Goal: Task Accomplishment & Management: Manage account settings

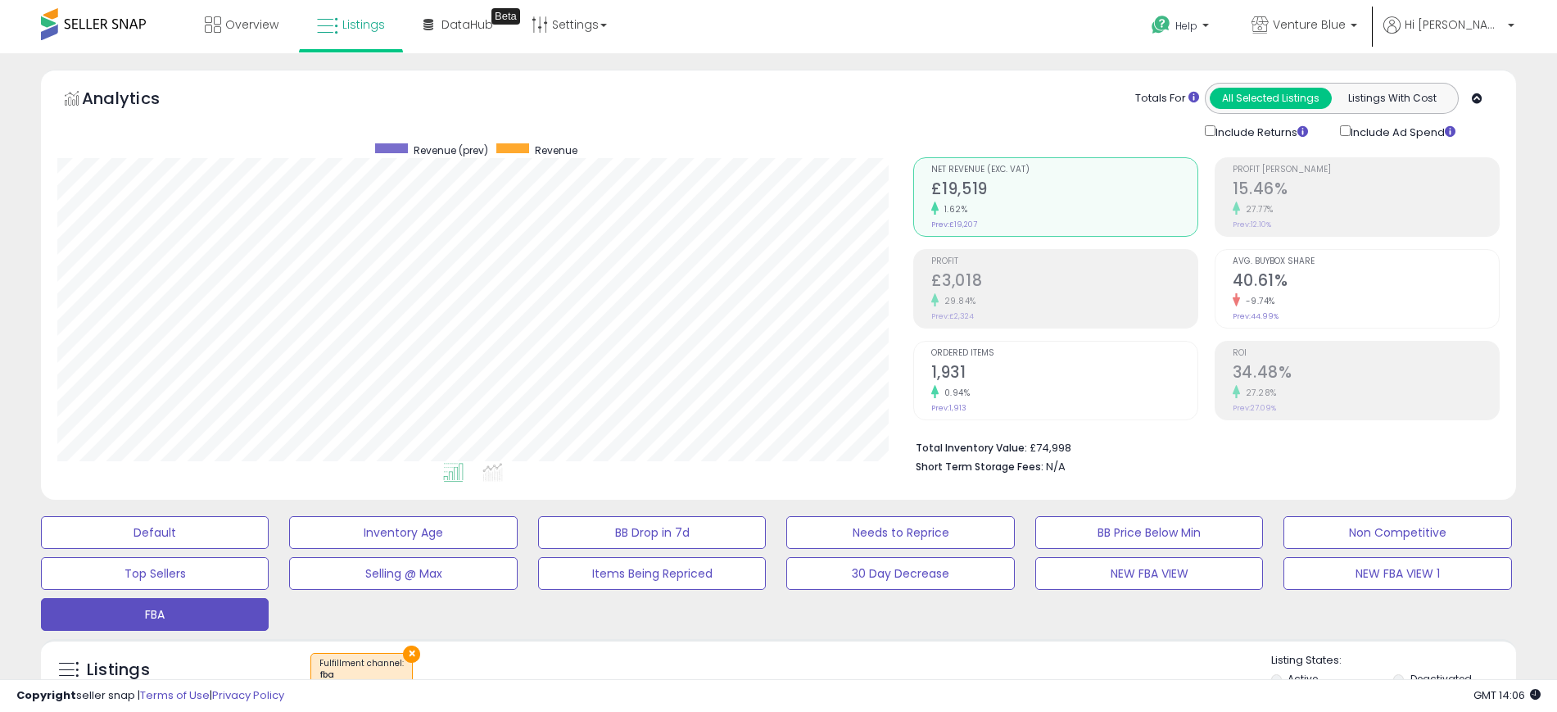
scroll to position [336, 856]
drag, startPoint x: 0, startPoint y: 240, endPoint x: 65, endPoint y: 153, distance: 108.3
click at [1345, 29] on span "Venture Blue" at bounding box center [1309, 24] width 73 height 16
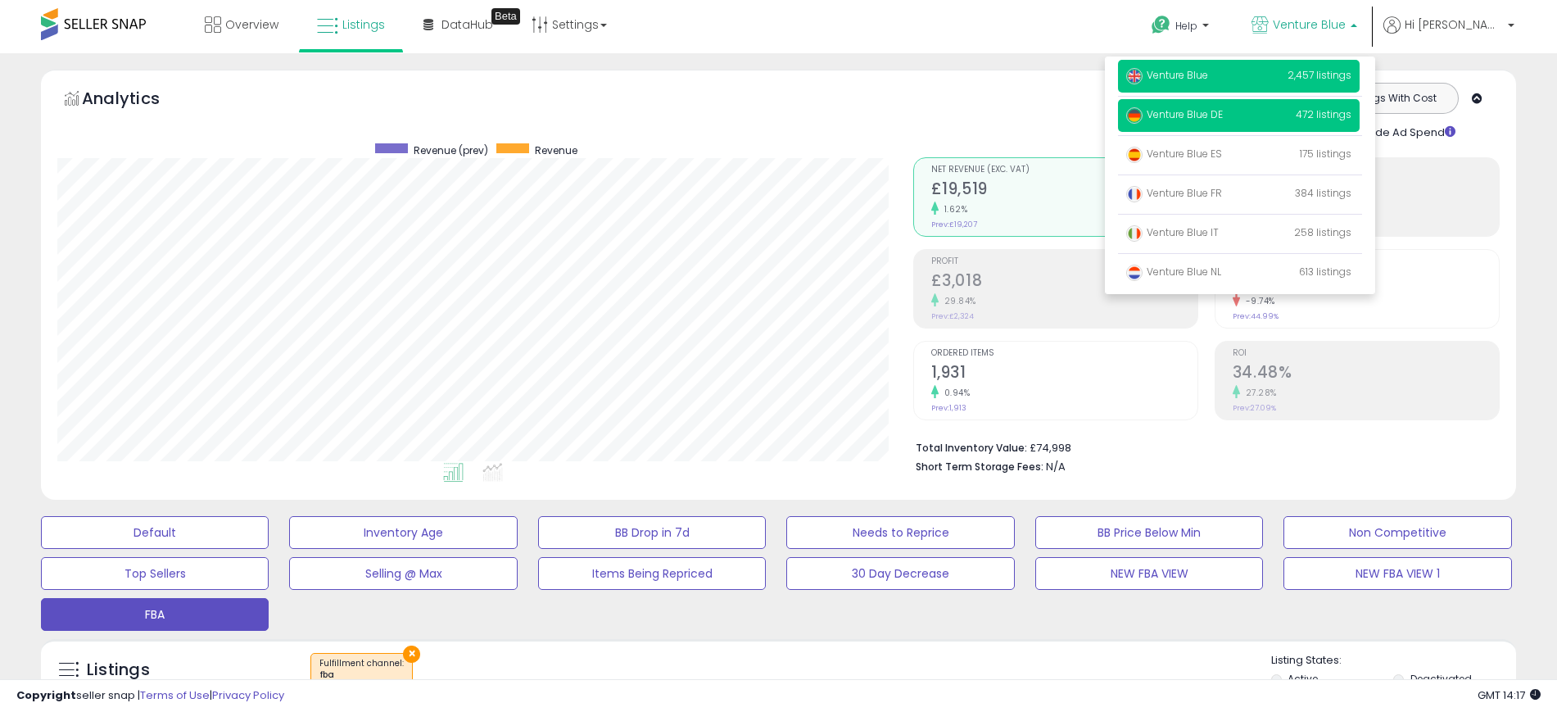
click at [1196, 122] on p "Venture Blue DE 472 listings" at bounding box center [1239, 115] width 242 height 33
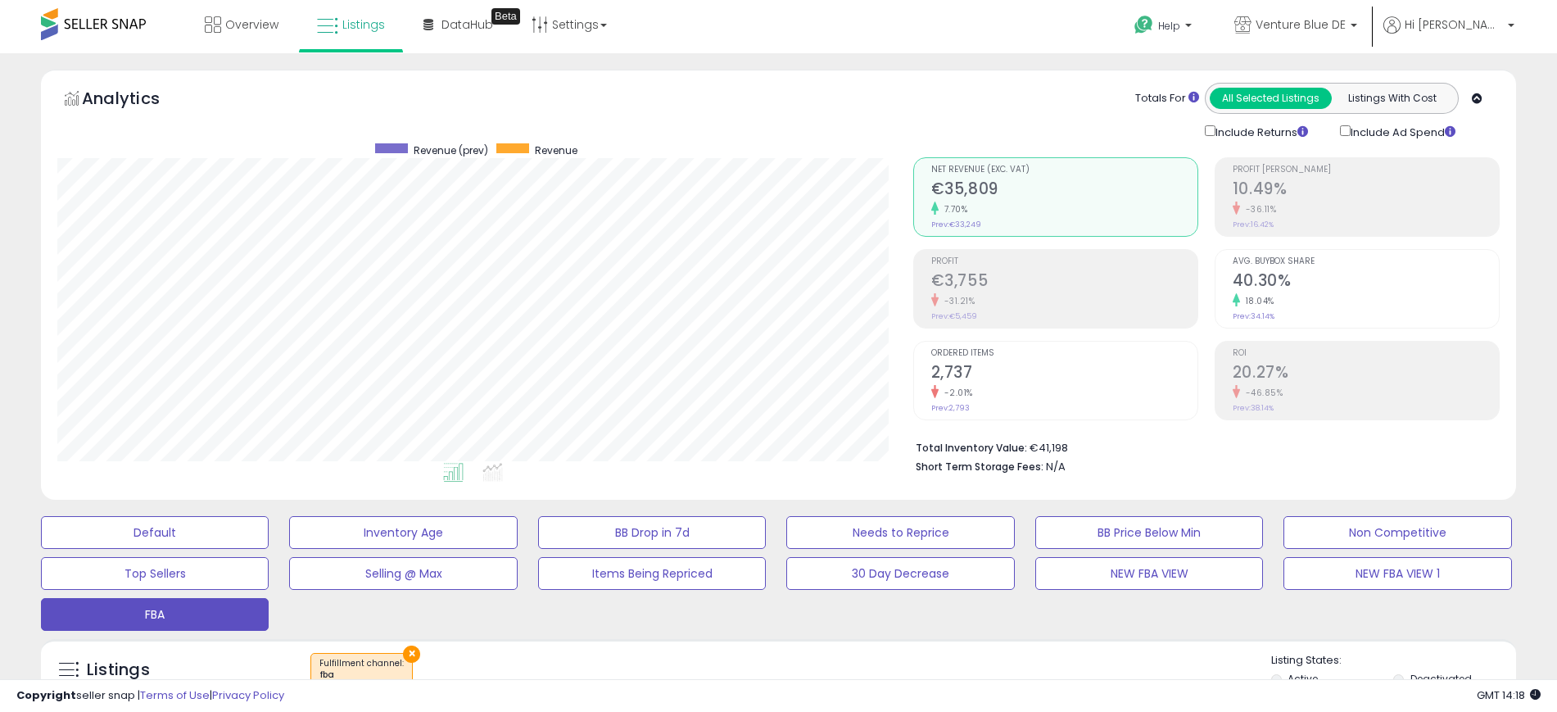
scroll to position [336, 856]
click at [974, 31] on div "Overview Listings Beta" at bounding box center [502, 35] width 1029 height 70
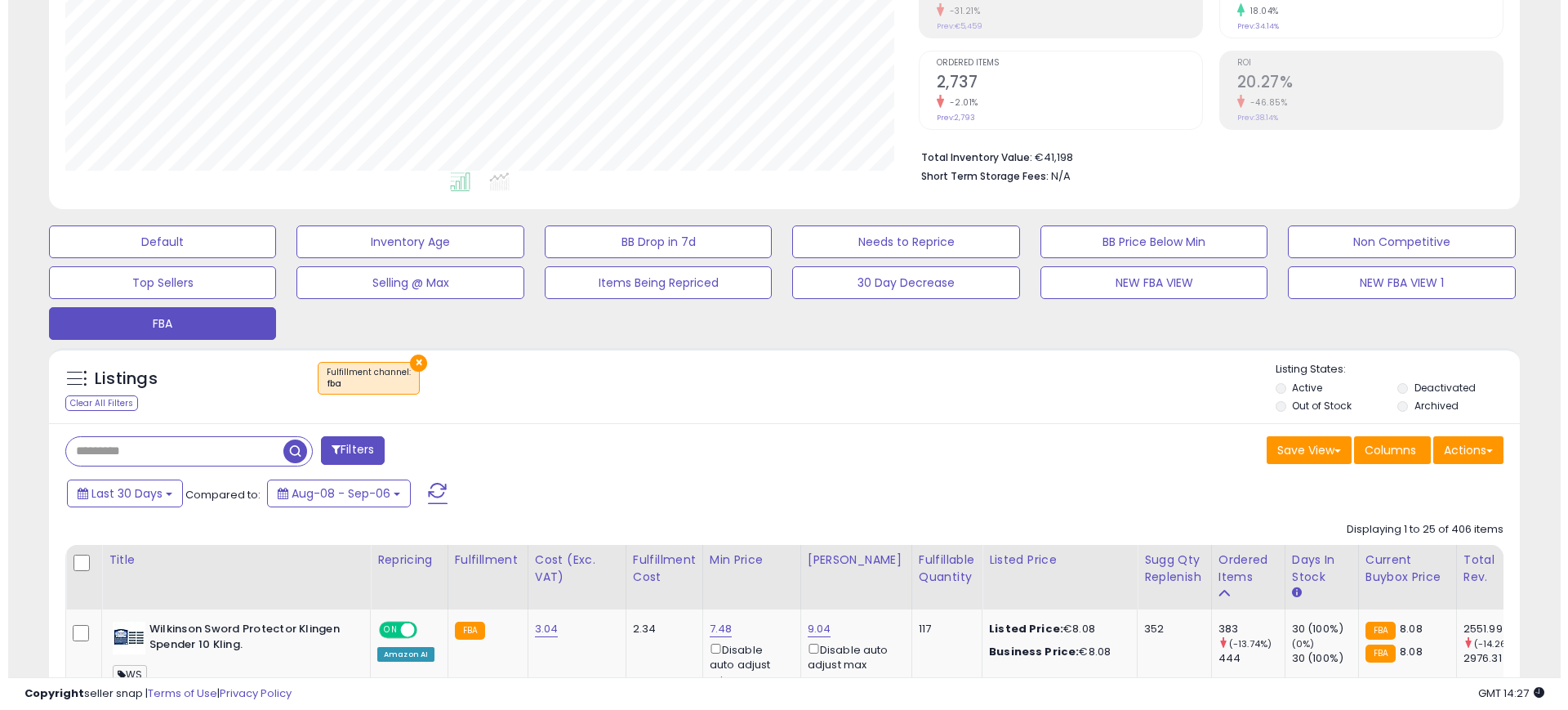
scroll to position [306, 0]
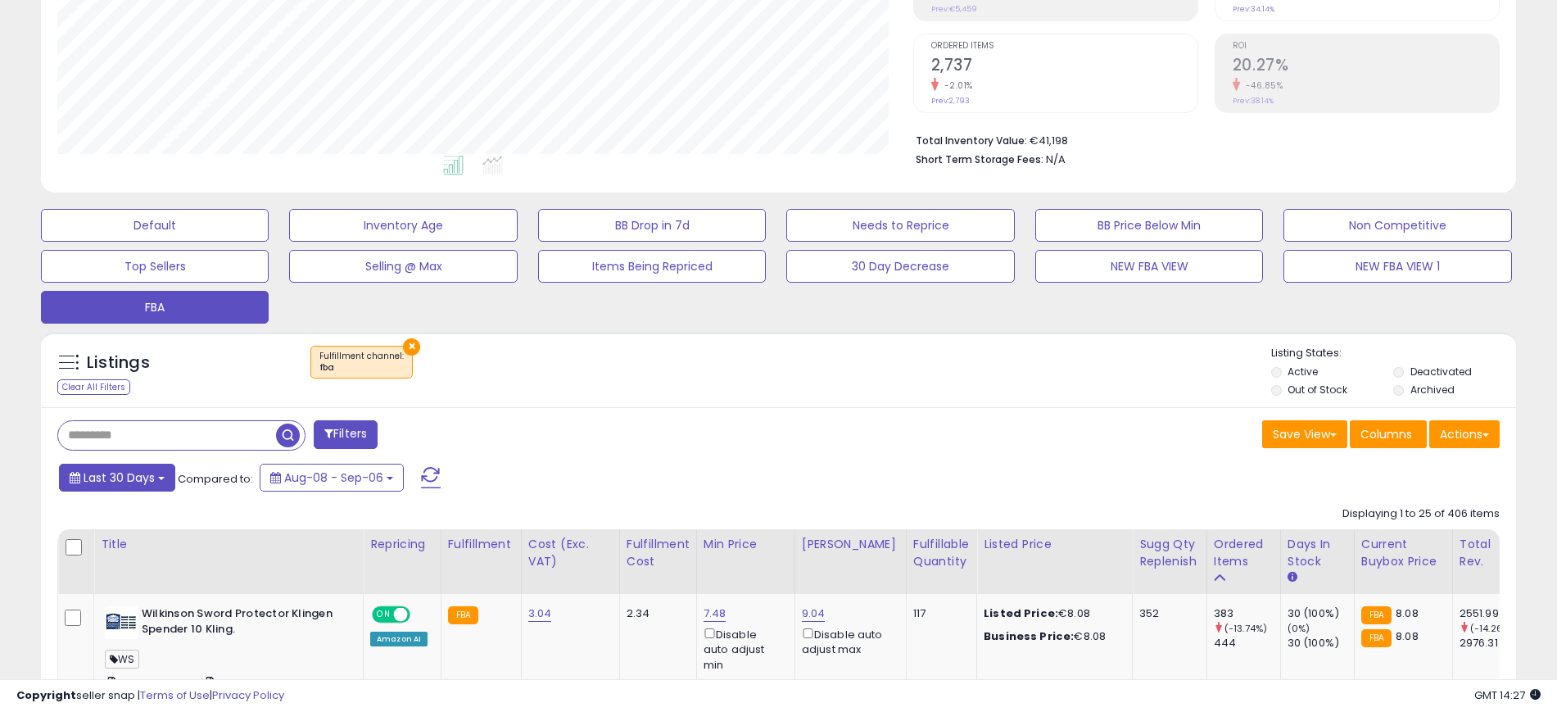
click at [142, 483] on span "Last 30 Days" at bounding box center [119, 477] width 71 height 16
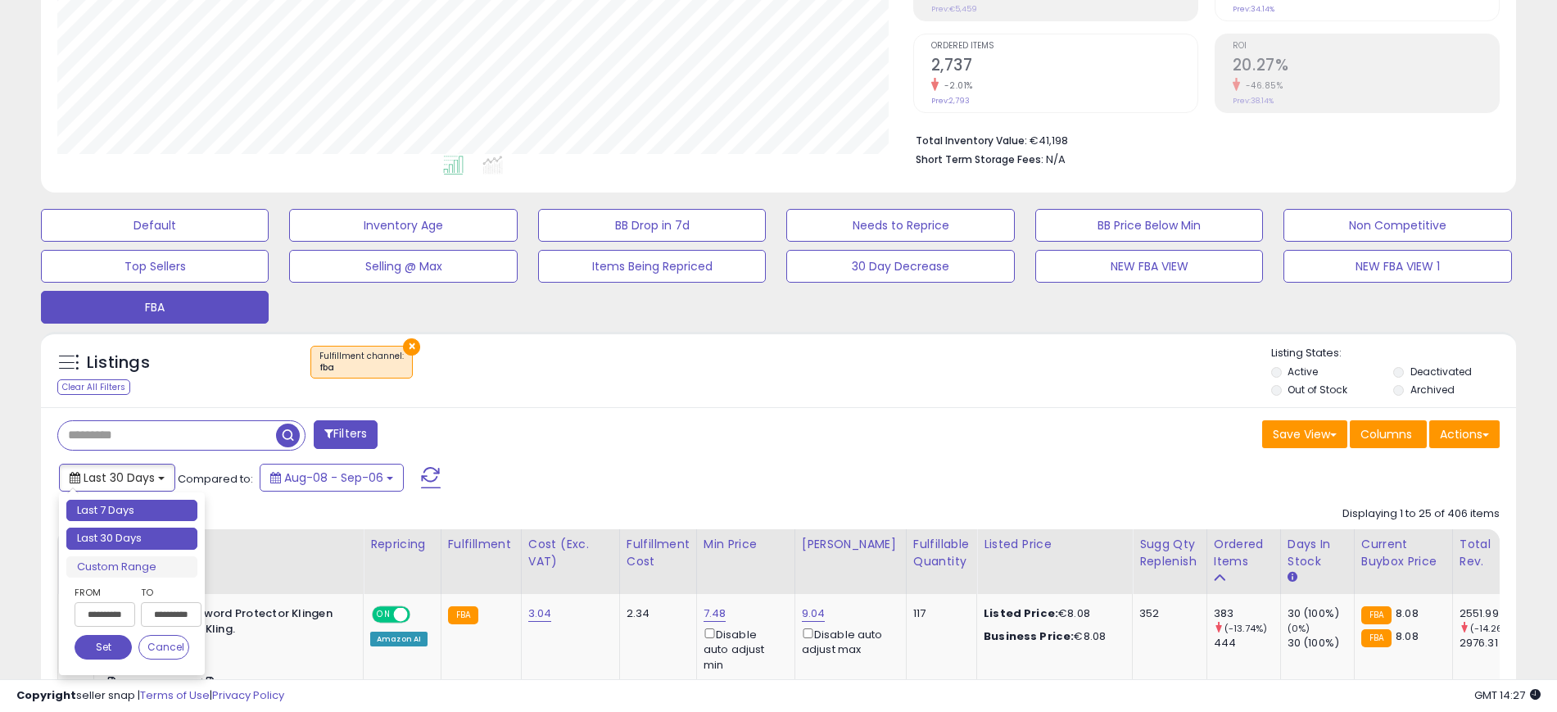
type input "**********"
click at [125, 509] on li "Last 7 Days" at bounding box center [131, 511] width 131 height 22
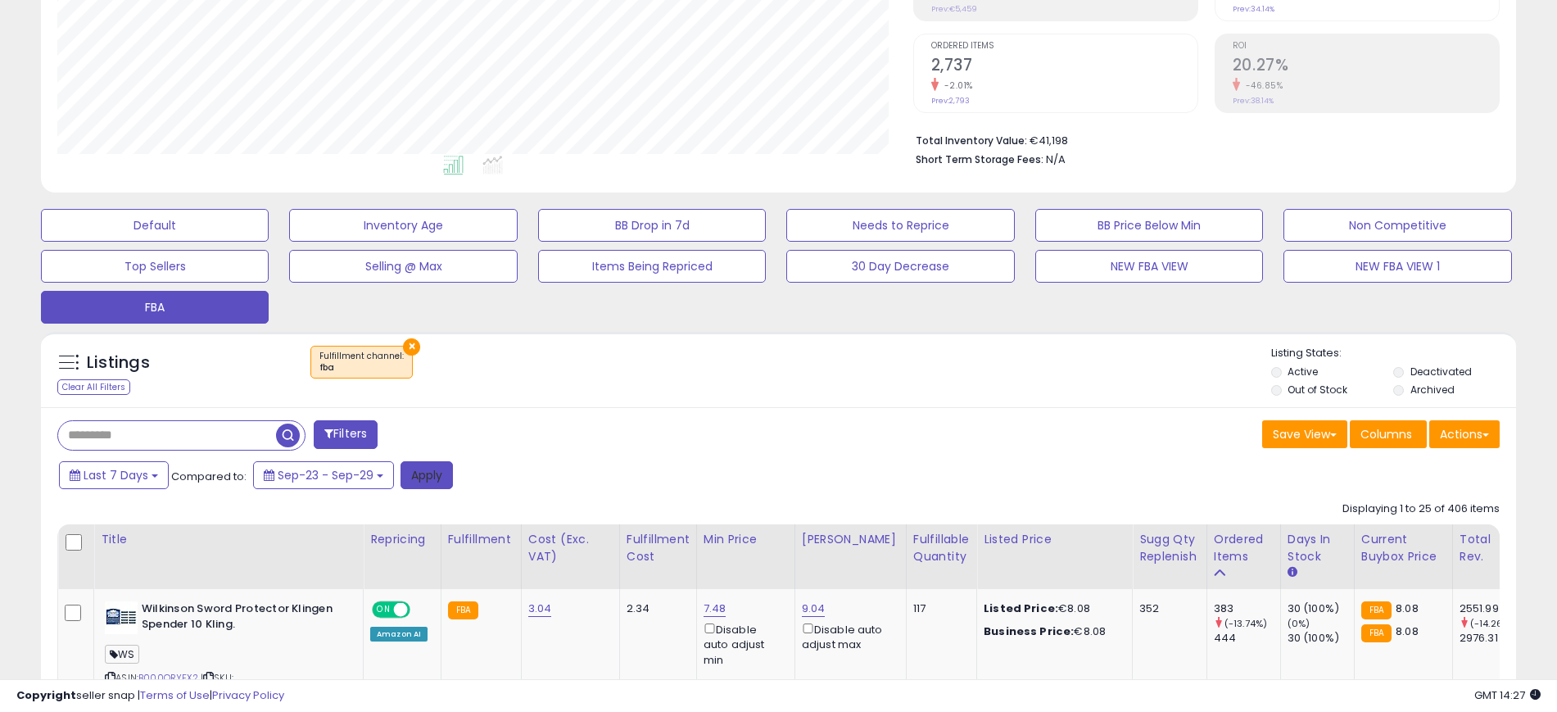
click at [437, 480] on button "Apply" at bounding box center [426, 475] width 52 height 28
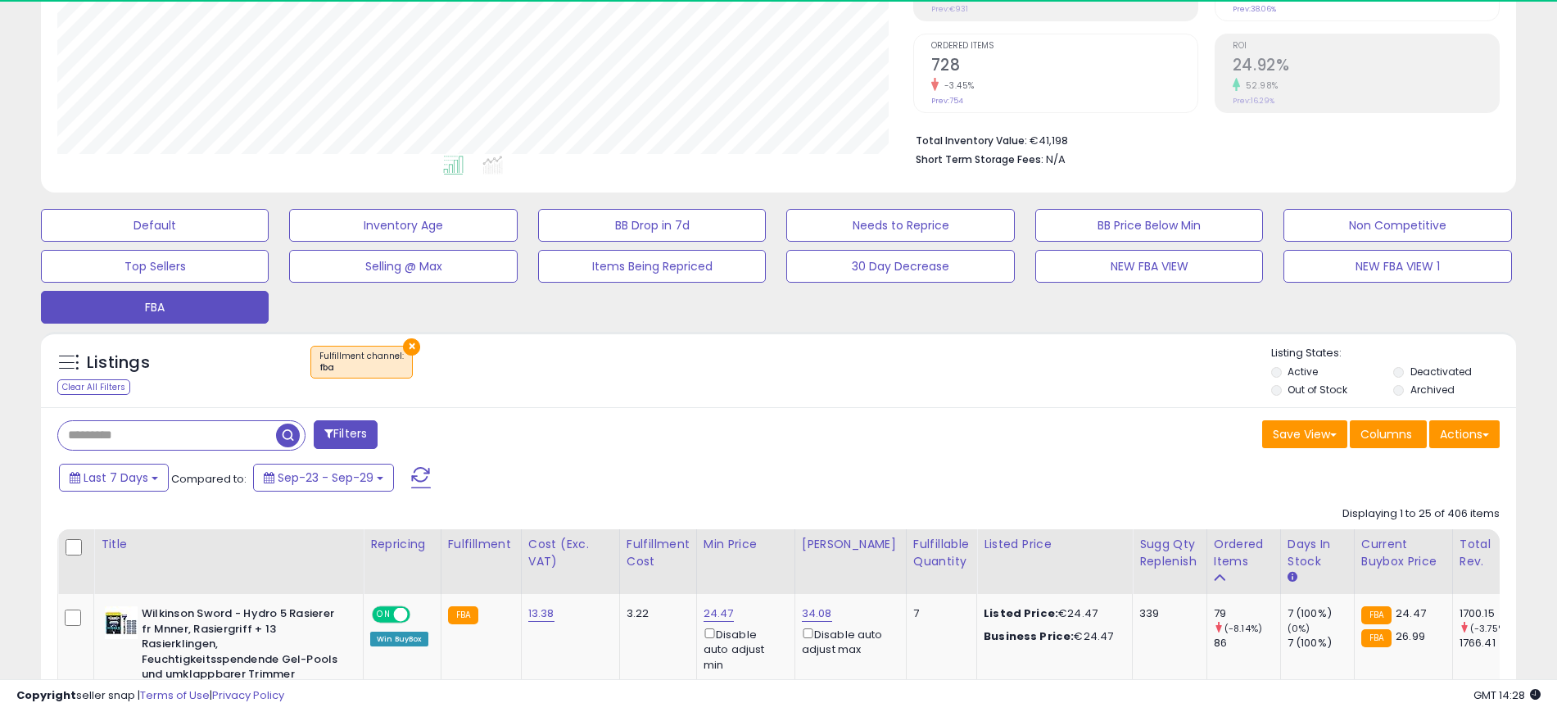
scroll to position [336, 856]
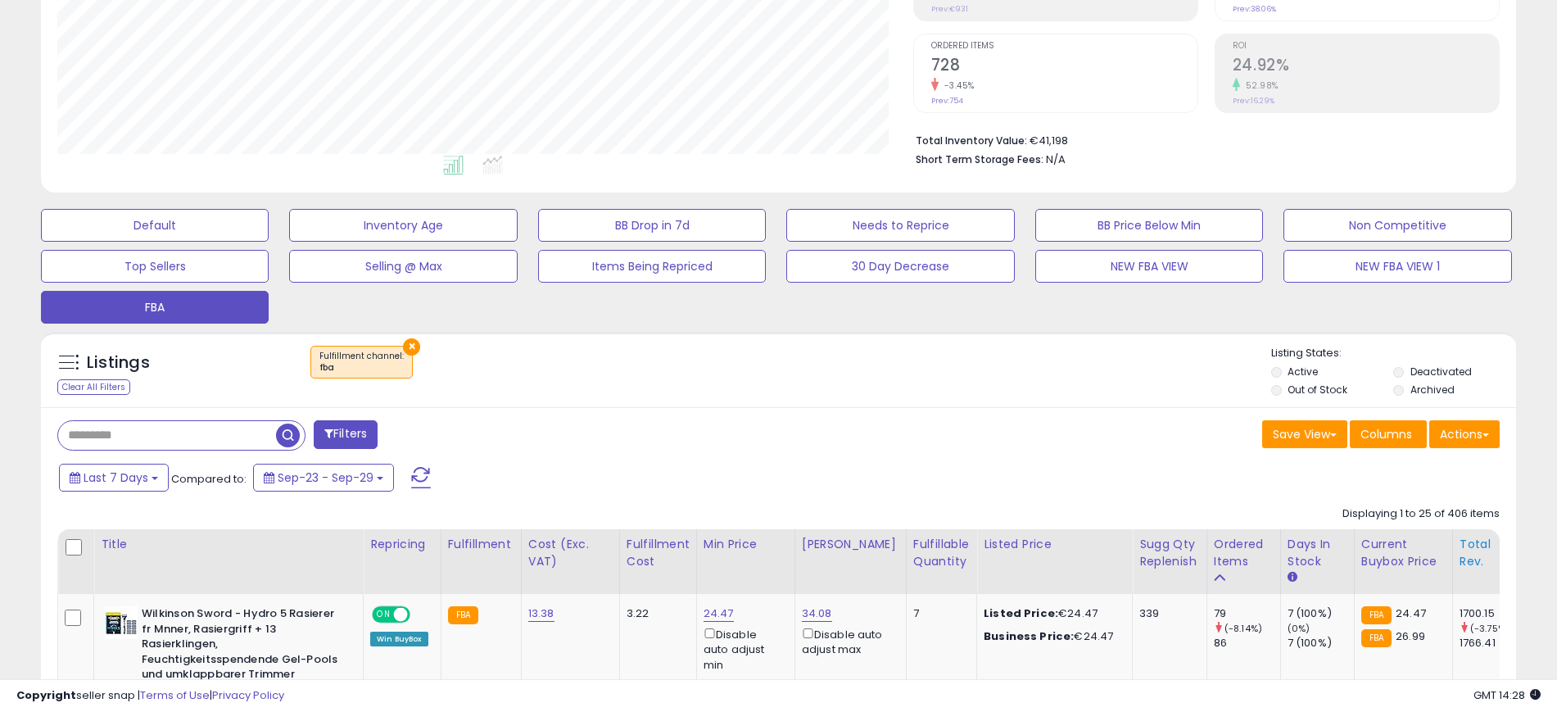
drag, startPoint x: 1218, startPoint y: 560, endPoint x: 1218, endPoint y: 546, distance: 13.9
click at [1218, 560] on div "Ordered Items" at bounding box center [1244, 553] width 60 height 34
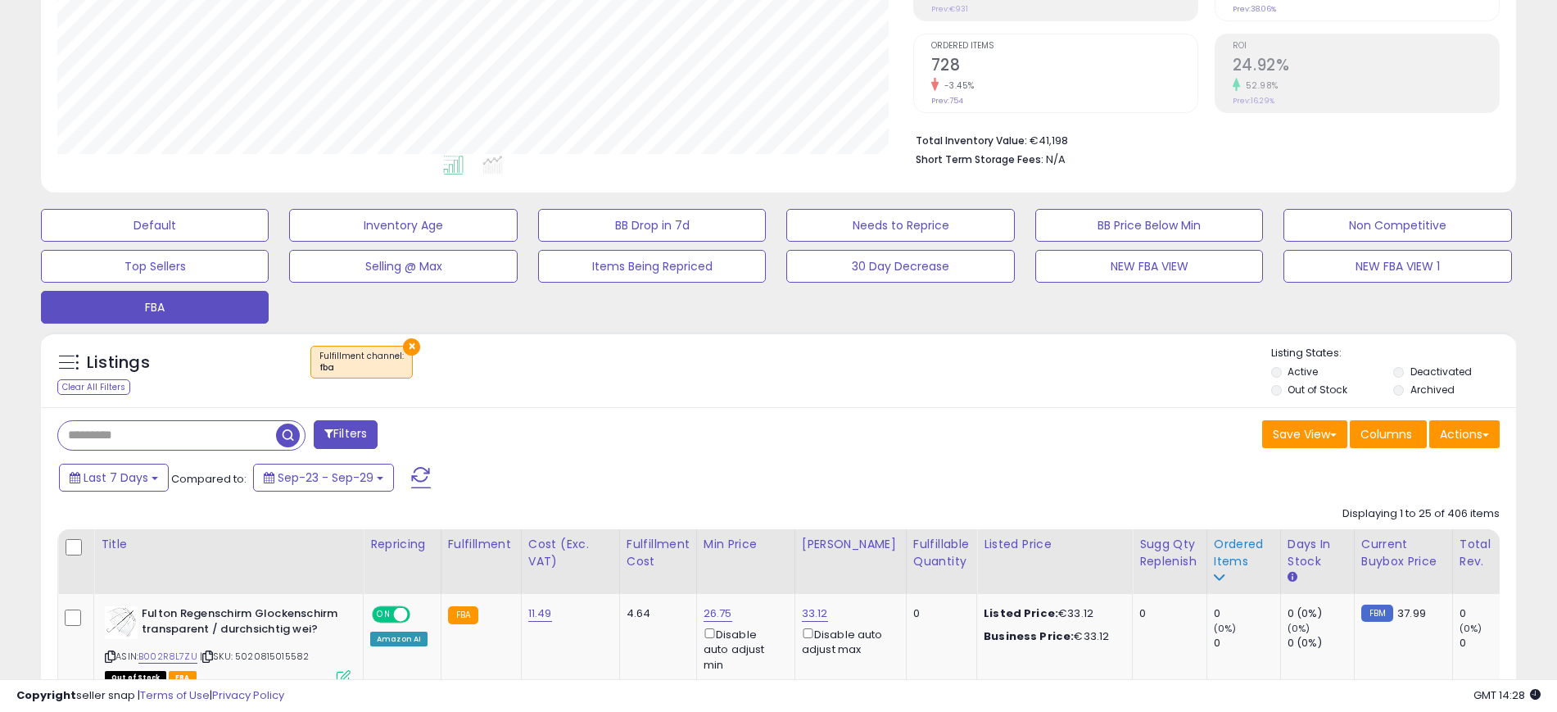
click at [1223, 550] on div "Ordered Items" at bounding box center [1244, 553] width 60 height 34
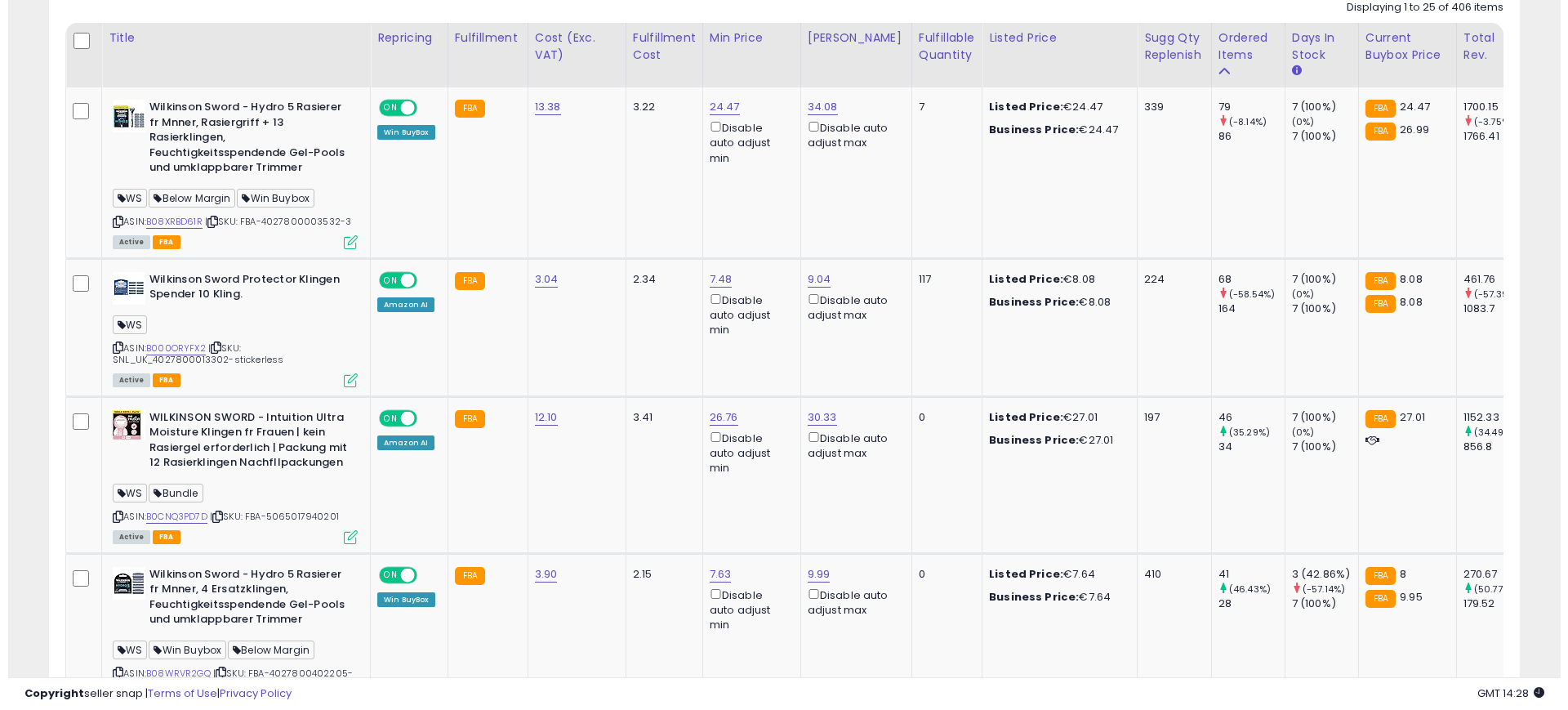
scroll to position [817, 0]
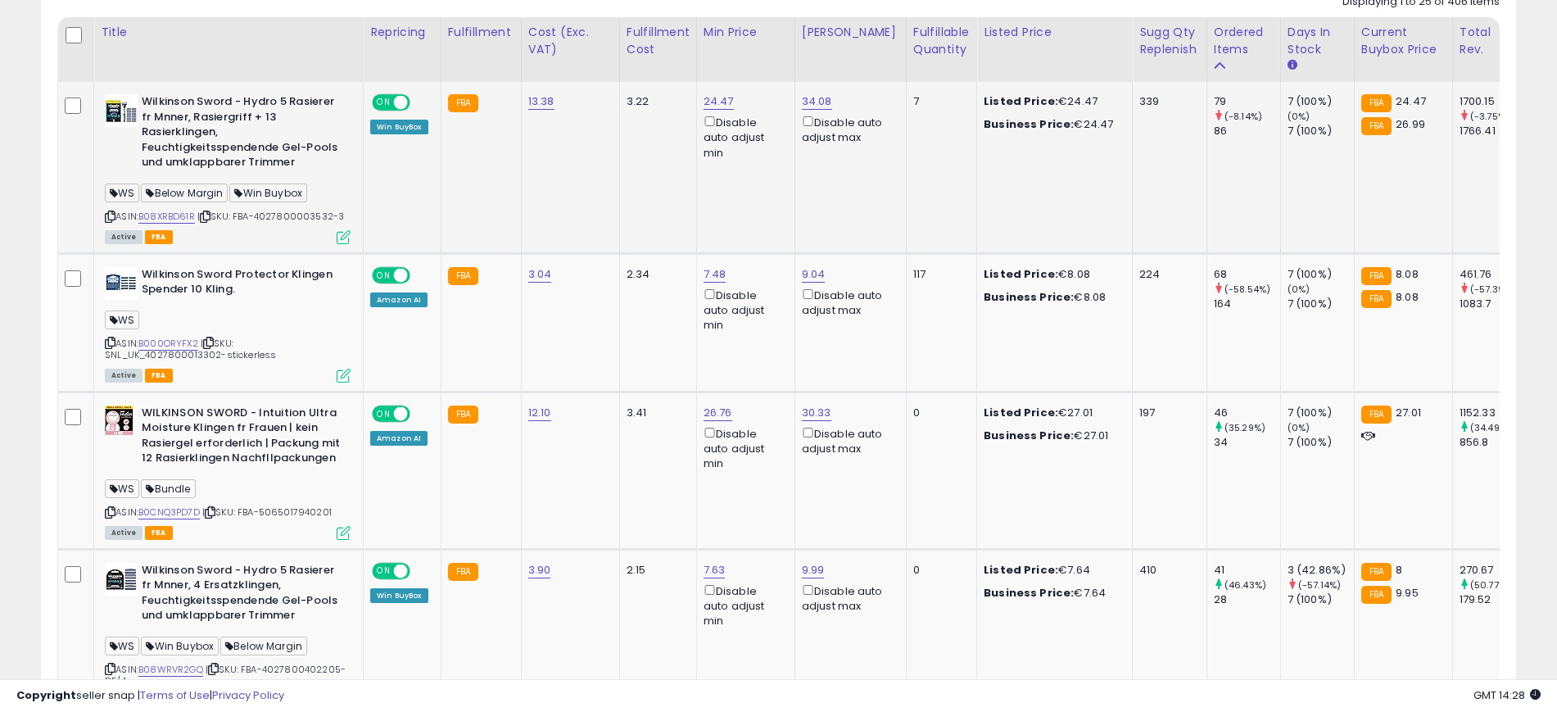
click at [341, 230] on icon at bounding box center [344, 237] width 14 height 14
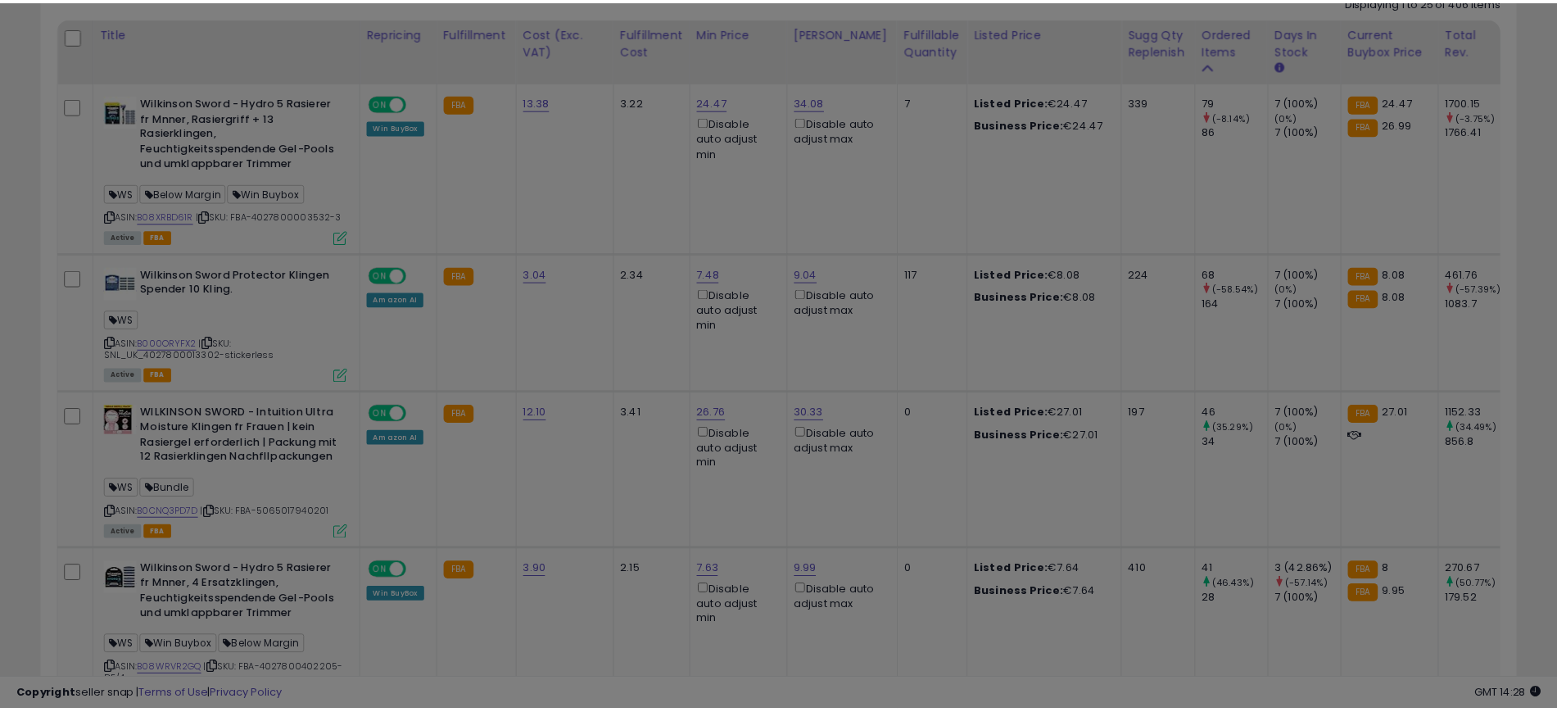
scroll to position [336, 865]
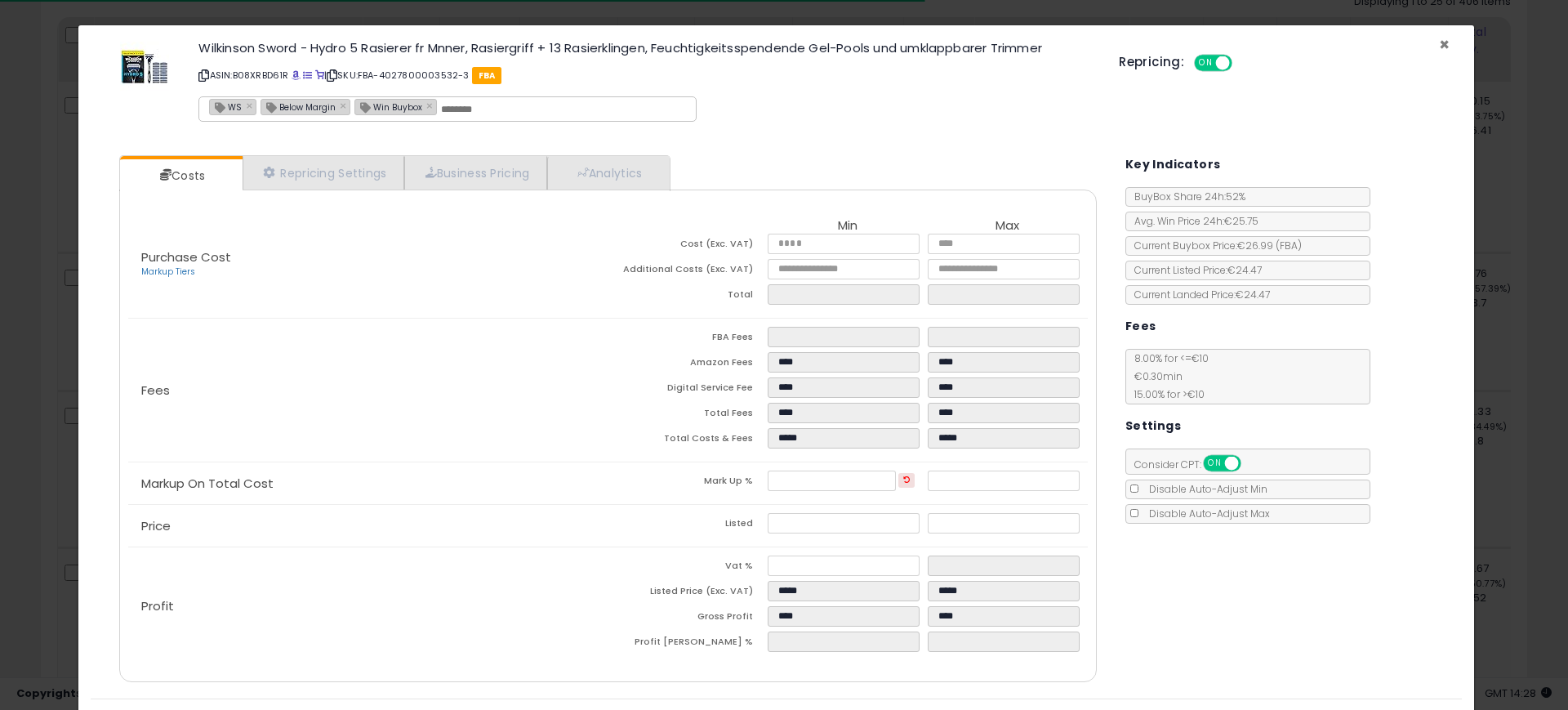
click at [1439, 47] on span "×" at bounding box center [1444, 45] width 11 height 24
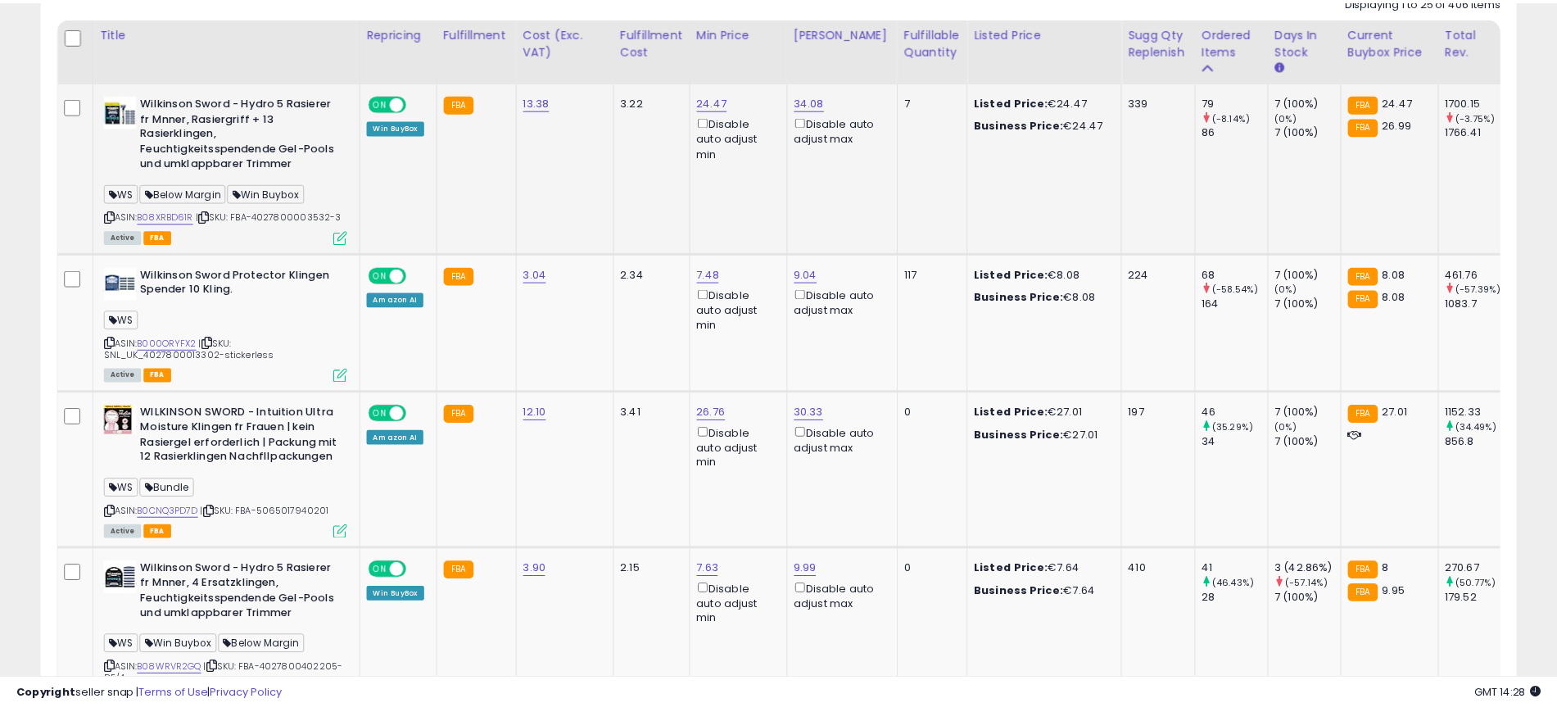
scroll to position [818521, 818001]
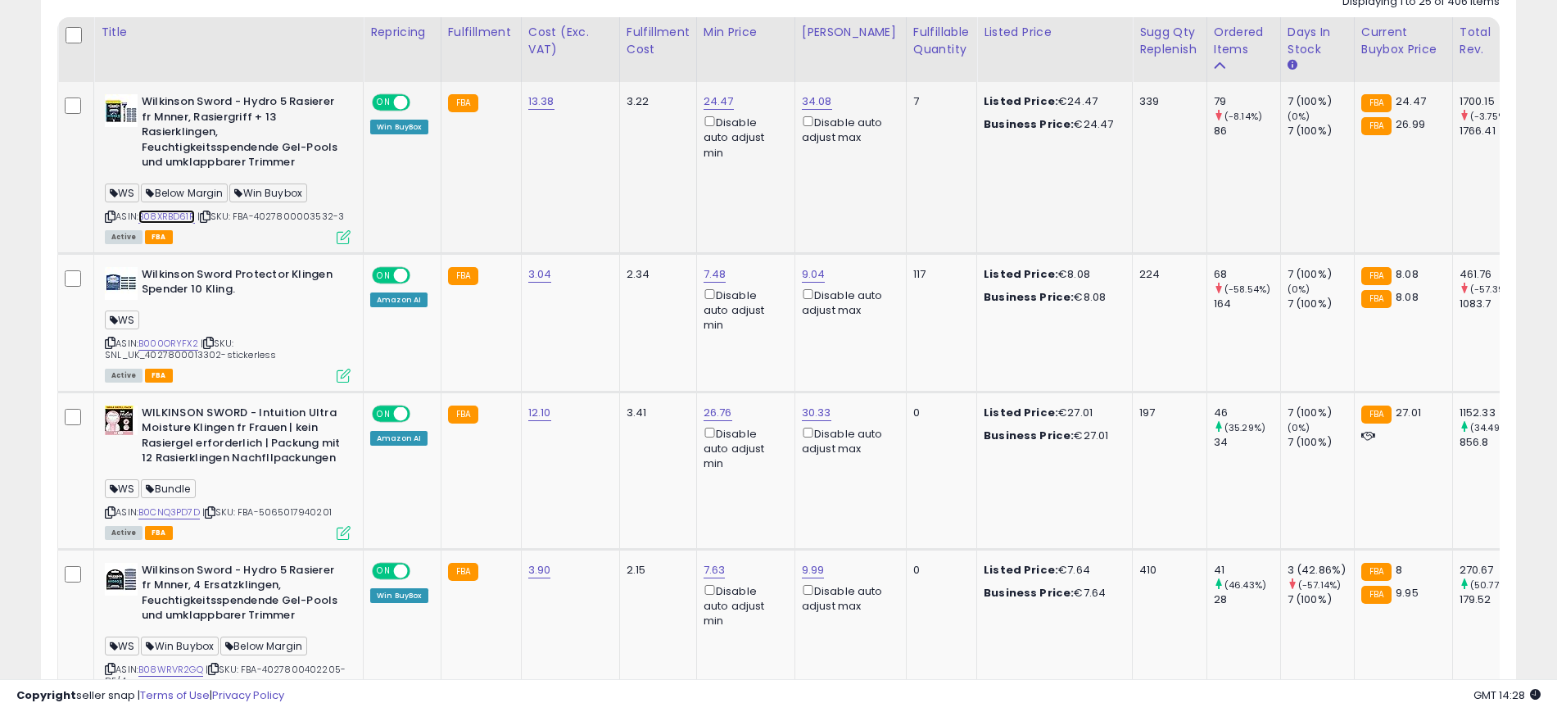
click at [165, 212] on link "B08XRBD61R" at bounding box center [166, 217] width 57 height 14
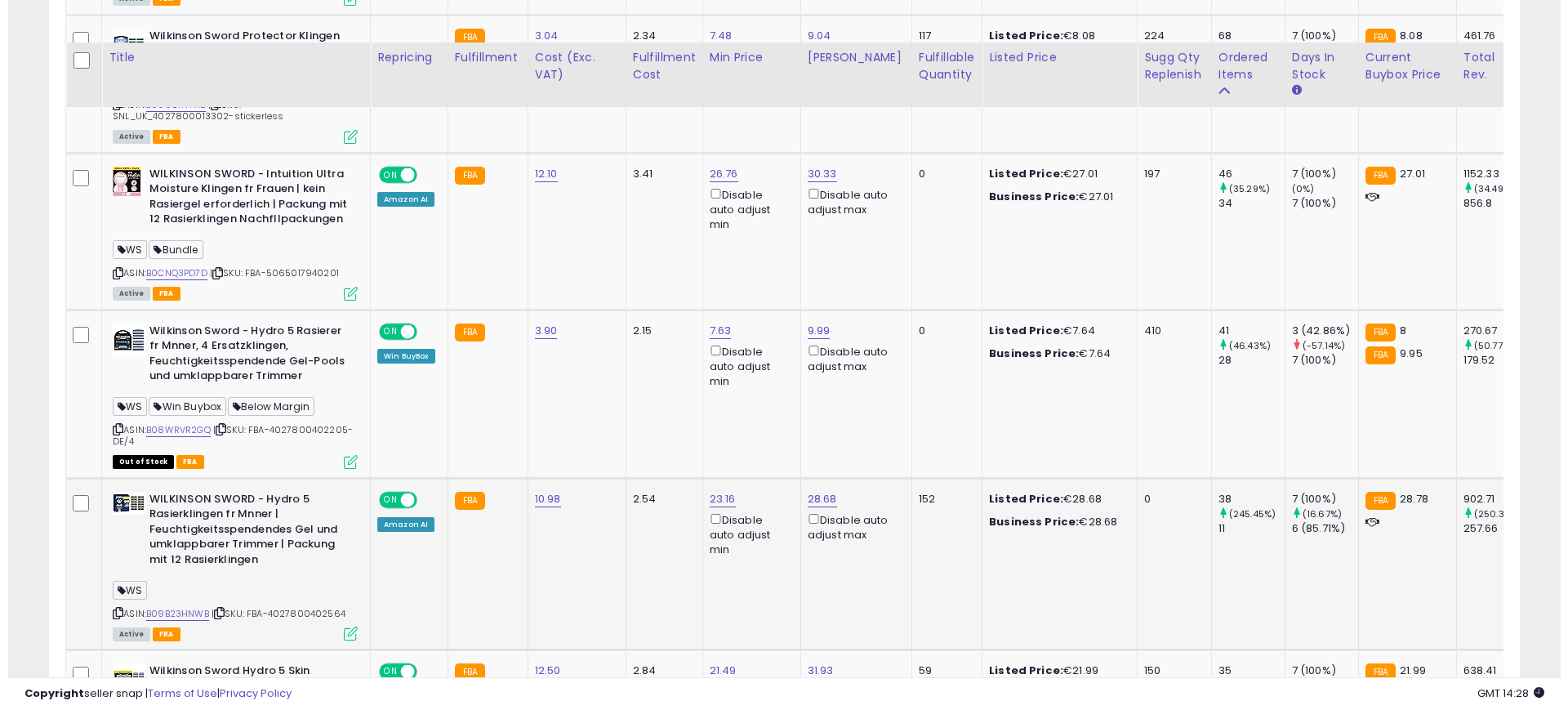
scroll to position [1123, 0]
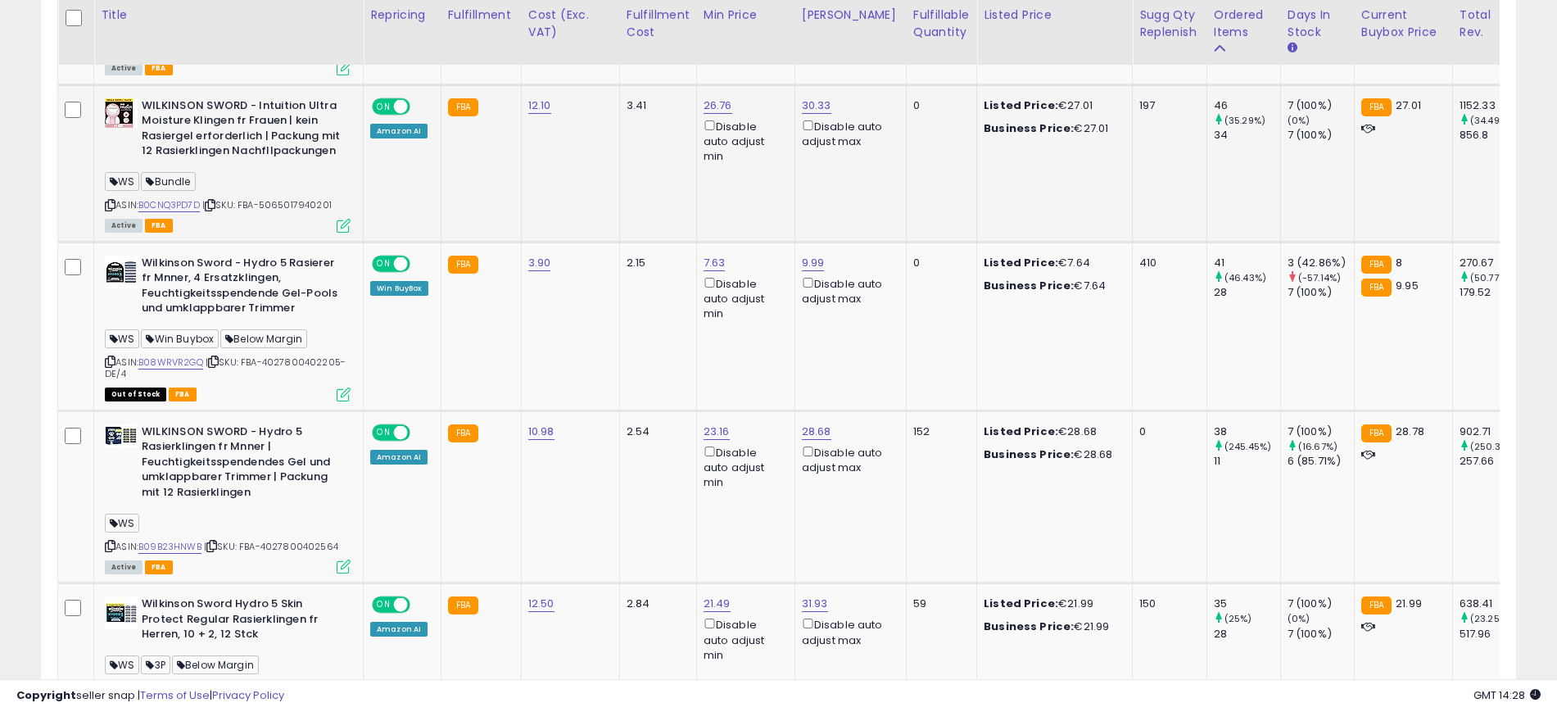
click at [341, 227] on icon at bounding box center [344, 226] width 14 height 14
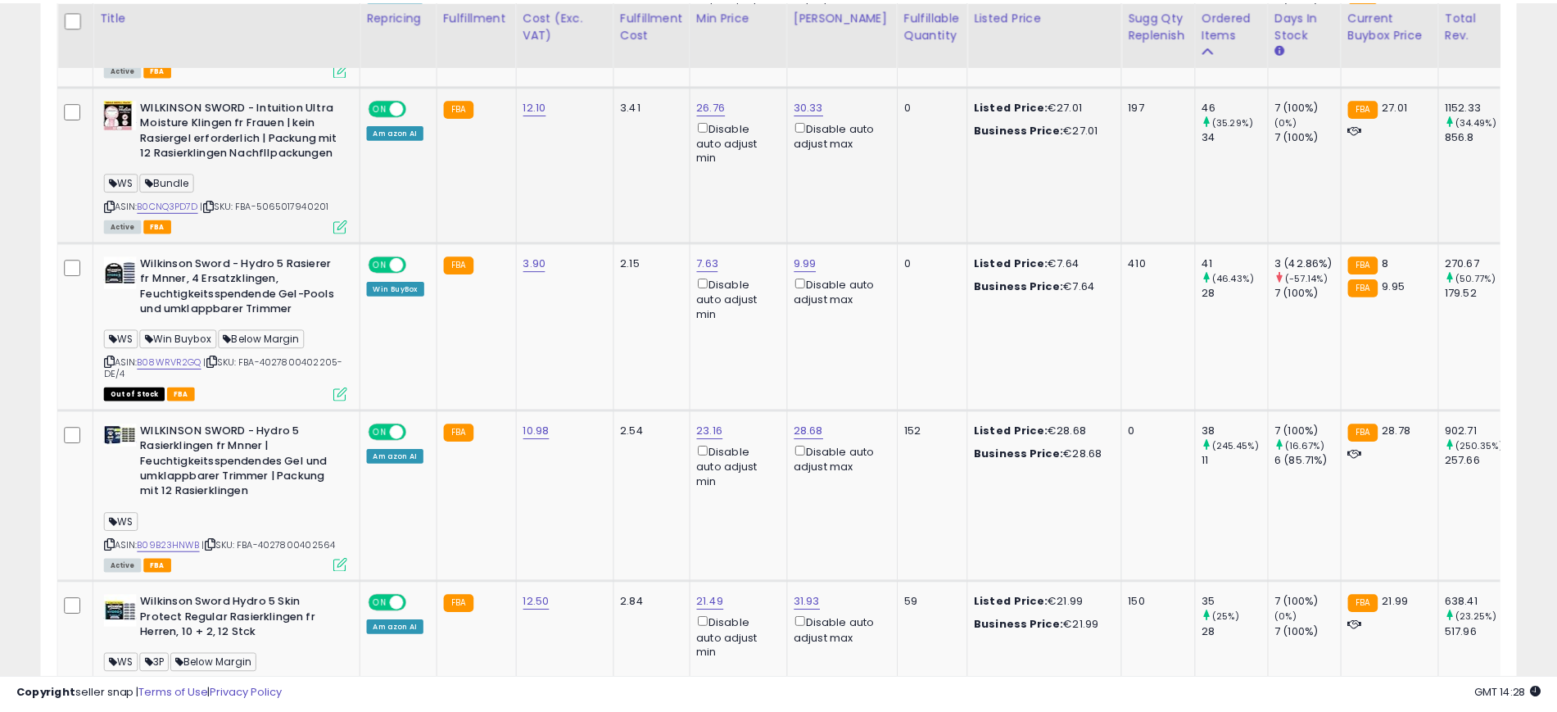
scroll to position [336, 865]
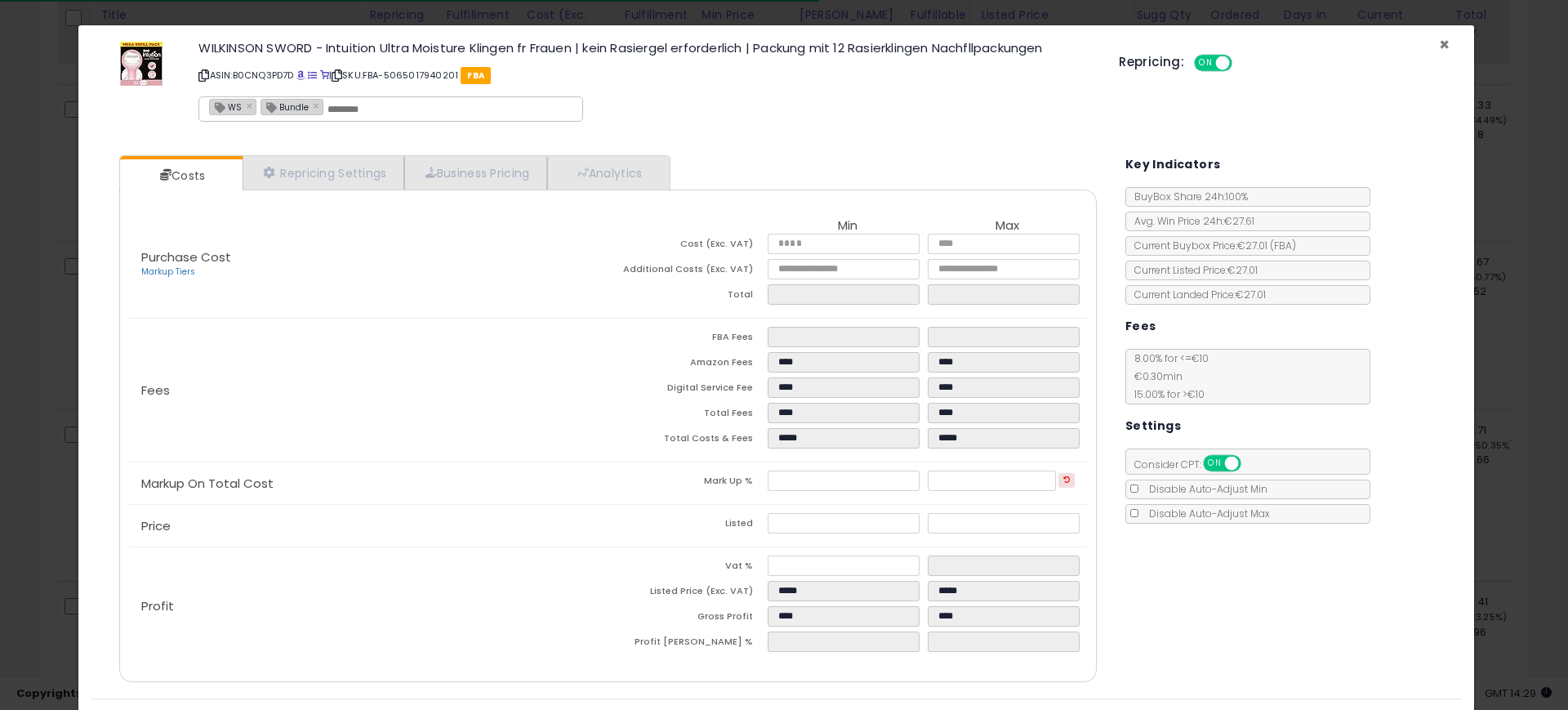
click at [1439, 39] on span "×" at bounding box center [1444, 45] width 11 height 24
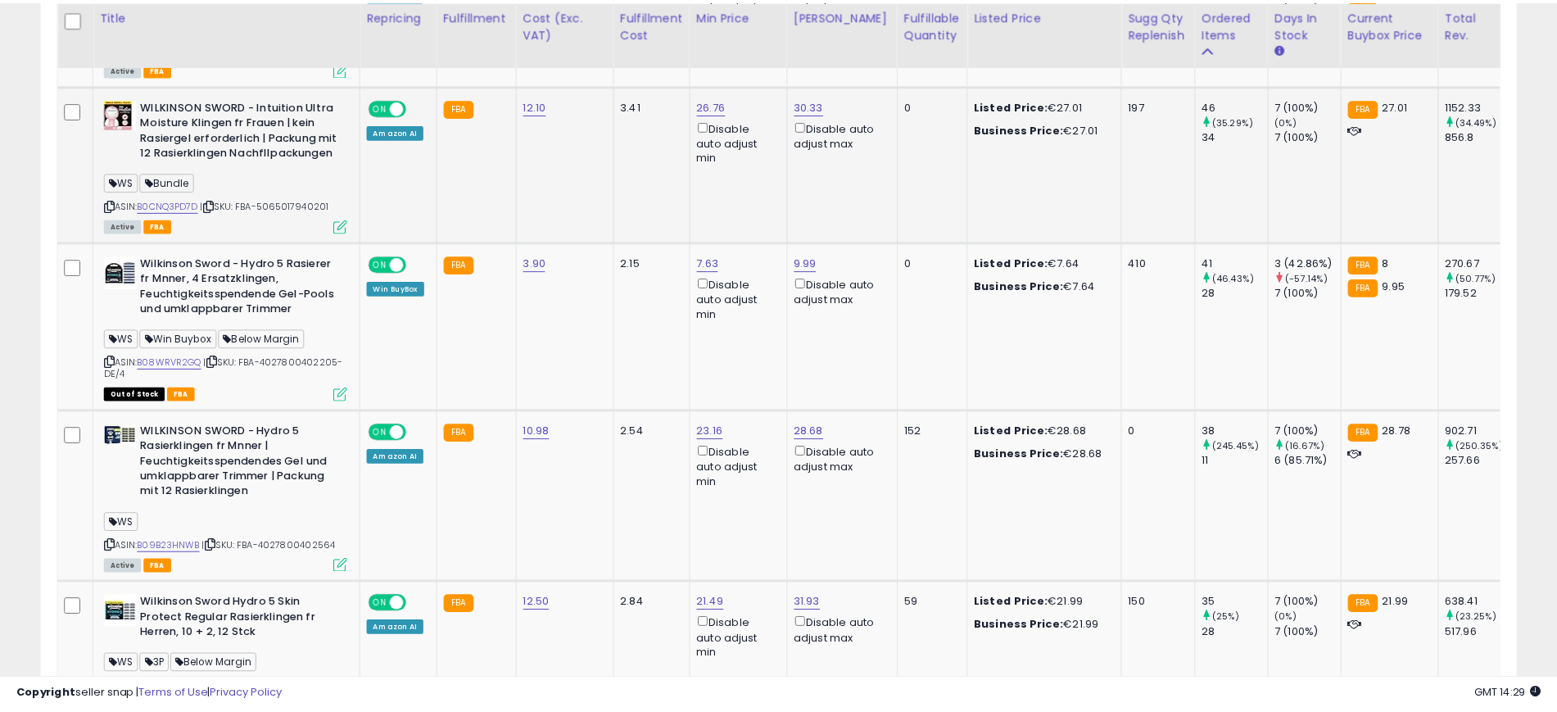
scroll to position [818521, 818001]
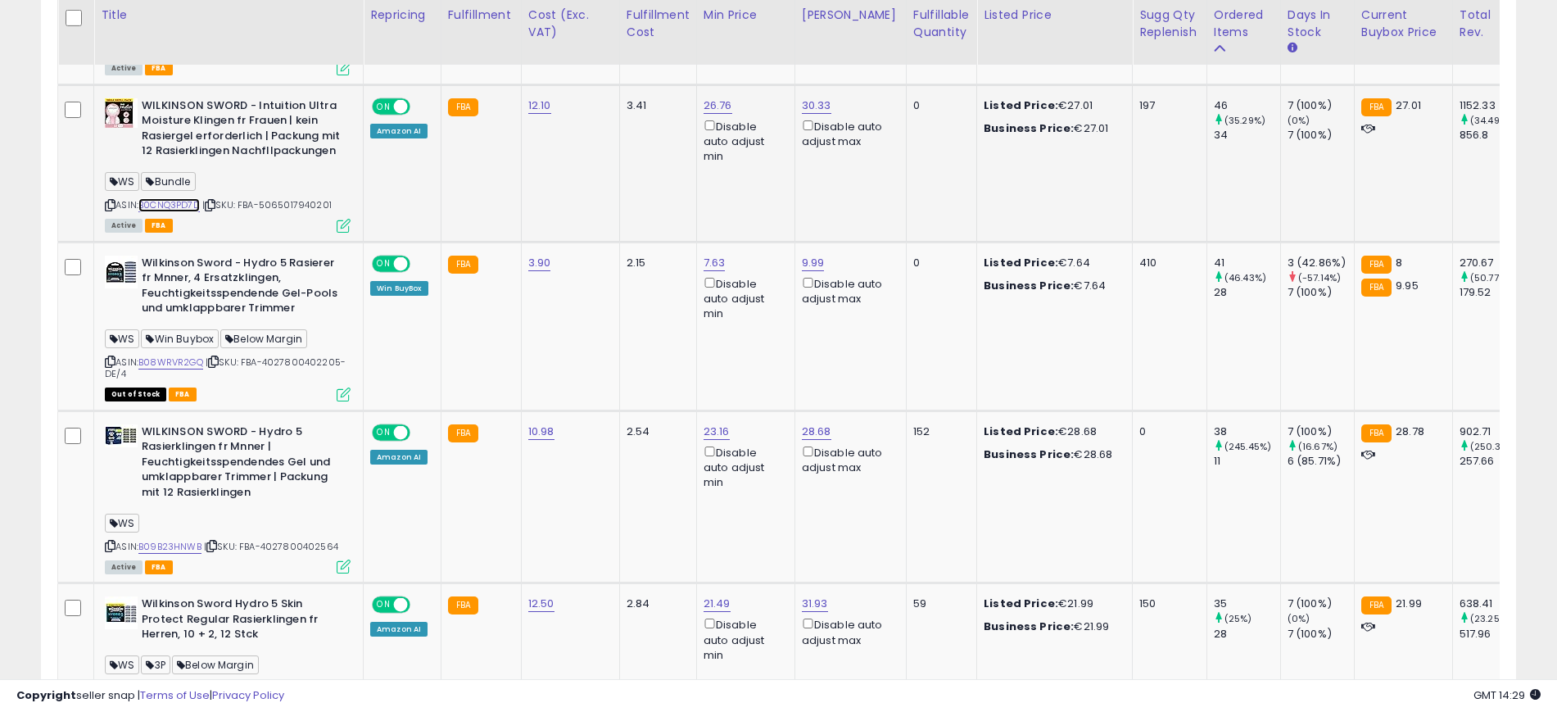
click at [191, 201] on link "B0CNQ3PD7D" at bounding box center [168, 205] width 61 height 14
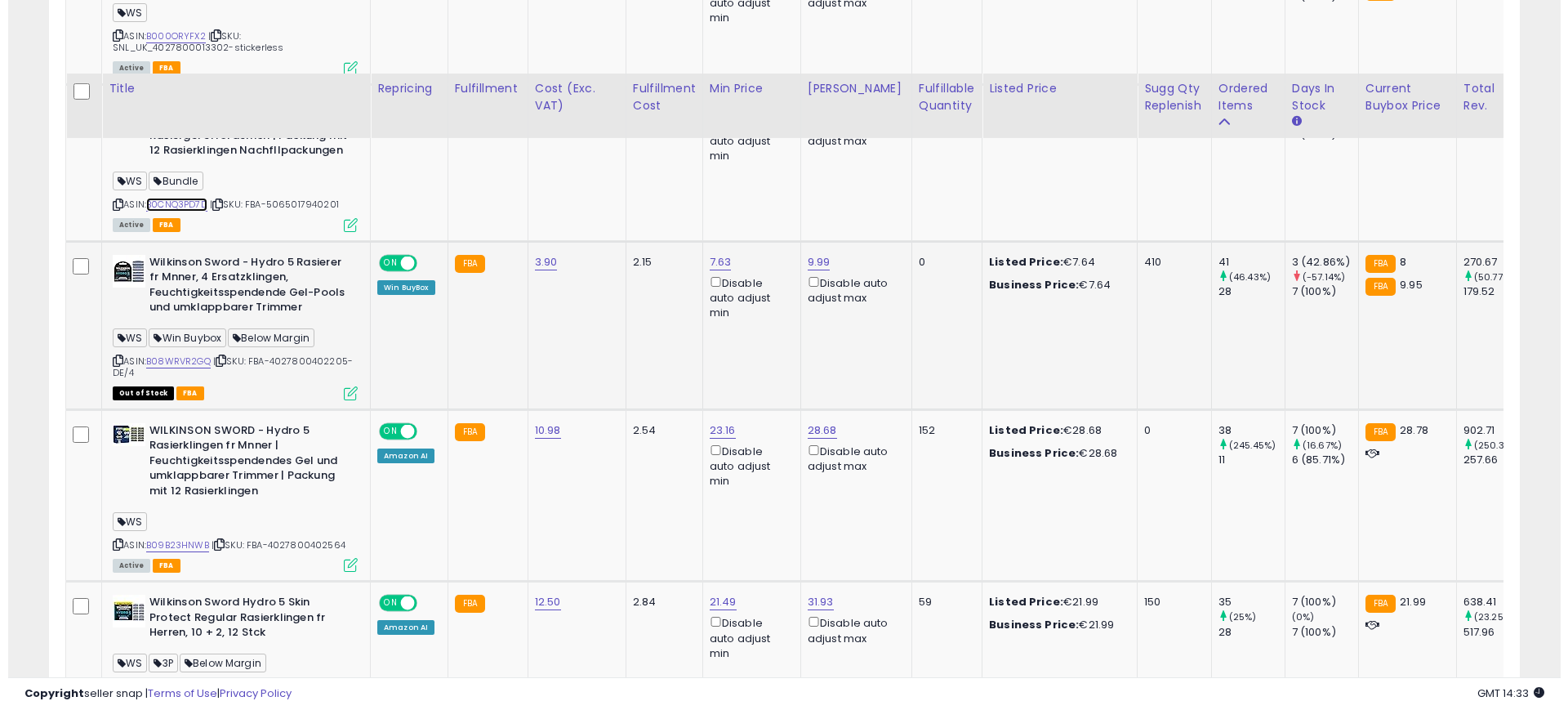
scroll to position [1225, 0]
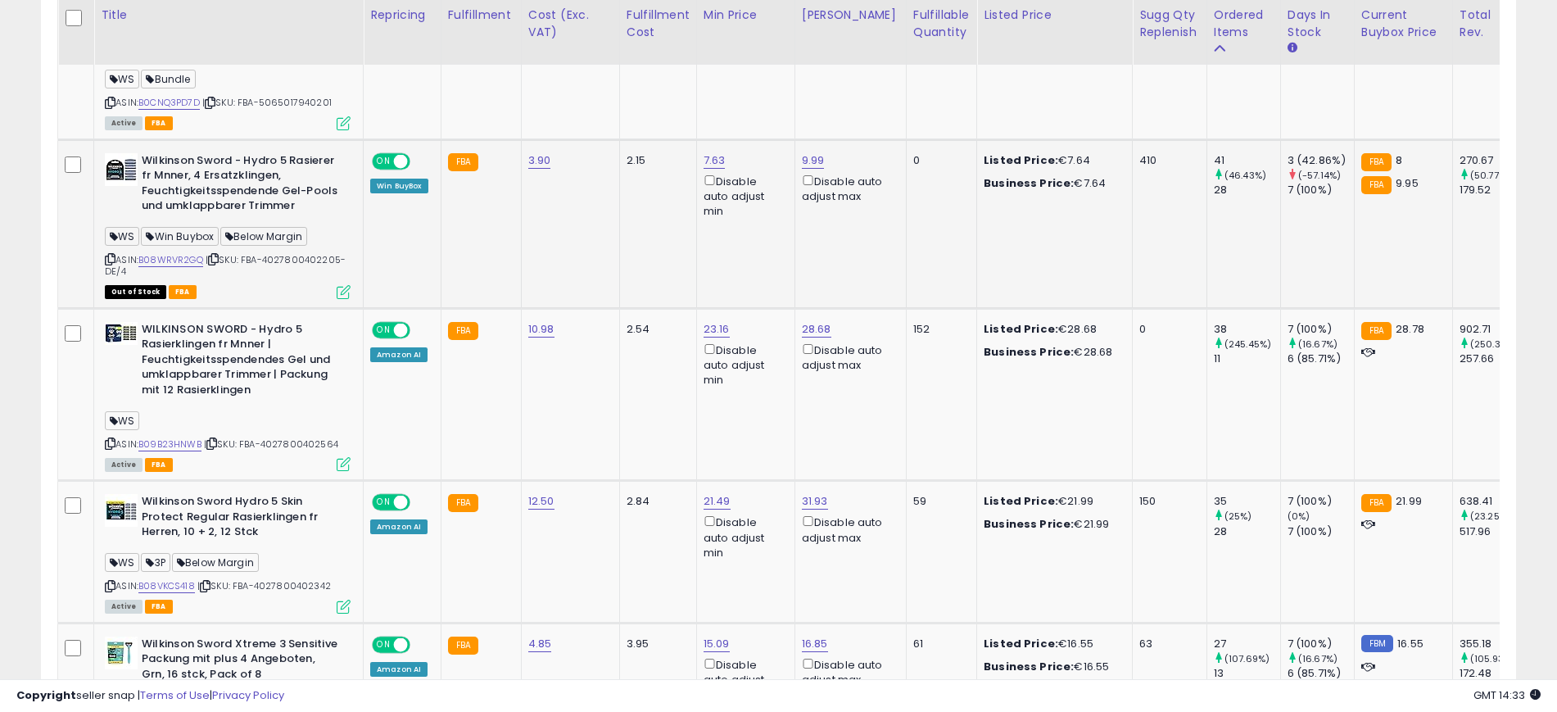
click at [348, 291] on icon at bounding box center [344, 292] width 14 height 14
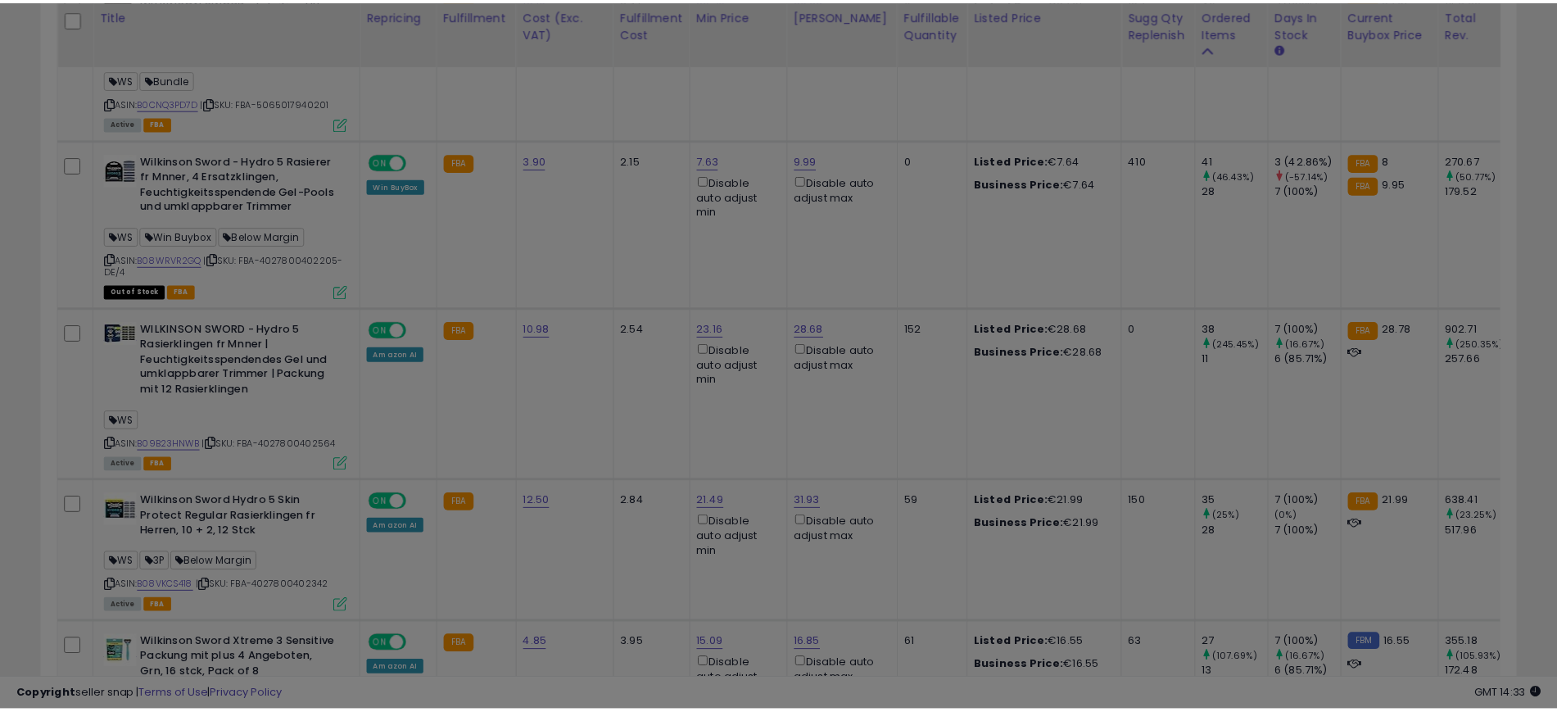
scroll to position [336, 865]
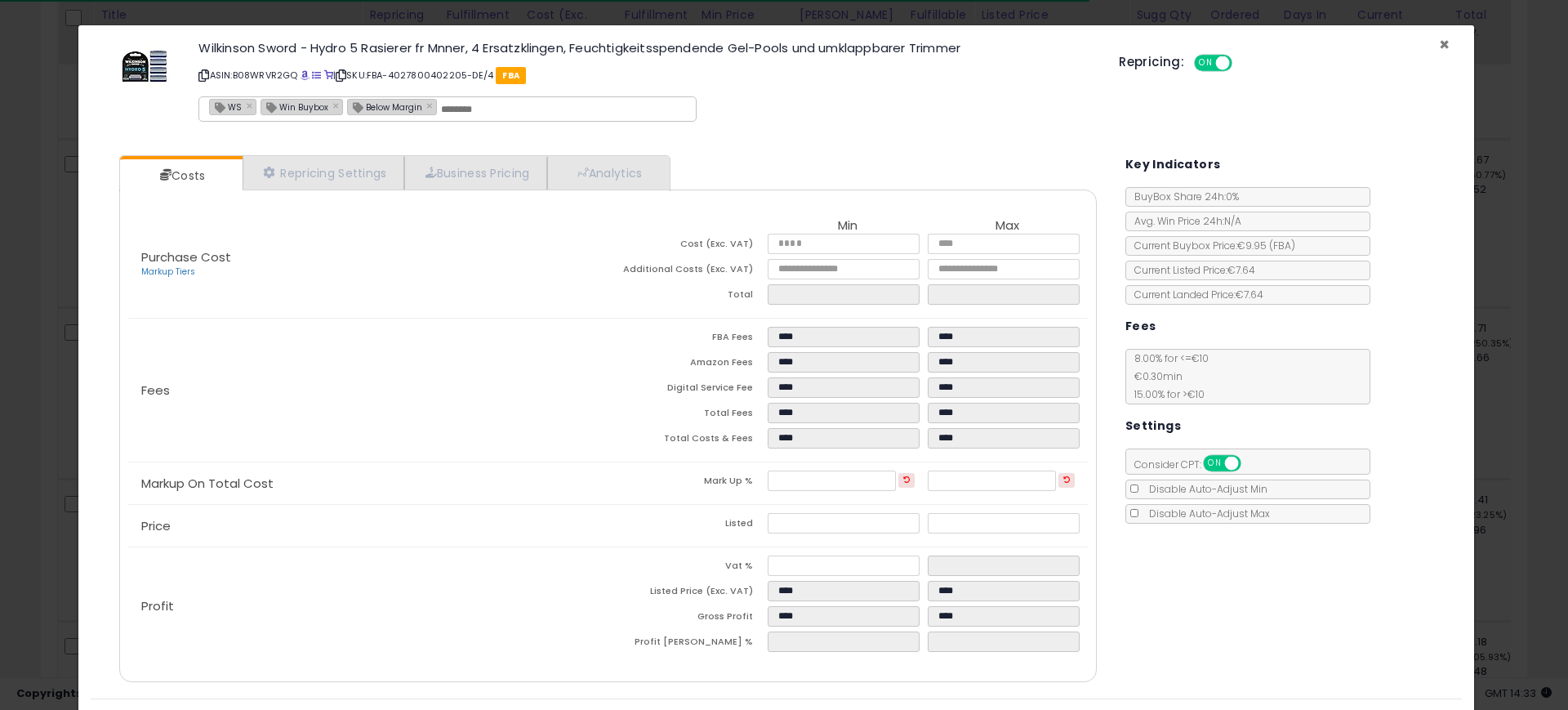
click at [1439, 39] on span "×" at bounding box center [1444, 45] width 11 height 24
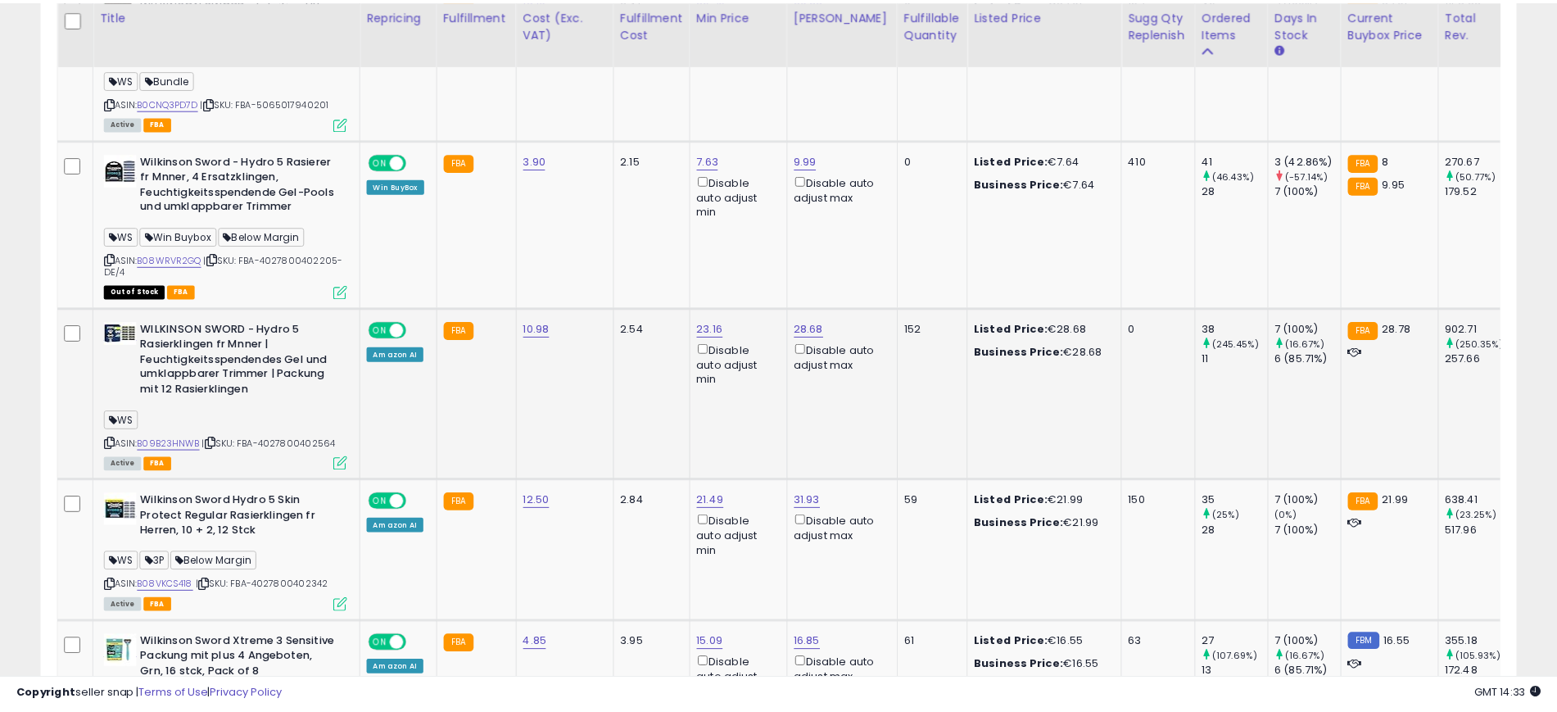
scroll to position [818521, 818001]
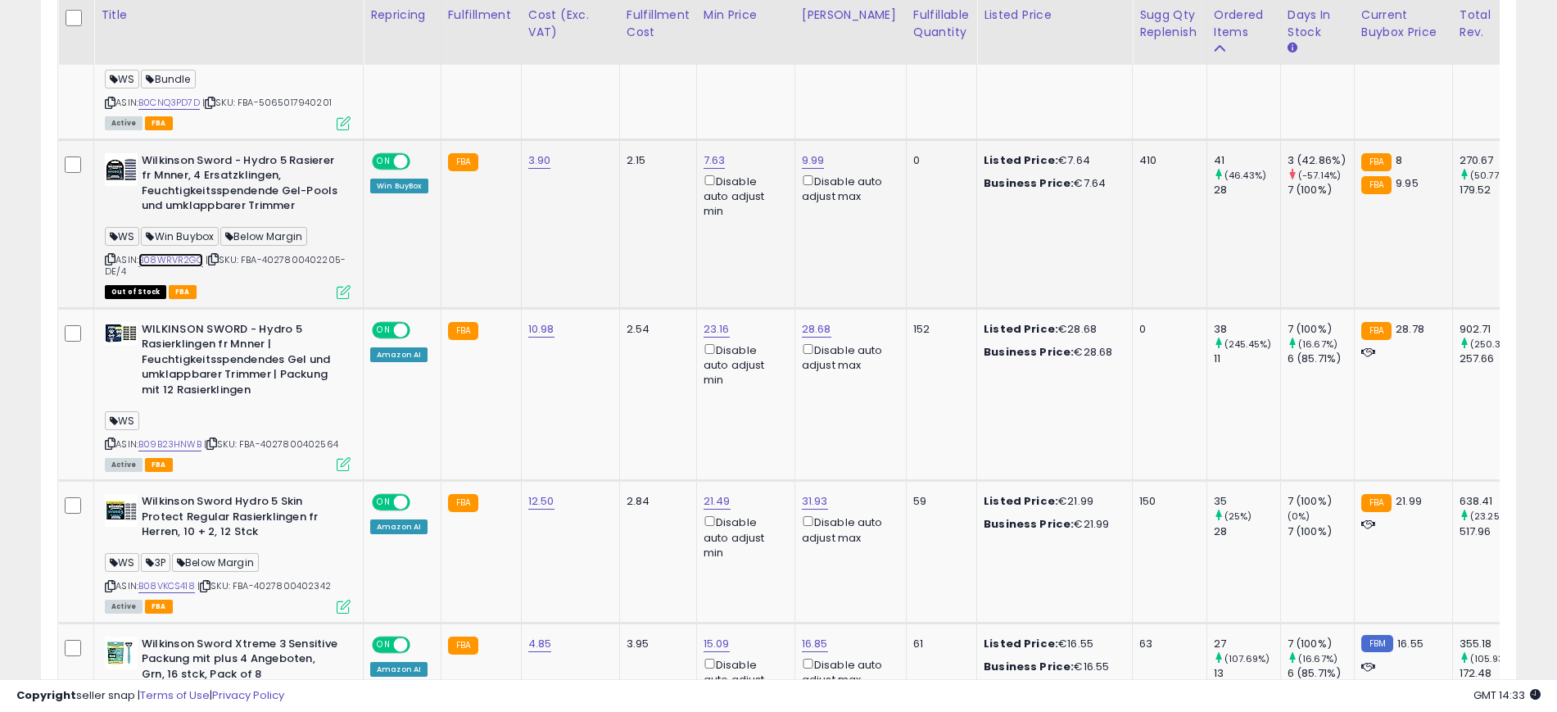
click at [176, 255] on link "B08WRVR2GQ" at bounding box center [170, 260] width 65 height 14
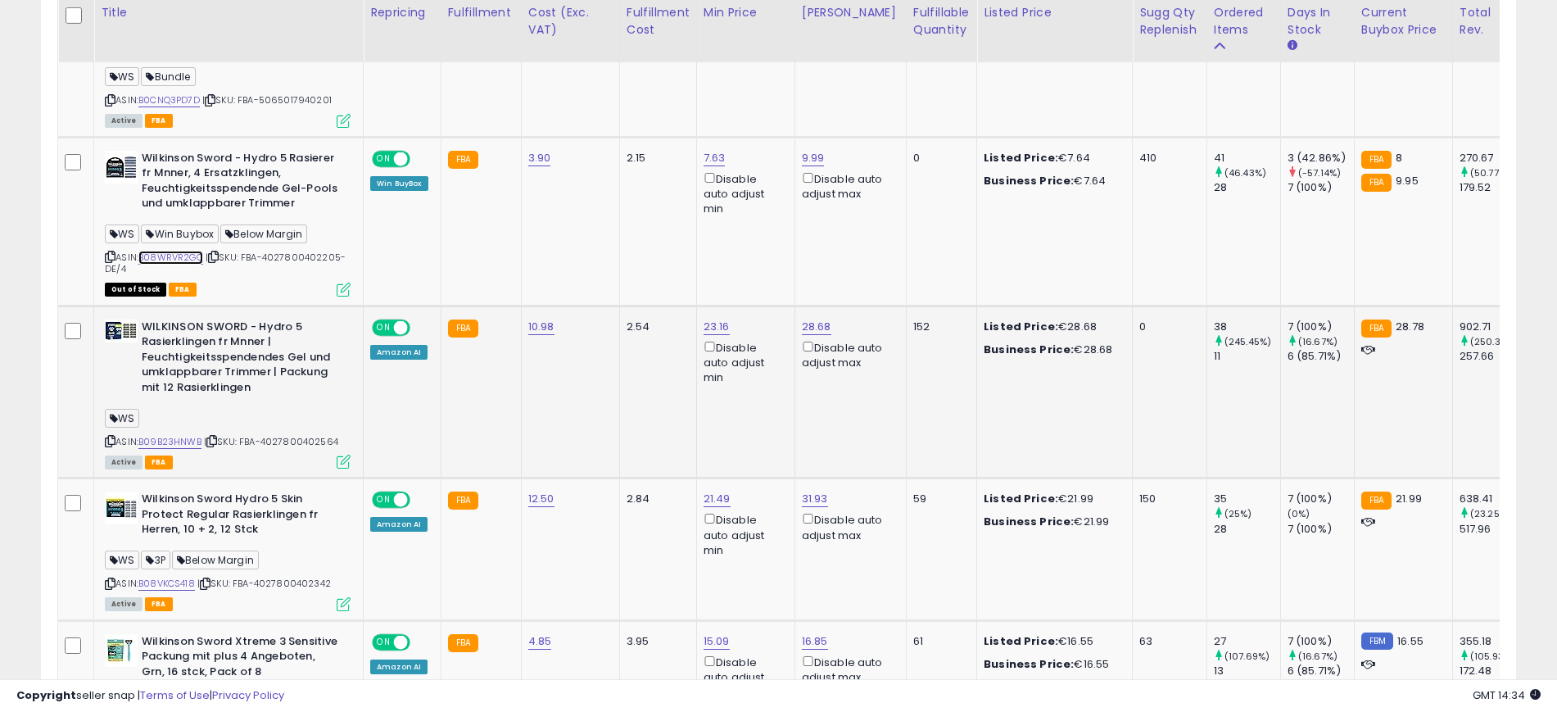
scroll to position [1228, 0]
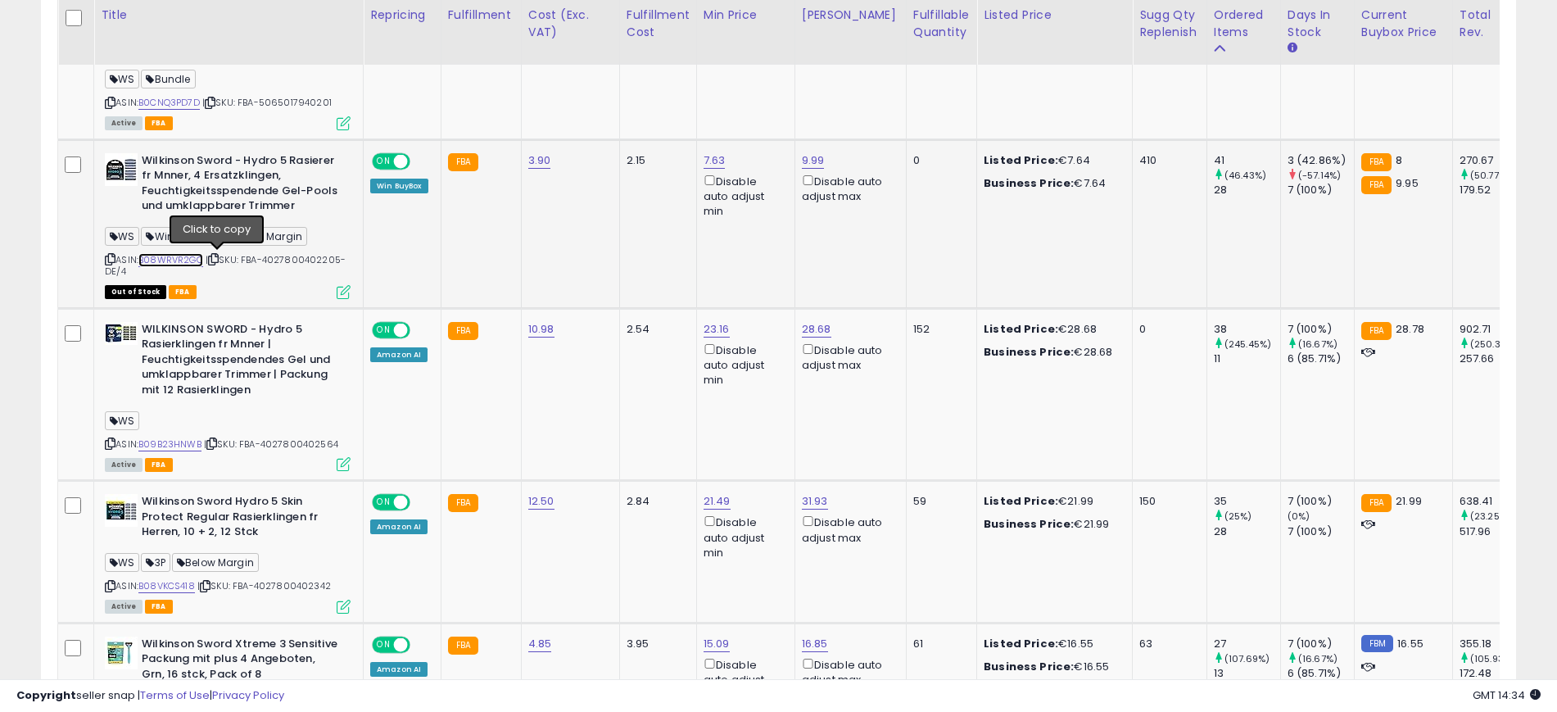
click at [187, 261] on link "B08WRVR2GQ" at bounding box center [170, 260] width 65 height 14
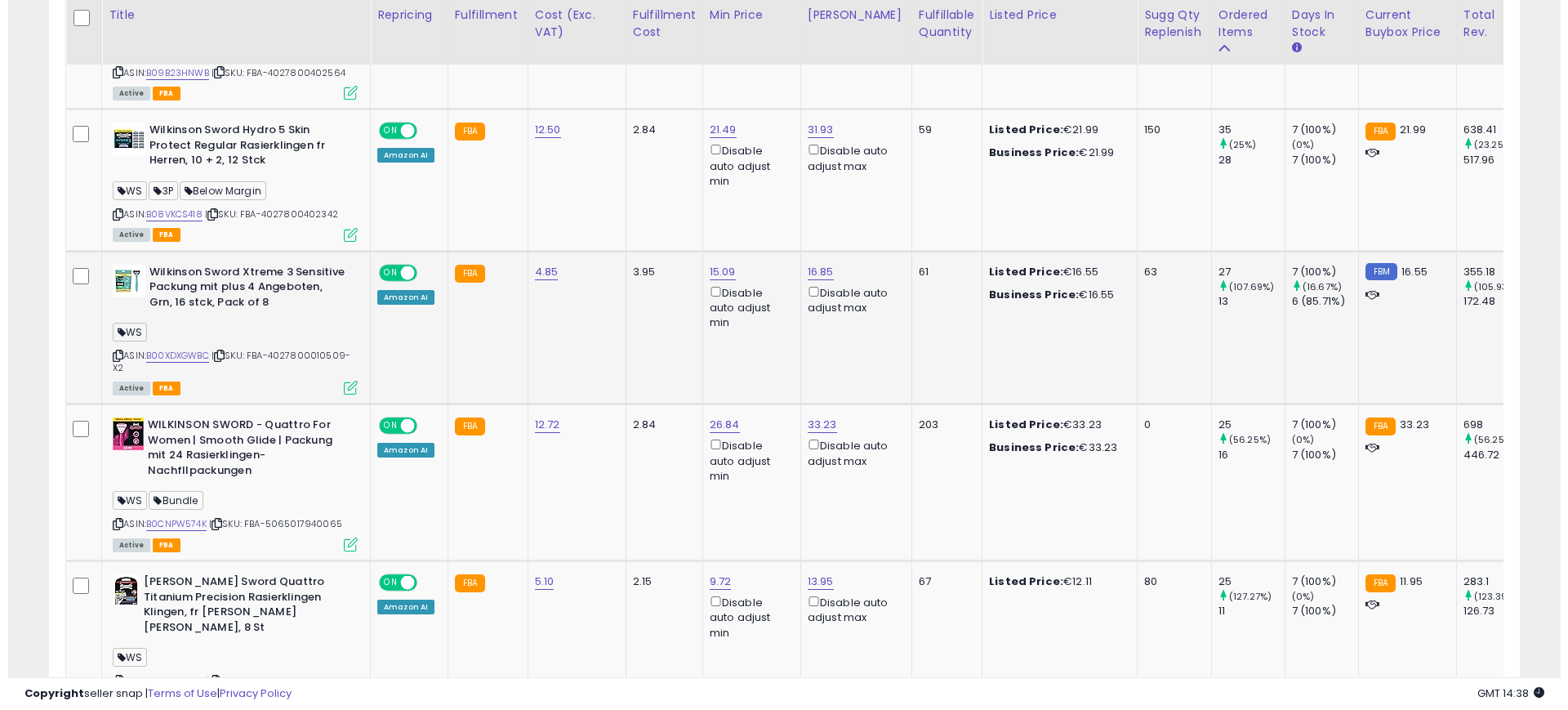
scroll to position [1633, 0]
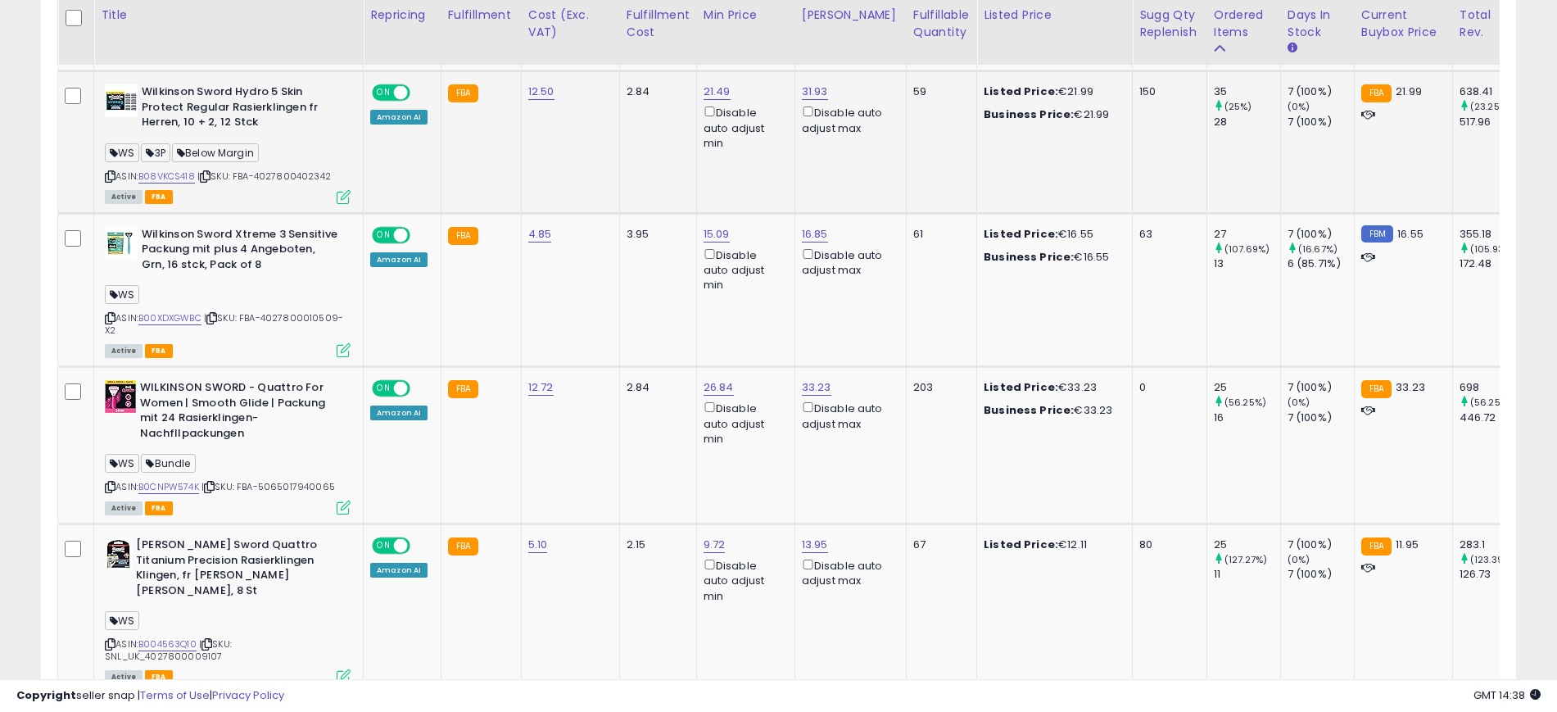
click at [344, 190] on icon at bounding box center [344, 197] width 14 height 14
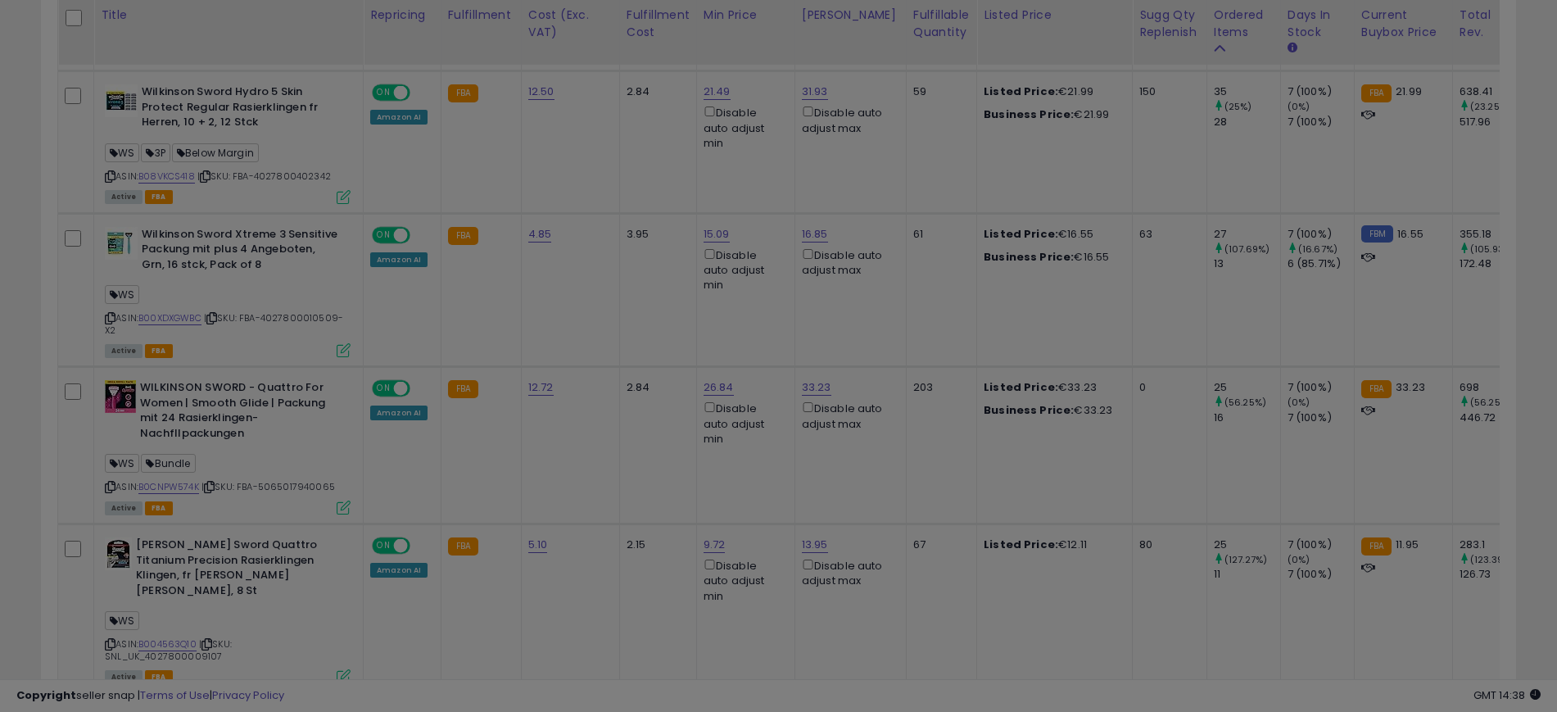
scroll to position [336, 865]
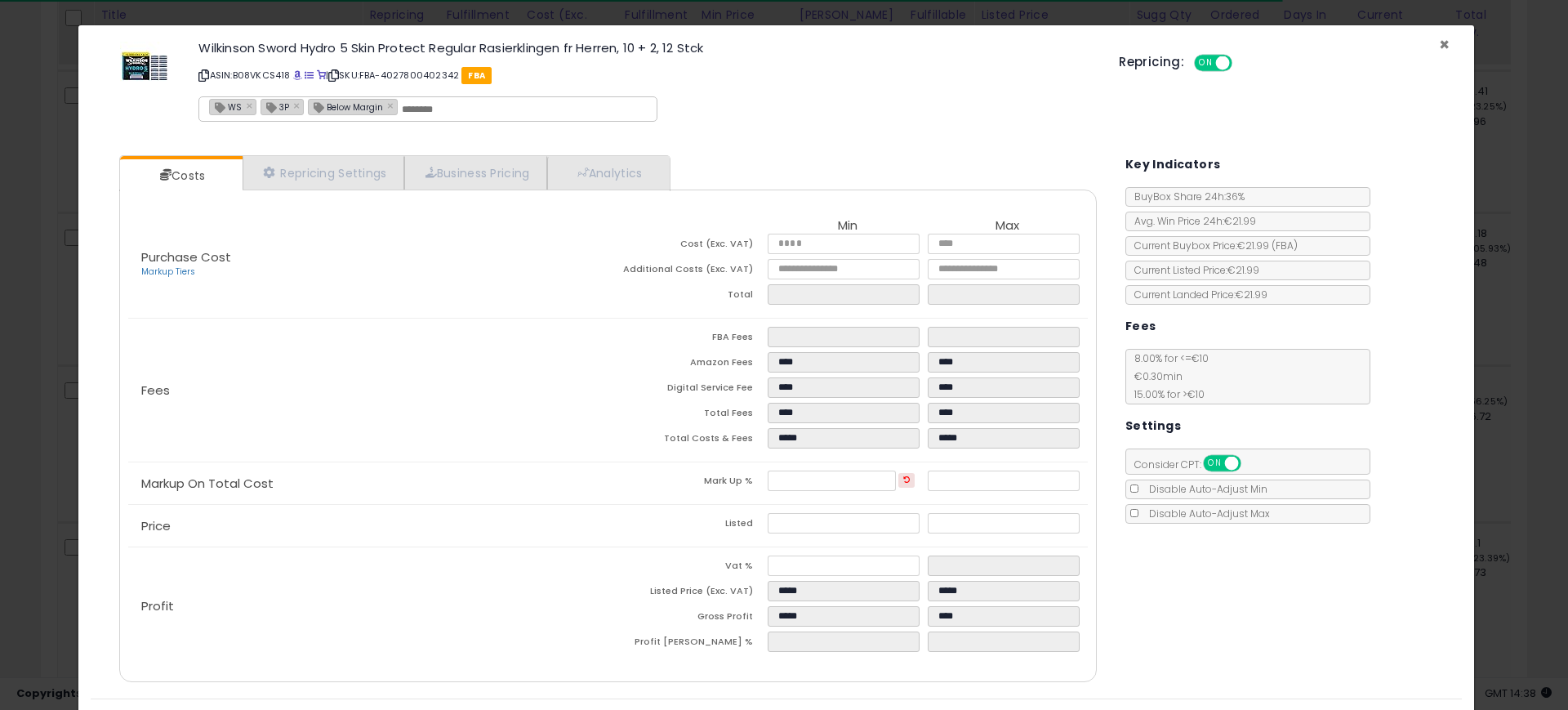
click at [1439, 40] on span "×" at bounding box center [1444, 45] width 11 height 24
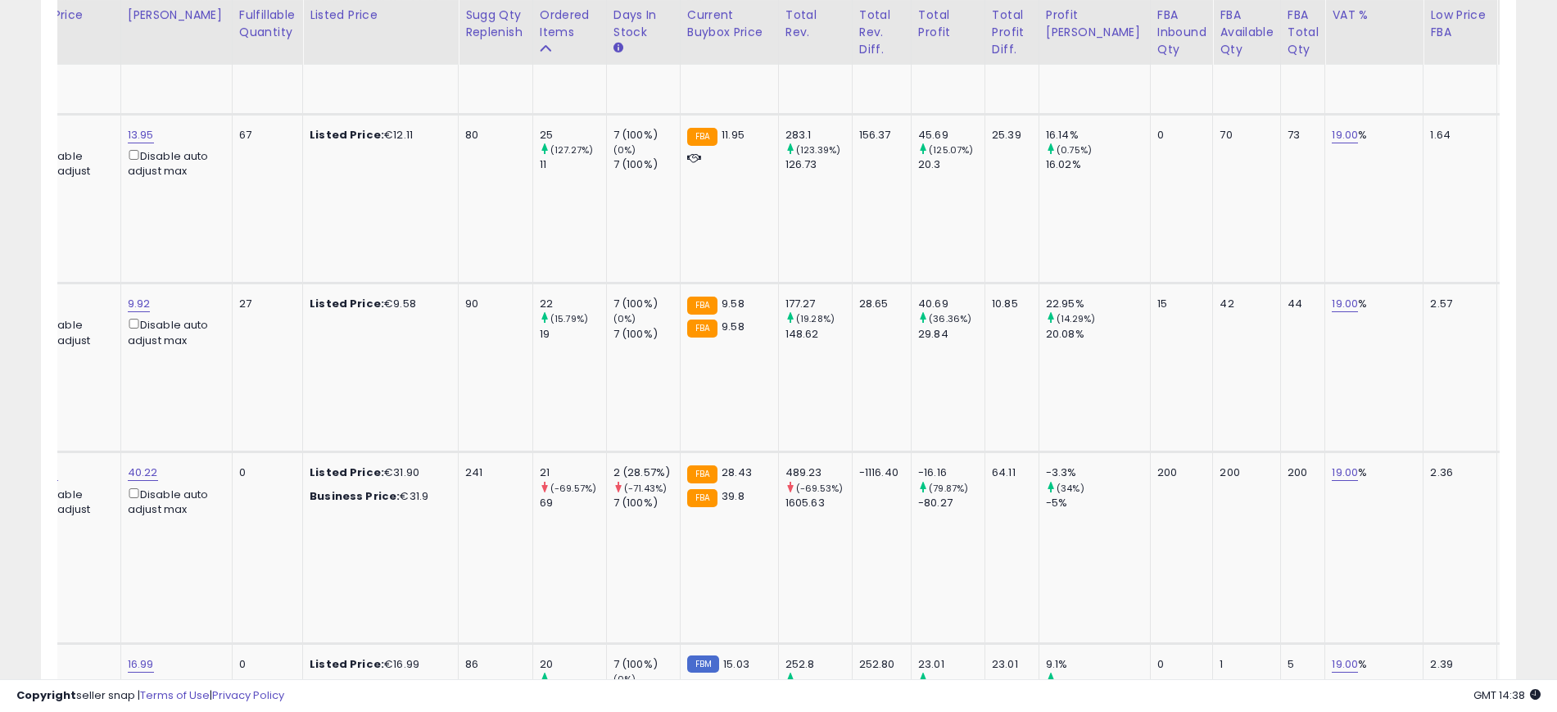
scroll to position [0, 0]
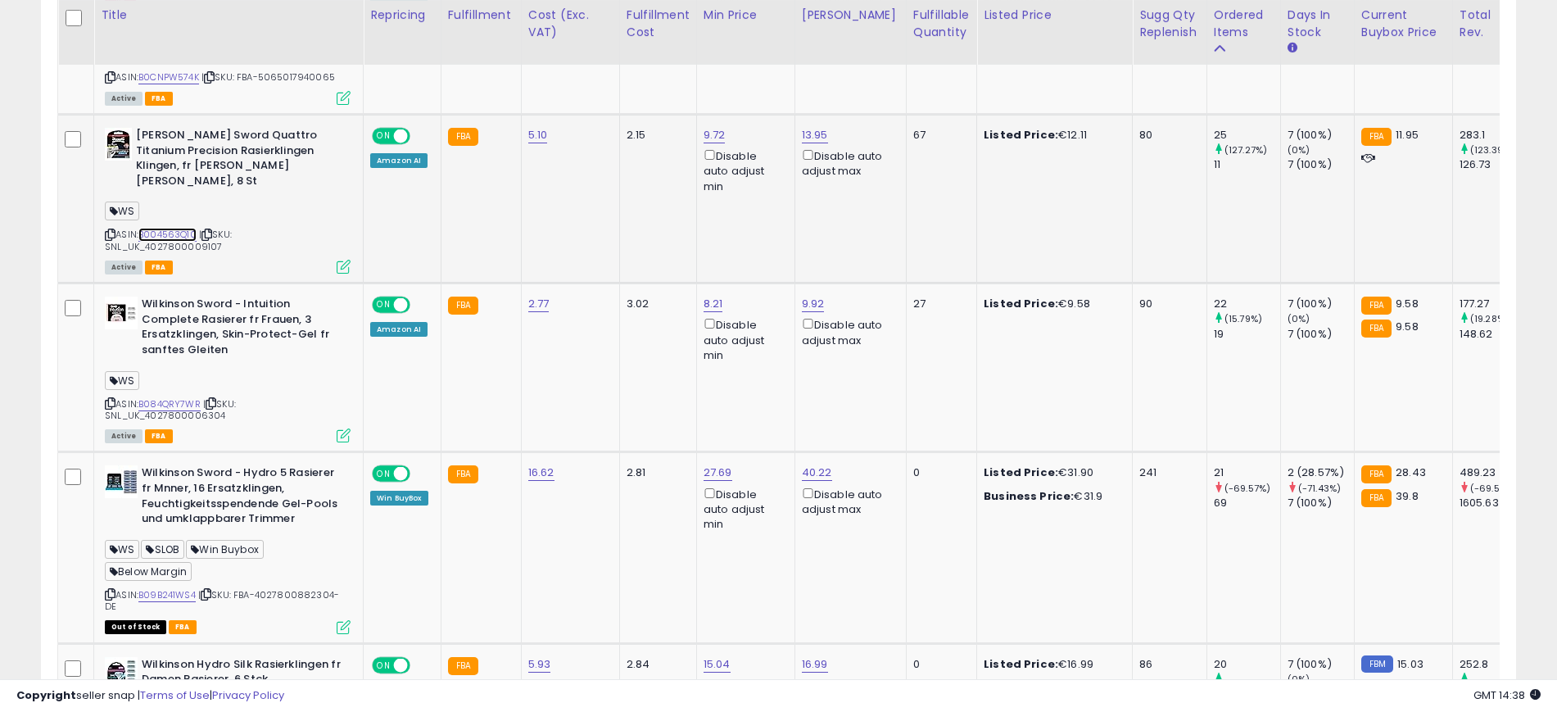
click at [184, 228] on link "B004563Q10" at bounding box center [167, 235] width 58 height 14
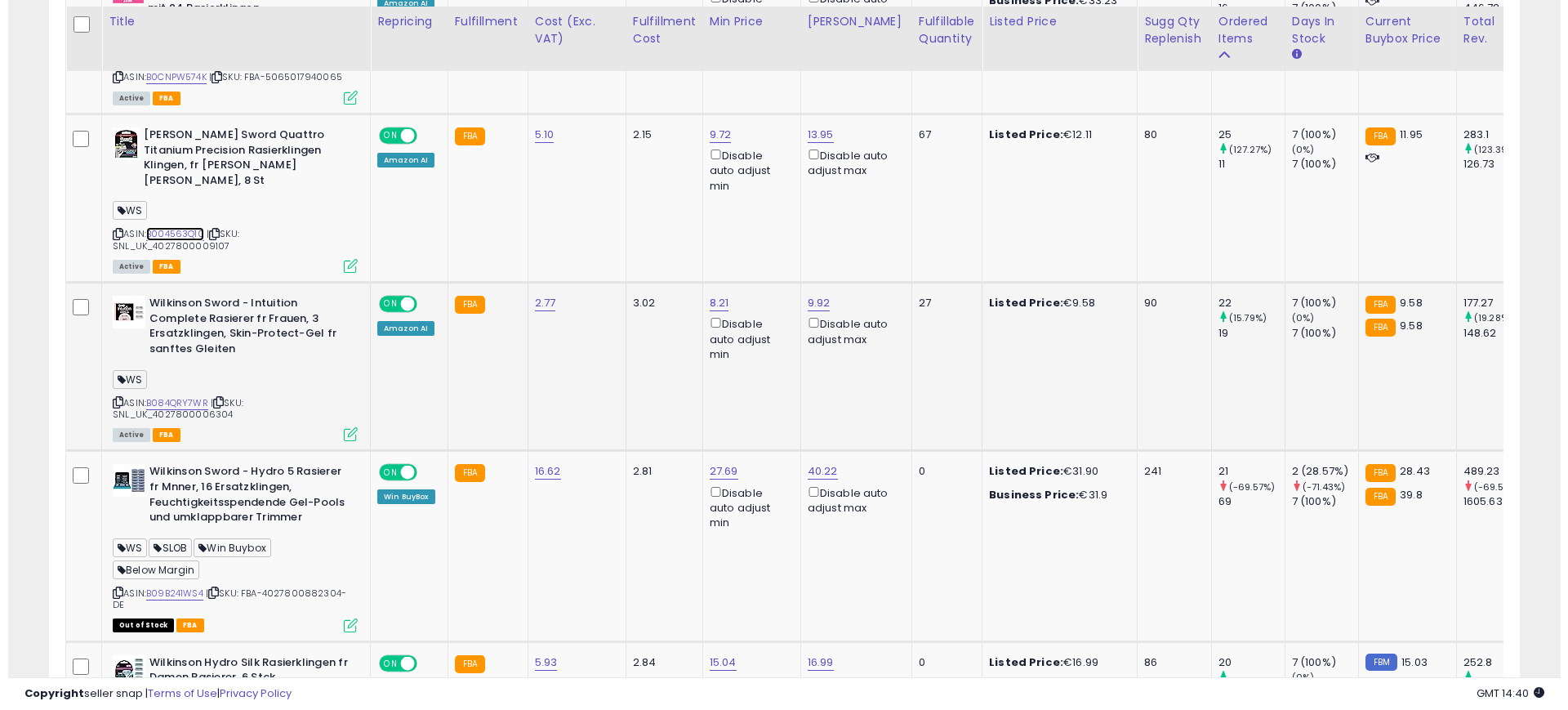
scroll to position [2143, 0]
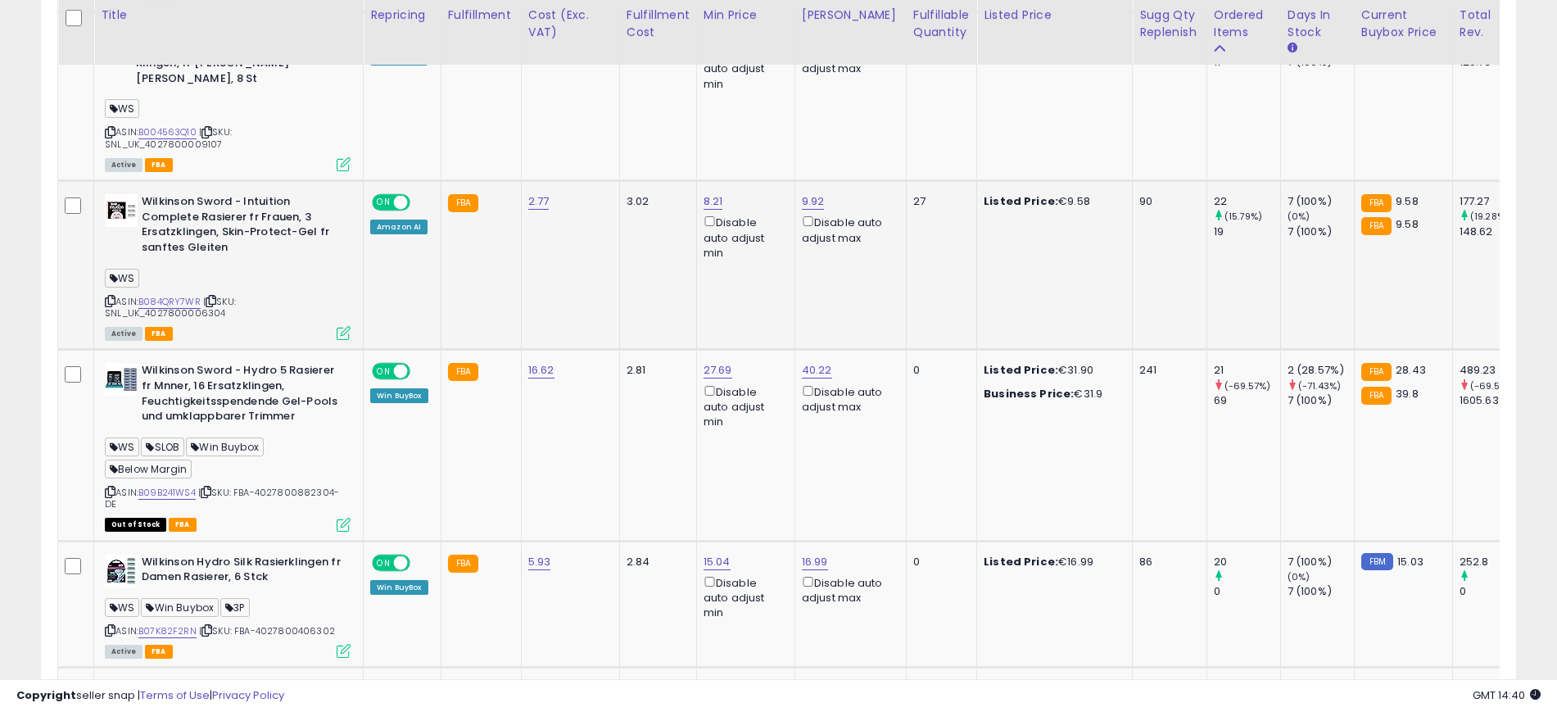
click at [336, 327] on div "Active FBA" at bounding box center [228, 332] width 246 height 11
click at [344, 326] on icon at bounding box center [344, 333] width 14 height 14
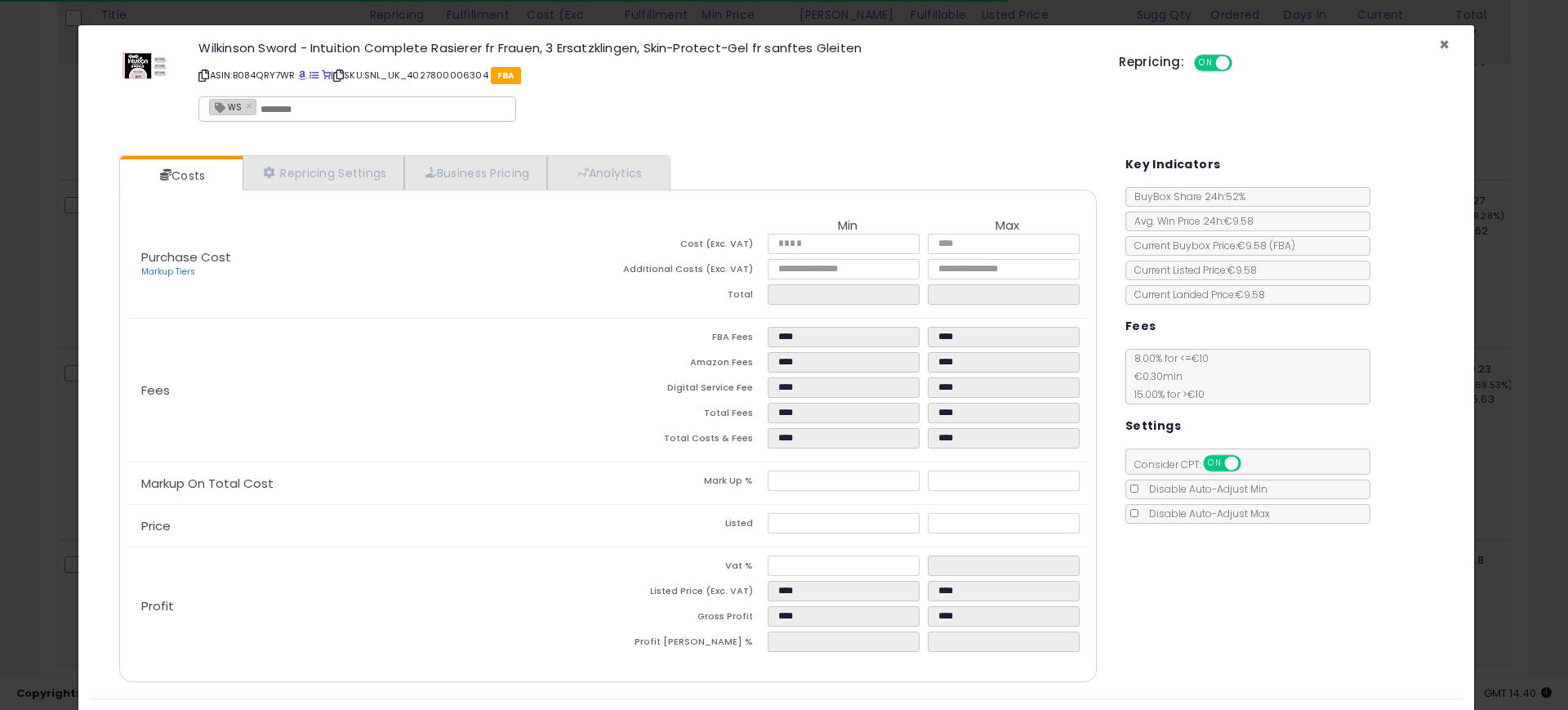
click at [1439, 47] on span "×" at bounding box center [1444, 45] width 11 height 24
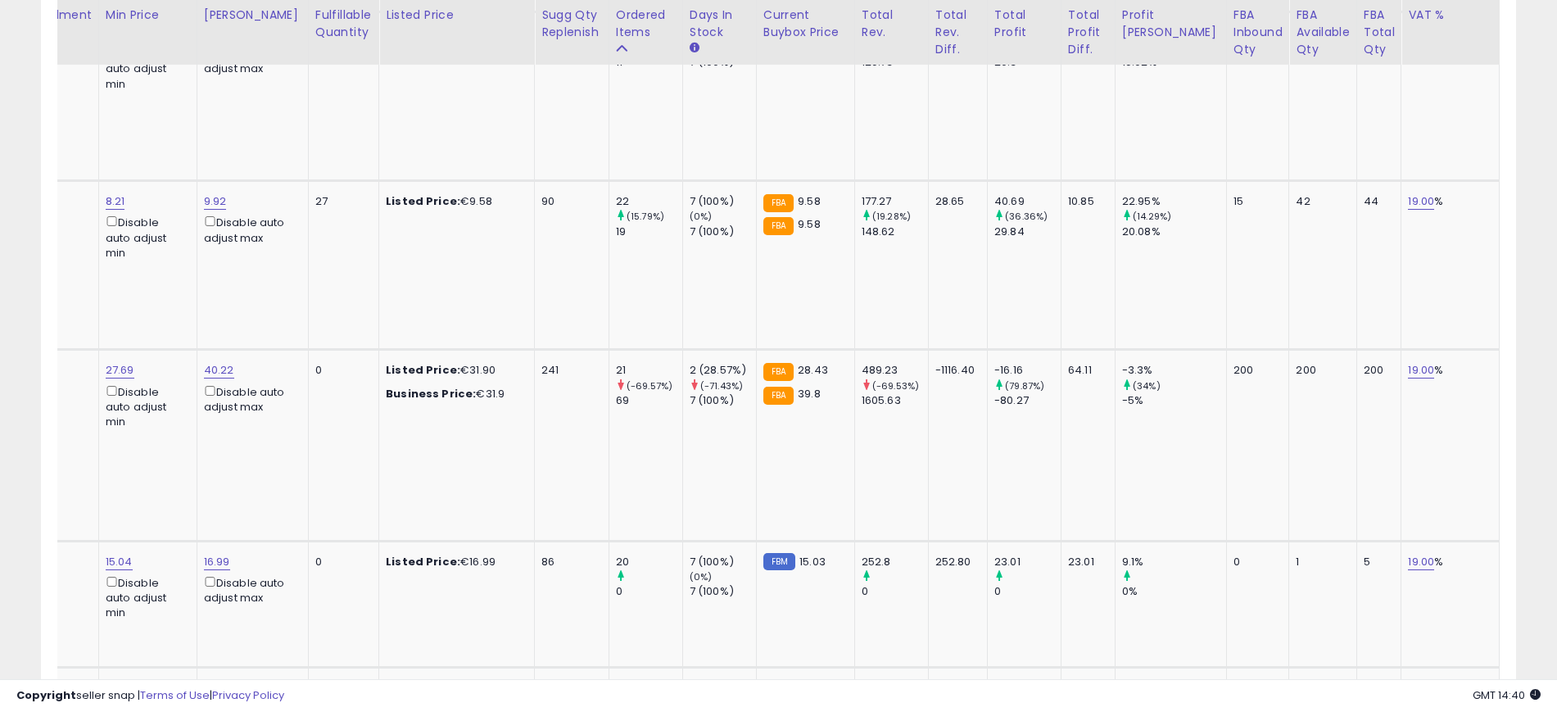
scroll to position [0, 0]
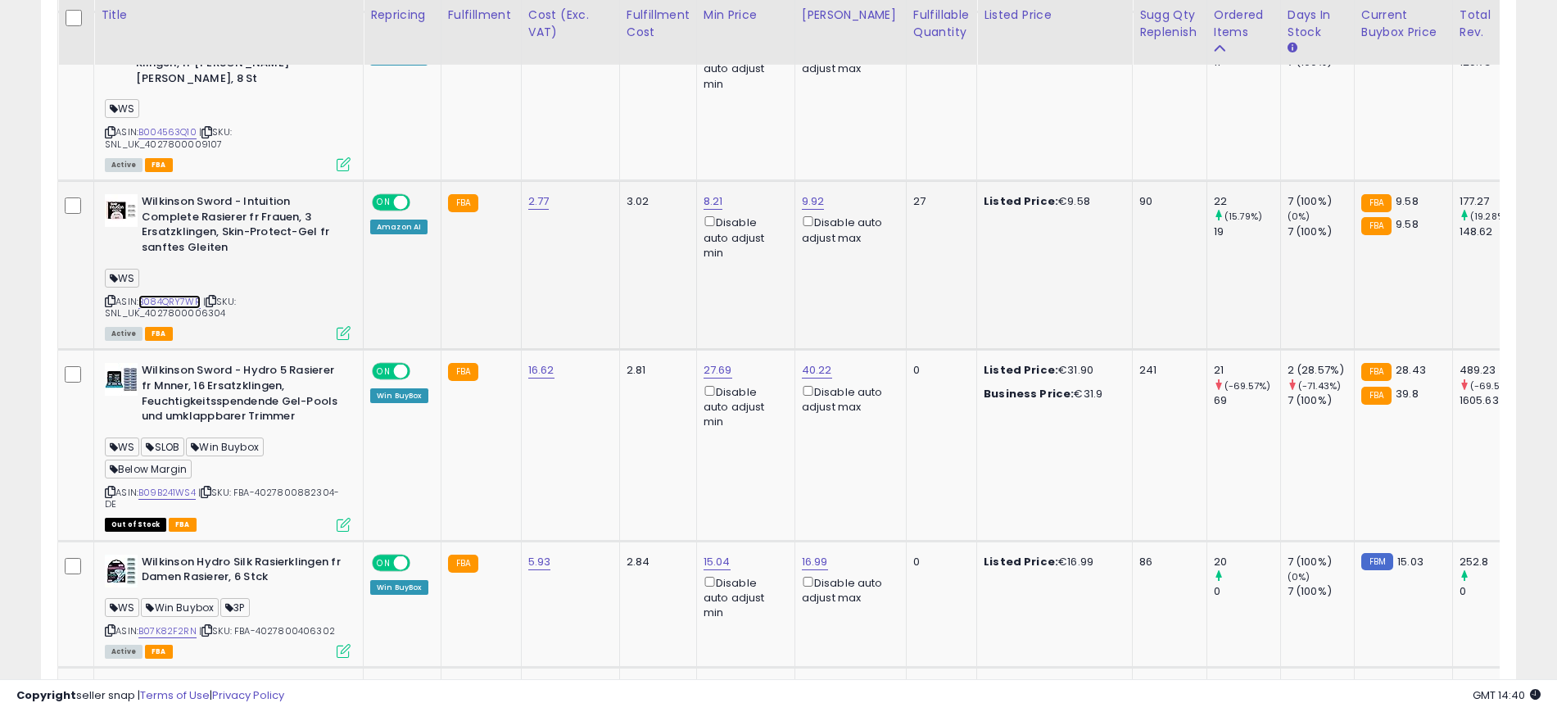
click at [155, 295] on link "B084QRY7WR" at bounding box center [169, 302] width 62 height 14
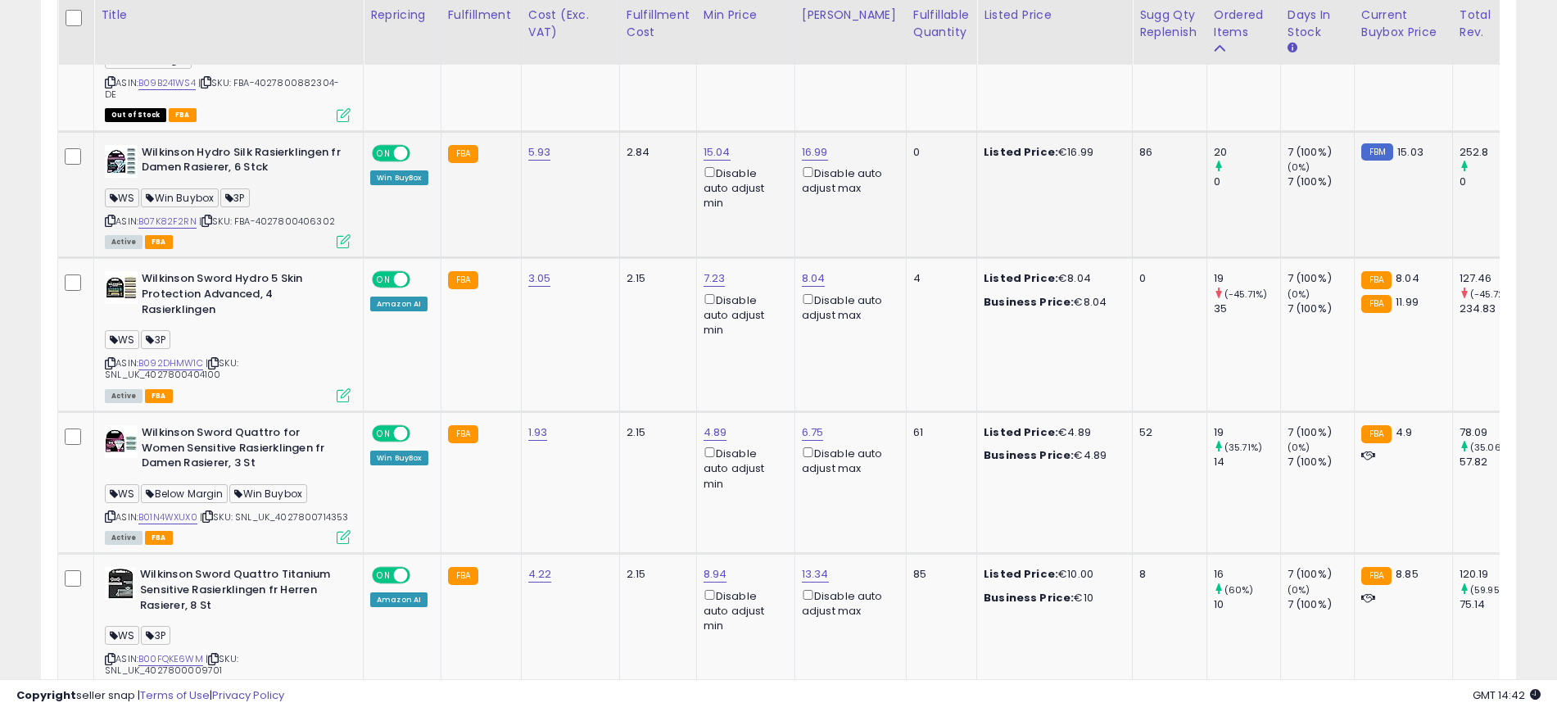
click at [341, 234] on icon at bounding box center [344, 241] width 14 height 14
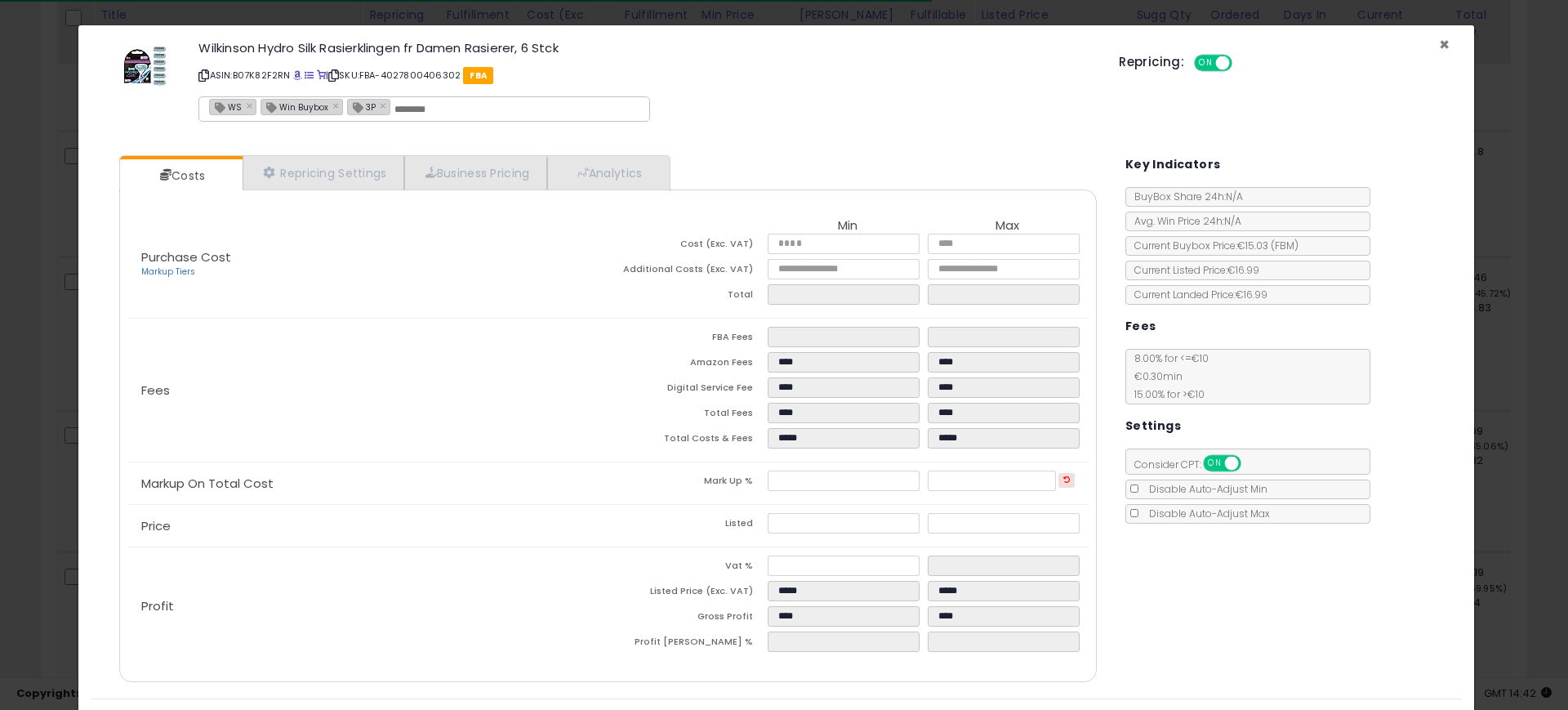
click at [1439, 42] on span "×" at bounding box center [1444, 45] width 11 height 24
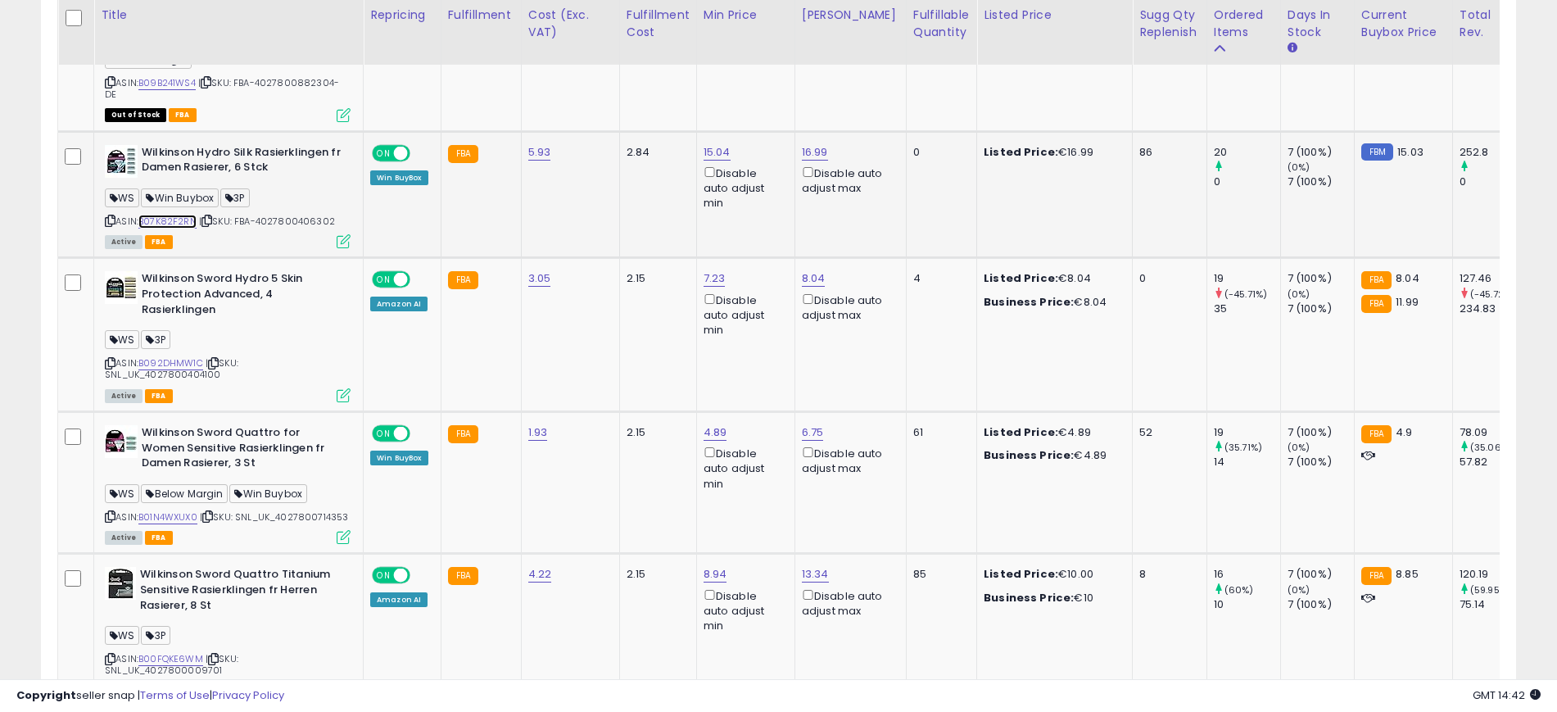
click at [155, 215] on link "B07K82F2RN" at bounding box center [167, 222] width 58 height 14
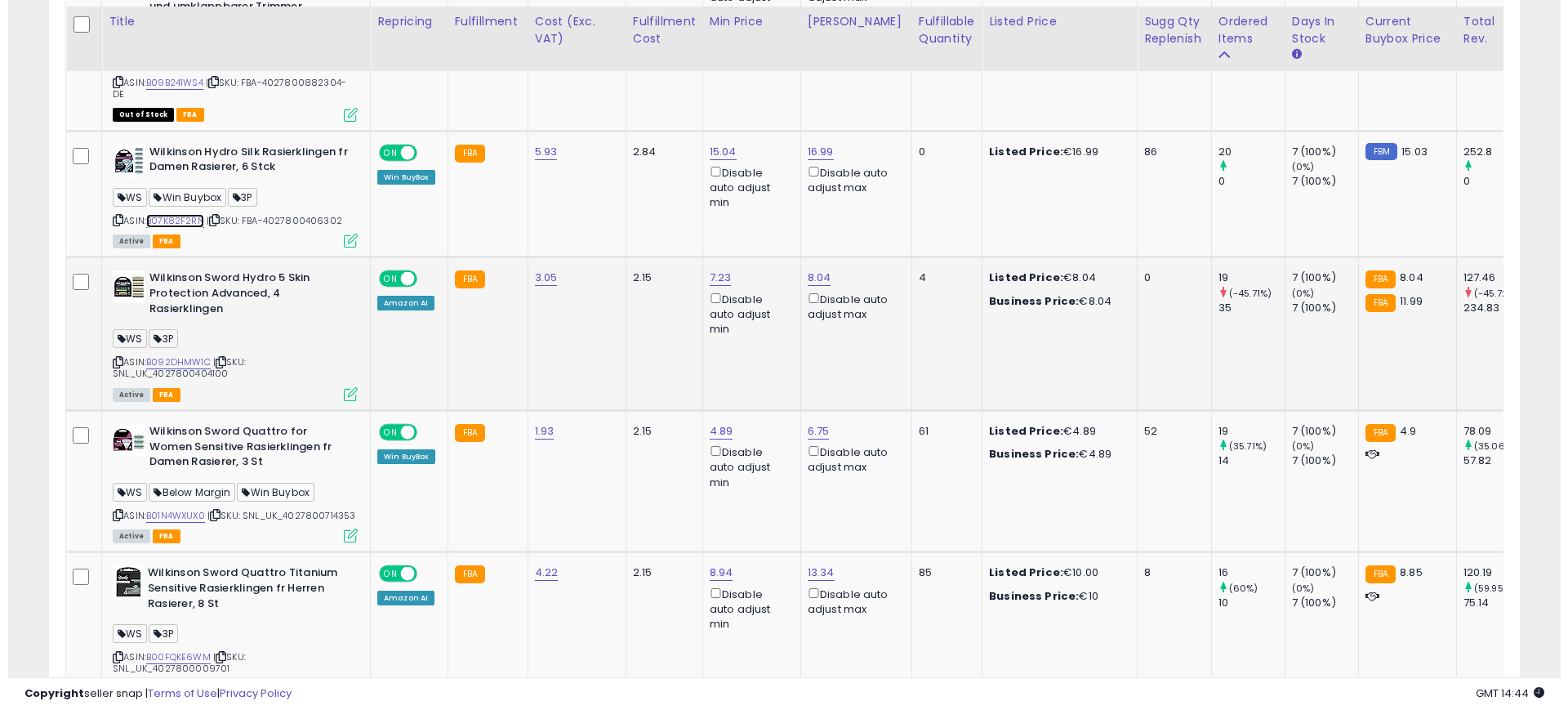
scroll to position [2654, 0]
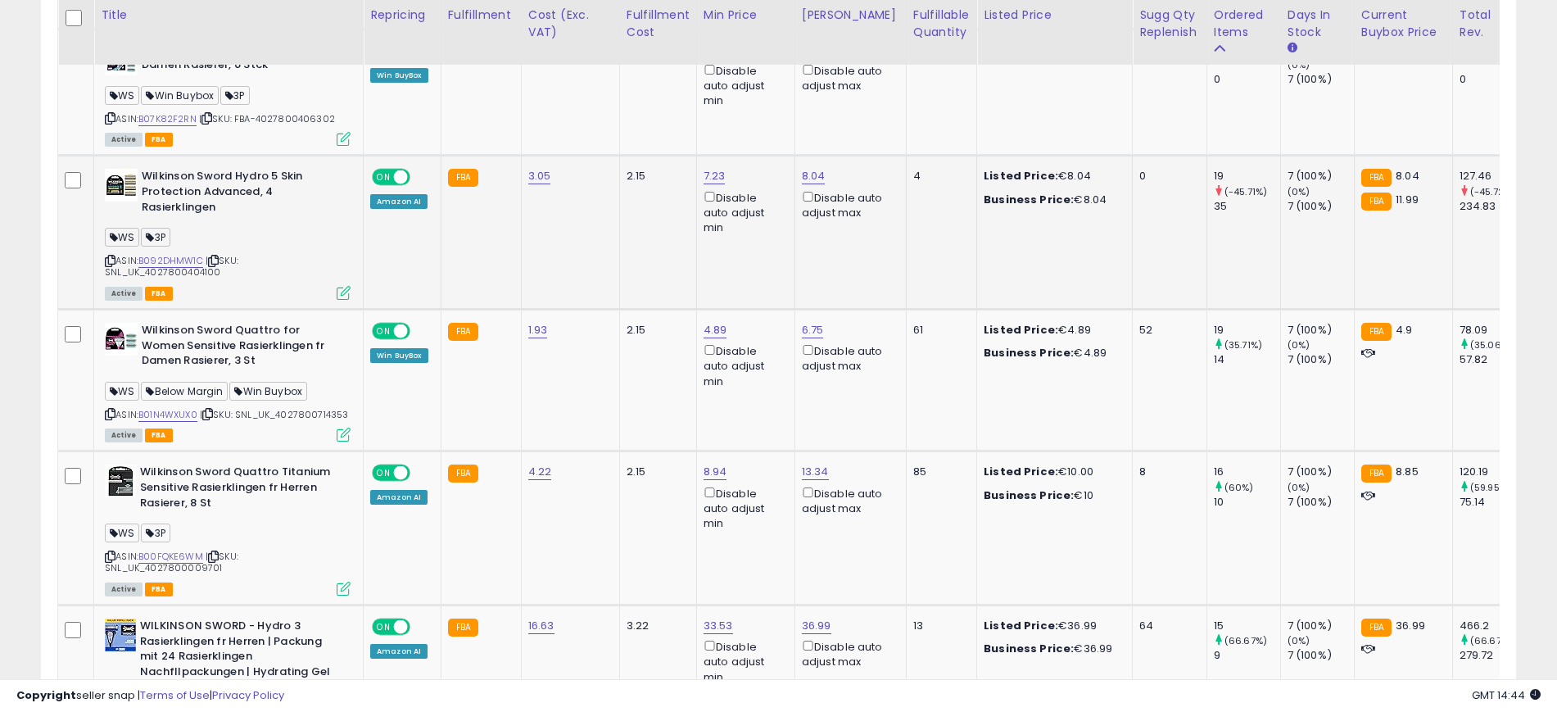
click at [341, 286] on icon at bounding box center [344, 293] width 14 height 14
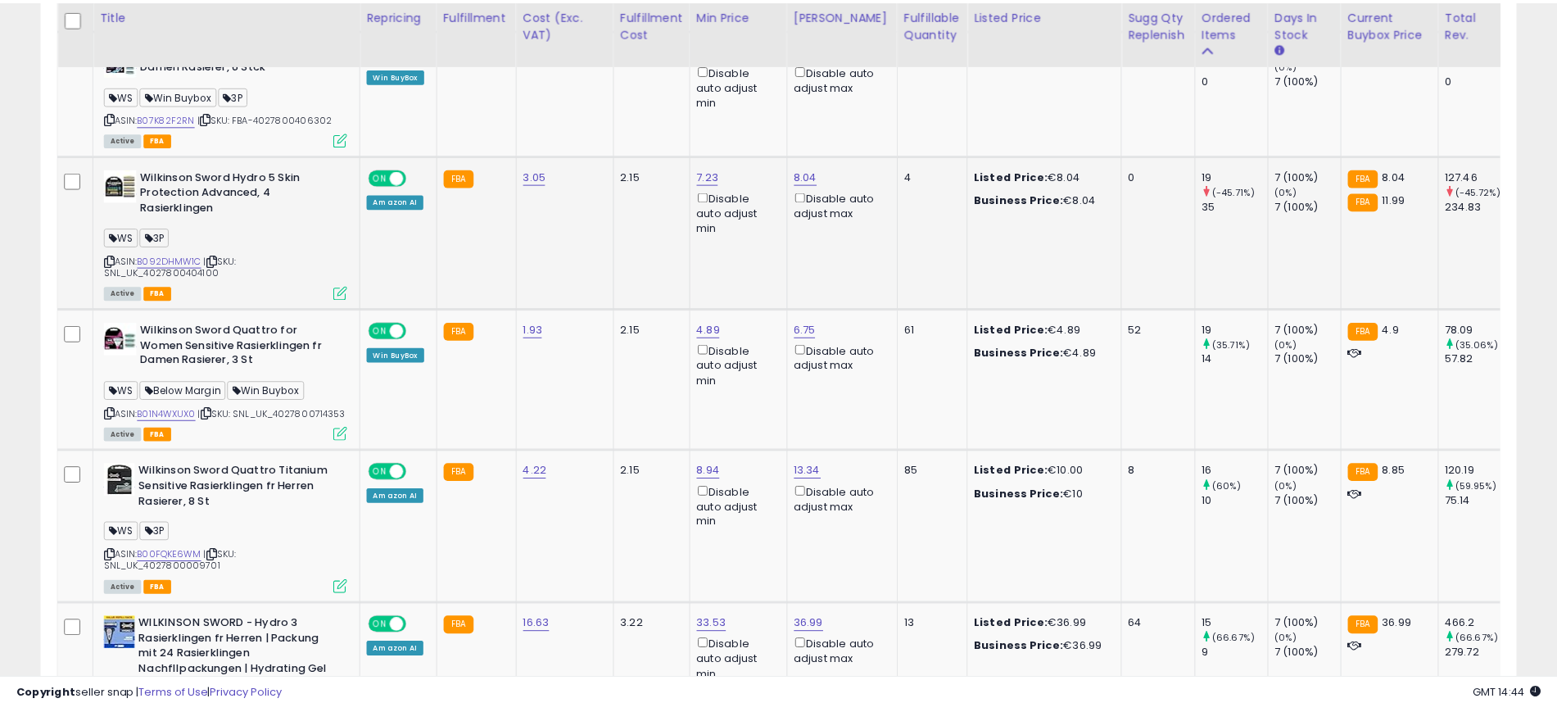
scroll to position [336, 865]
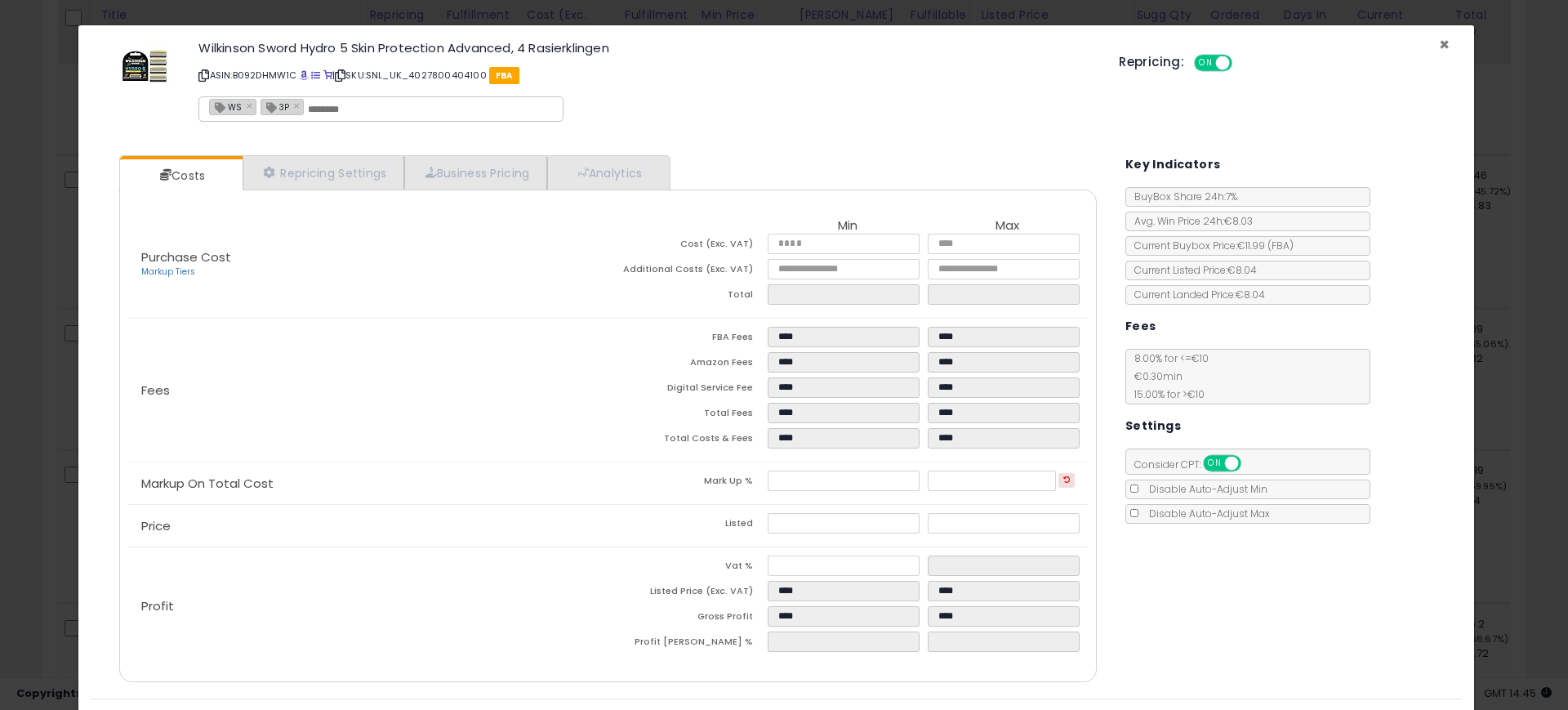
click at [1439, 43] on span "×" at bounding box center [1444, 45] width 11 height 24
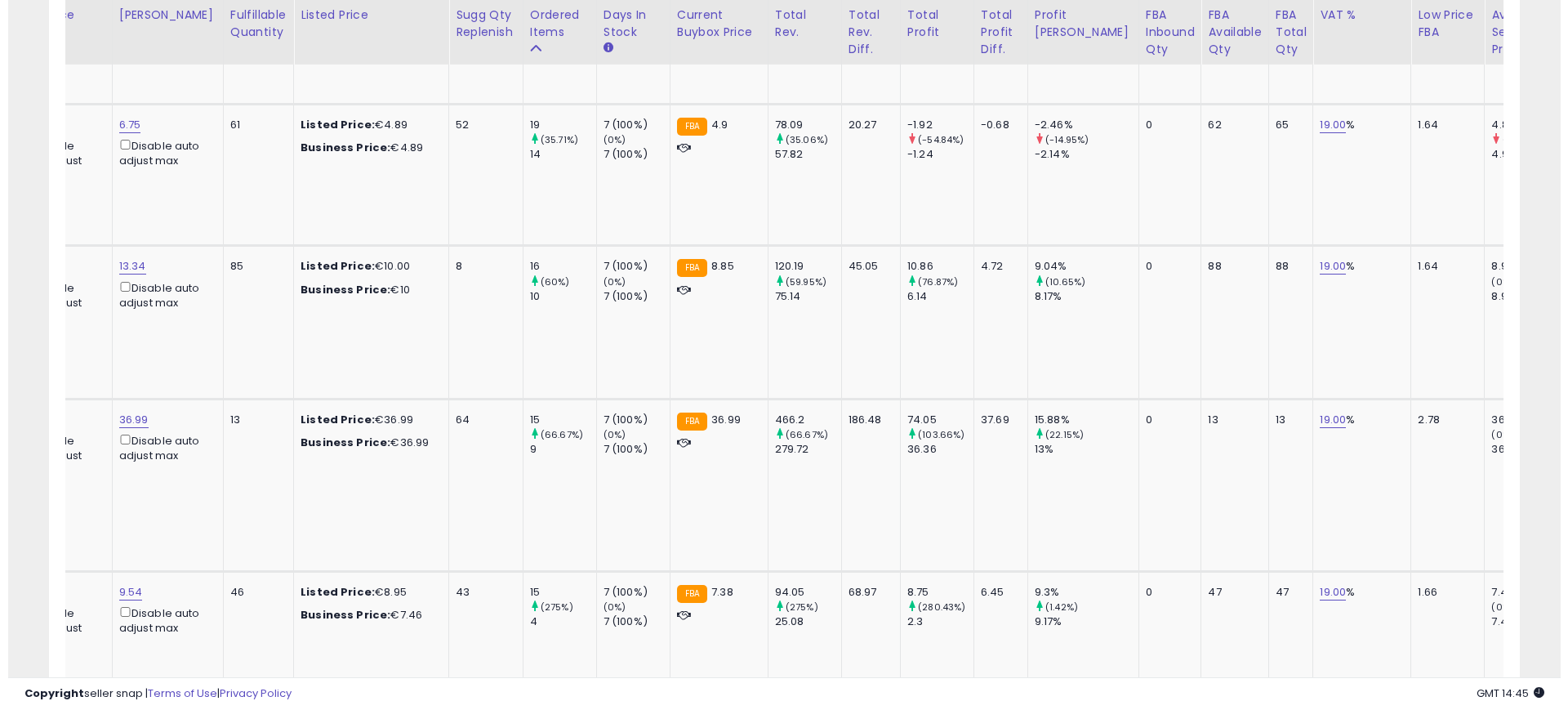
scroll to position [0, 0]
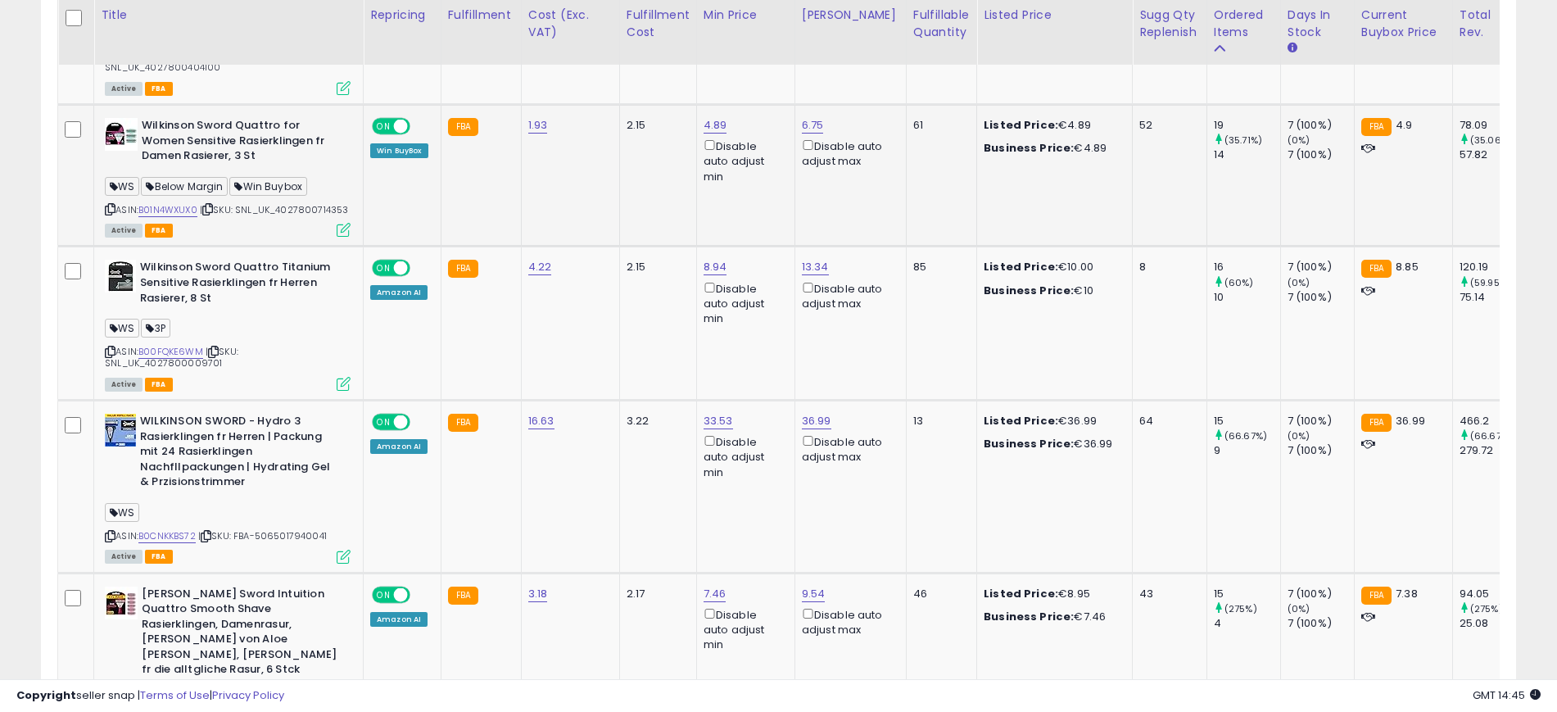
click at [346, 223] on icon at bounding box center [344, 230] width 14 height 14
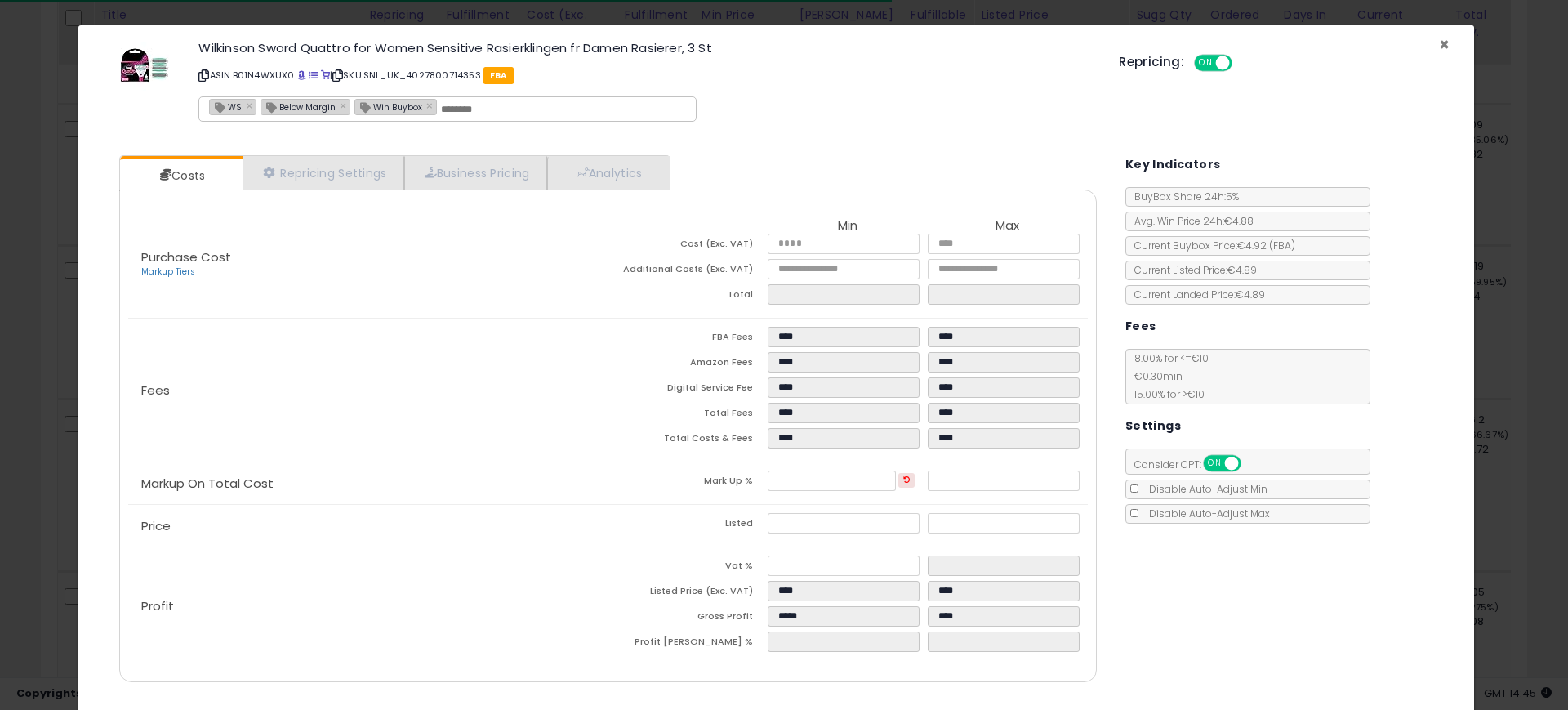
click at [1439, 36] on span "×" at bounding box center [1444, 45] width 11 height 24
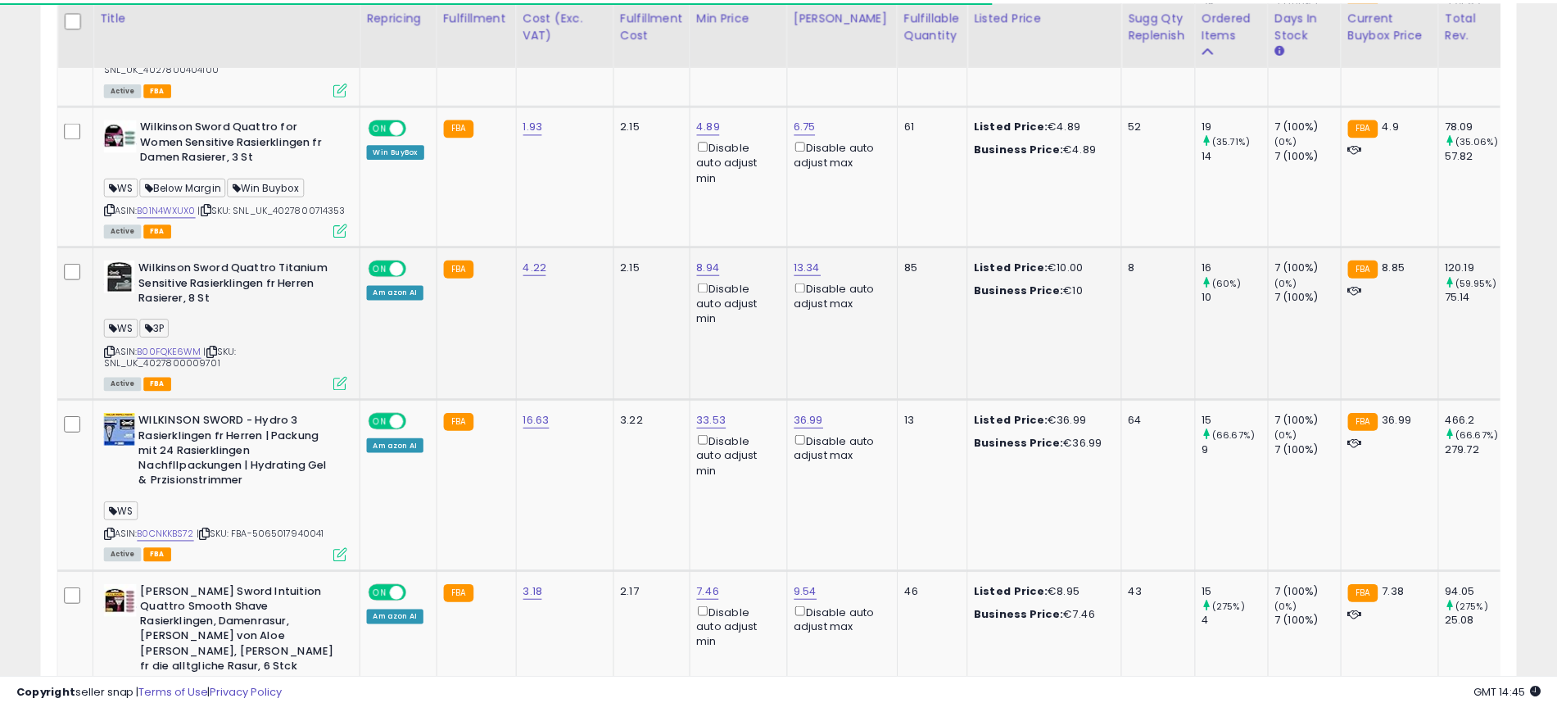
scroll to position [818521, 818001]
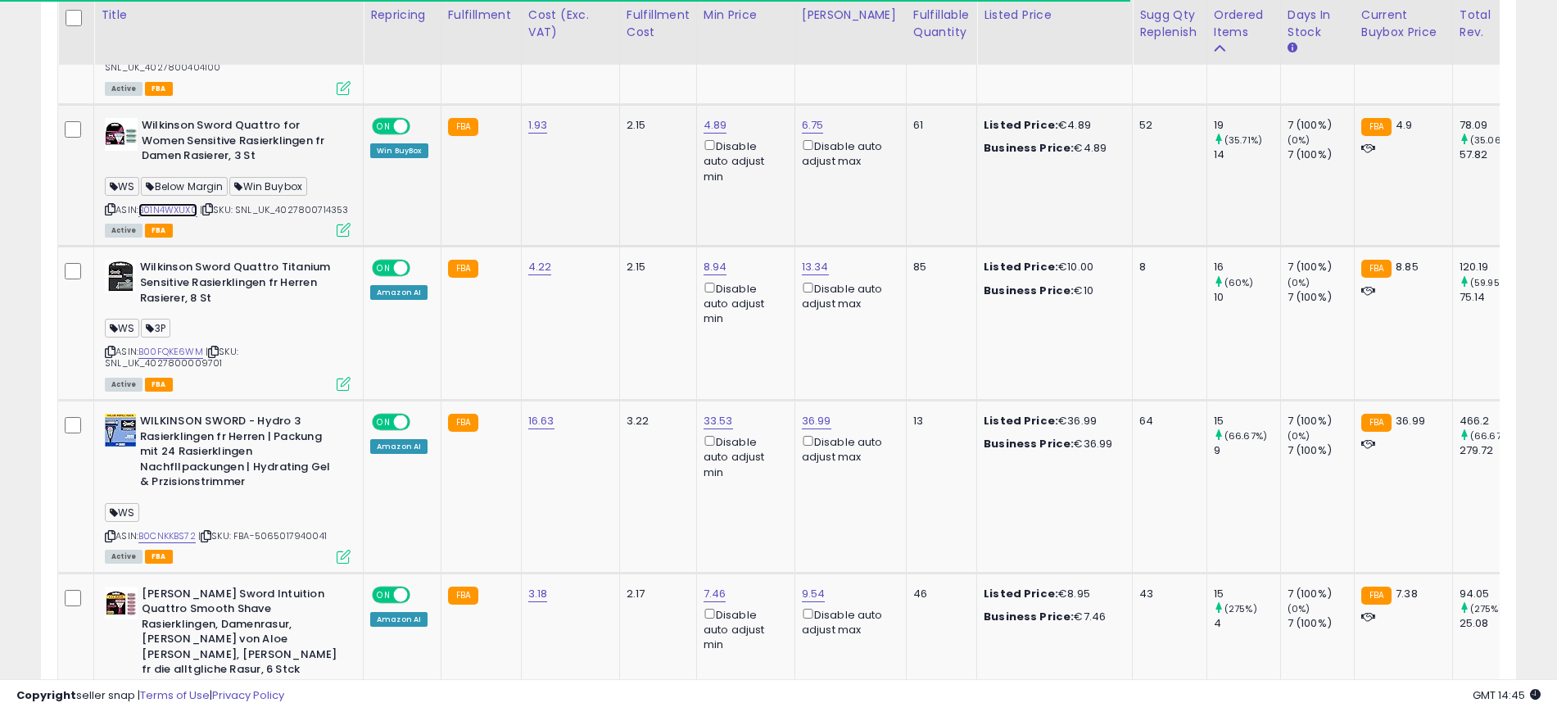
click at [167, 203] on link "B01N4WXUX0" at bounding box center [167, 210] width 59 height 14
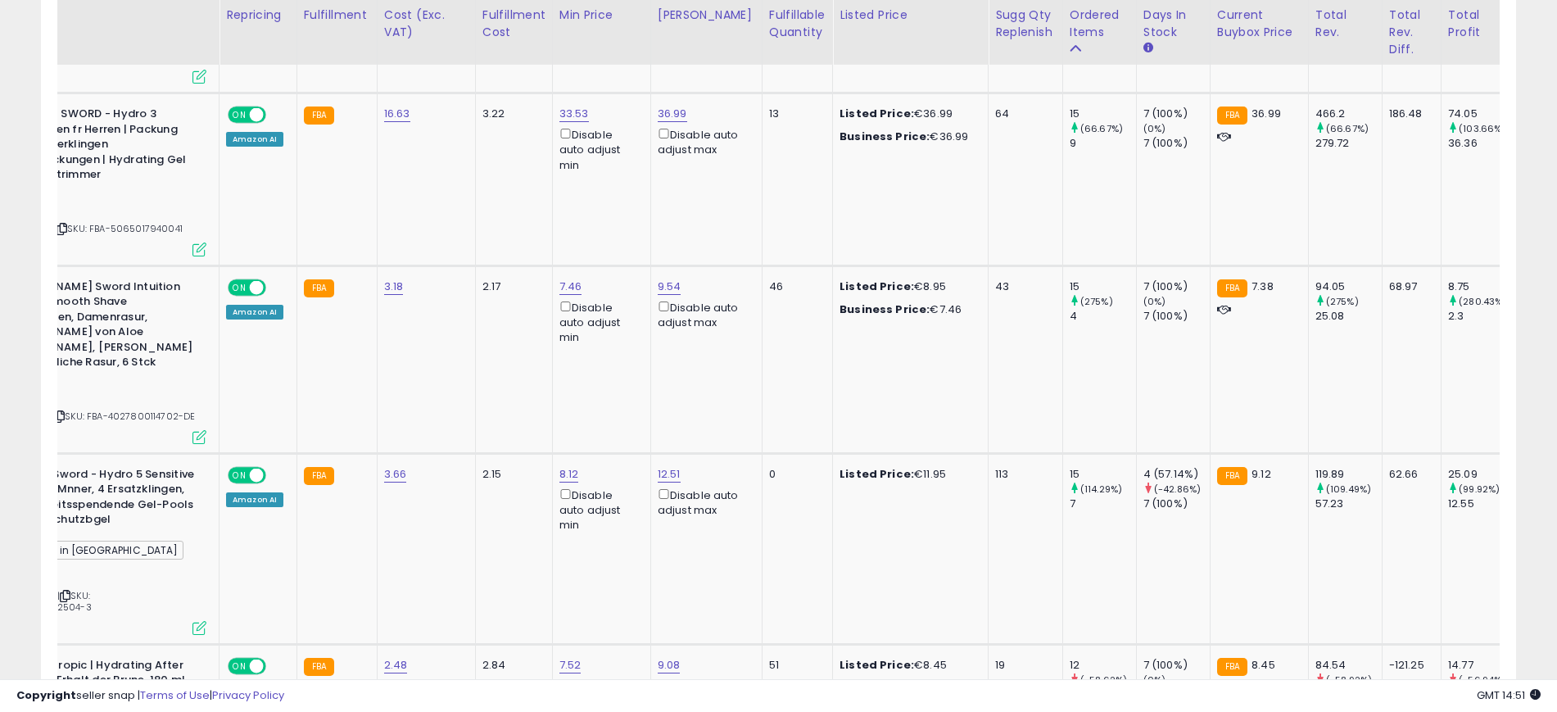
scroll to position [0, 0]
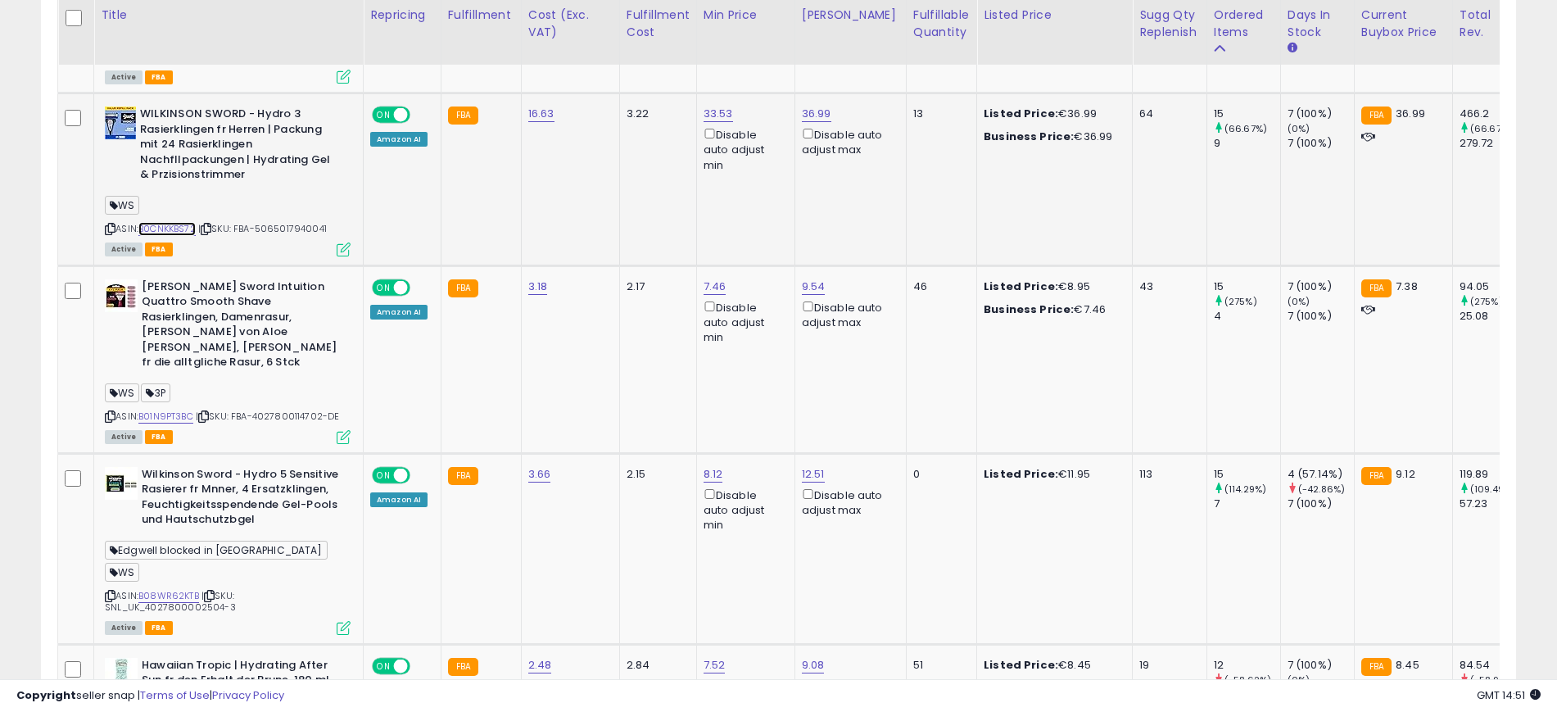
click at [174, 222] on link "B0CNKKBS72" at bounding box center [166, 229] width 57 height 14
click at [166, 222] on link "B0CNKKBS72" at bounding box center [166, 229] width 57 height 14
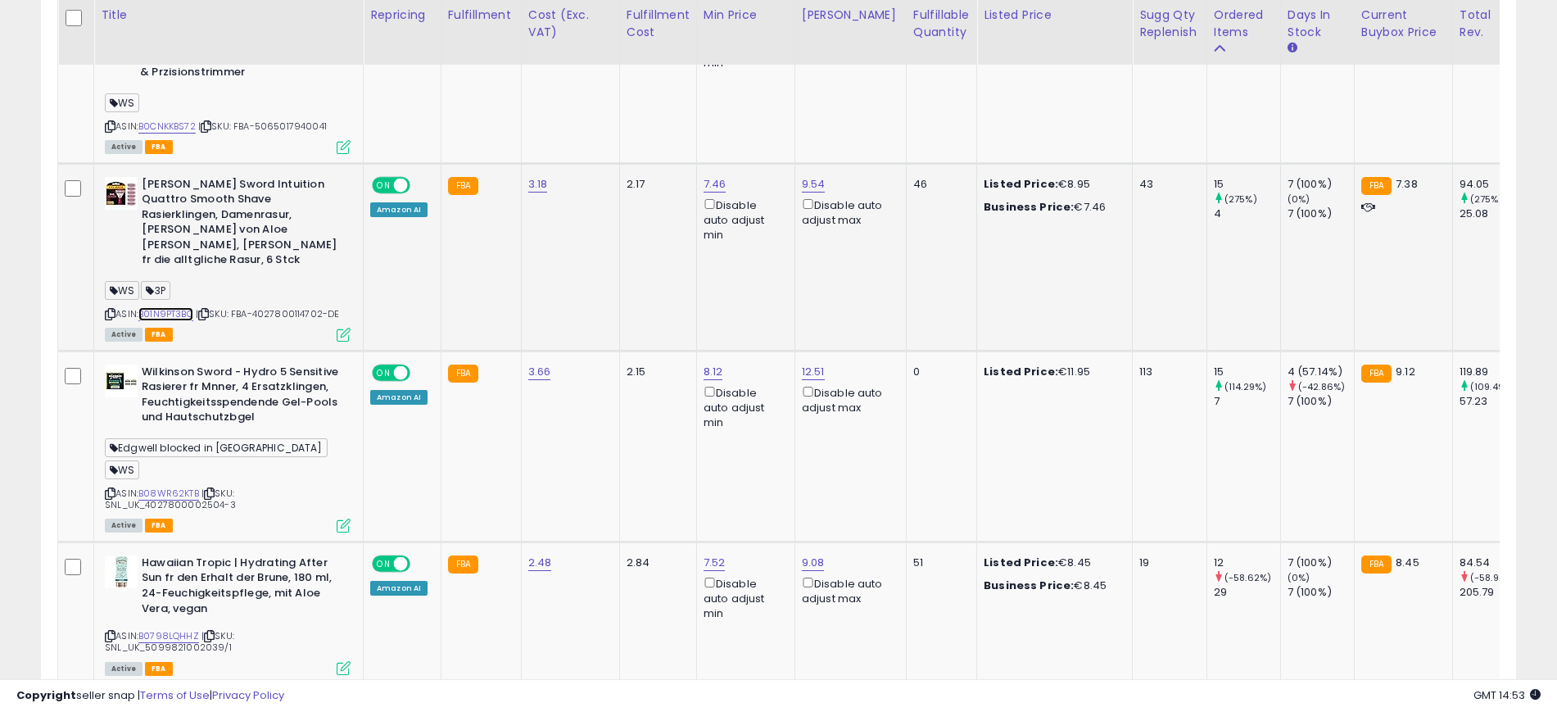
click at [175, 307] on link "B01N9PT3BC" at bounding box center [165, 314] width 55 height 14
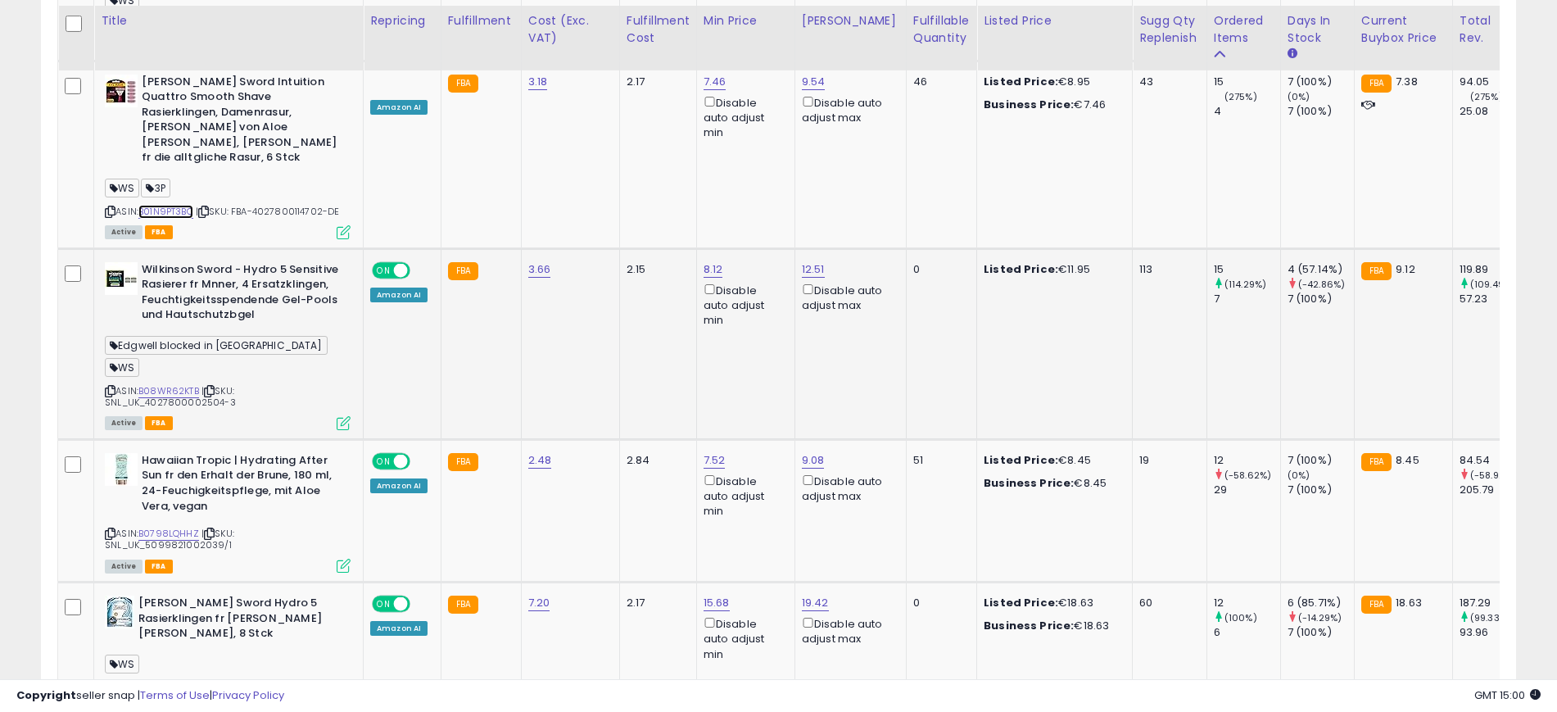
scroll to position [3480, 0]
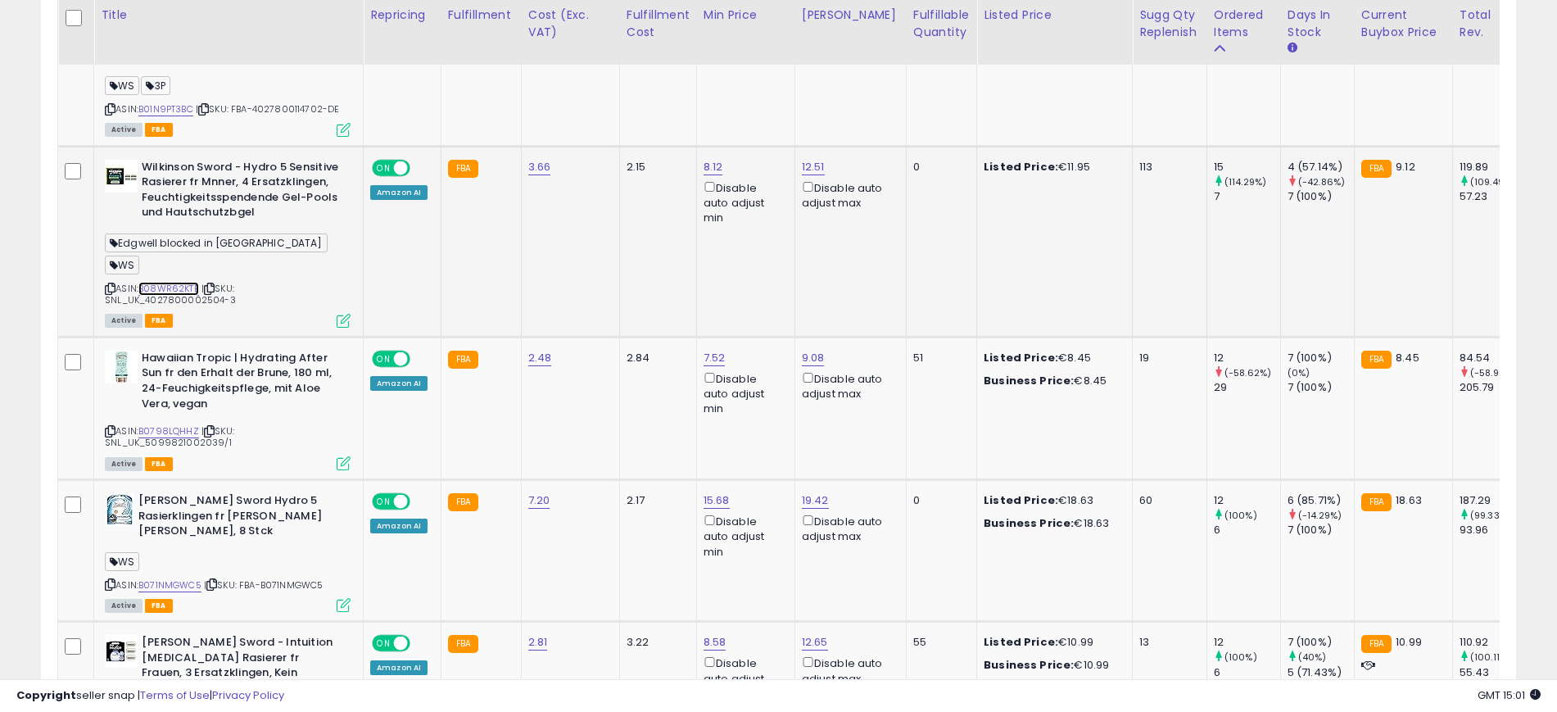
click at [178, 282] on link "B08WR62KTB" at bounding box center [168, 289] width 61 height 14
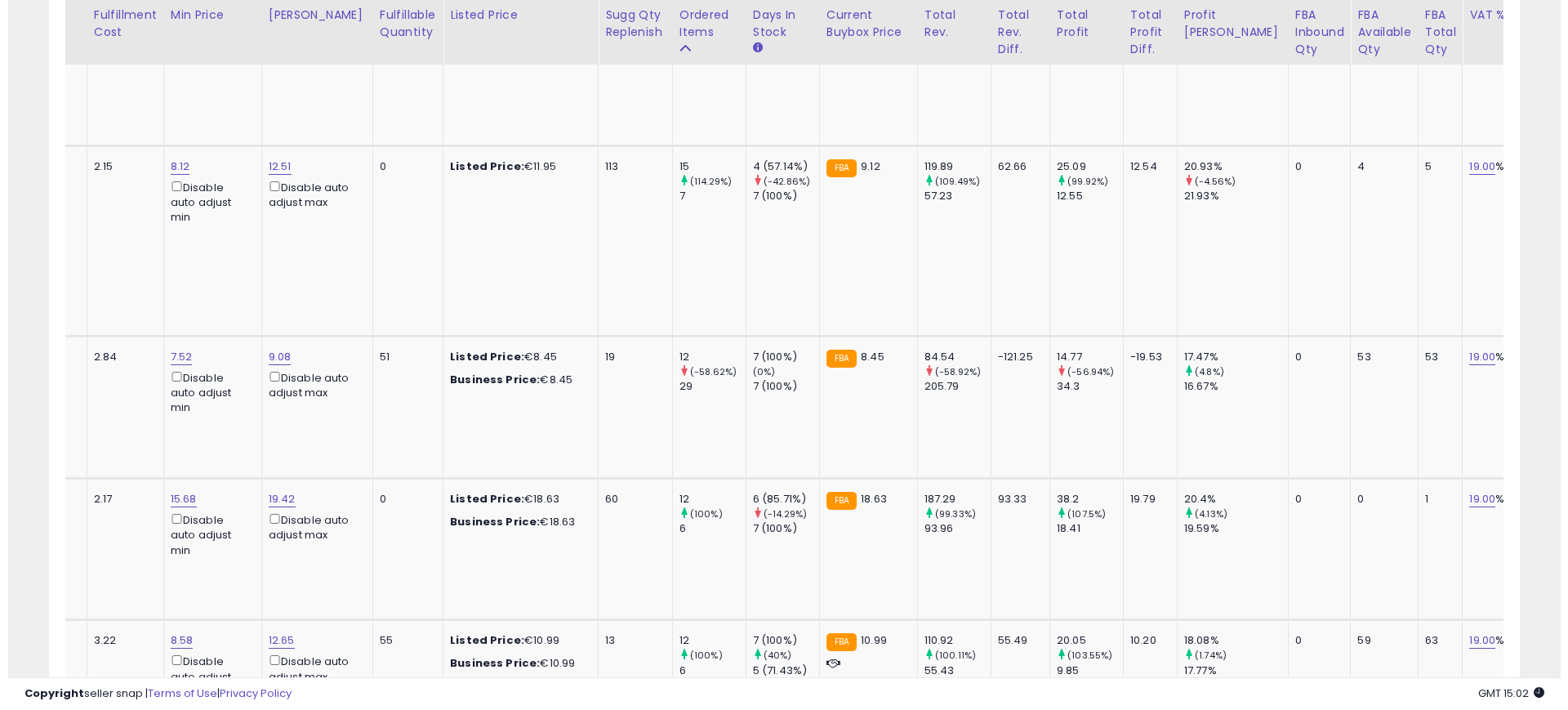
scroll to position [0, 0]
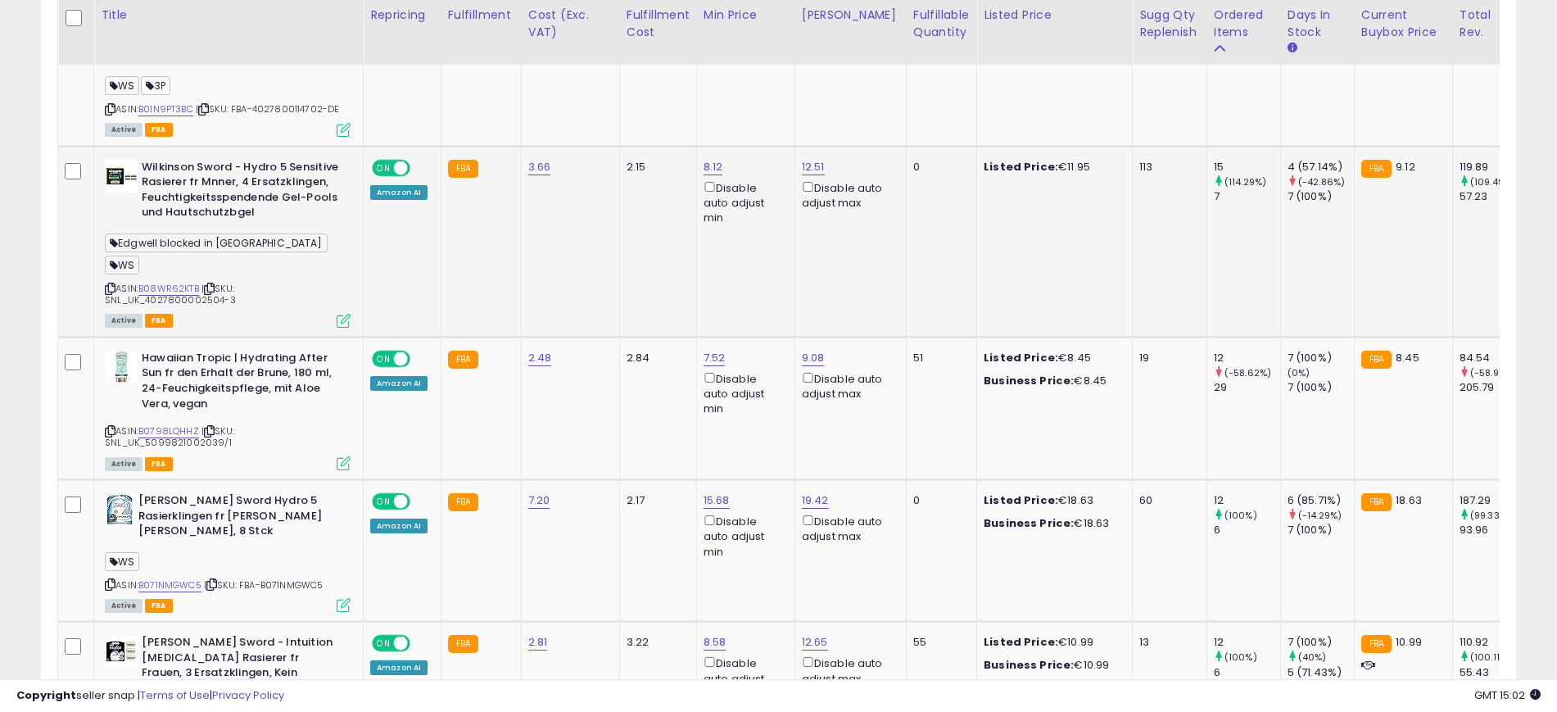
click at [338, 314] on icon at bounding box center [344, 321] width 14 height 14
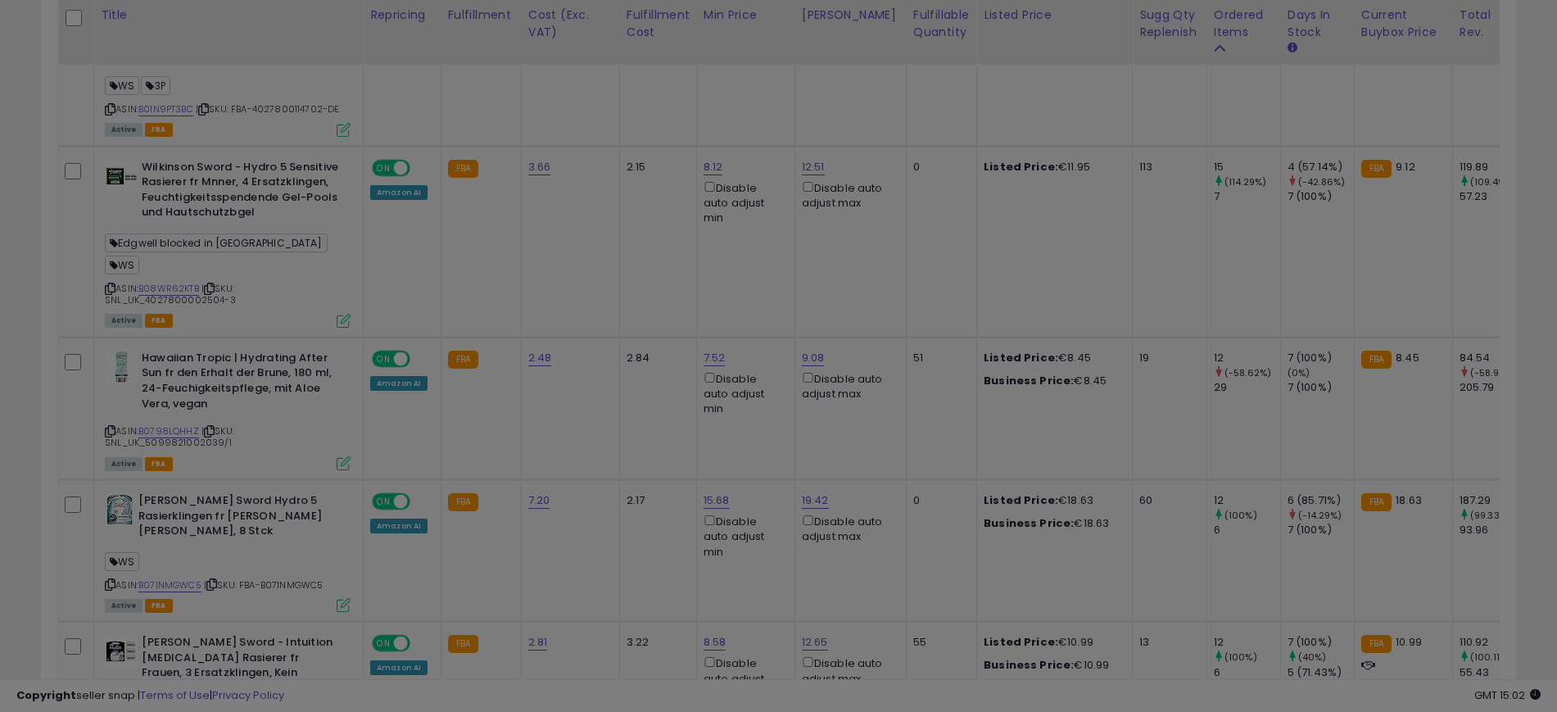
scroll to position [336, 865]
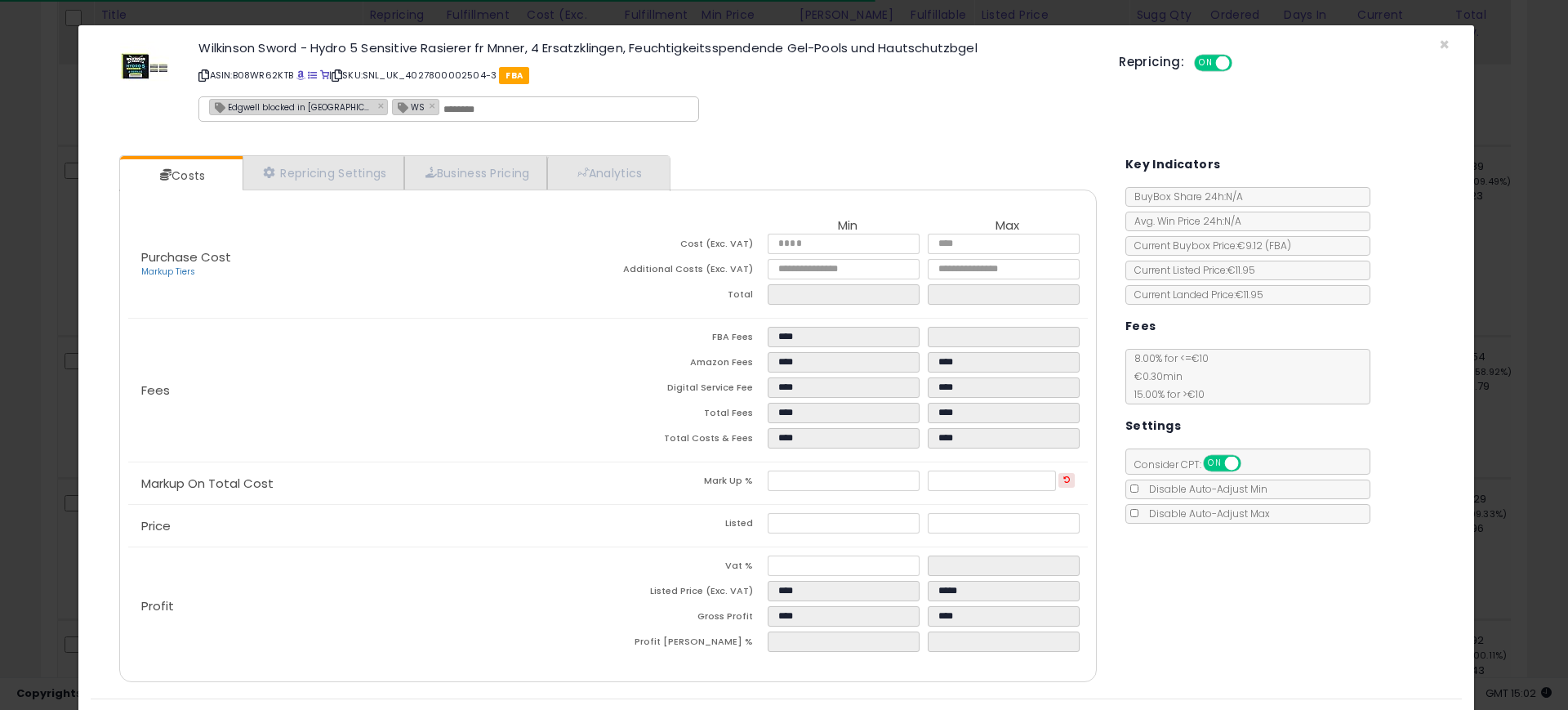
click at [1435, 43] on div "[PERSON_NAME] Sword - Hydro 5 Sensitive Rasierer fr Mnner, 4 Ersatzklingen, Feu…" at bounding box center [776, 84] width 1372 height 93
click at [1439, 47] on span "×" at bounding box center [1444, 45] width 11 height 24
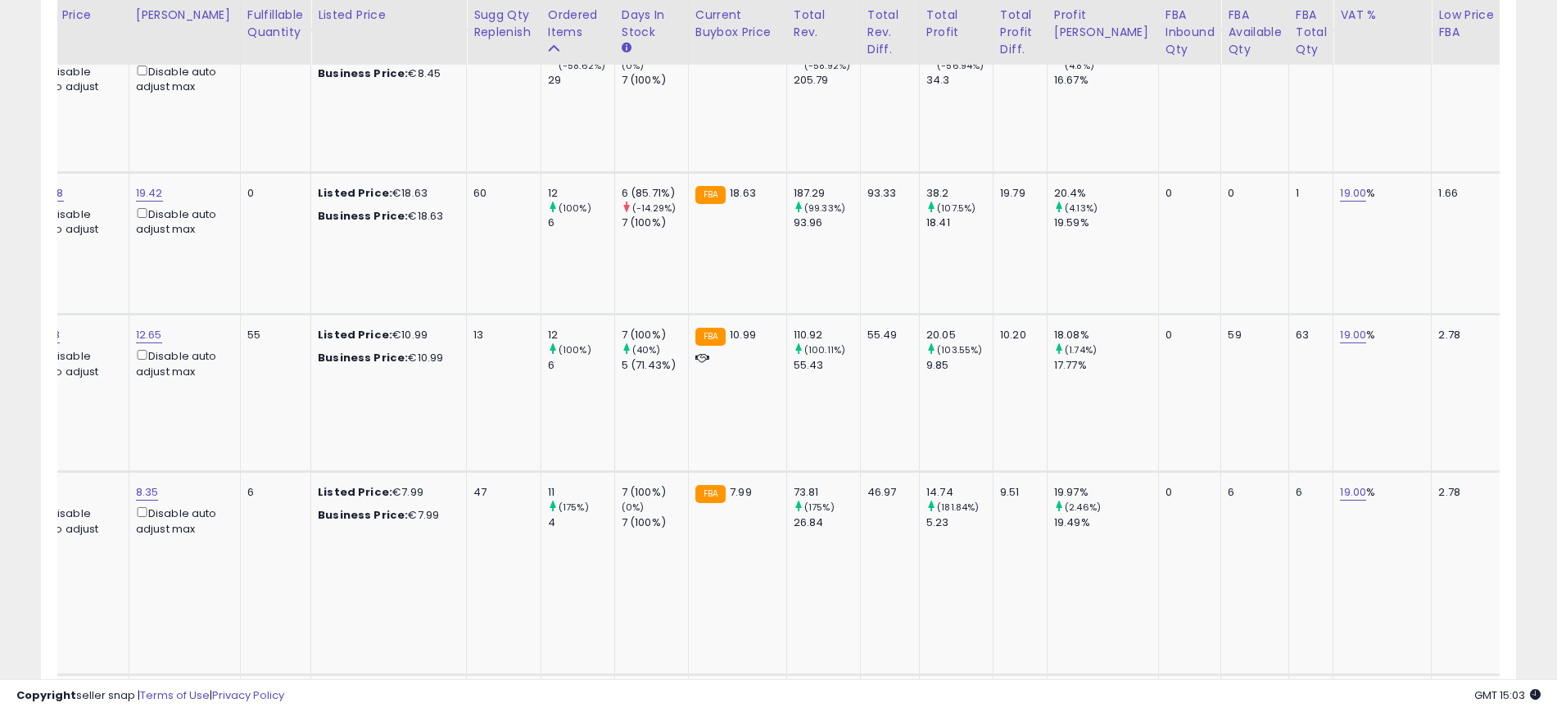
scroll to position [0, 0]
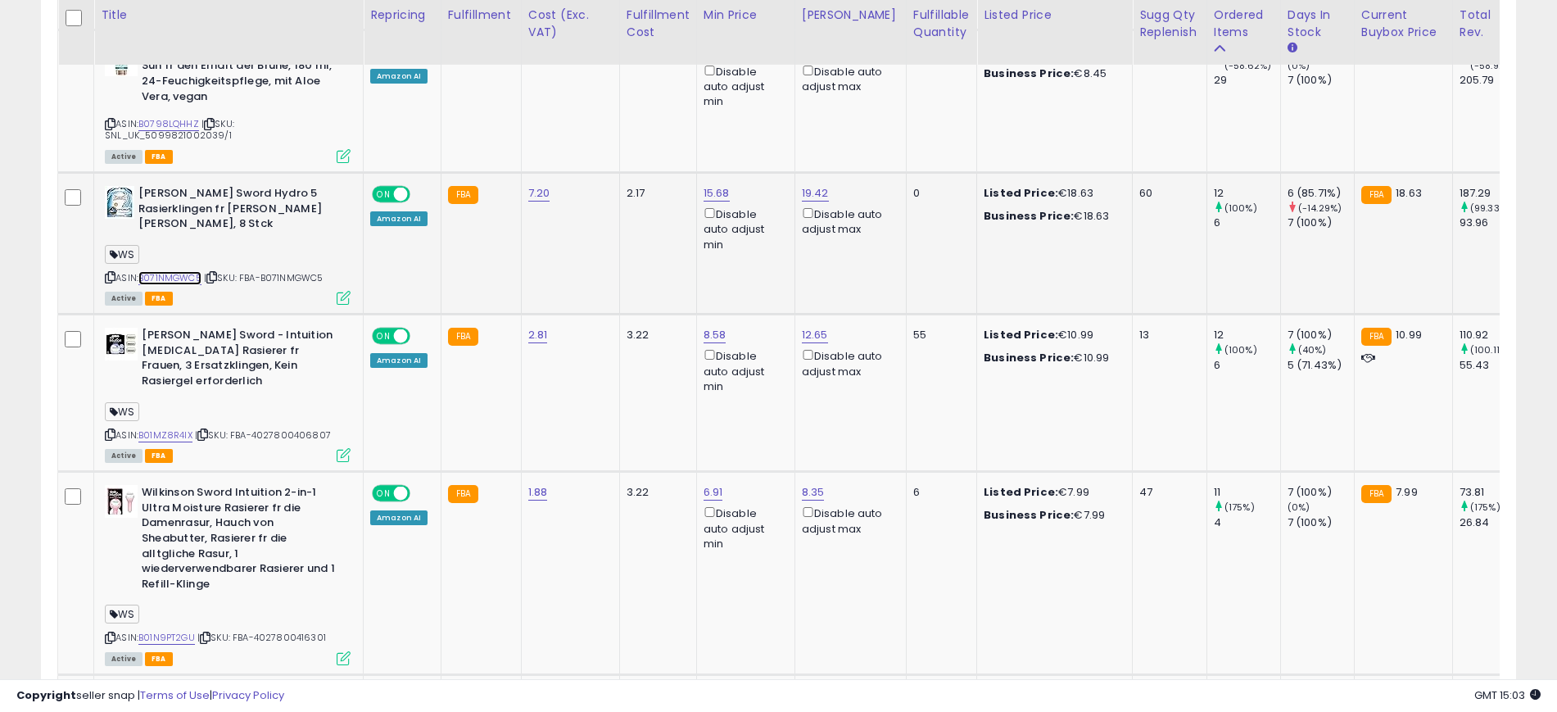
click at [189, 271] on link "B071NMGWC5" at bounding box center [169, 278] width 63 height 14
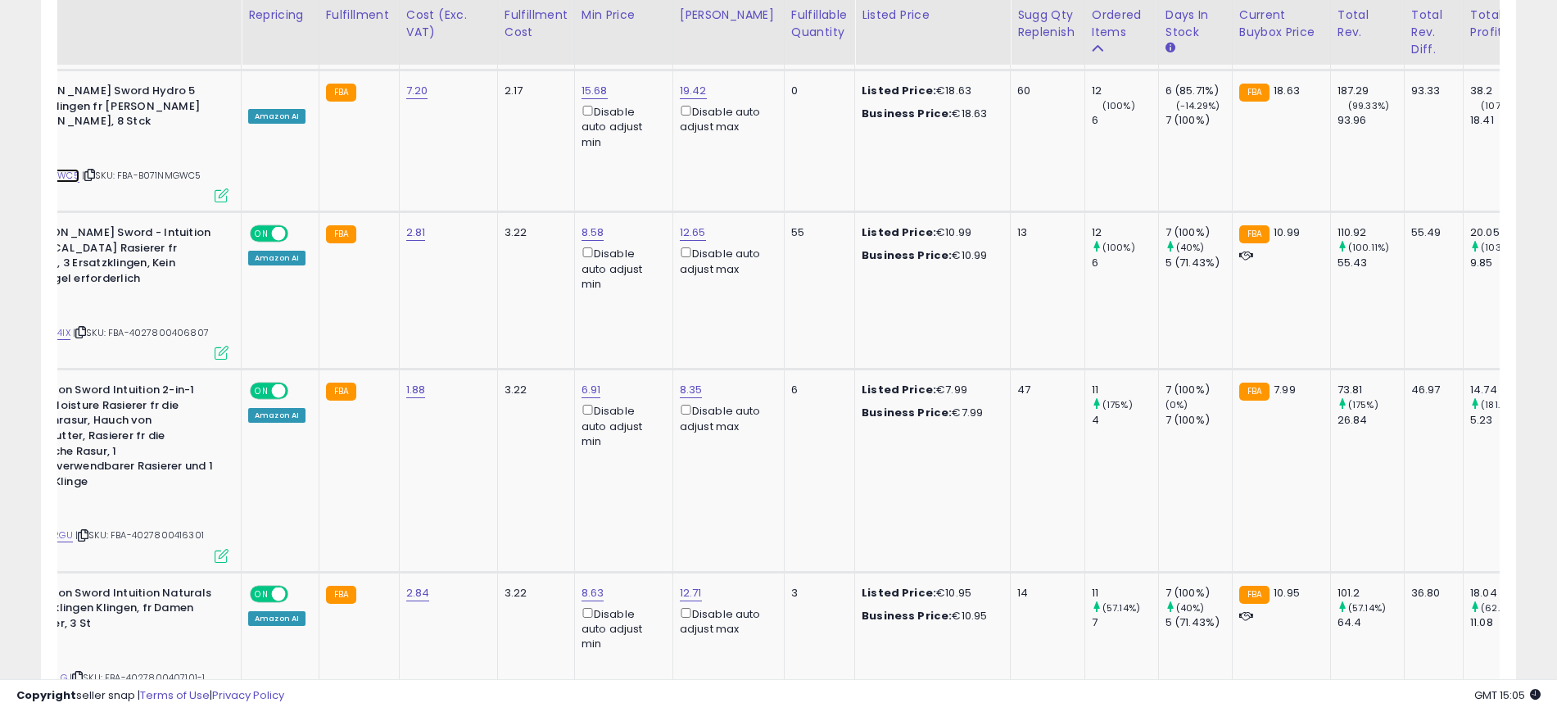
scroll to position [0, 21]
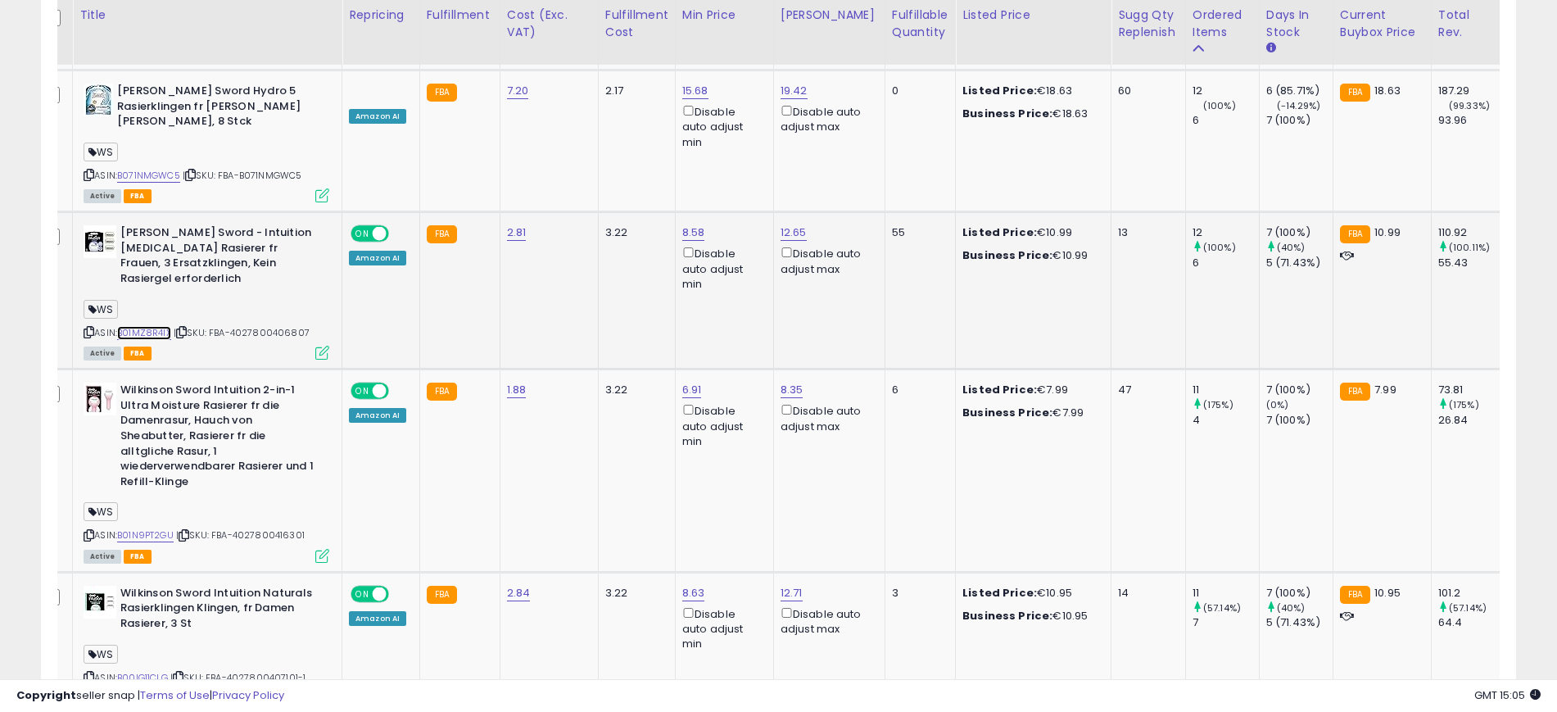
click at [156, 326] on link "B01MZ8R4IX" at bounding box center [144, 333] width 54 height 14
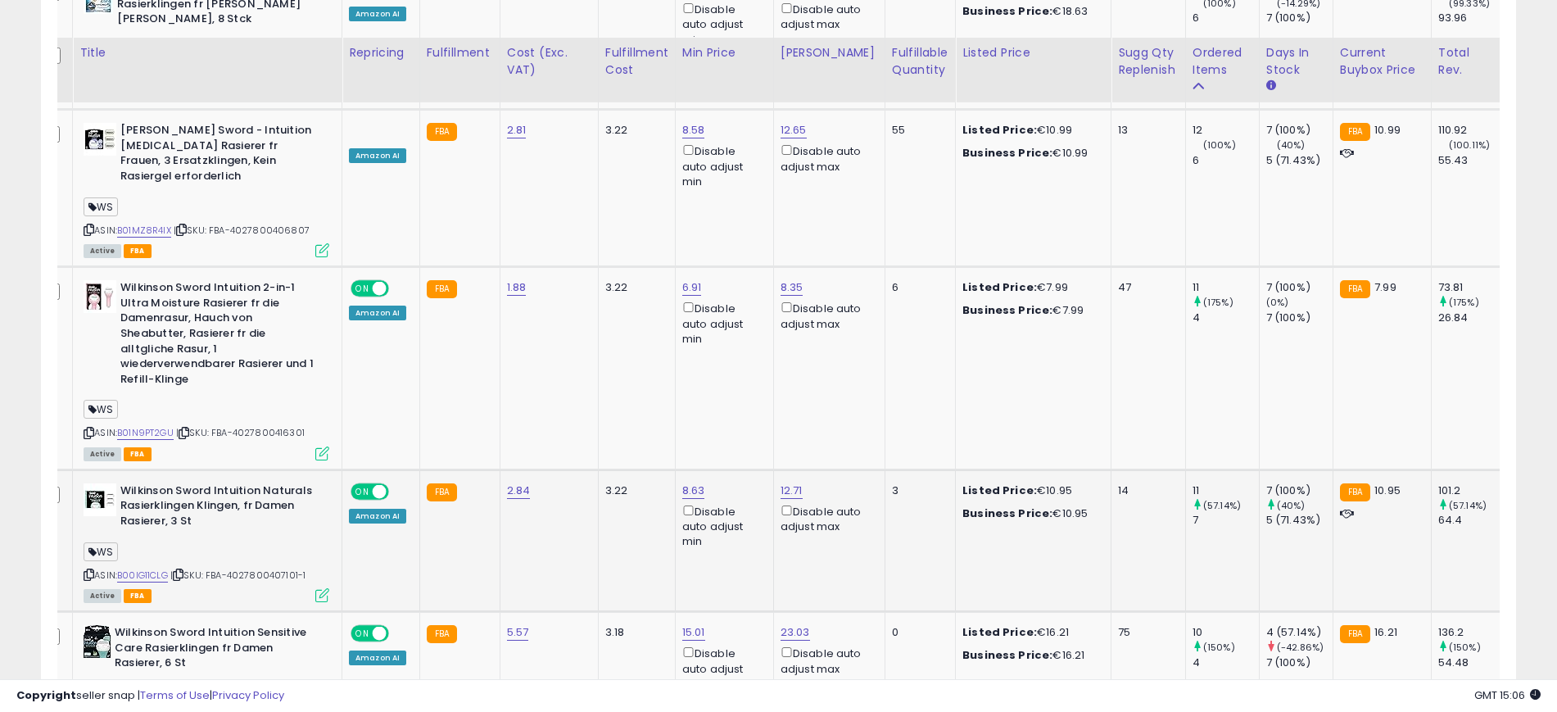
scroll to position [4094, 0]
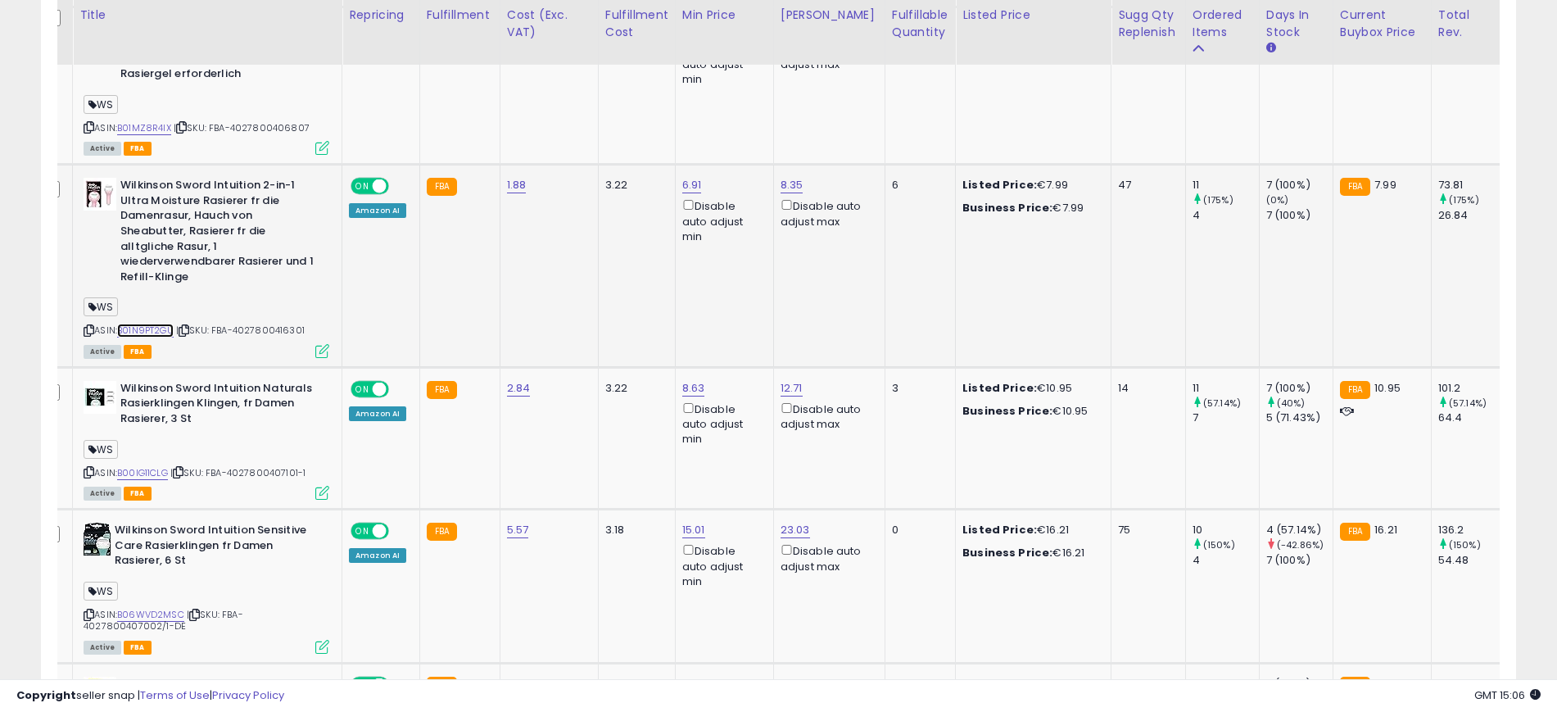
click at [161, 323] on link "B01N9PT2GU" at bounding box center [145, 330] width 57 height 14
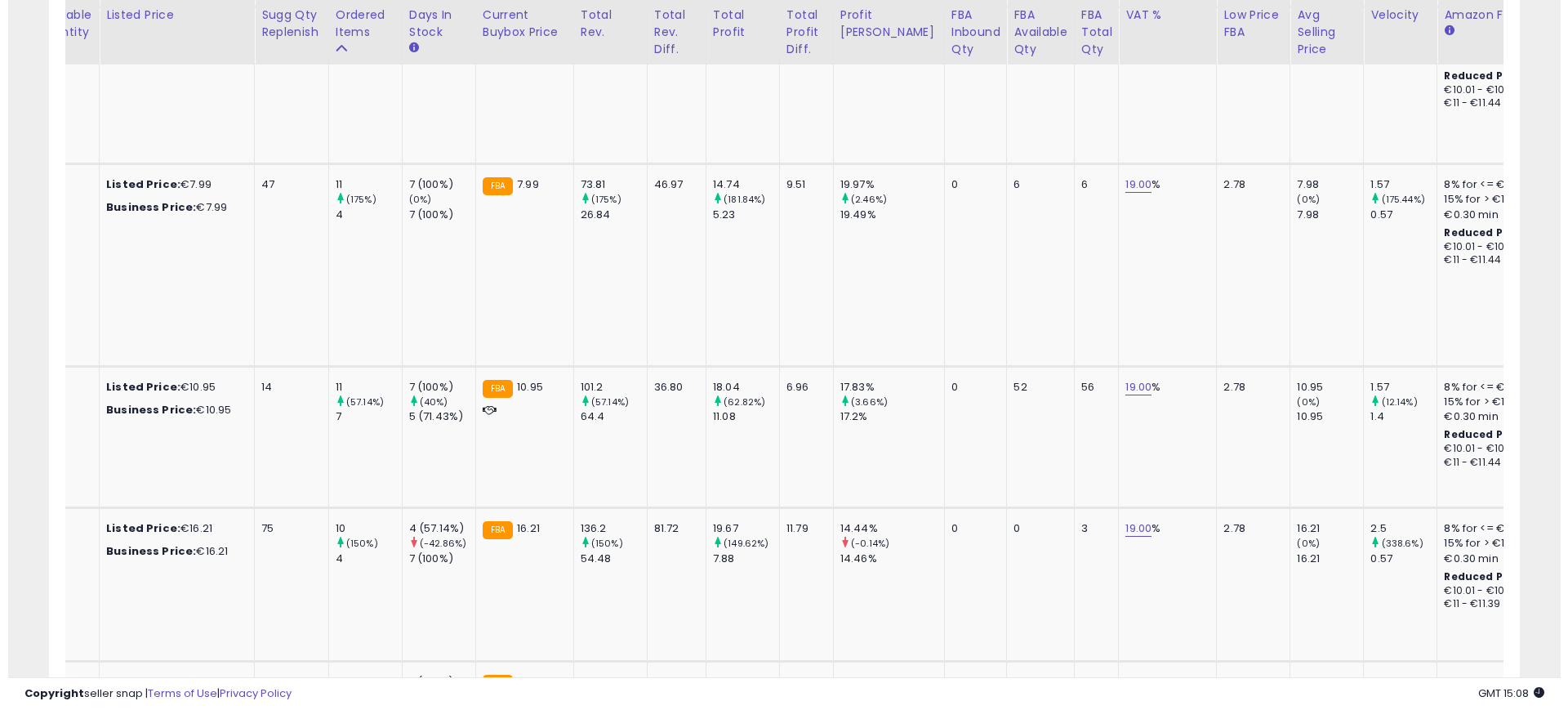
scroll to position [0, 0]
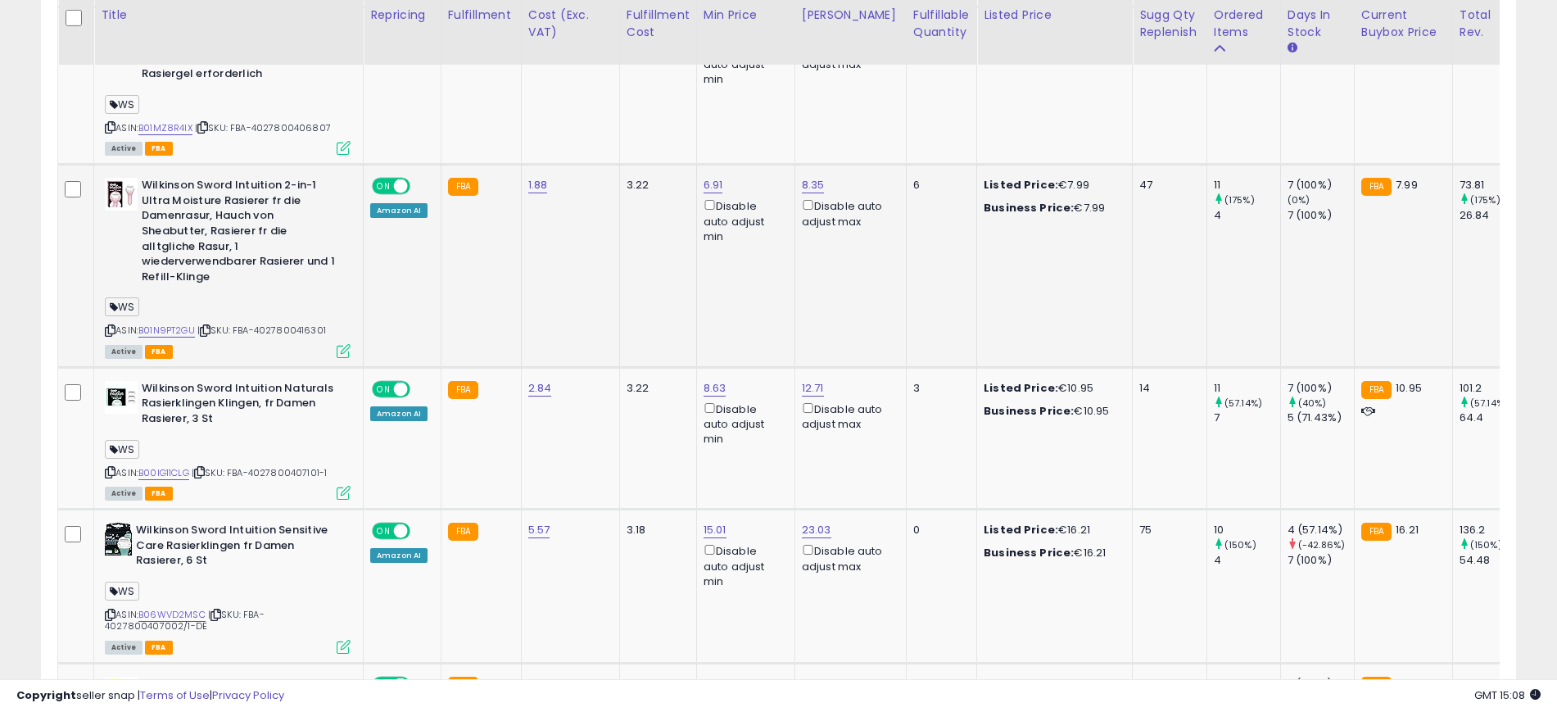
click at [345, 344] on icon at bounding box center [344, 351] width 14 height 14
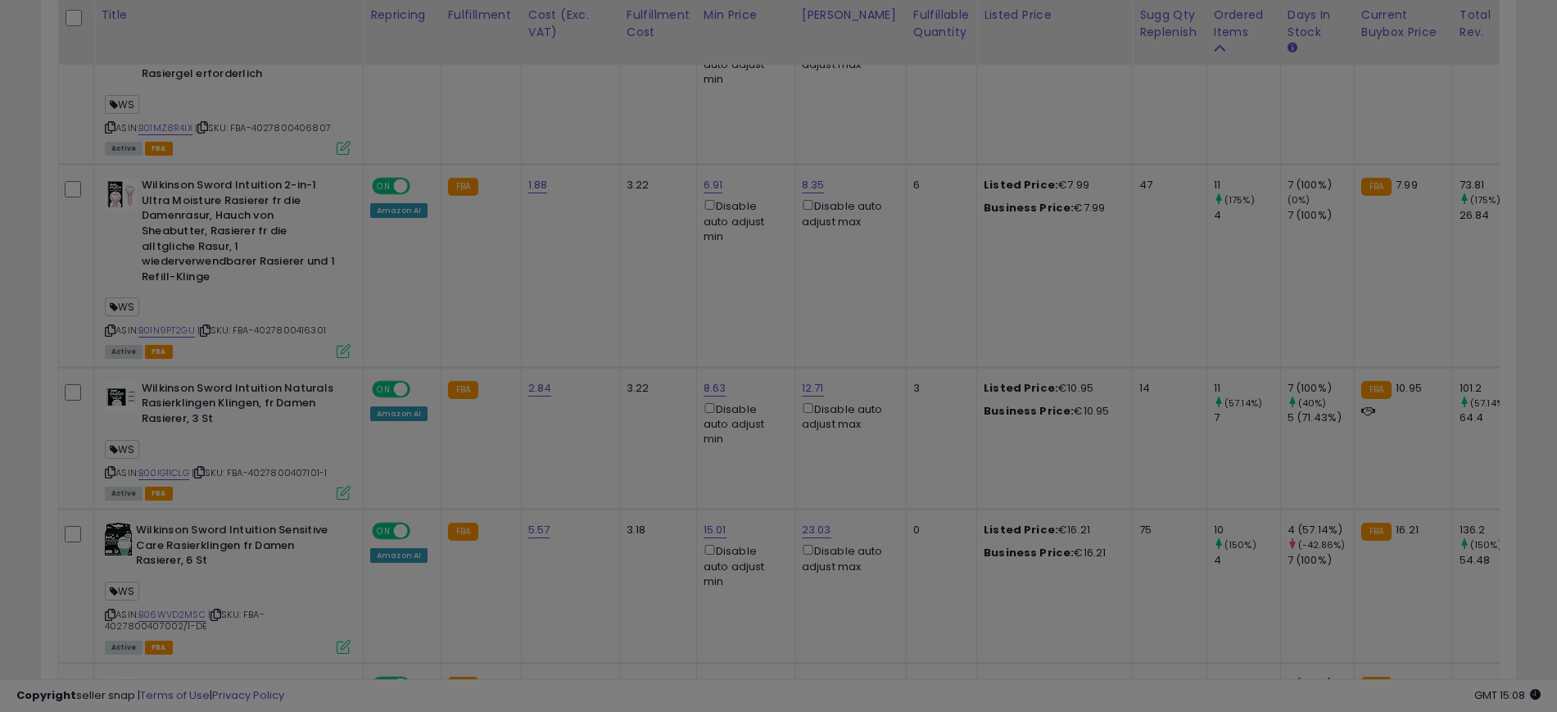
scroll to position [336, 865]
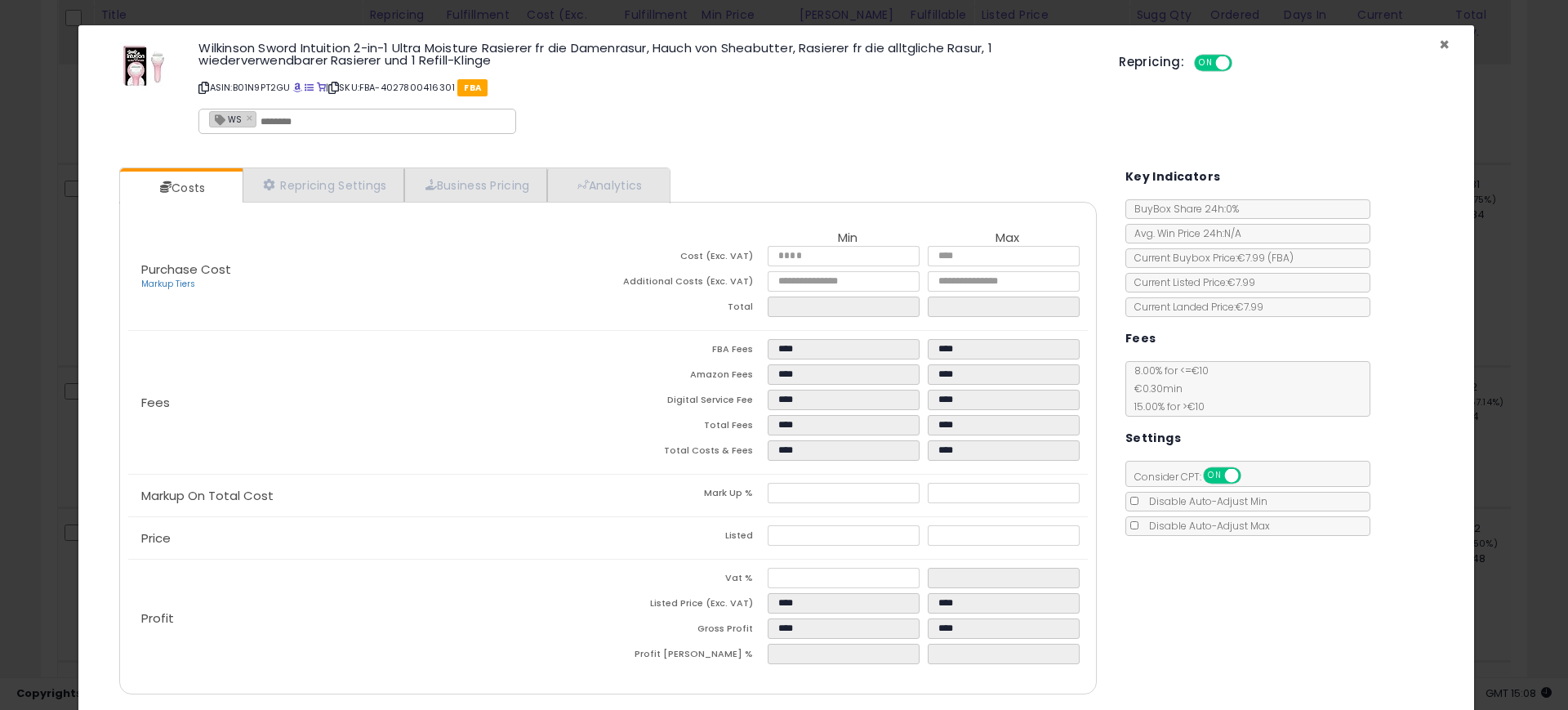
click at [1439, 47] on span "×" at bounding box center [1444, 45] width 11 height 24
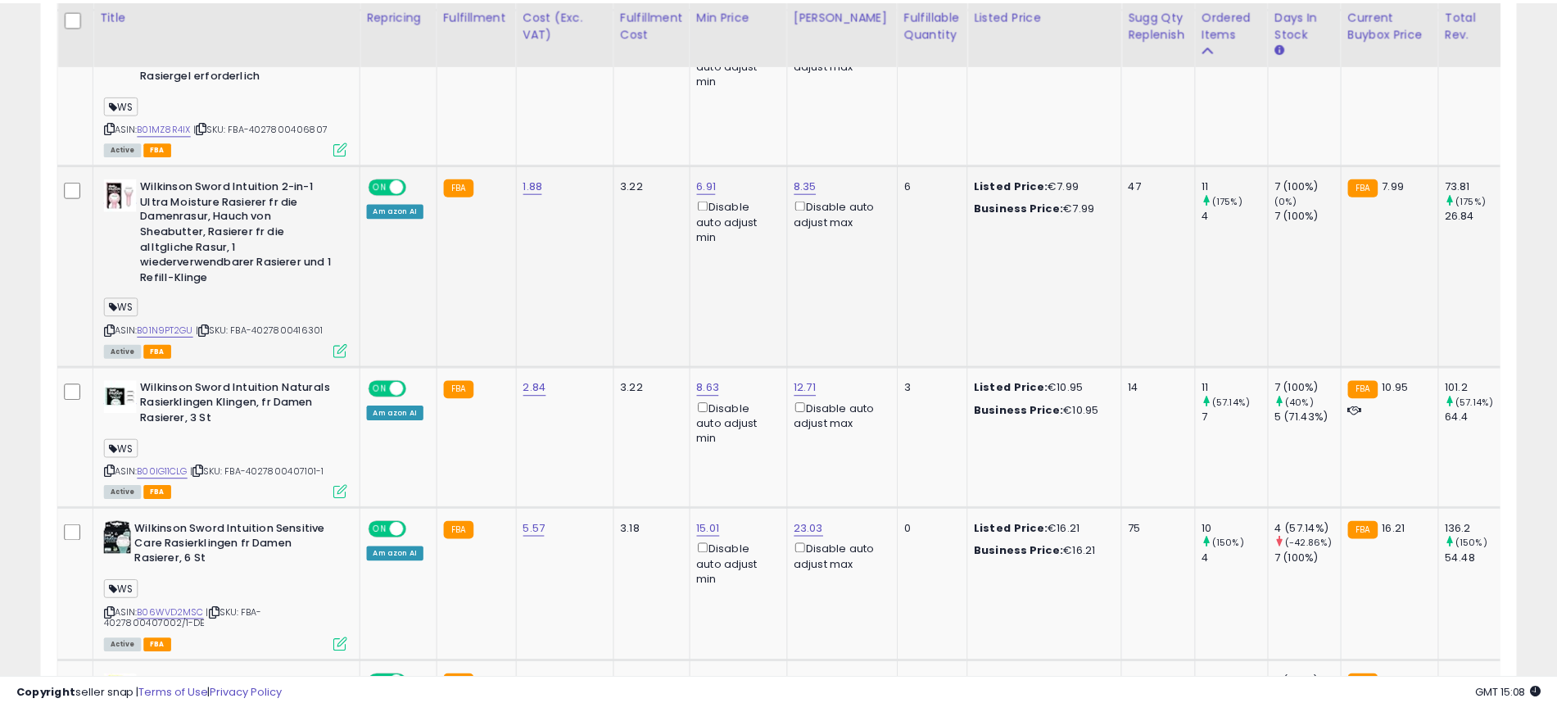
scroll to position [818521, 818001]
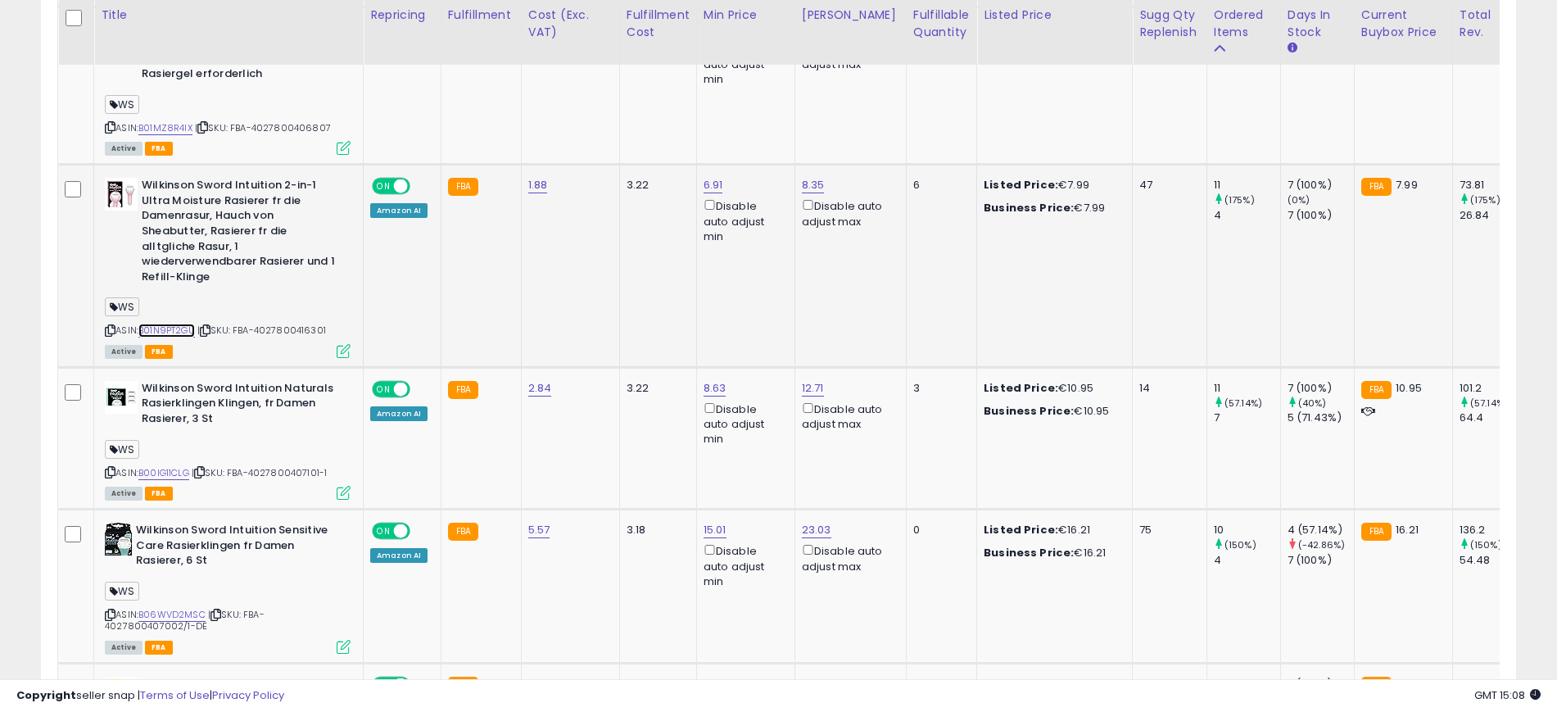
click at [183, 323] on link "B01N9PT2GU" at bounding box center [166, 330] width 57 height 14
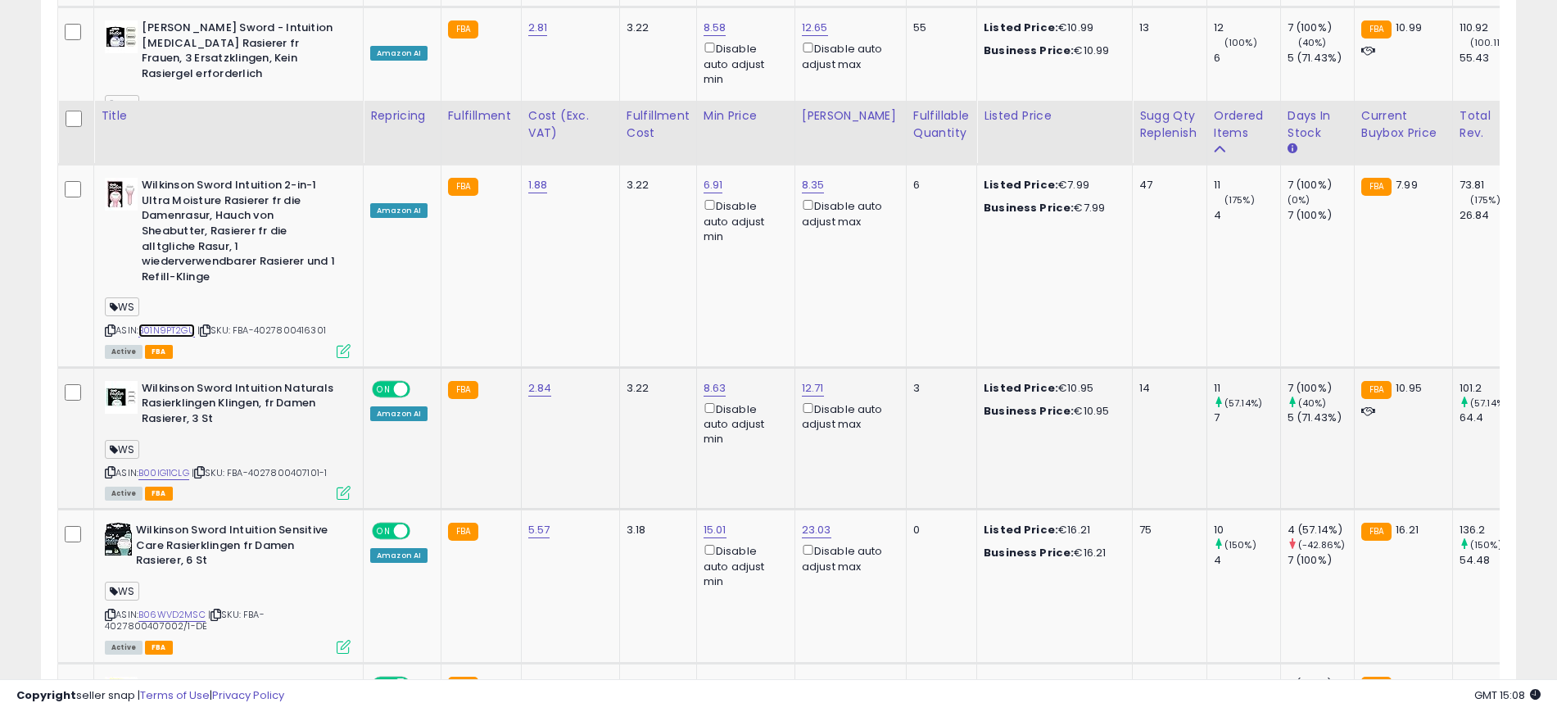
scroll to position [4197, 0]
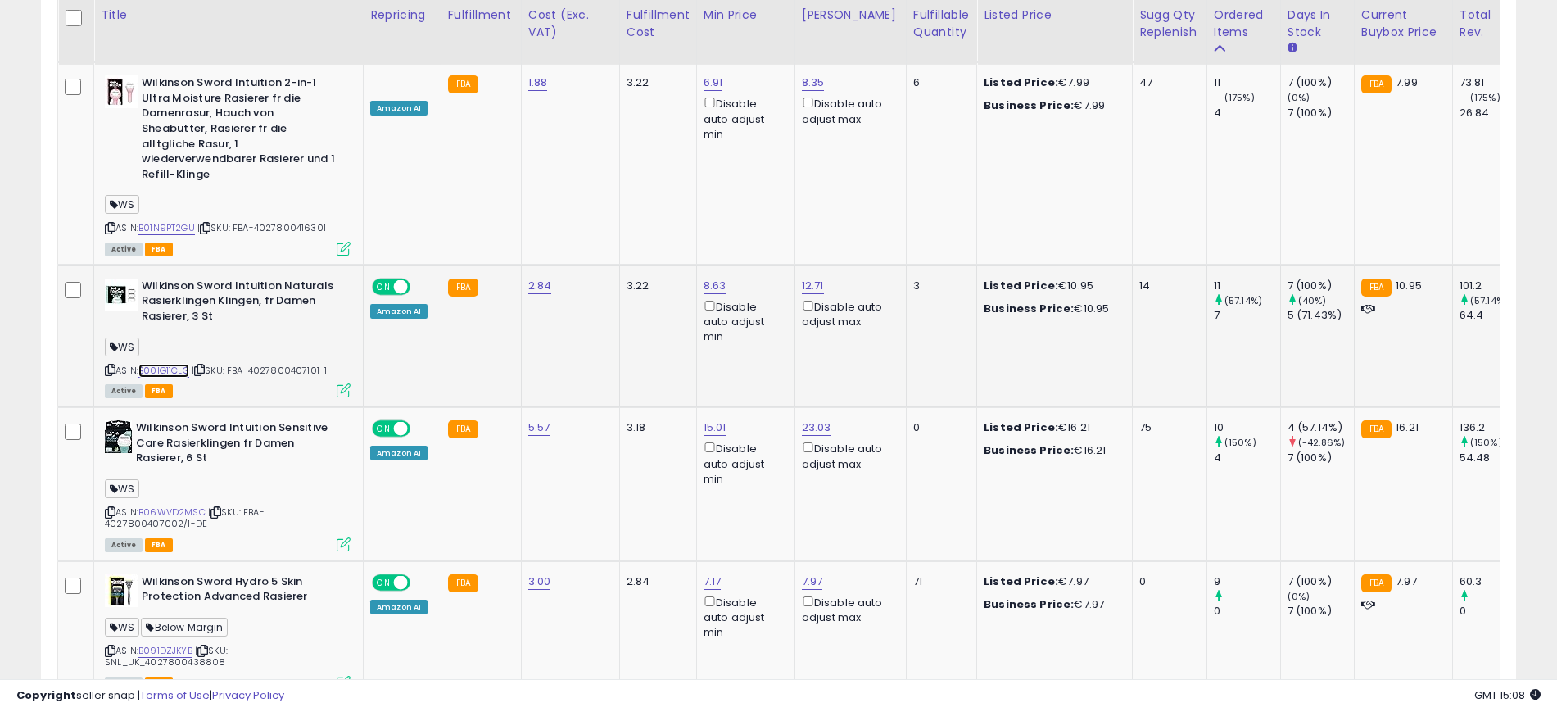
click at [170, 364] on link "B00IG11CLG" at bounding box center [163, 371] width 51 height 14
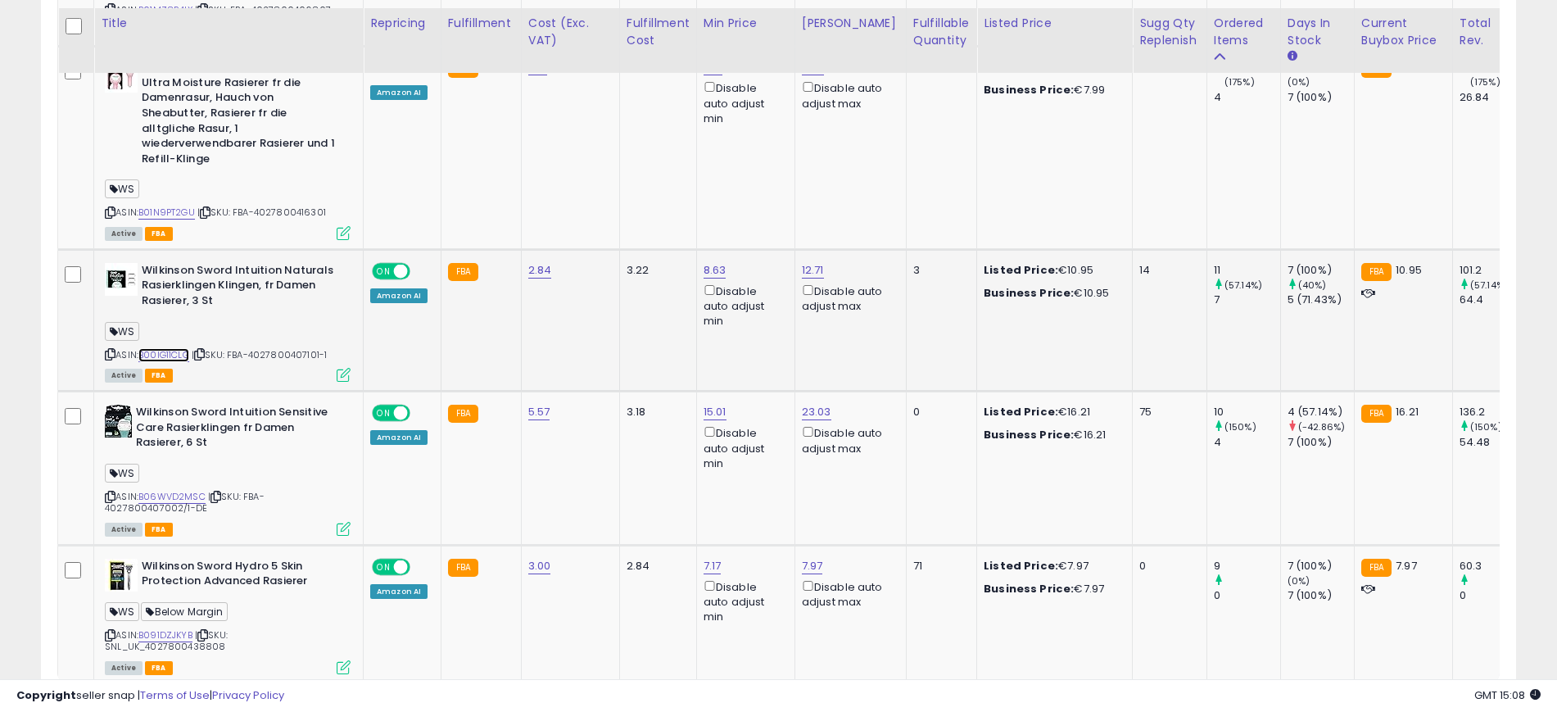
scroll to position [4225, 0]
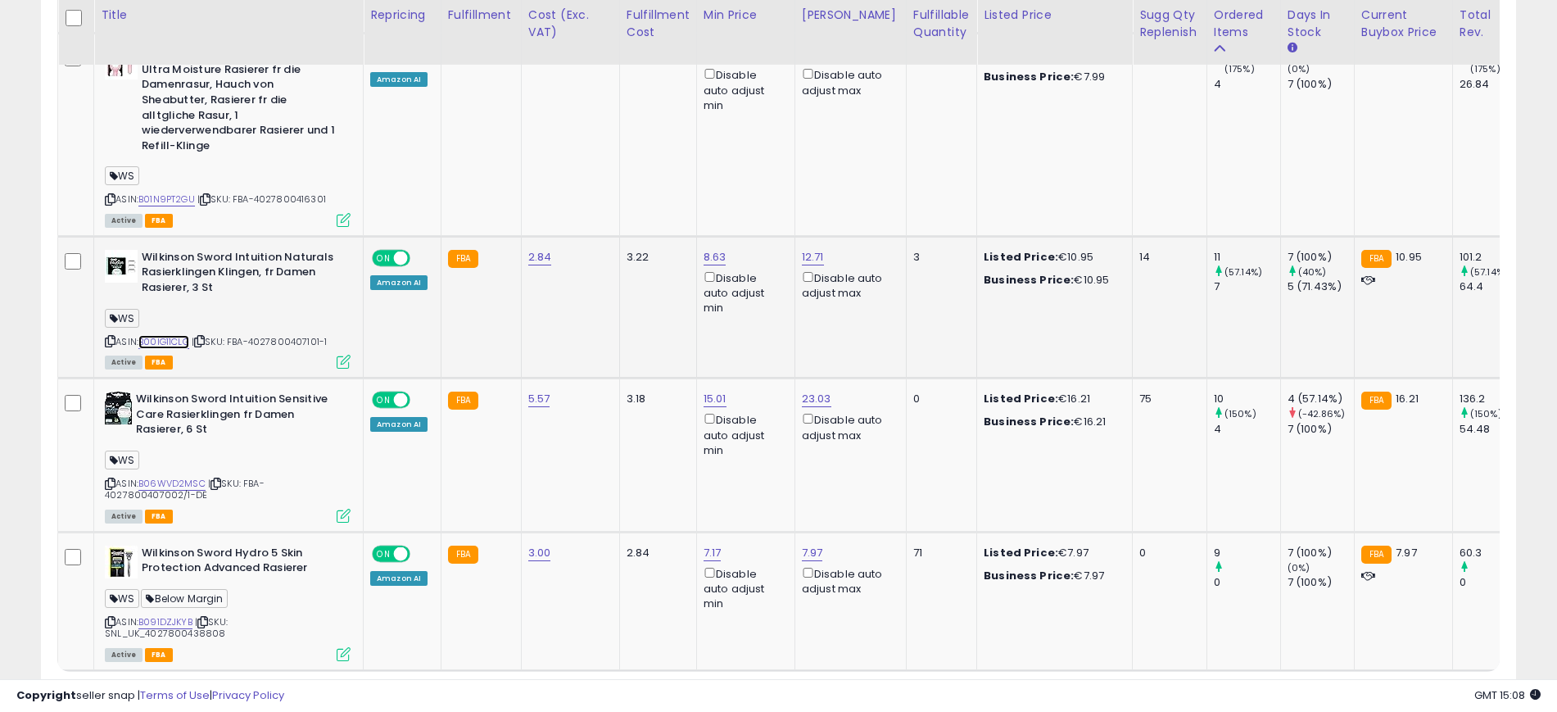
click at [168, 335] on link "B00IG11CLG" at bounding box center [163, 342] width 51 height 14
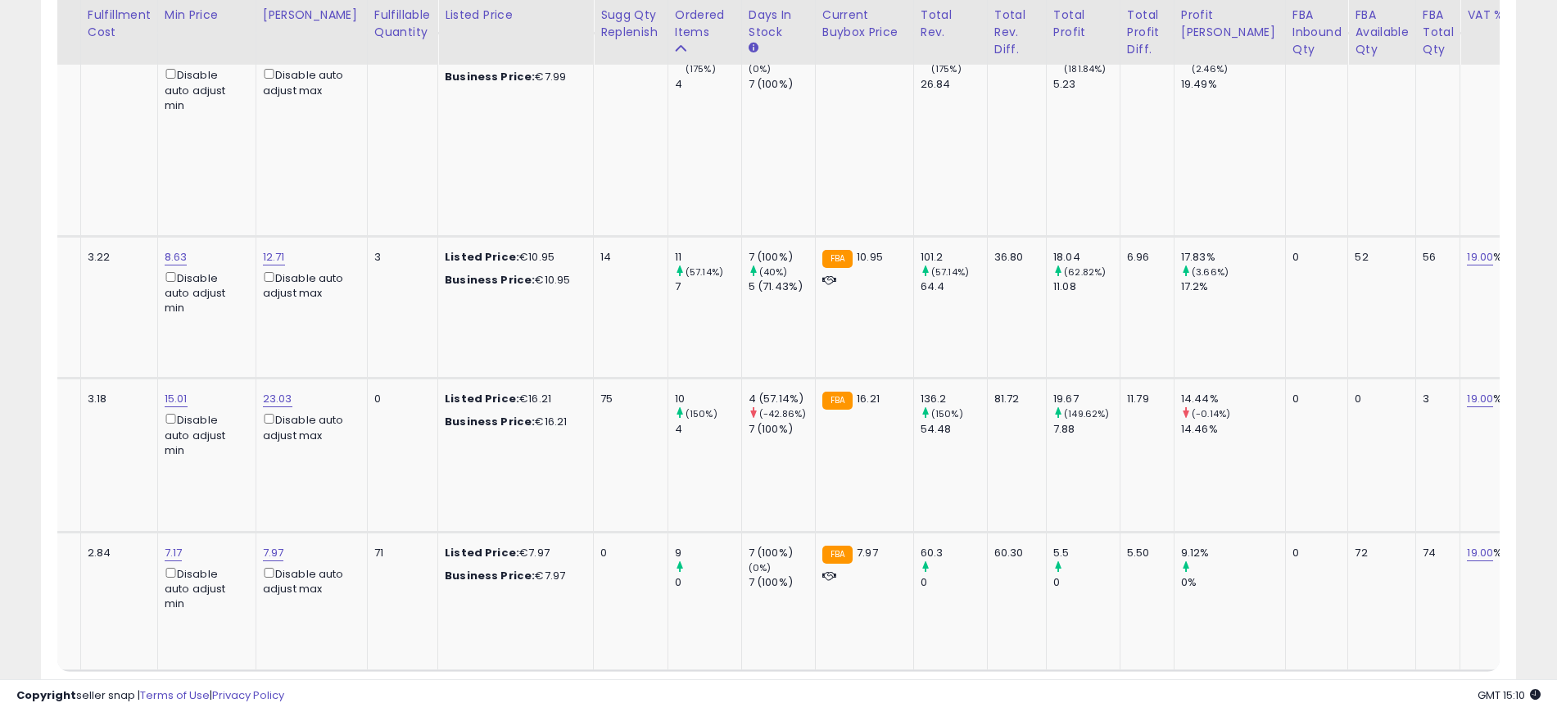
scroll to position [0, 0]
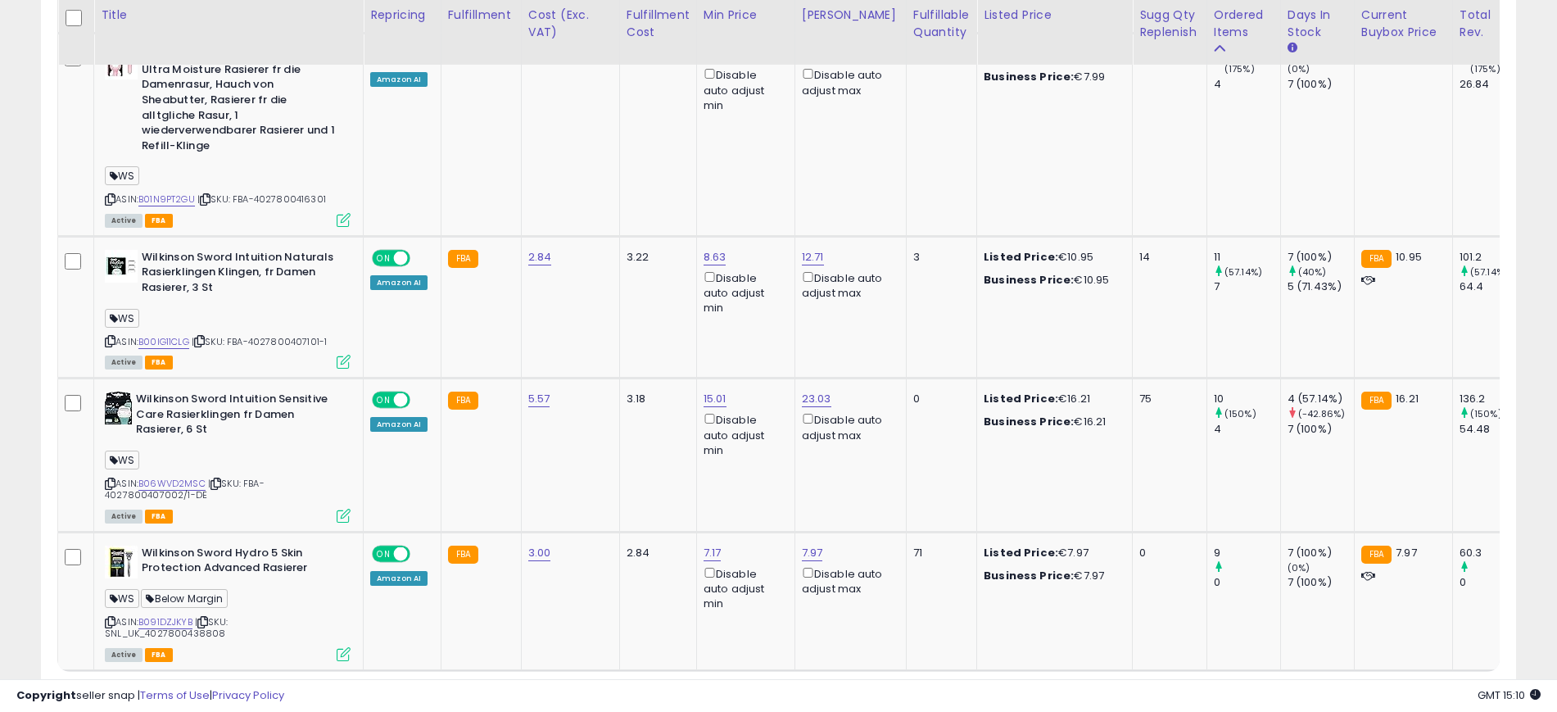
drag, startPoint x: 1335, startPoint y: 596, endPoint x: 1432, endPoint y: 621, distance: 100.5
click at [1335, 688] on link "2" at bounding box center [1345, 702] width 28 height 28
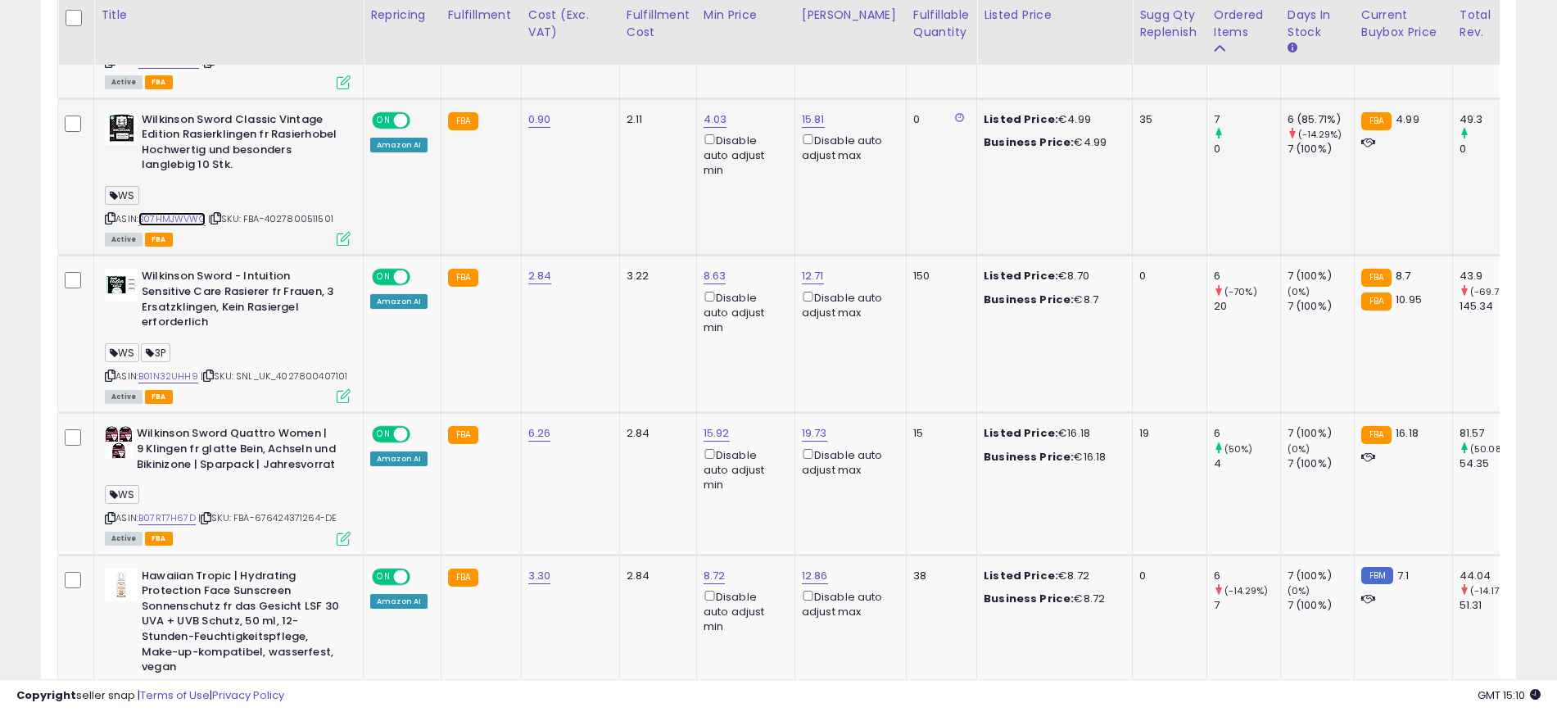
click at [182, 212] on link "B07HMJWVWG" at bounding box center [171, 219] width 67 height 14
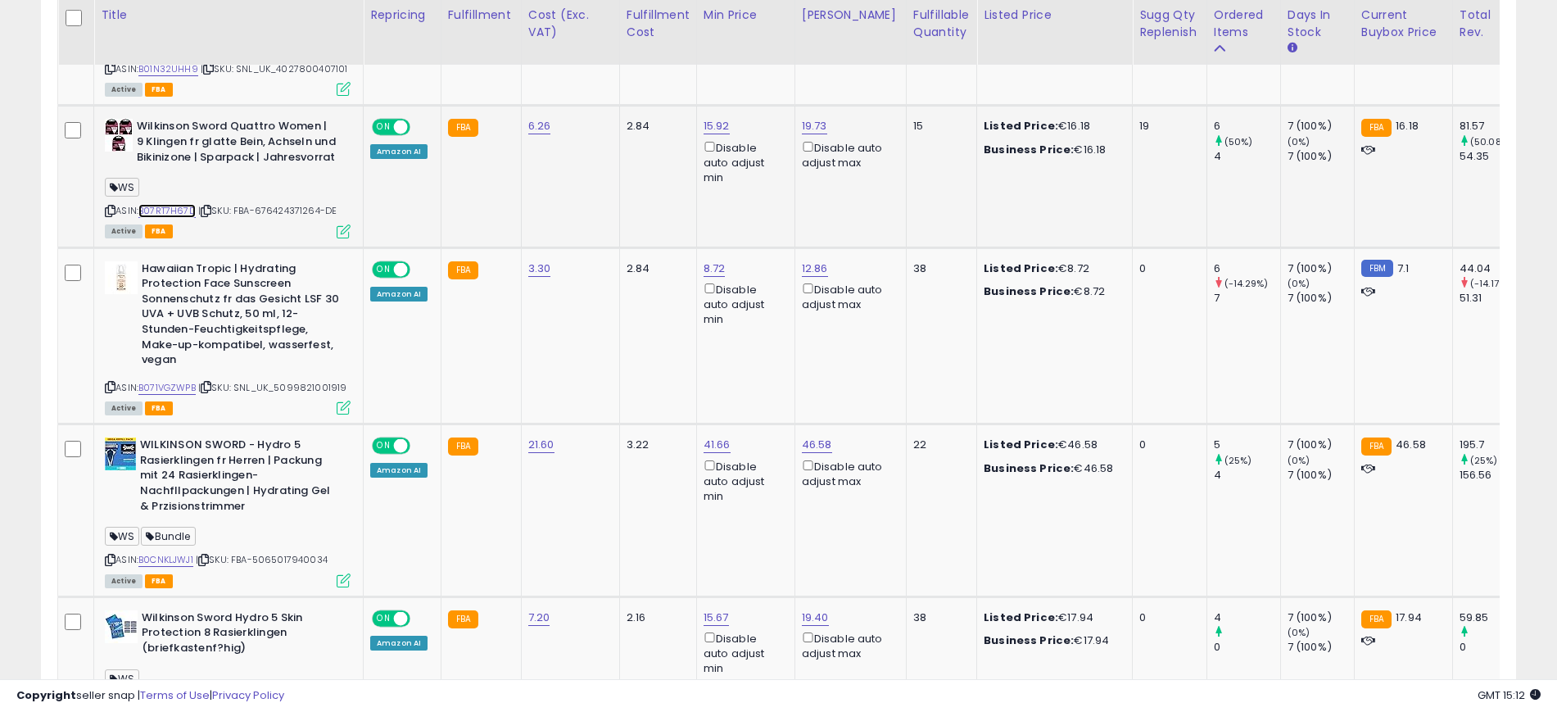
click at [176, 204] on link "B07RT7H67D" at bounding box center [166, 211] width 57 height 14
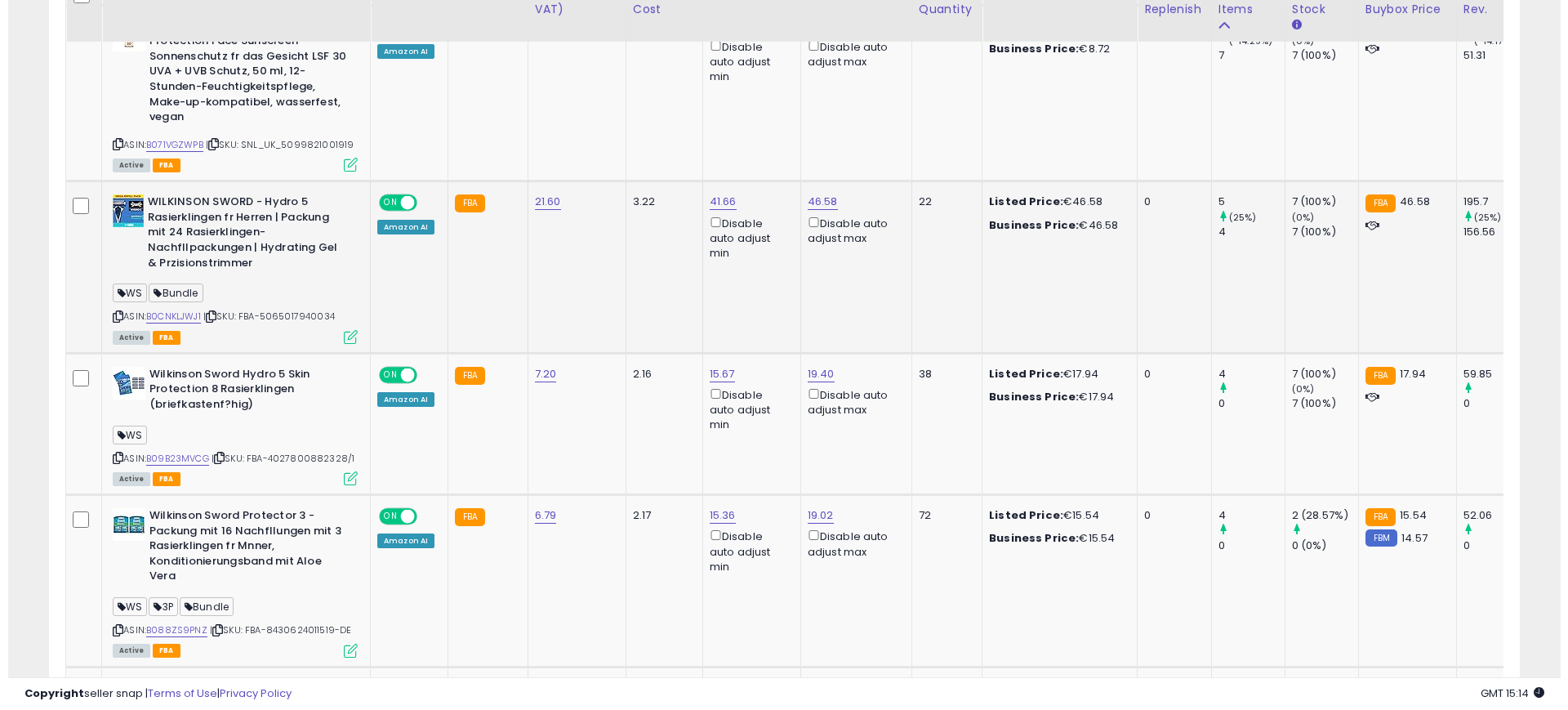
scroll to position [1878, 0]
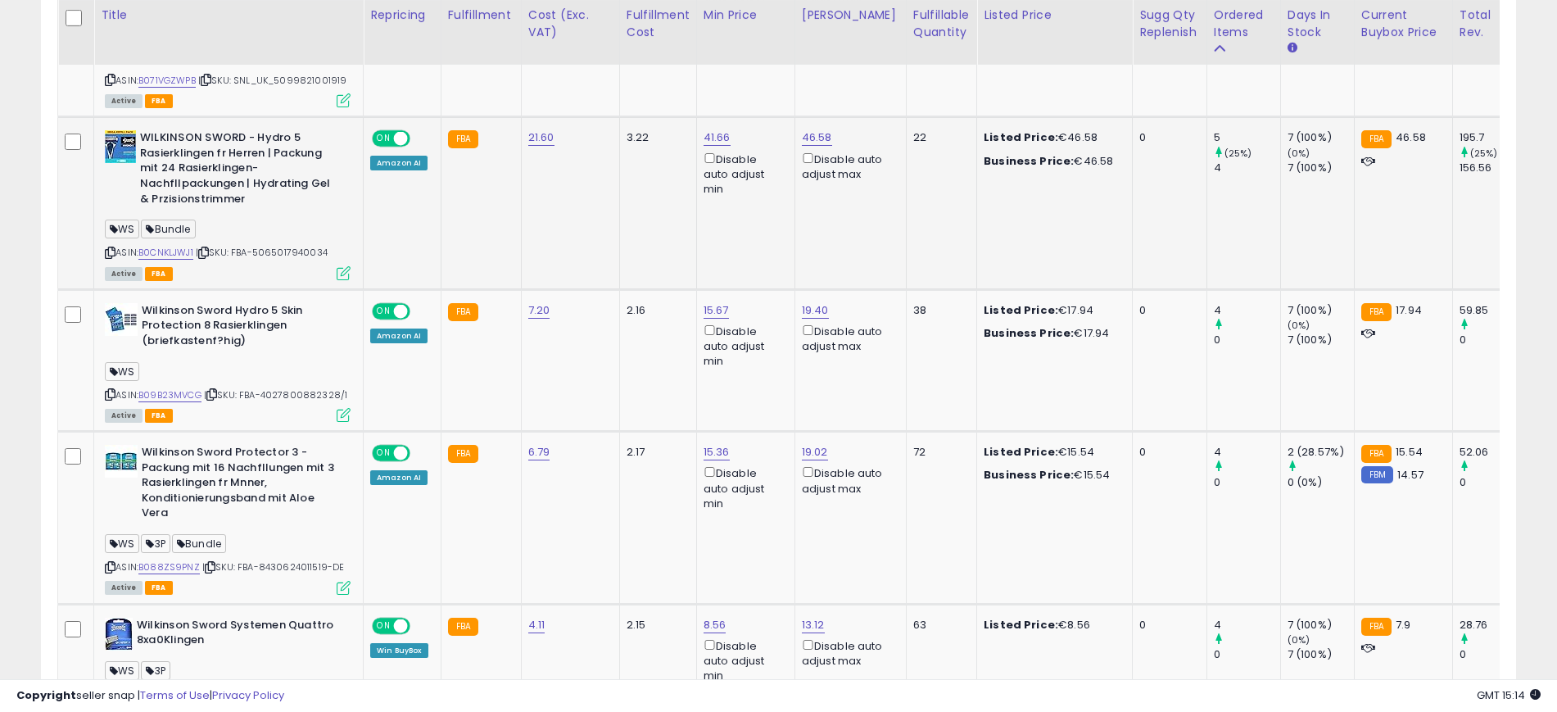
click at [339, 266] on icon at bounding box center [344, 273] width 14 height 14
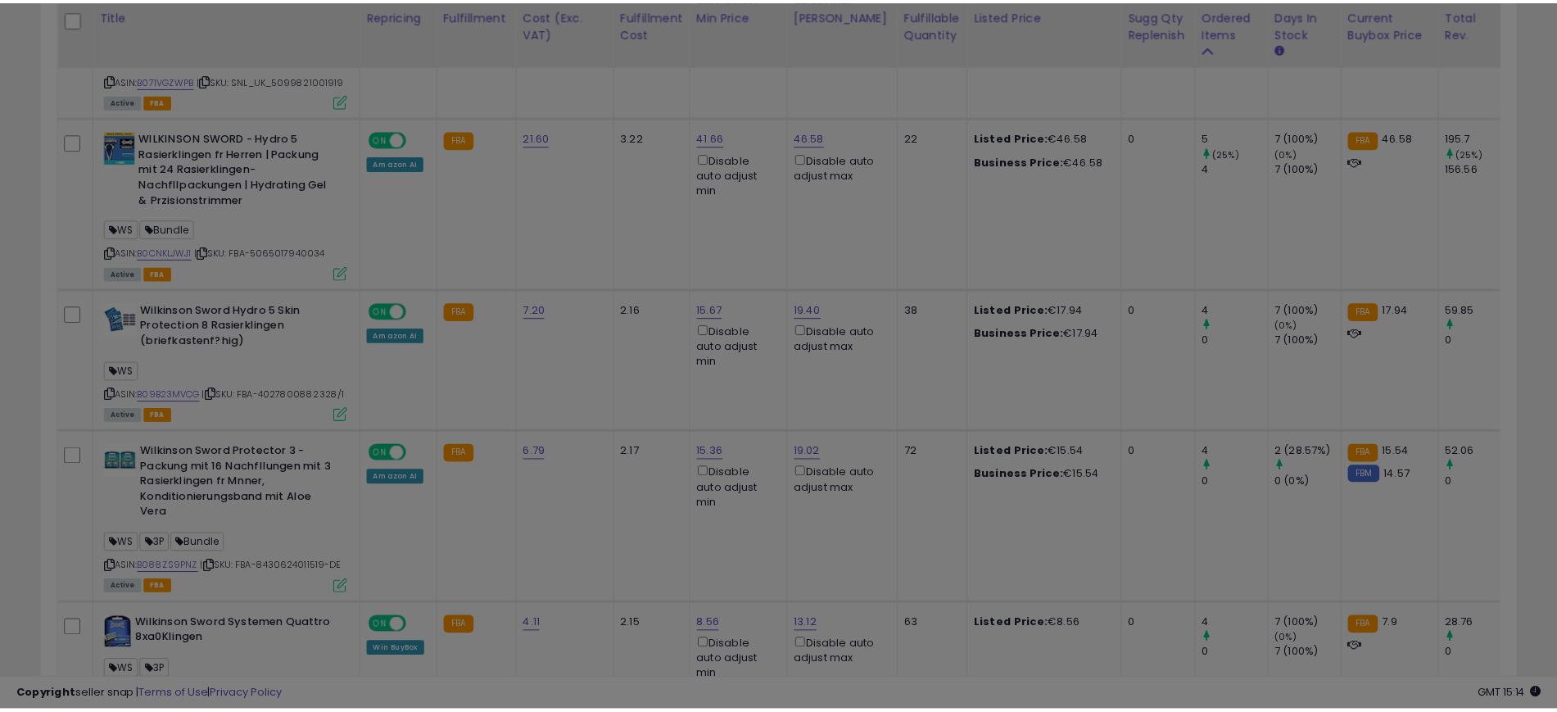
scroll to position [336, 865]
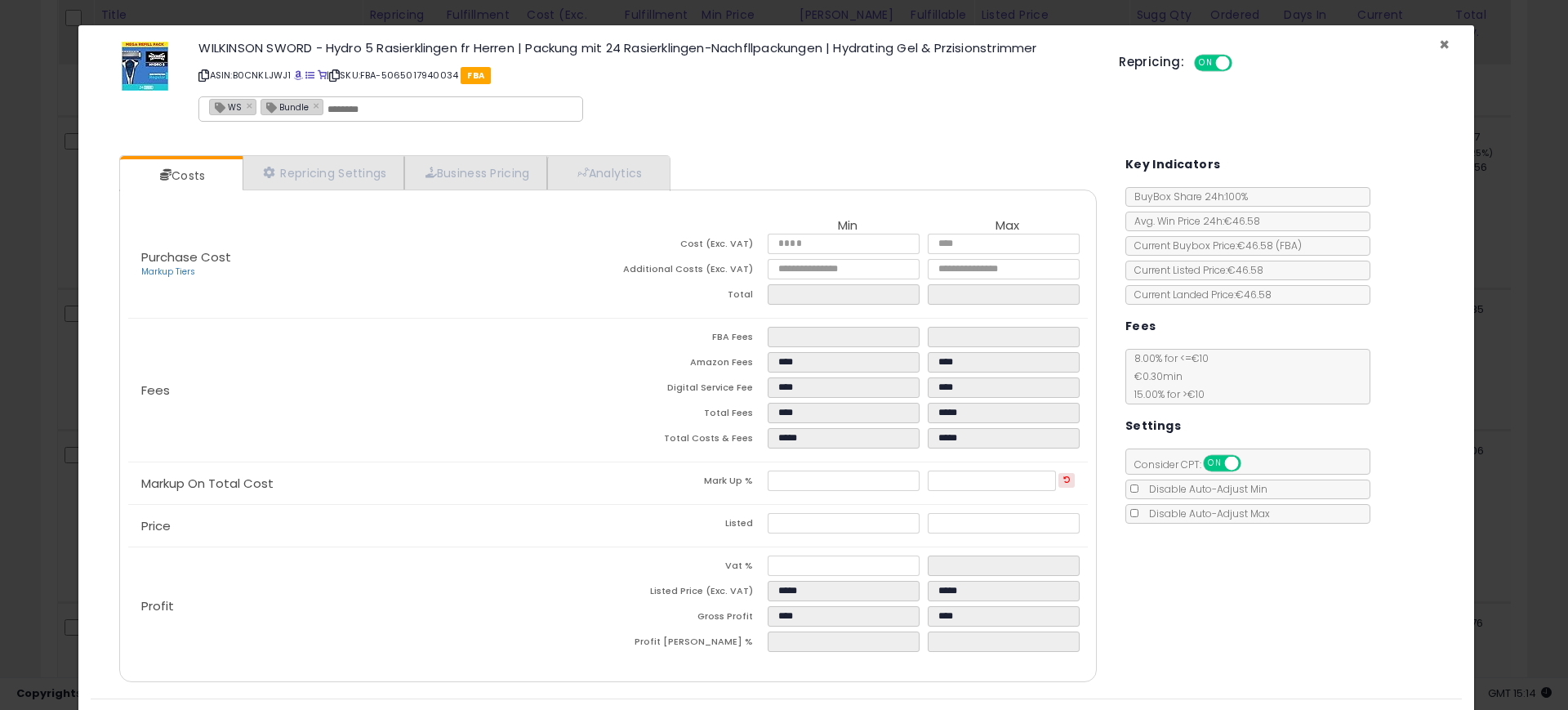
click at [1439, 43] on span "×" at bounding box center [1444, 45] width 11 height 24
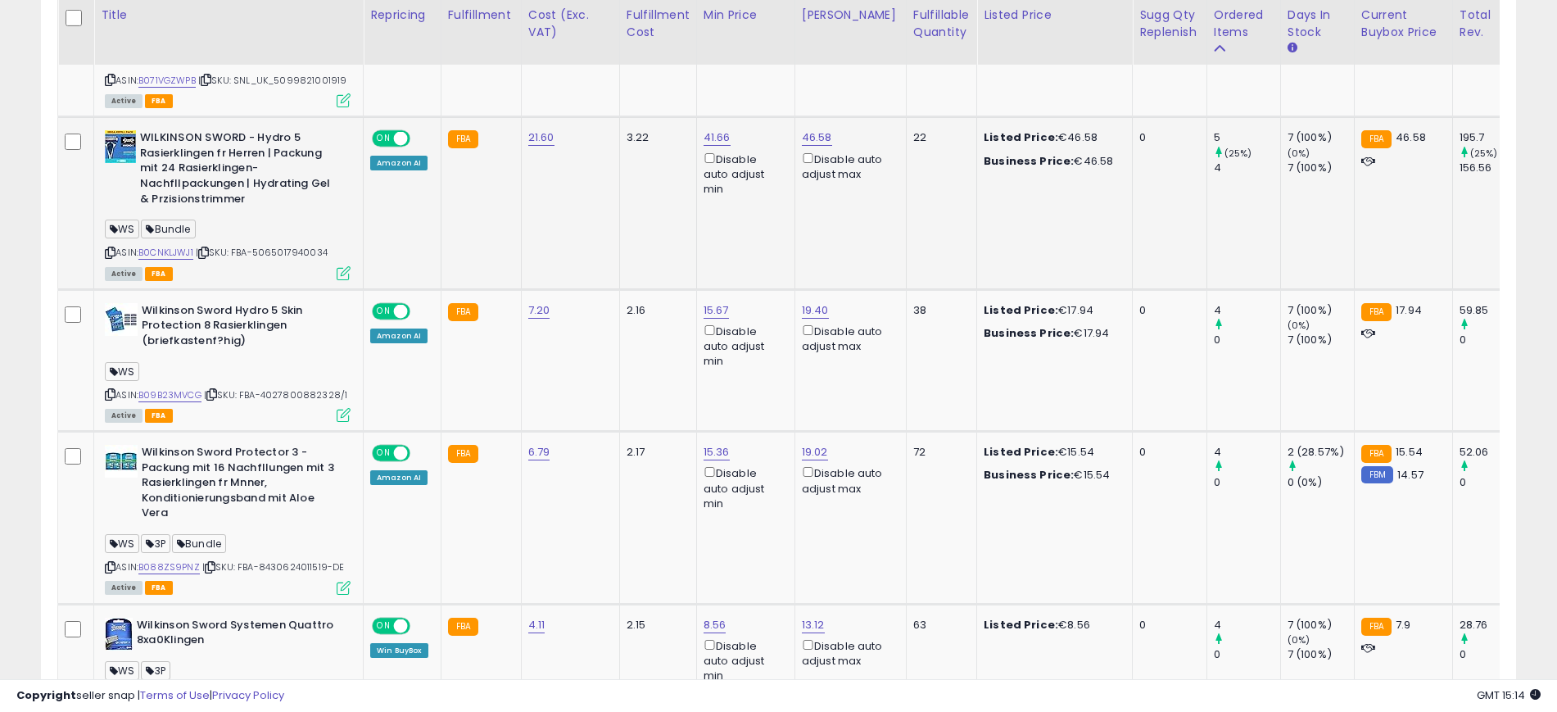
scroll to position [818521, 818001]
click at [149, 246] on link "B0CNKLJWJ1" at bounding box center [165, 253] width 55 height 14
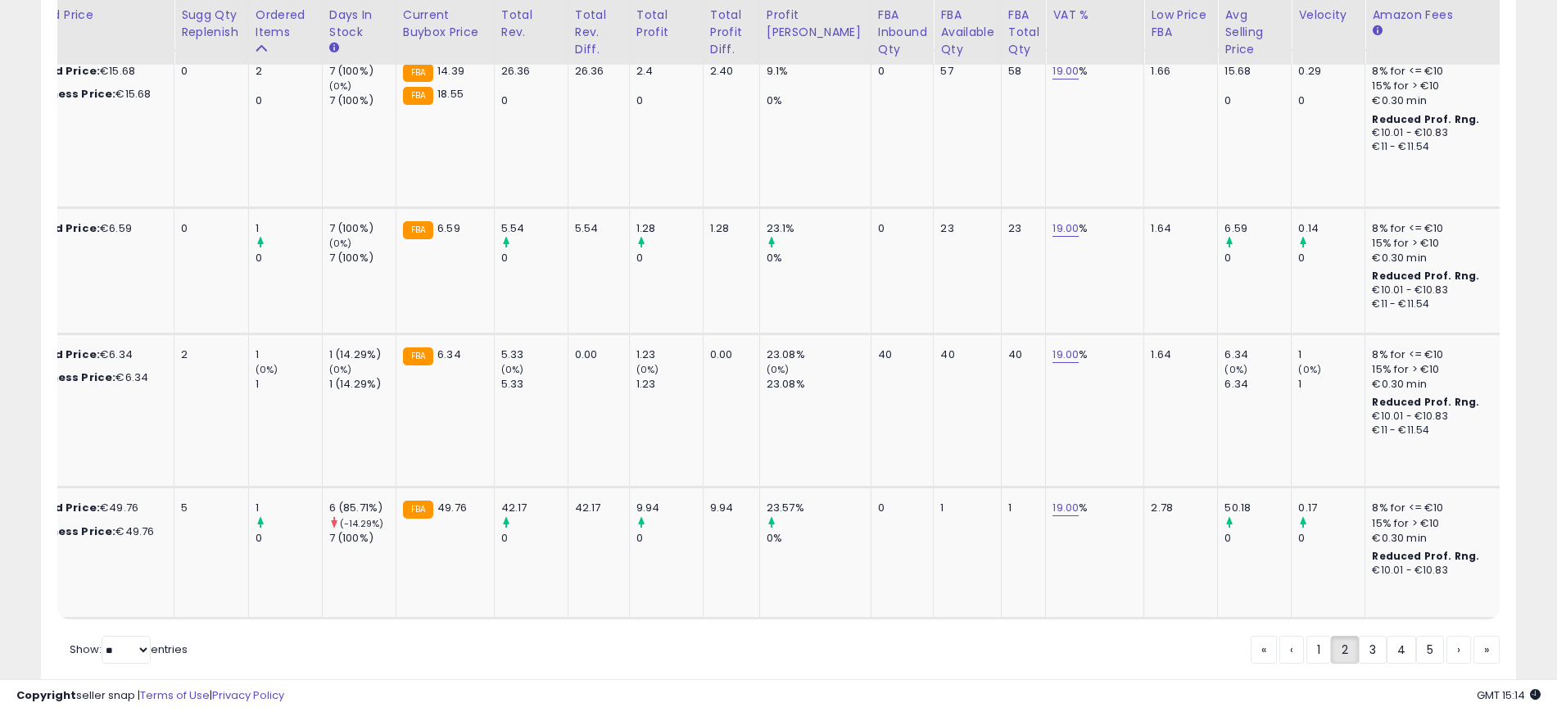
scroll to position [0, 0]
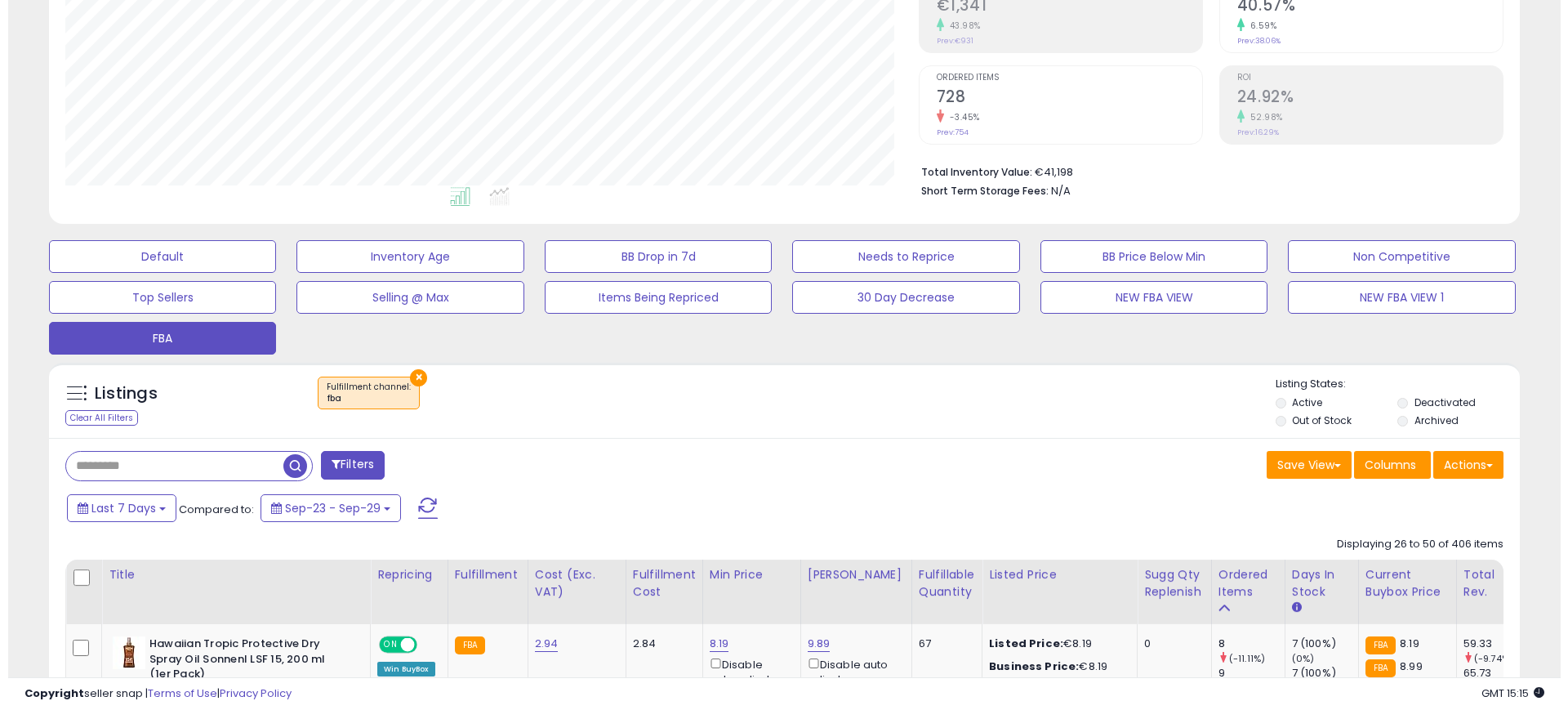
scroll to position [306, 0]
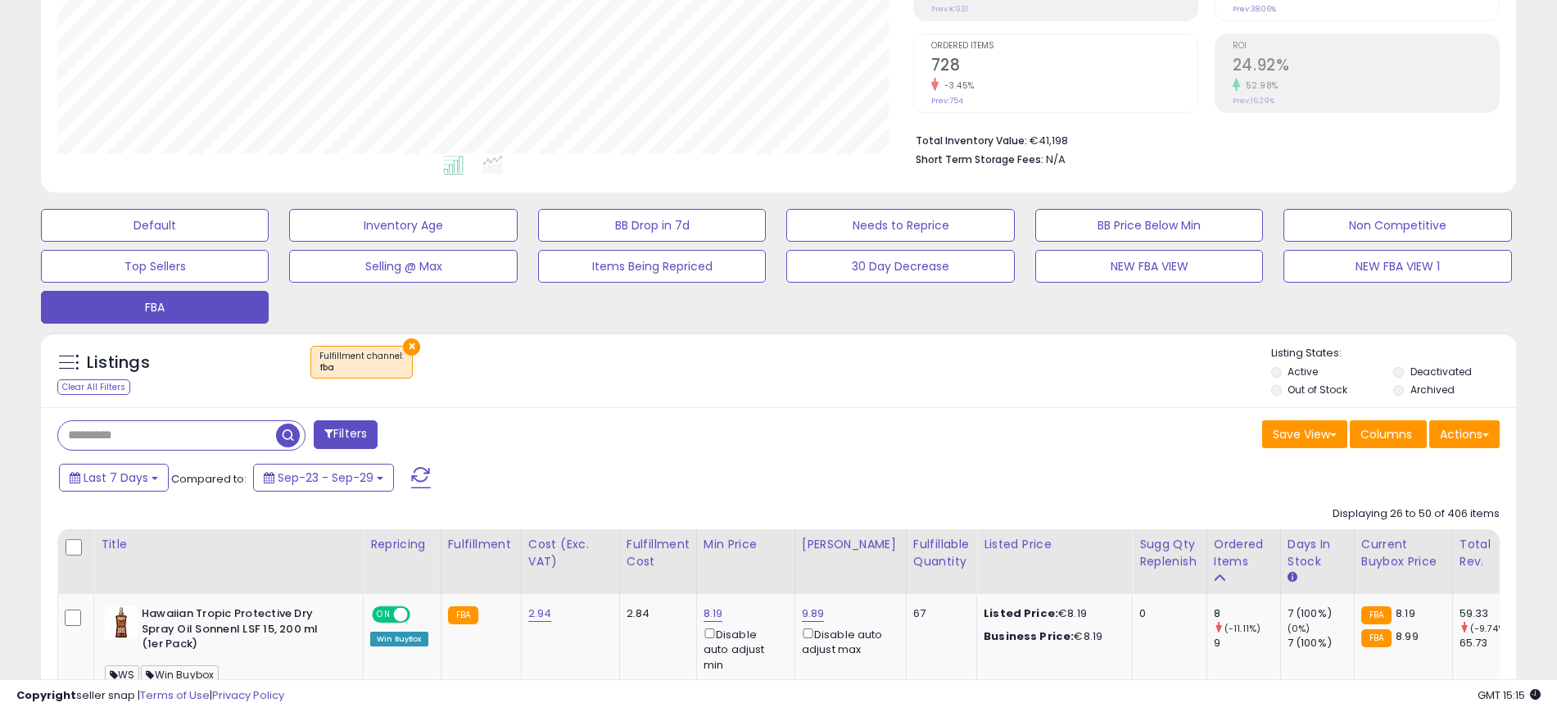
click at [101, 432] on input "text" at bounding box center [167, 435] width 218 height 29
paste input "**********"
click at [426, 430] on span "button" at bounding box center [430, 435] width 24 height 24
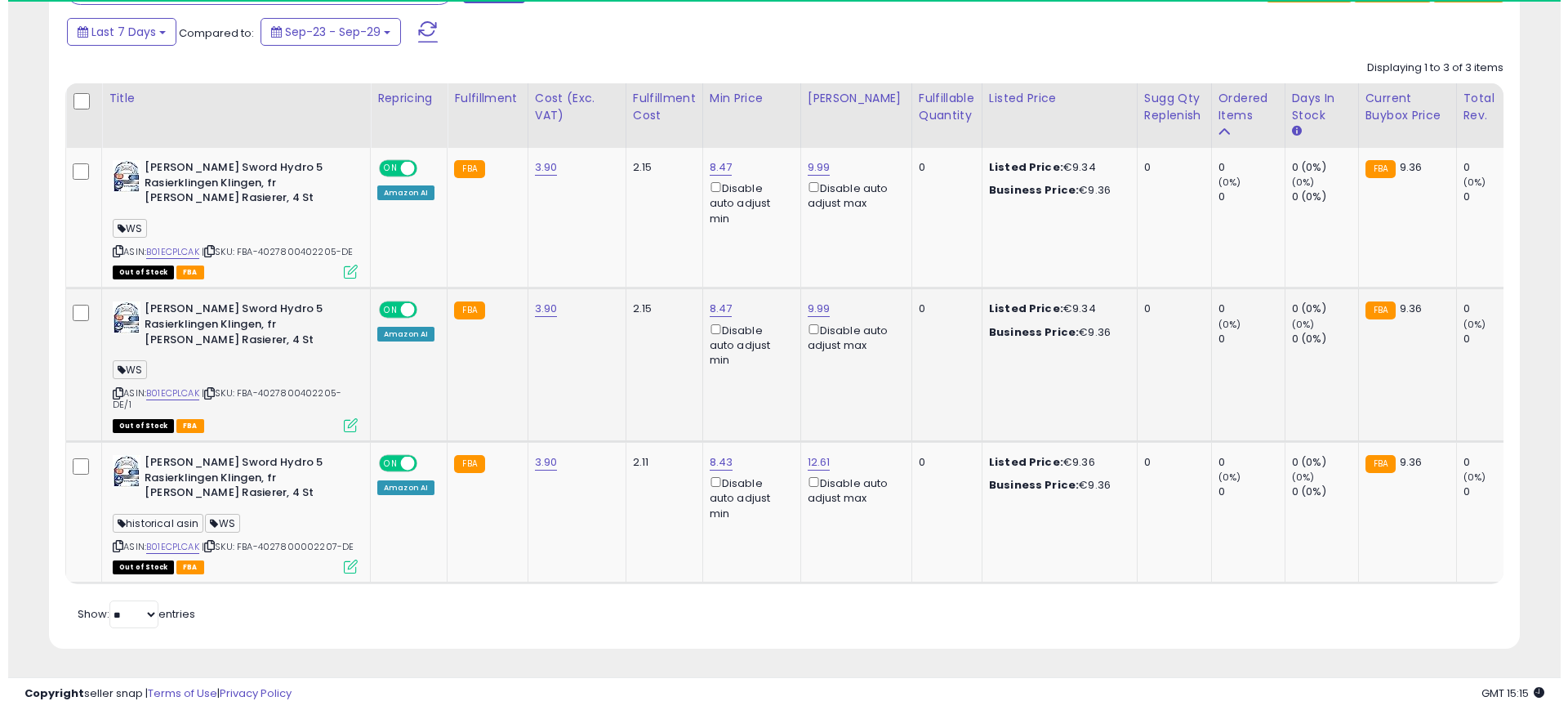
scroll to position [335, 854]
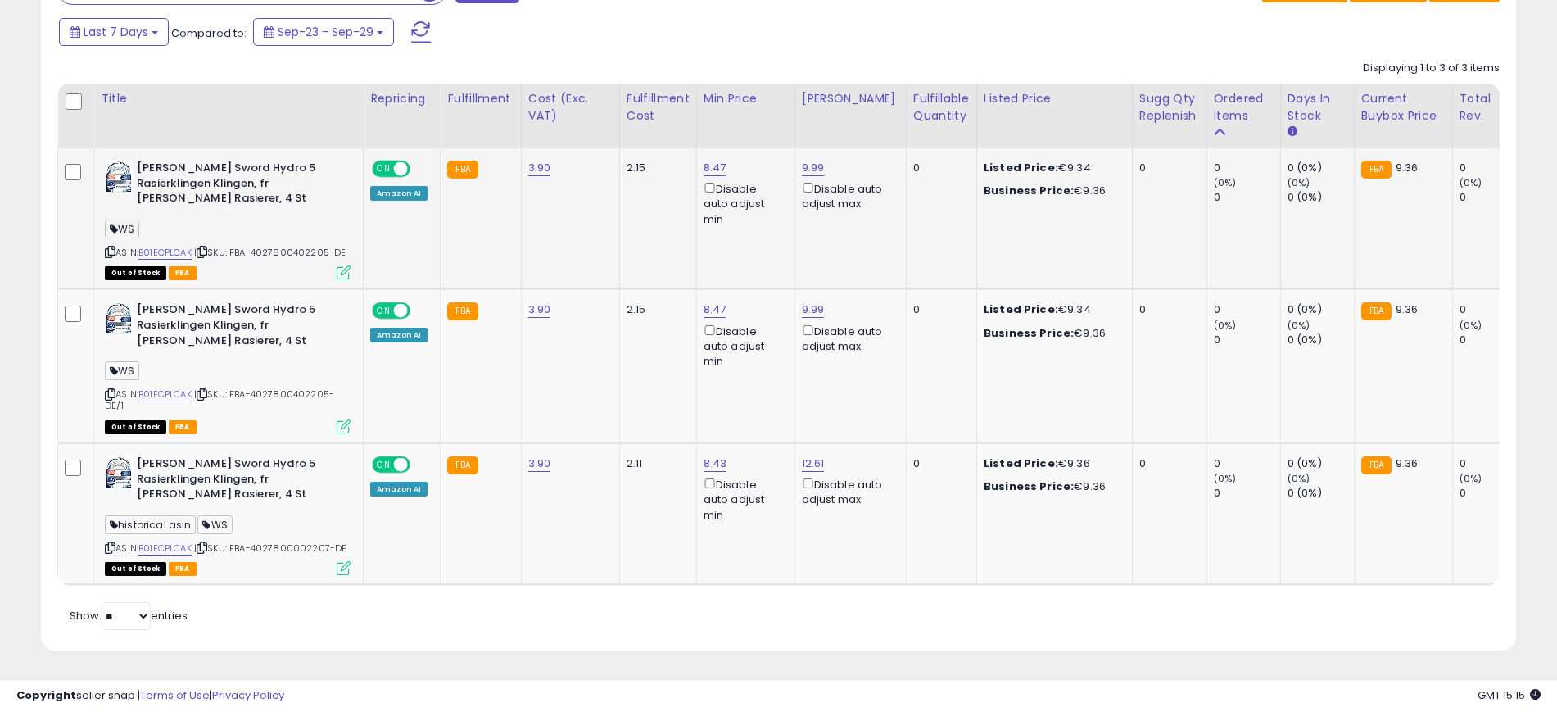
click at [337, 265] on icon at bounding box center [344, 272] width 14 height 14
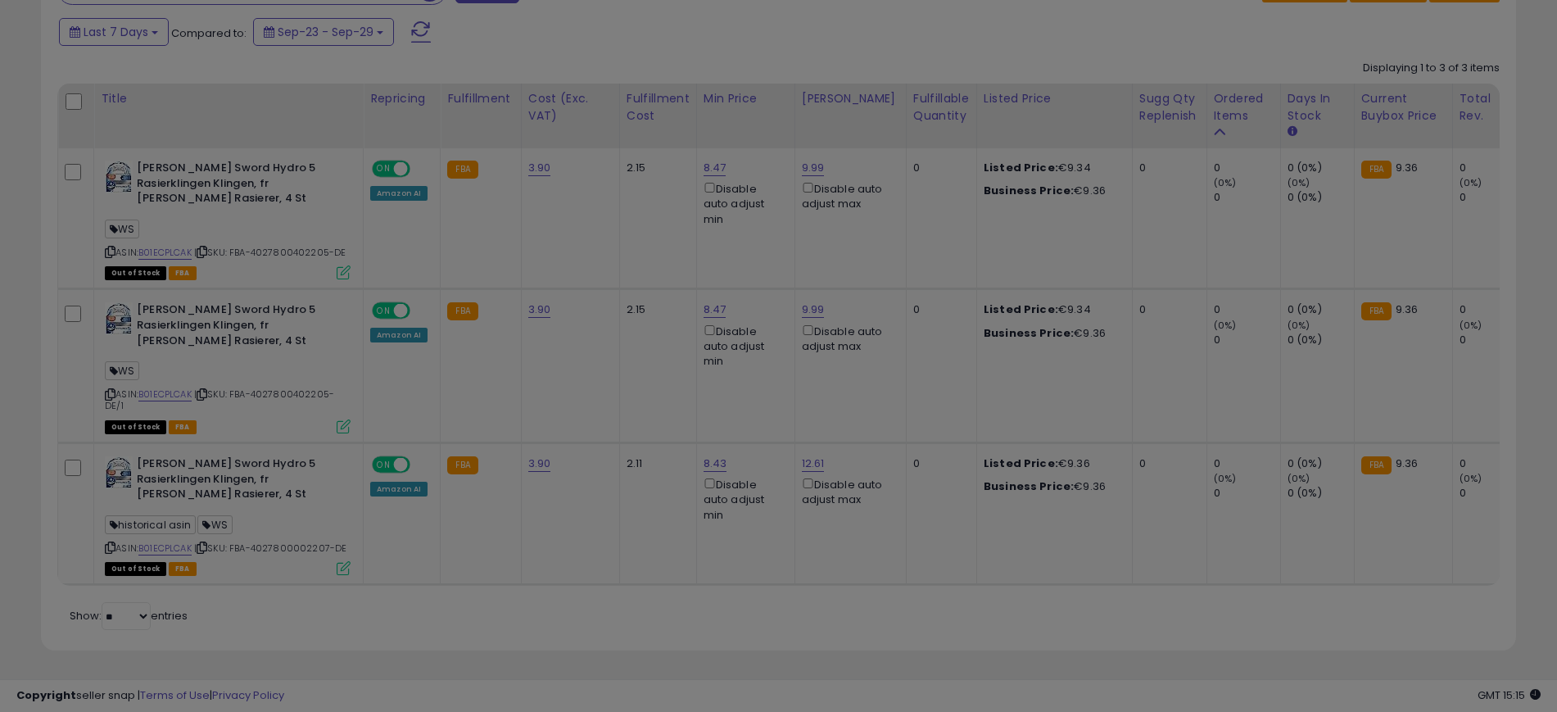
scroll to position [336, 865]
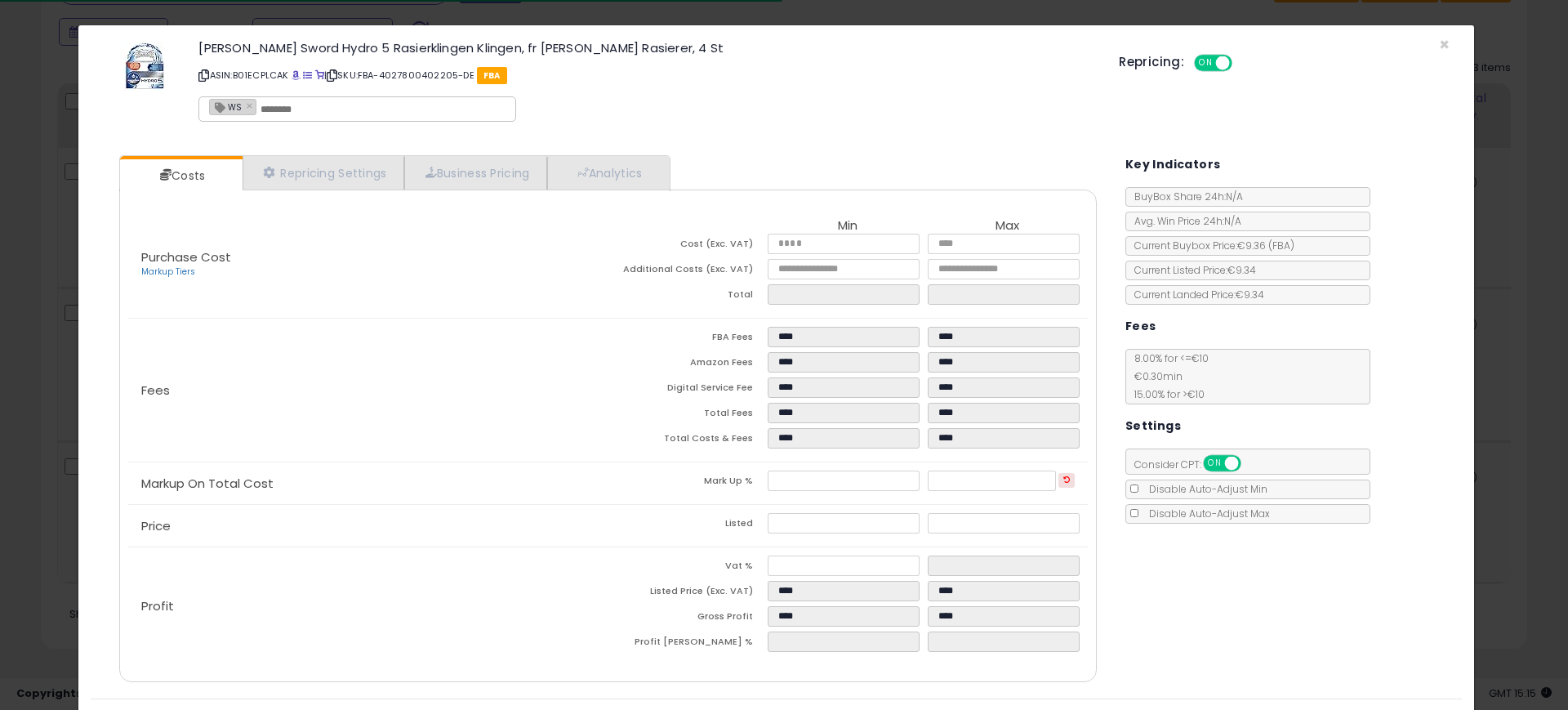
click at [1422, 45] on div "[PERSON_NAME] Sword Hydro 5 Rasierklingen Klingen, fr [PERSON_NAME] Rasierer, 4…" at bounding box center [776, 84] width 1372 height 93
click at [1439, 41] on span "×" at bounding box center [1444, 45] width 11 height 24
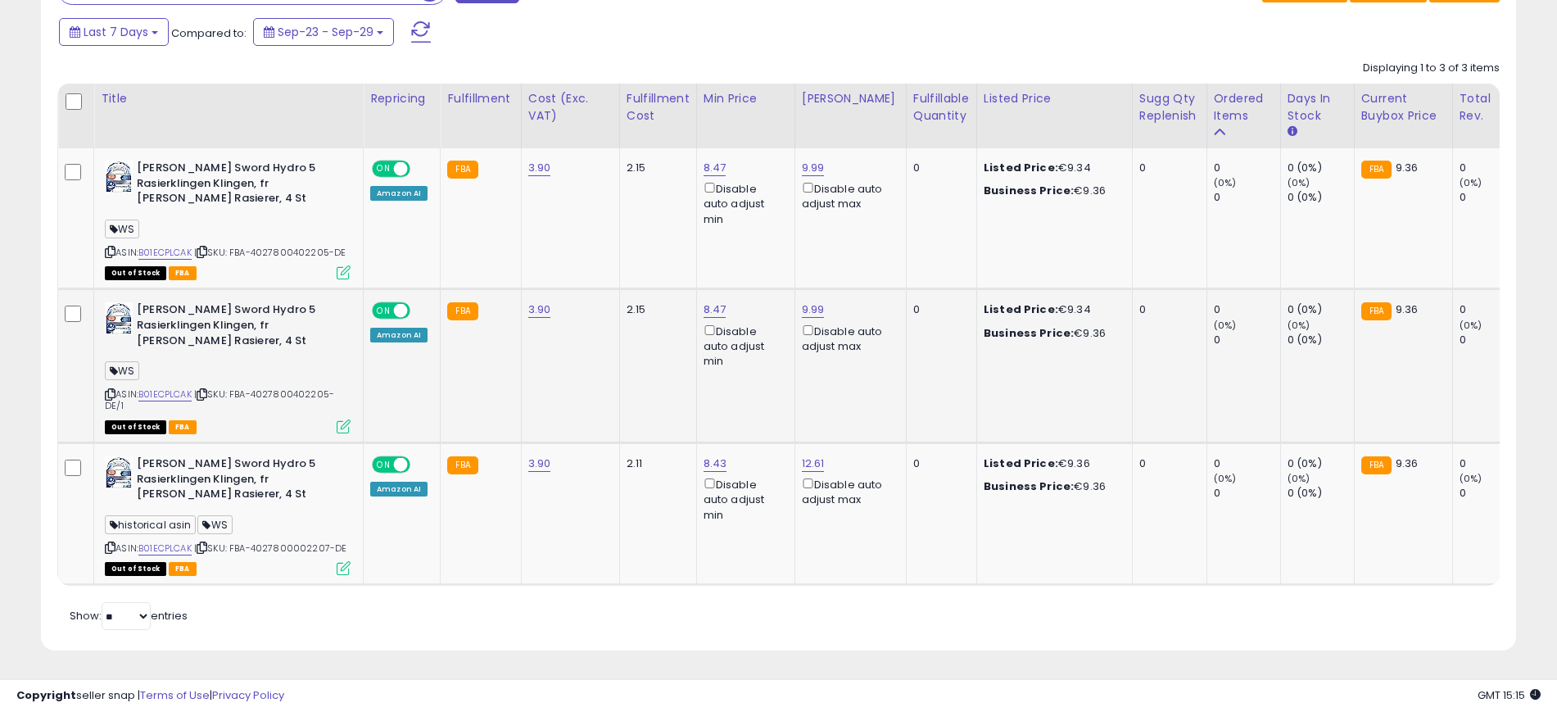
scroll to position [818521, 818001]
click at [176, 246] on link "B01ECPLCAK" at bounding box center [164, 253] width 53 height 14
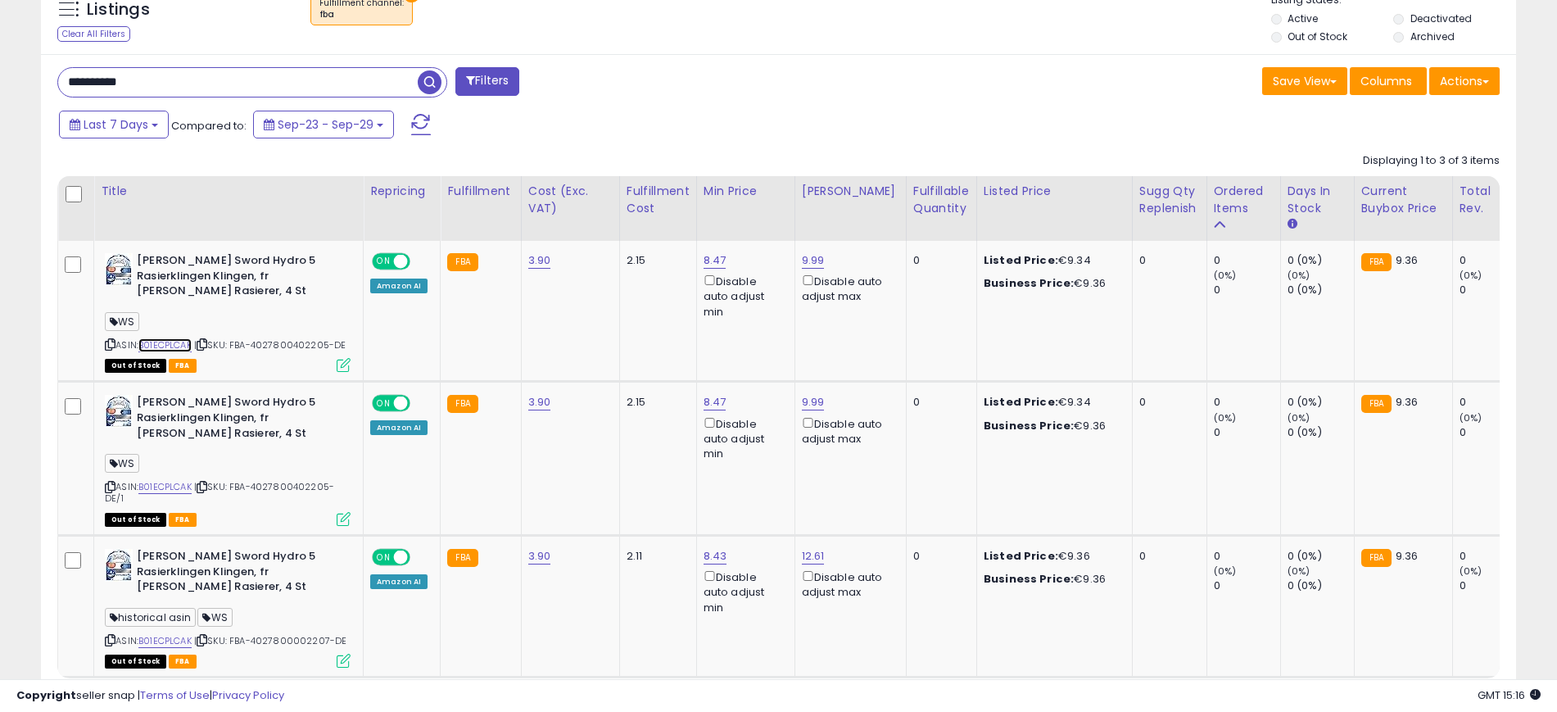
scroll to position [563, 0]
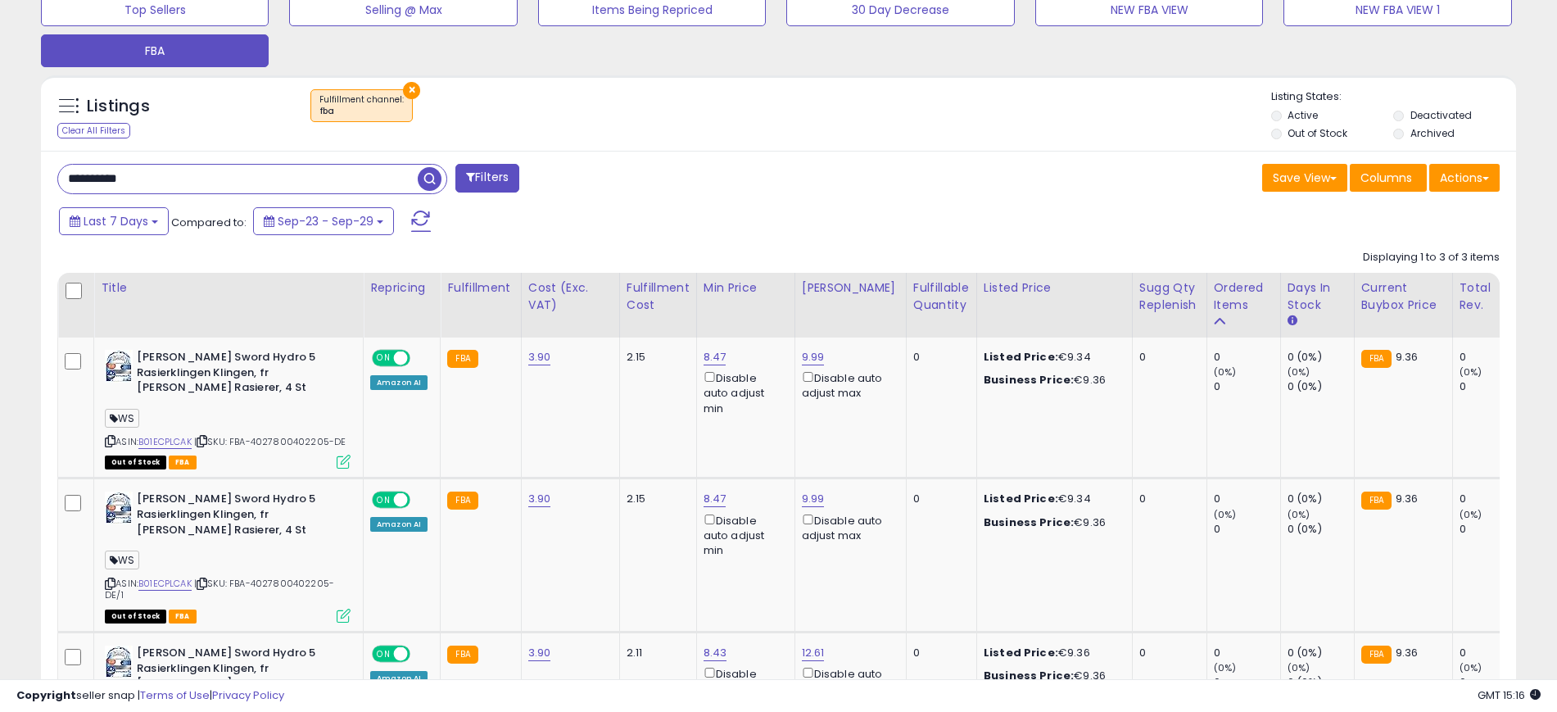
click at [133, 169] on input "**********" at bounding box center [237, 179] width 359 height 29
paste input "text"
click at [426, 177] on span "button" at bounding box center [430, 179] width 24 height 24
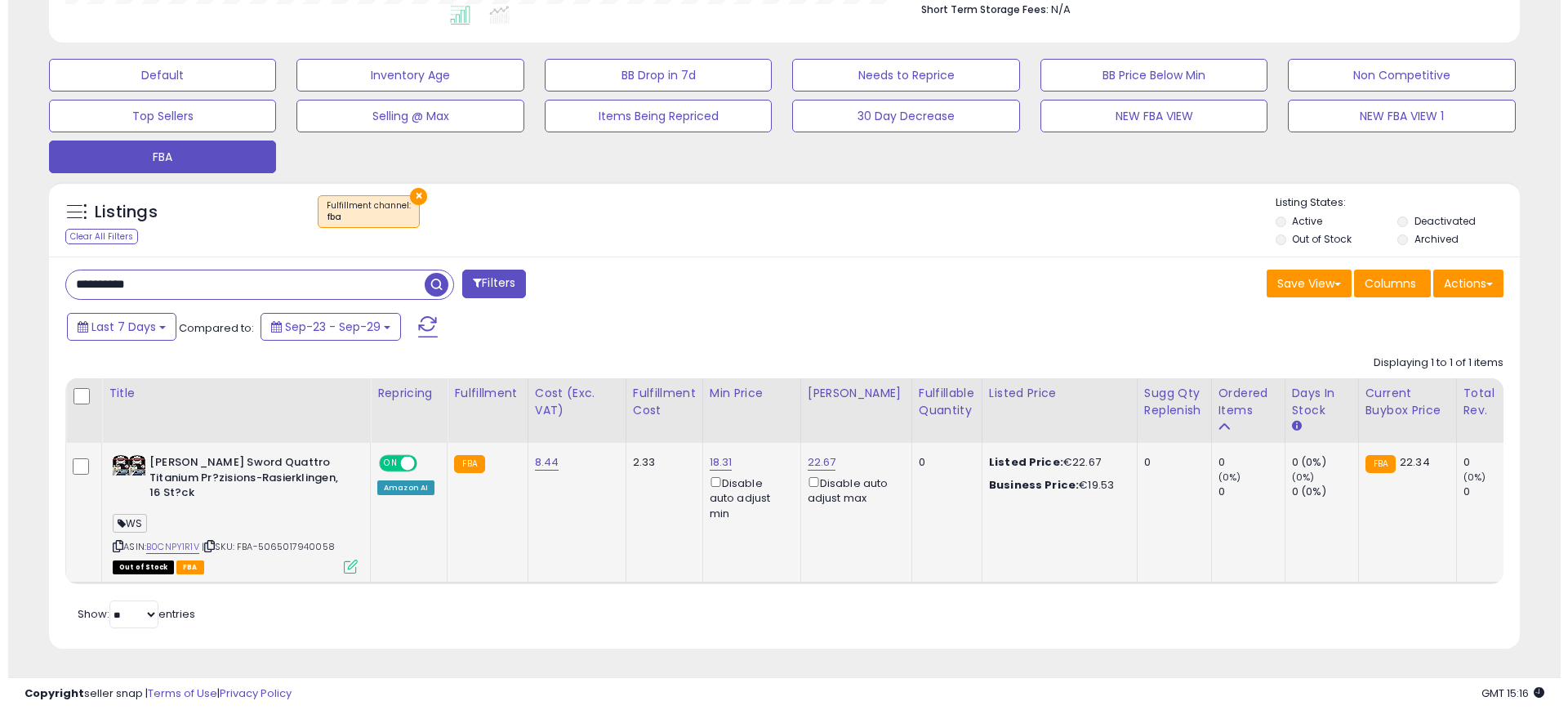
scroll to position [335, 854]
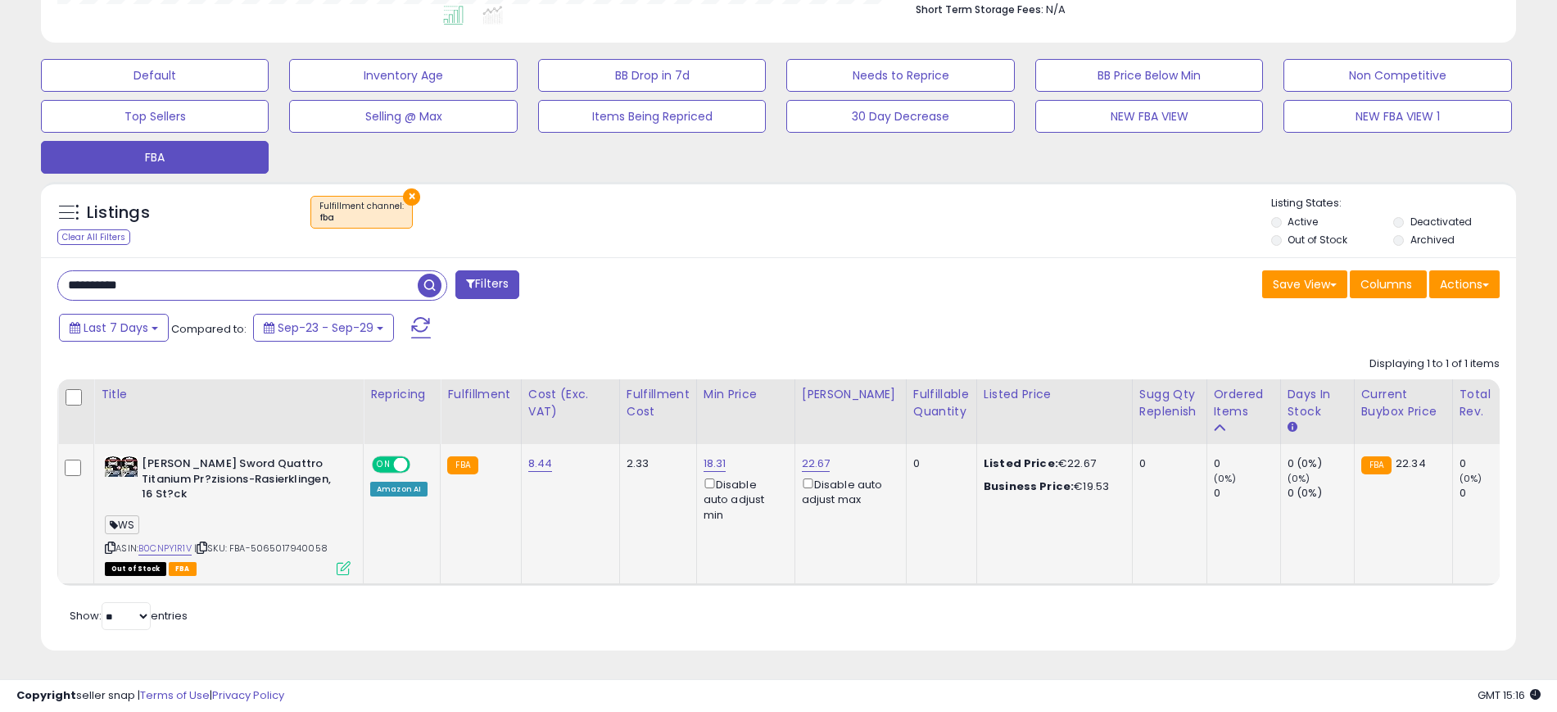
click at [341, 561] on icon at bounding box center [344, 568] width 14 height 14
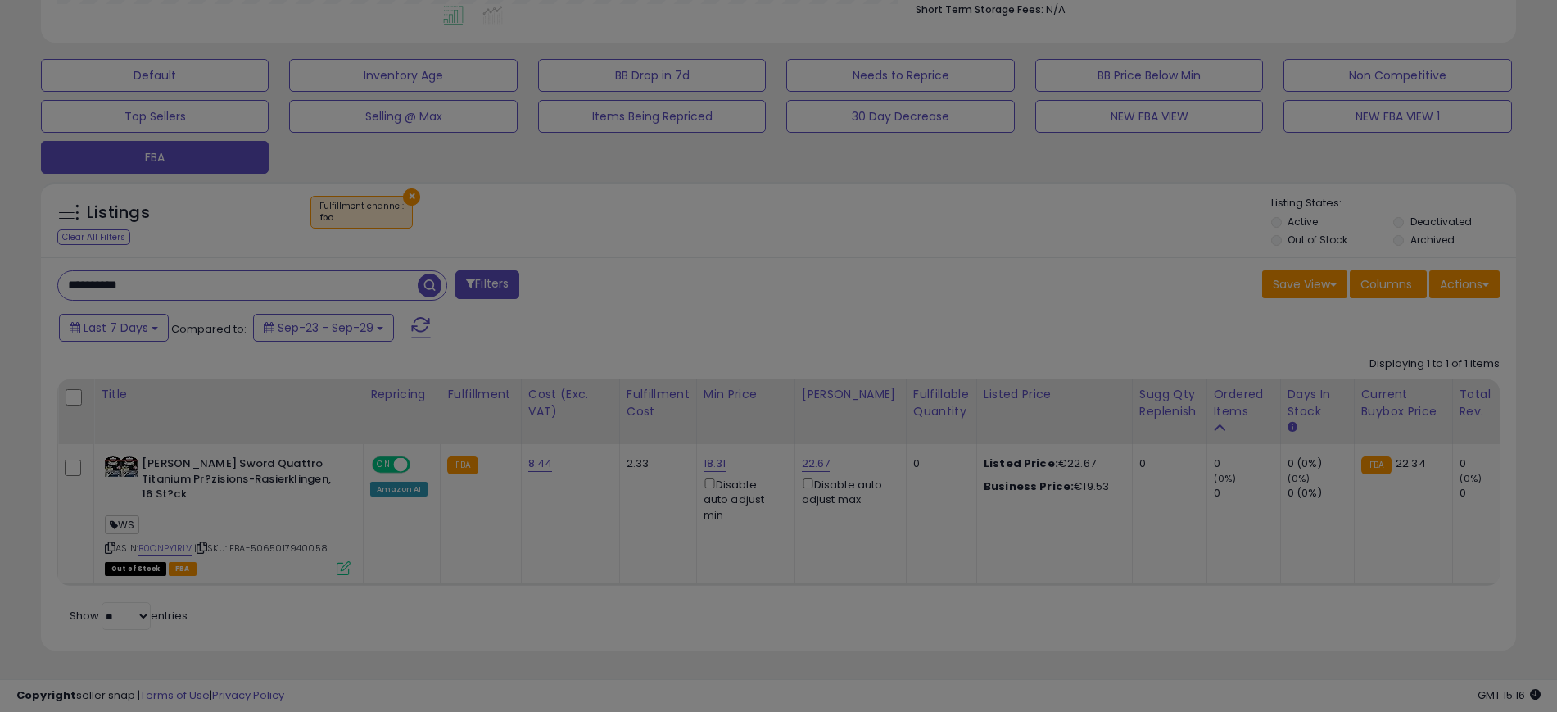
scroll to position [336, 865]
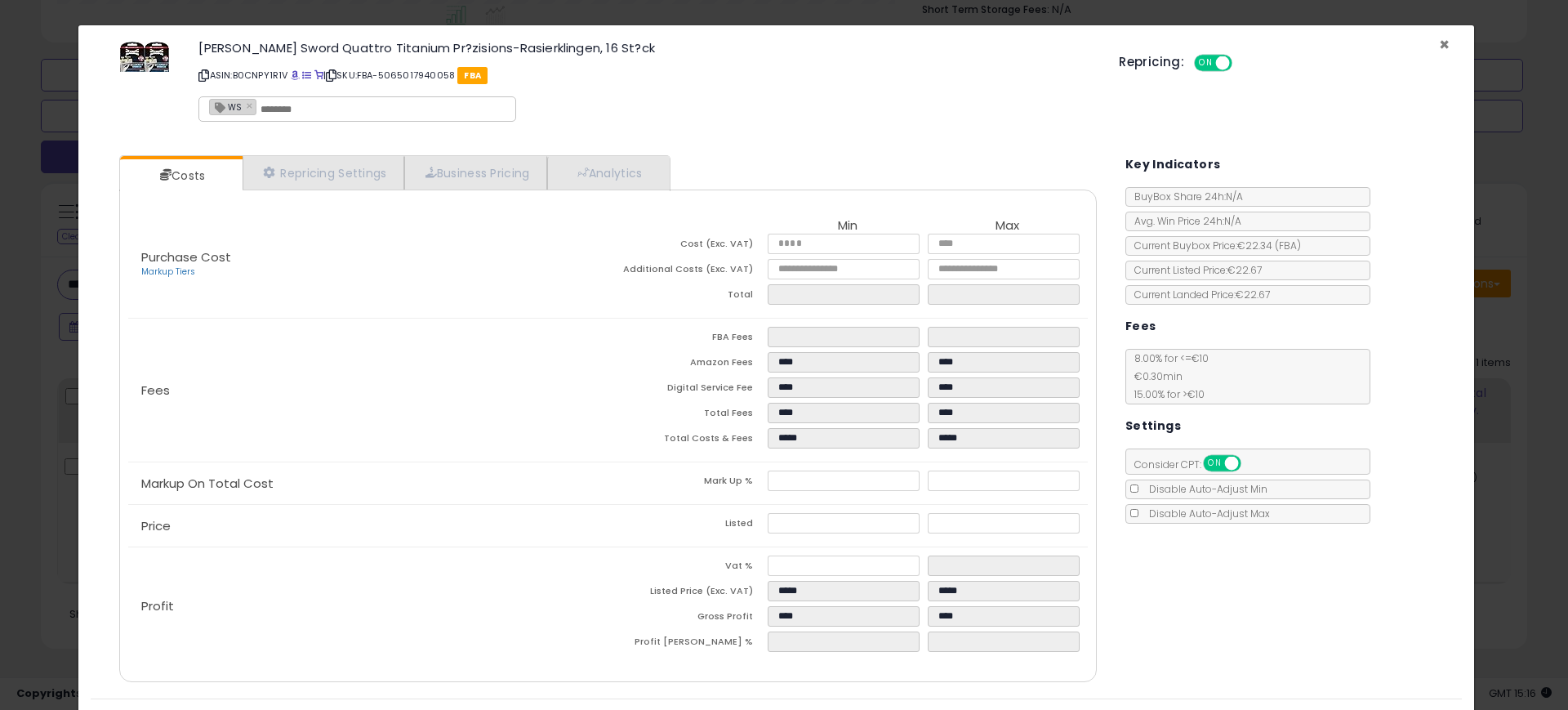
click at [1439, 43] on span "×" at bounding box center [1444, 45] width 11 height 24
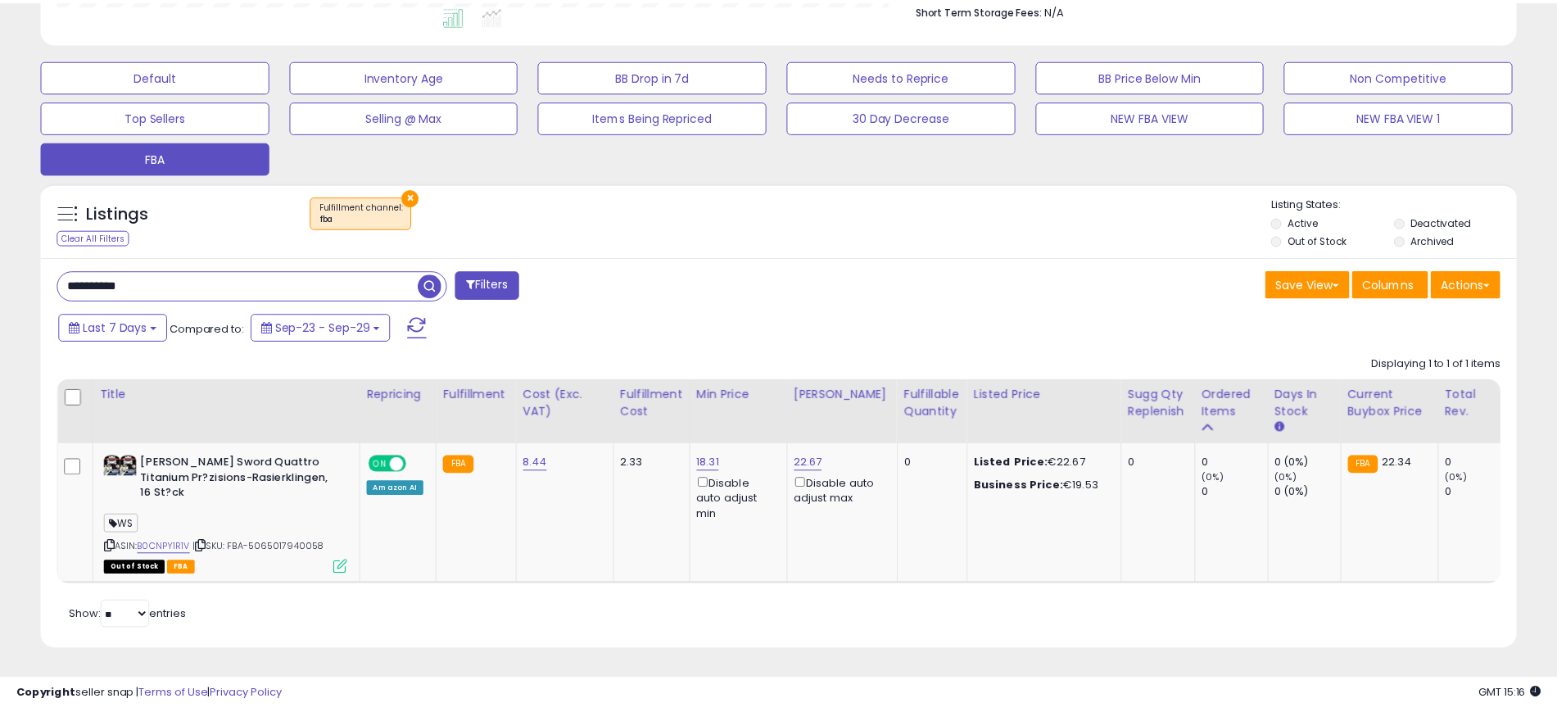
scroll to position [818521, 818001]
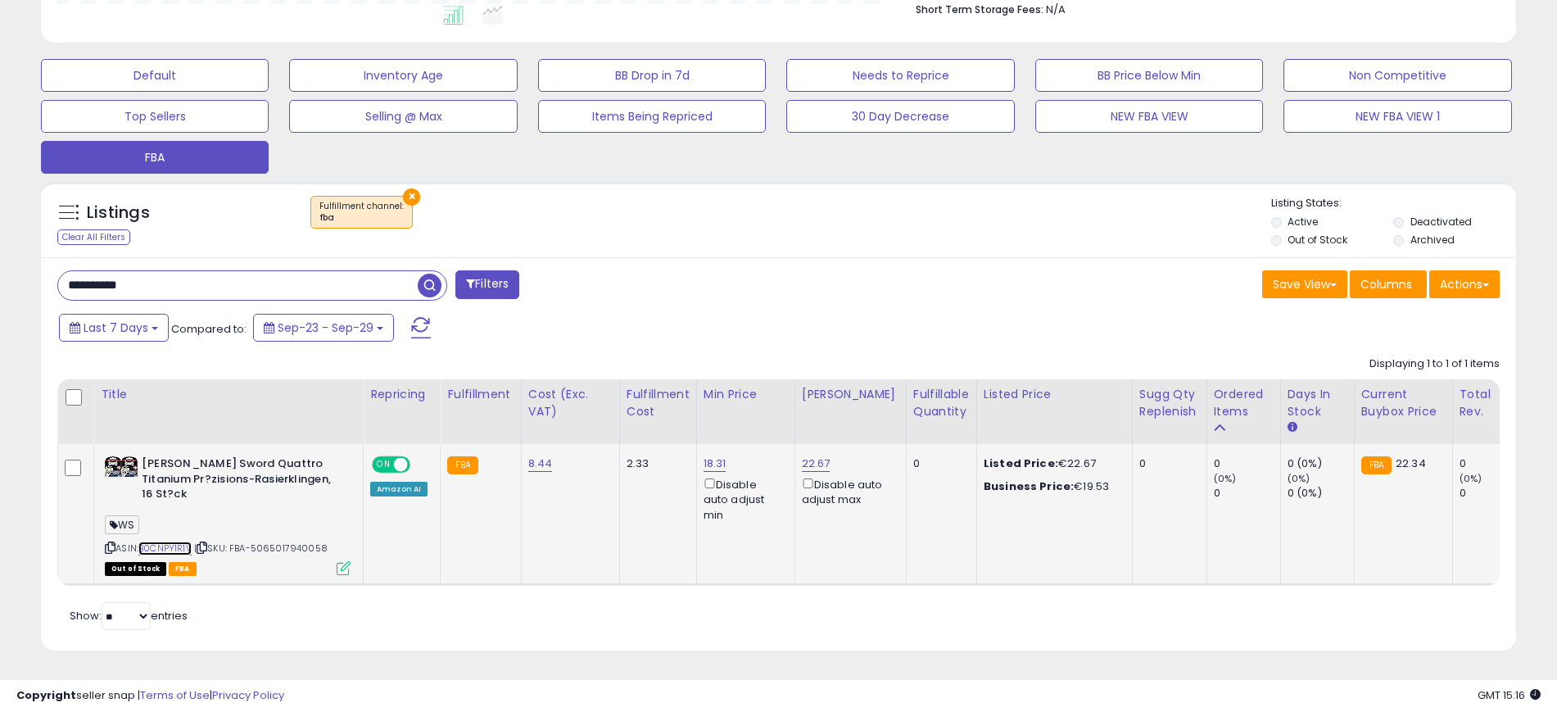
click at [165, 541] on link "B0CNPY1R1V" at bounding box center [164, 548] width 53 height 14
click at [166, 290] on input "**********" at bounding box center [237, 285] width 359 height 29
paste input "text"
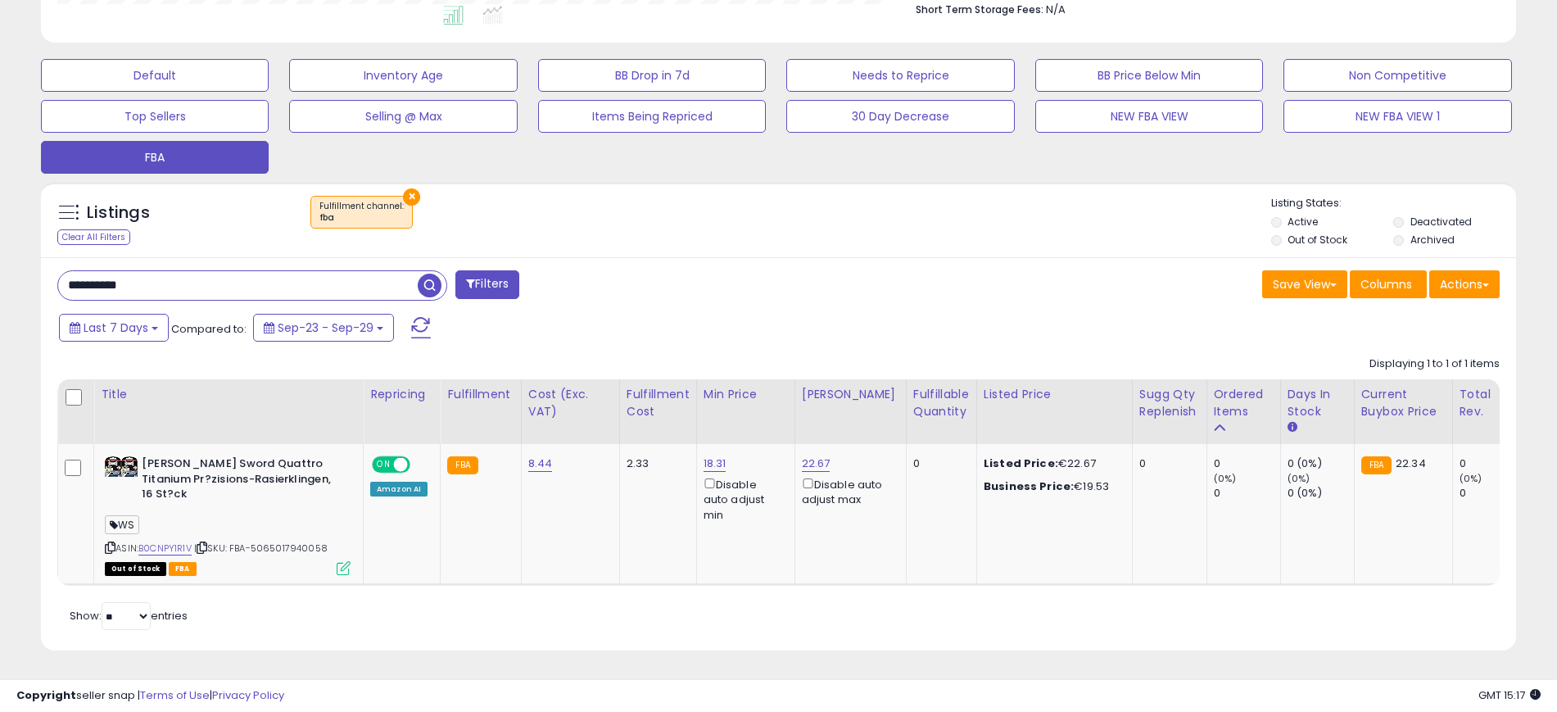
click at [424, 285] on span "button" at bounding box center [430, 285] width 24 height 24
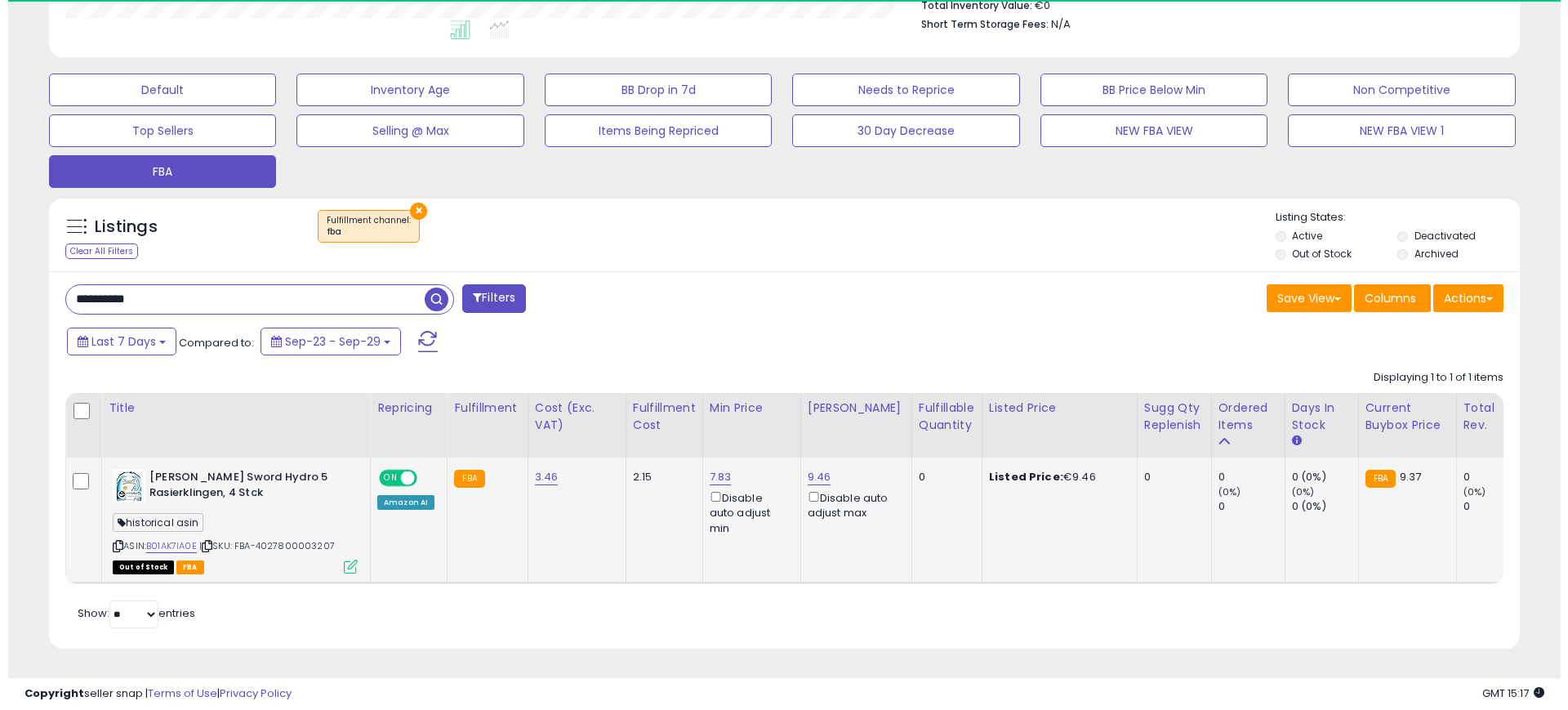
scroll to position [335, 854]
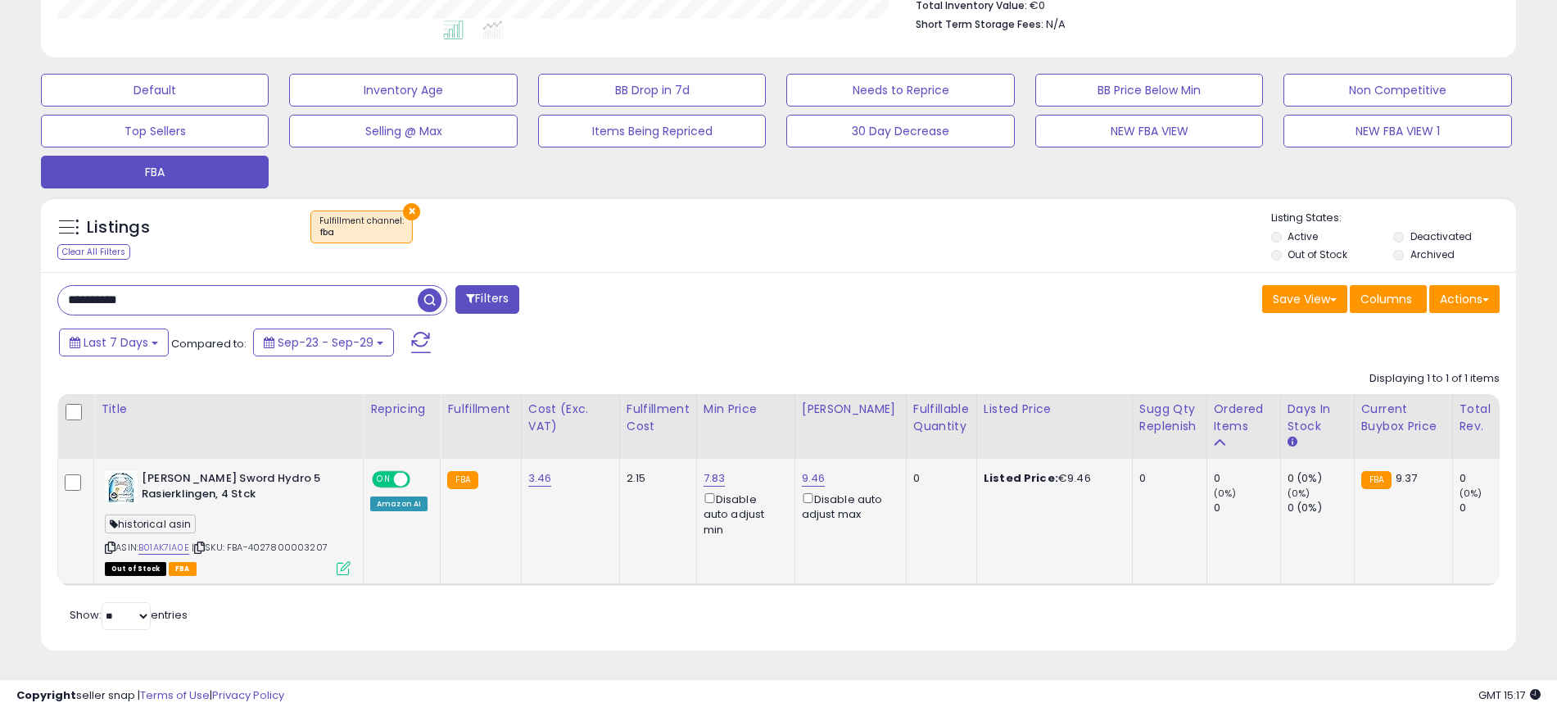
click at [338, 561] on icon at bounding box center [344, 568] width 14 height 14
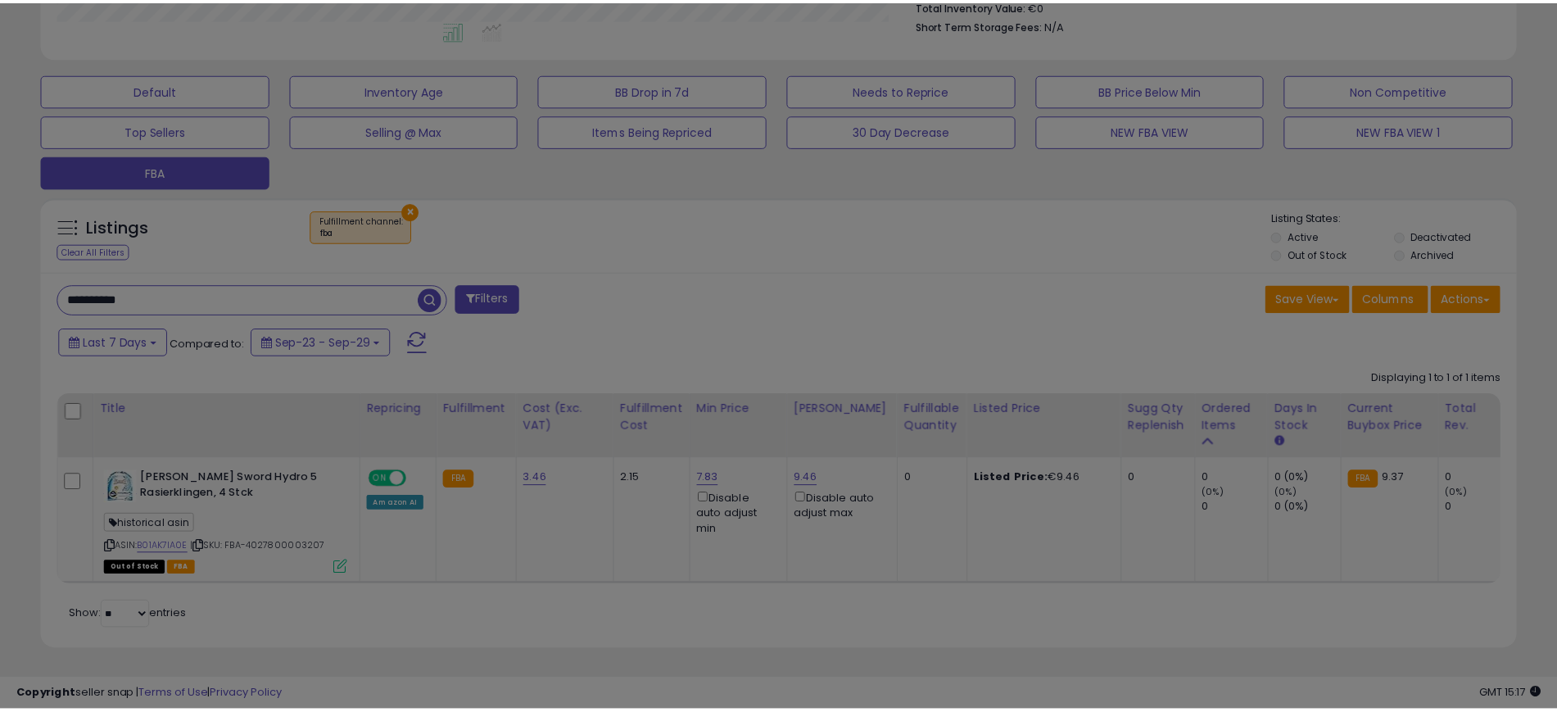
scroll to position [336, 865]
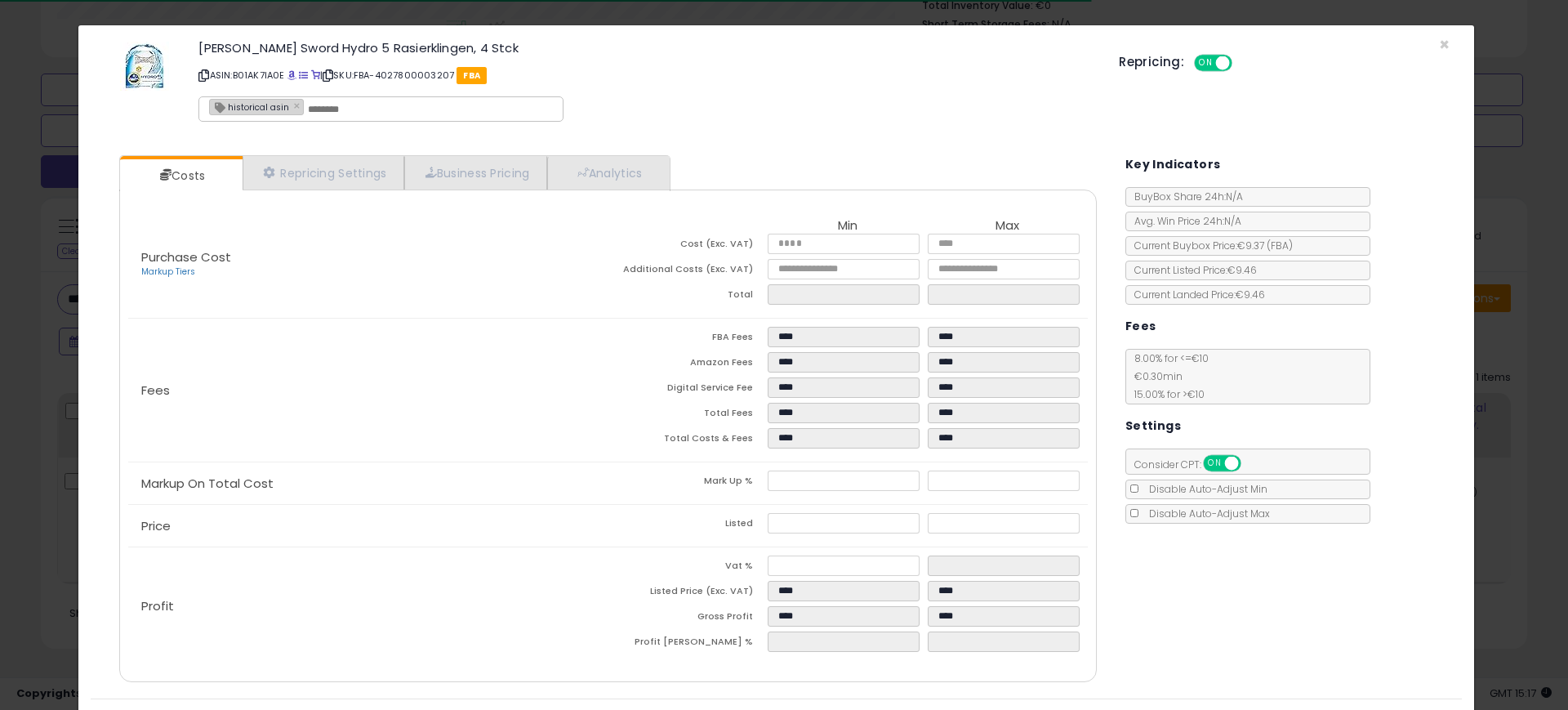
click at [1422, 47] on div "[PERSON_NAME] Sword Hydro 5 Rasierklingen, 4 Stck ASIN: B01AK7IA0E | SKU: FBA-4…" at bounding box center [776, 84] width 1372 height 93
click at [17, 518] on div "× Close [PERSON_NAME] Sword Hydro 5 Rasierklingen, 4 Stck ASIN: B01AK7IA0E | SK…" at bounding box center [784, 355] width 1568 height 710
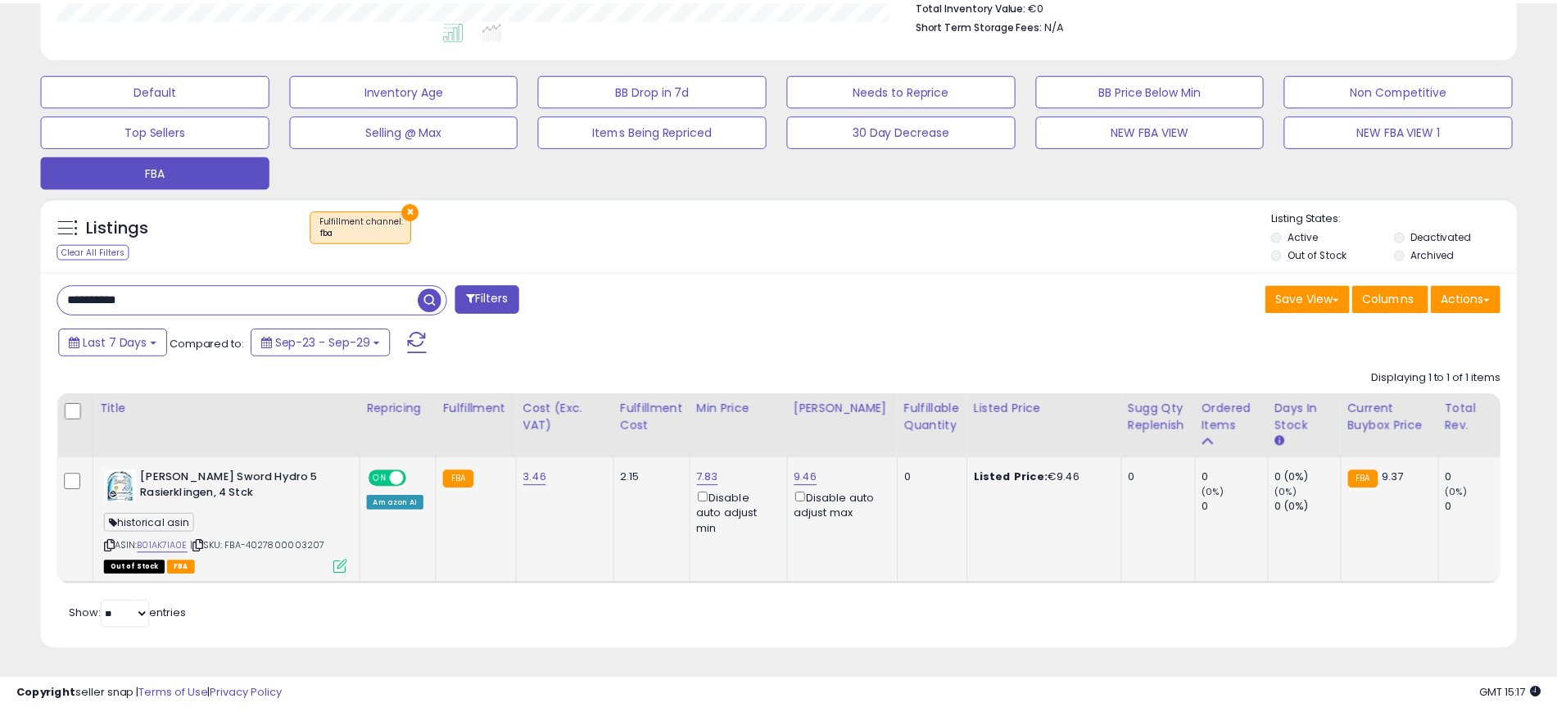
scroll to position [818521, 818001]
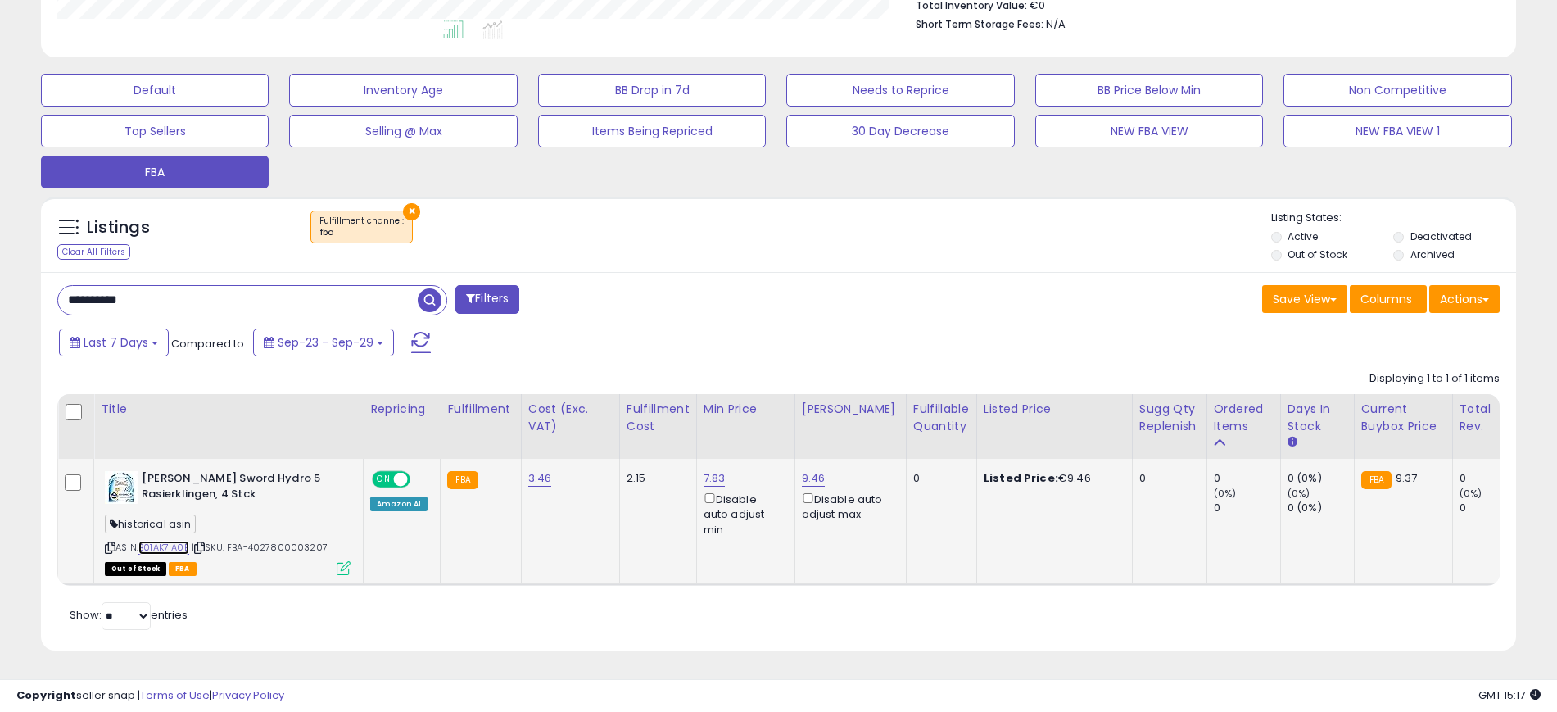
click at [167, 540] on link "B01AK7IA0E" at bounding box center [163, 547] width 51 height 14
click at [160, 286] on input "**********" at bounding box center [237, 300] width 359 height 29
click at [165, 286] on input "**********" at bounding box center [237, 300] width 359 height 29
paste input "text"
click at [430, 288] on span "button" at bounding box center [430, 300] width 24 height 24
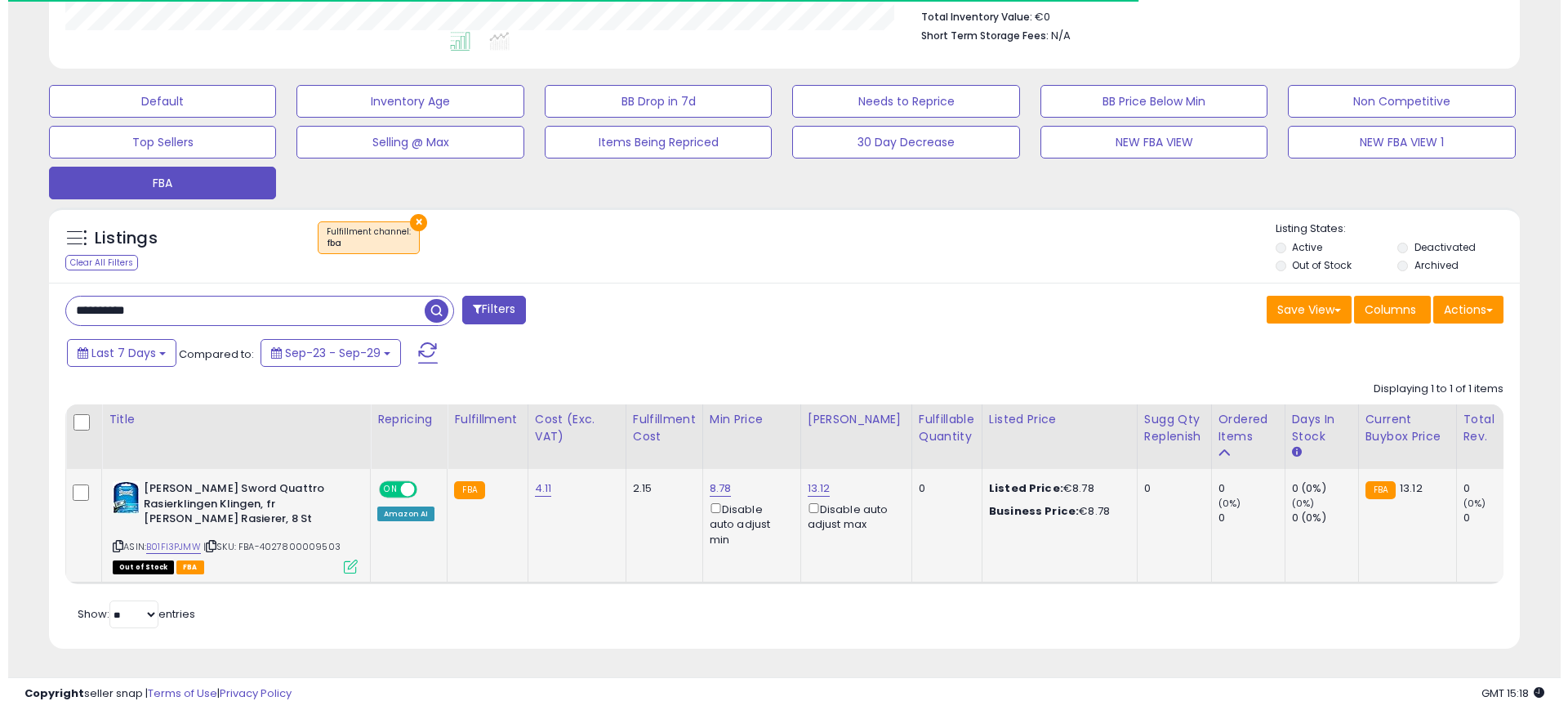
scroll to position [335, 854]
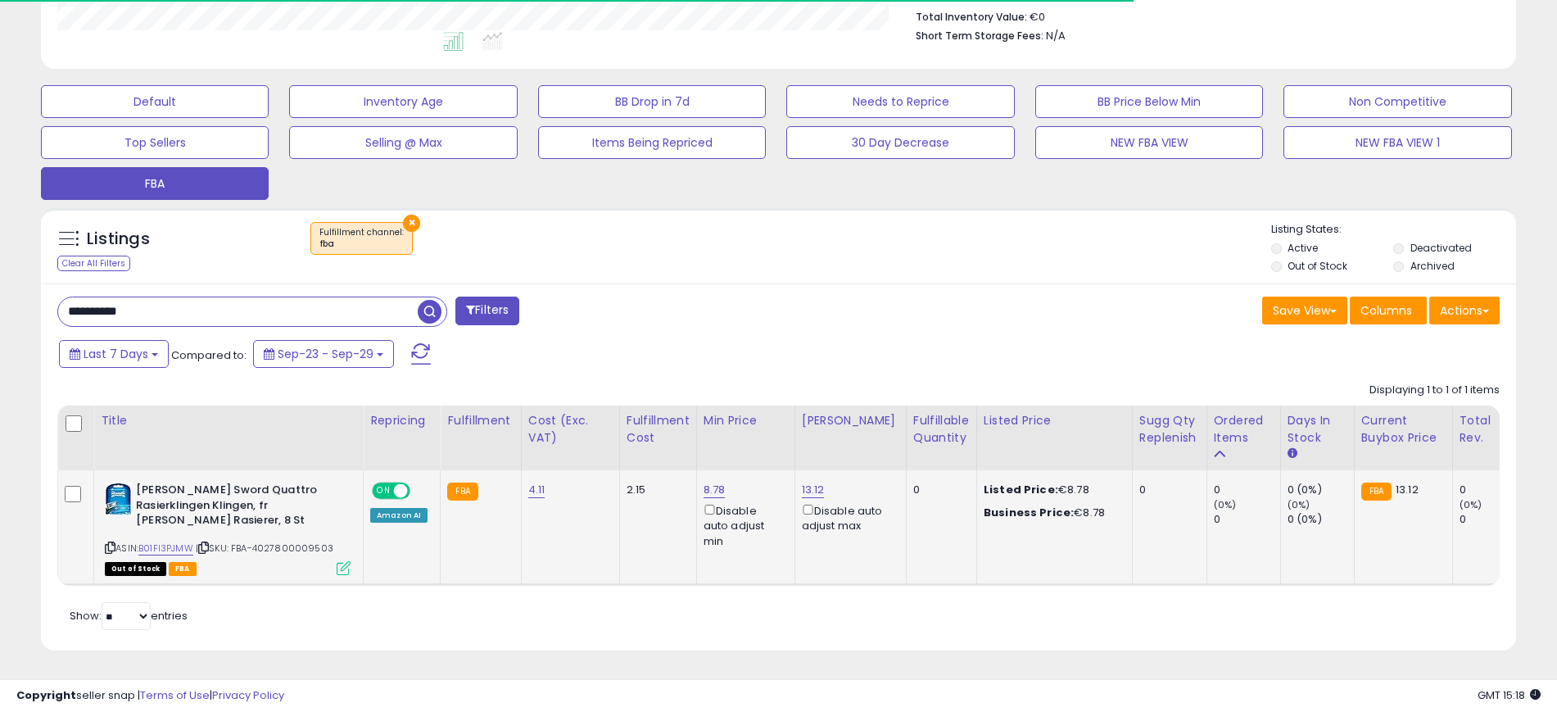
click at [350, 561] on icon at bounding box center [344, 568] width 14 height 14
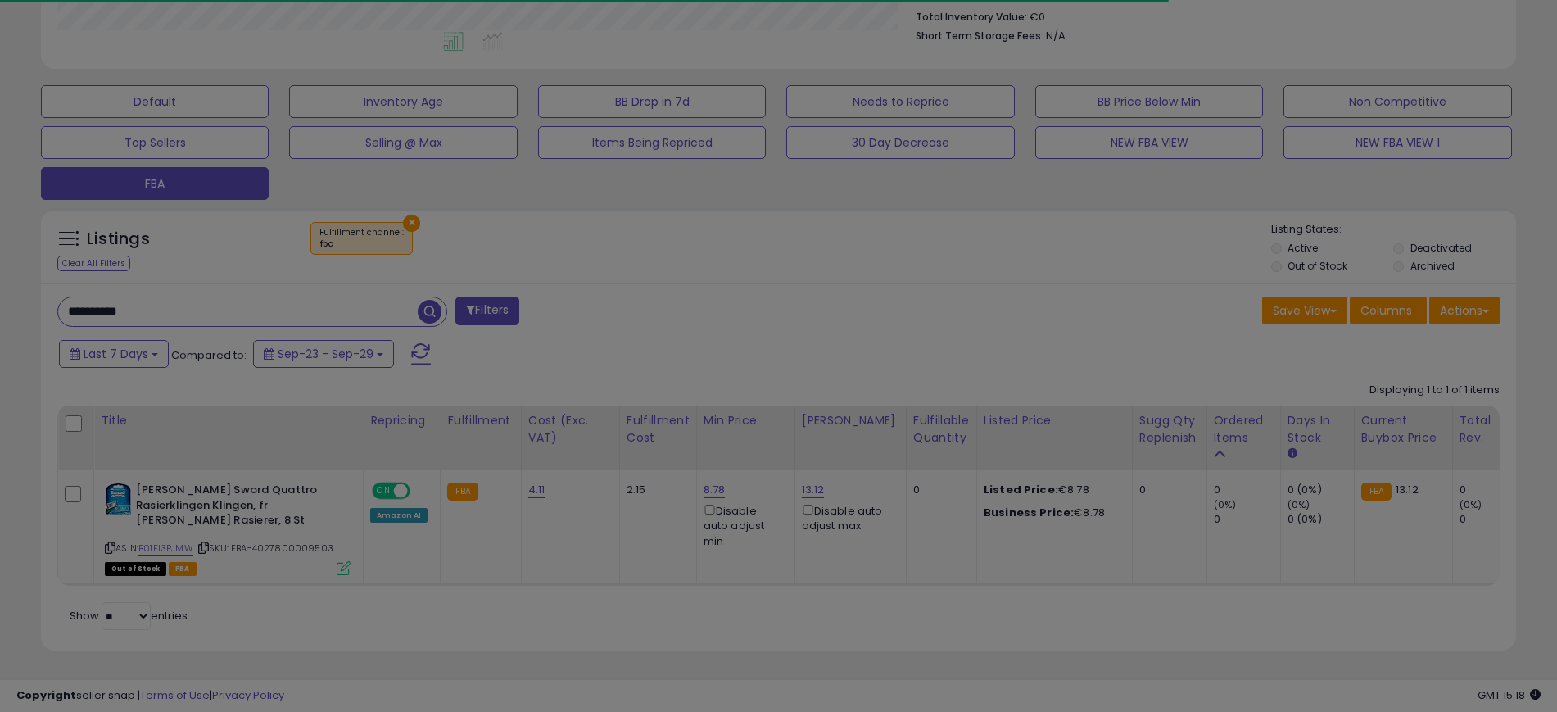
scroll to position [336, 865]
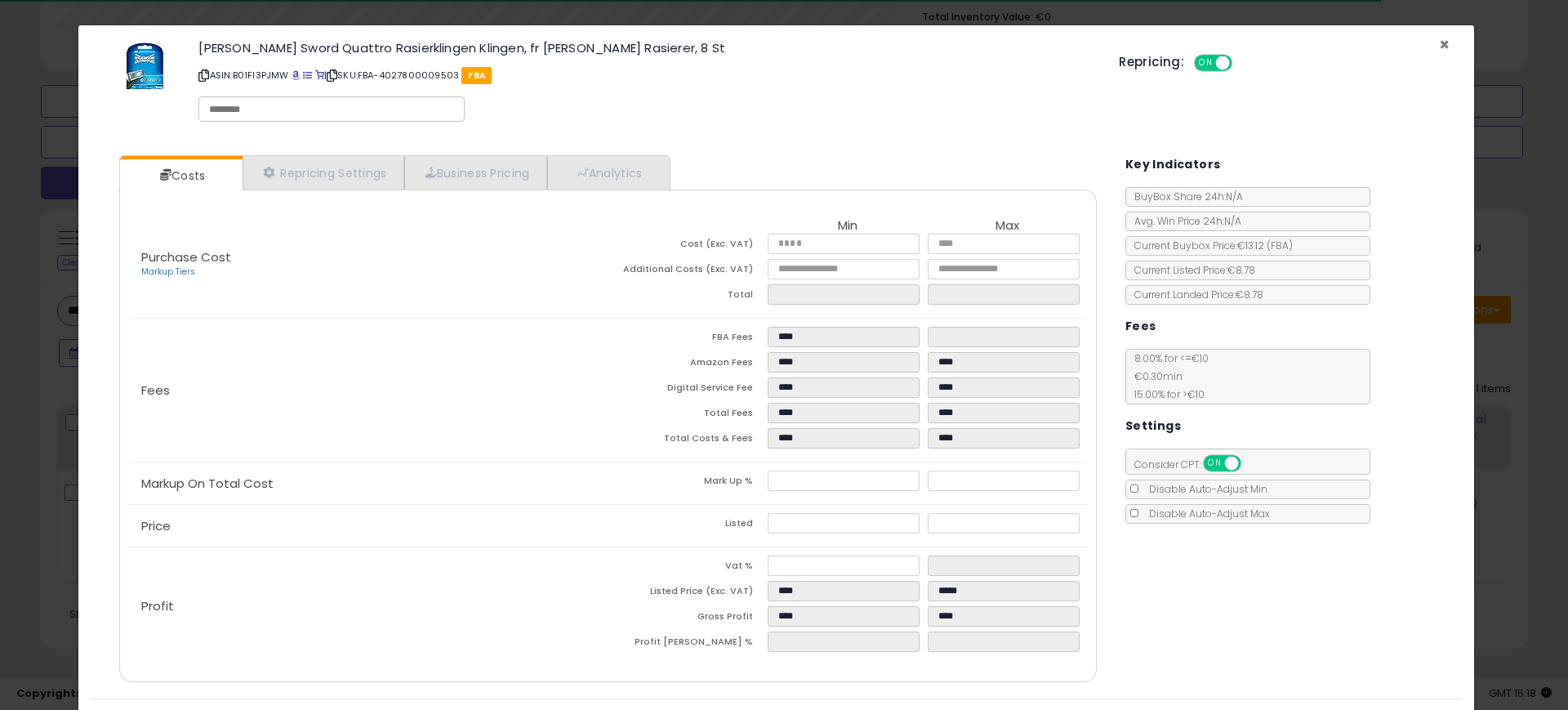
click at [1439, 46] on span "×" at bounding box center [1444, 45] width 11 height 24
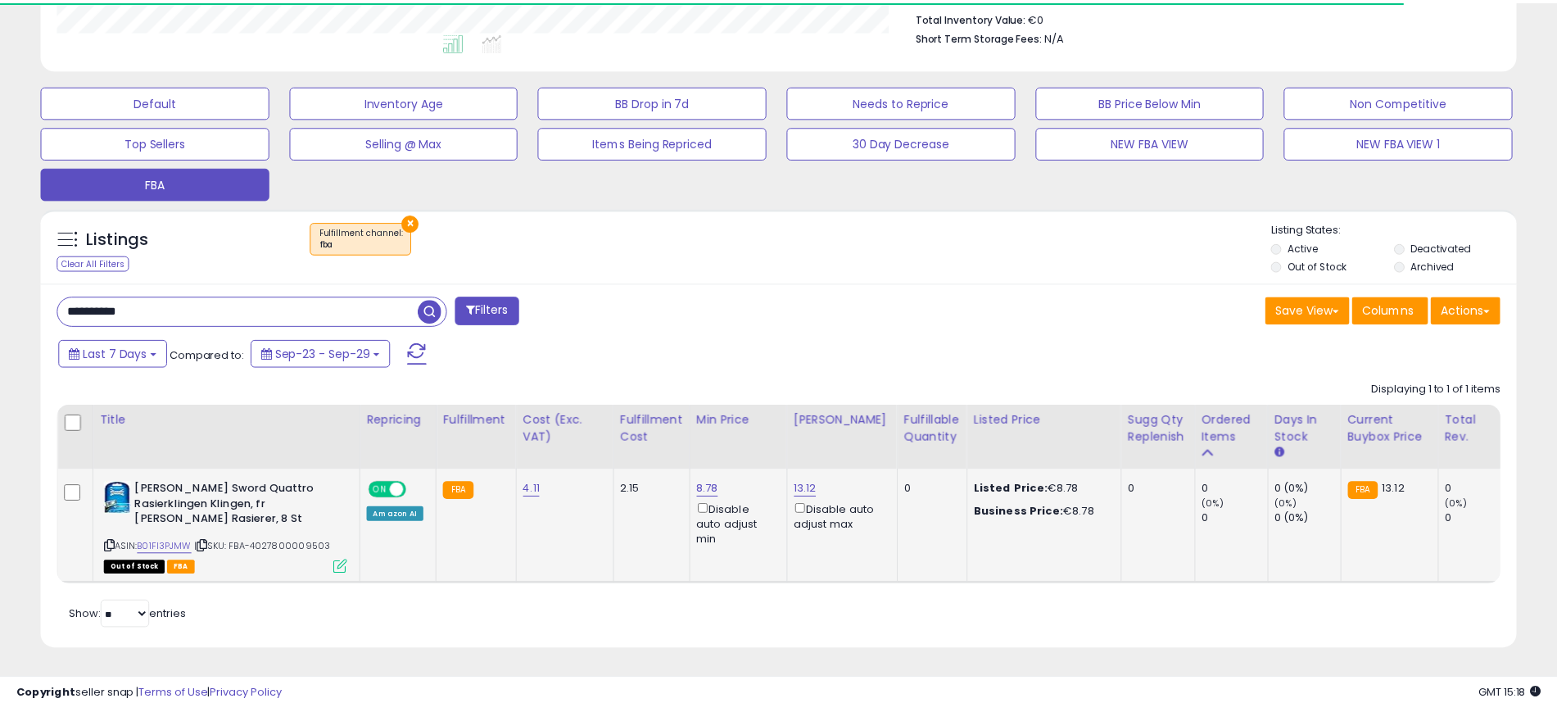
scroll to position [818521, 818001]
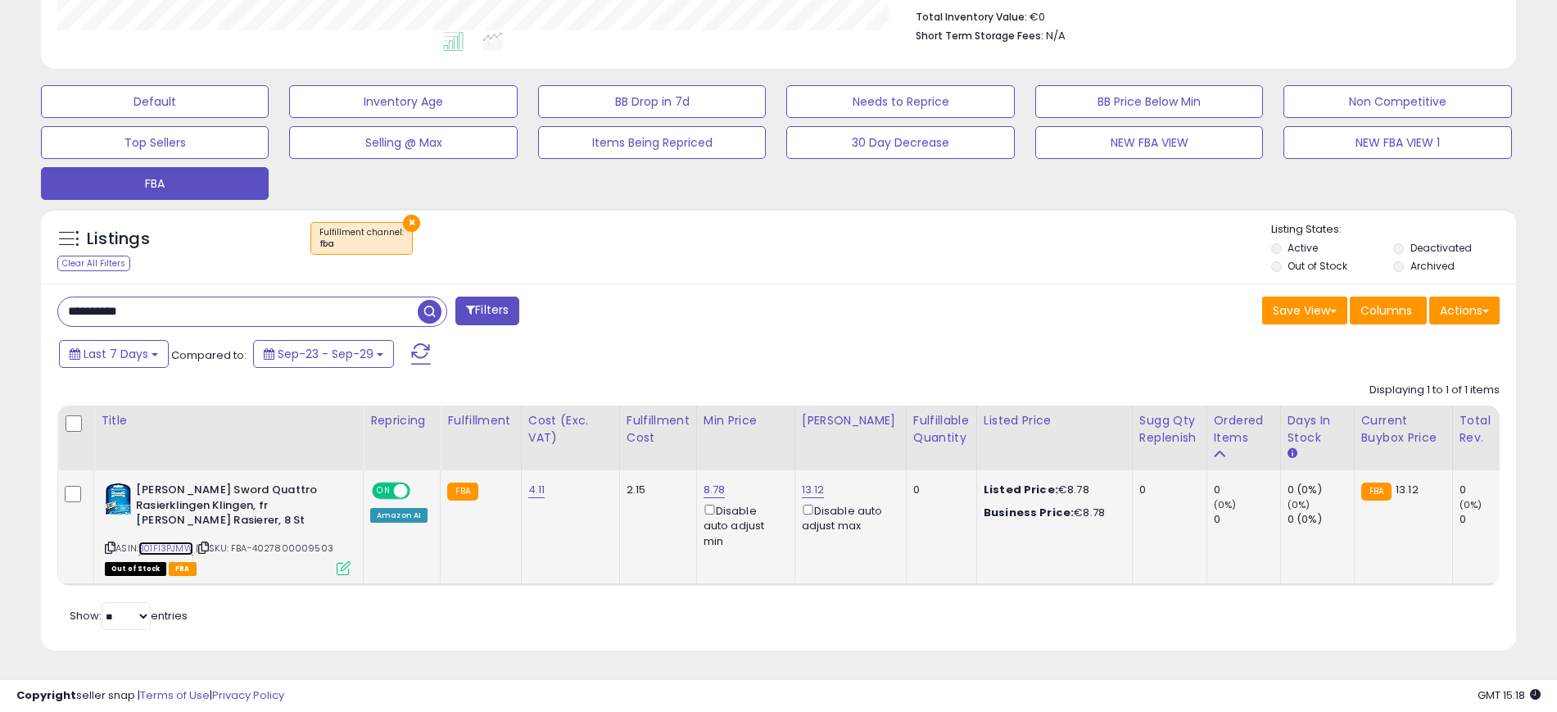
click at [175, 541] on link "B01FI3PJMW" at bounding box center [165, 548] width 55 height 14
click at [142, 297] on input "**********" at bounding box center [237, 311] width 359 height 29
paste input "text"
type input "**********"
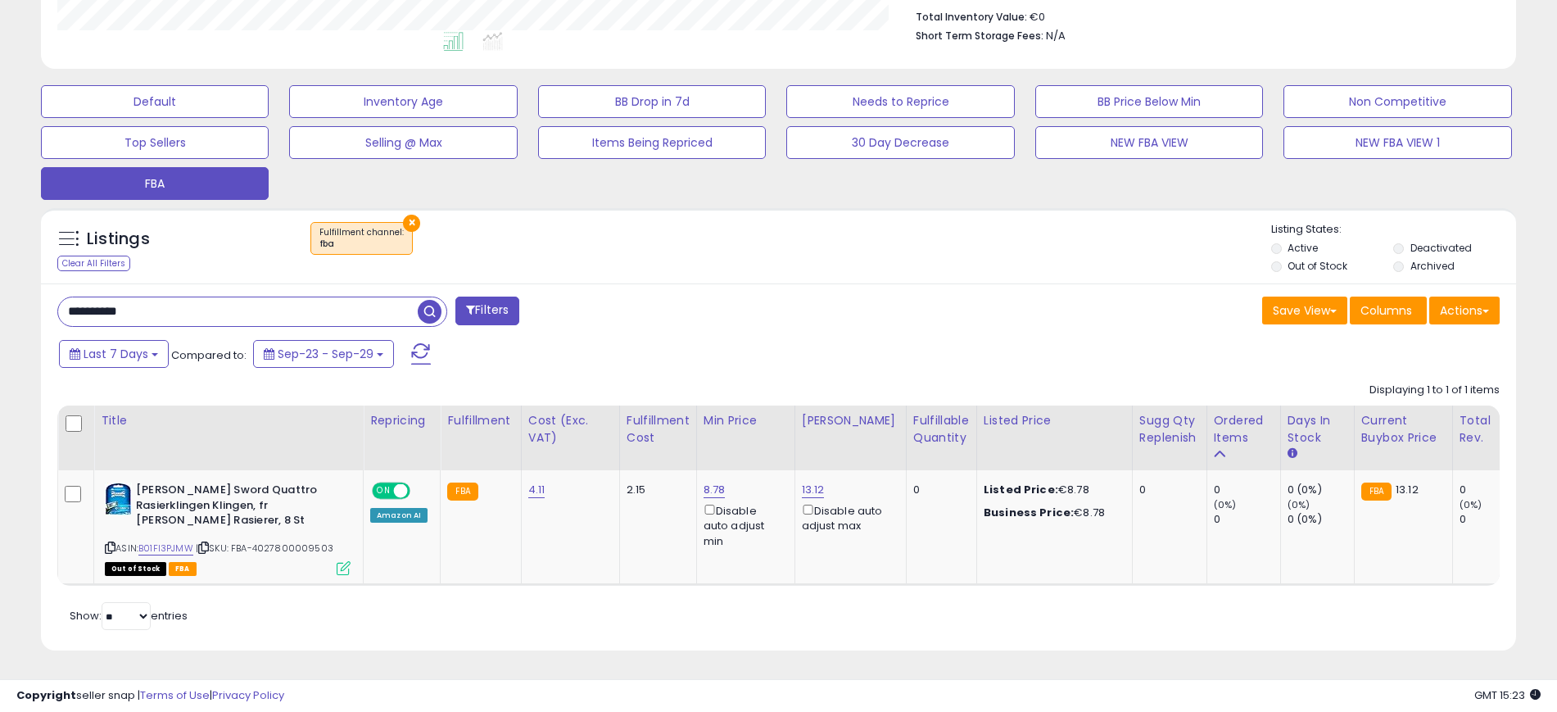
click at [438, 300] on span "button" at bounding box center [430, 312] width 24 height 24
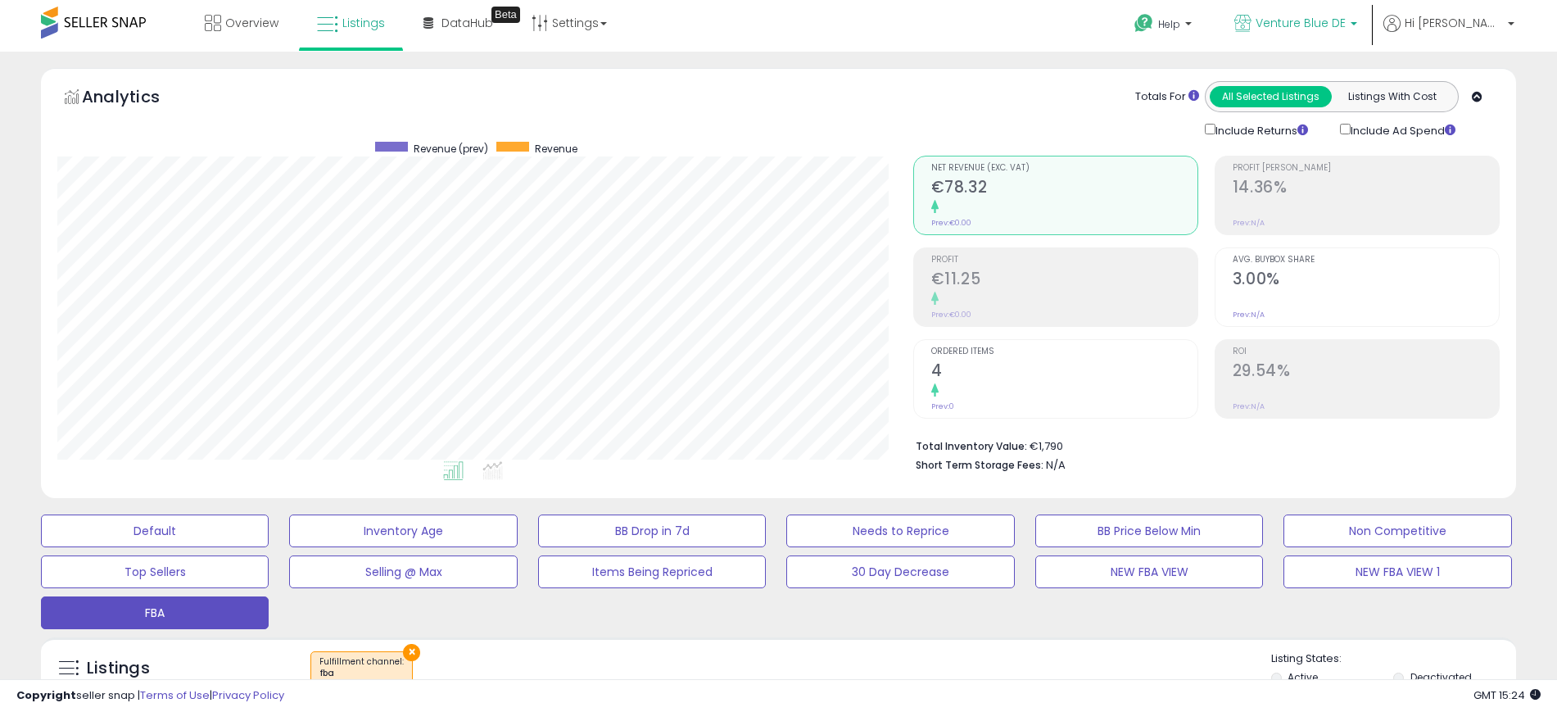
scroll to position [0, 0]
click at [1340, 15] on link "Venture Blue DE" at bounding box center [1295, 26] width 147 height 53
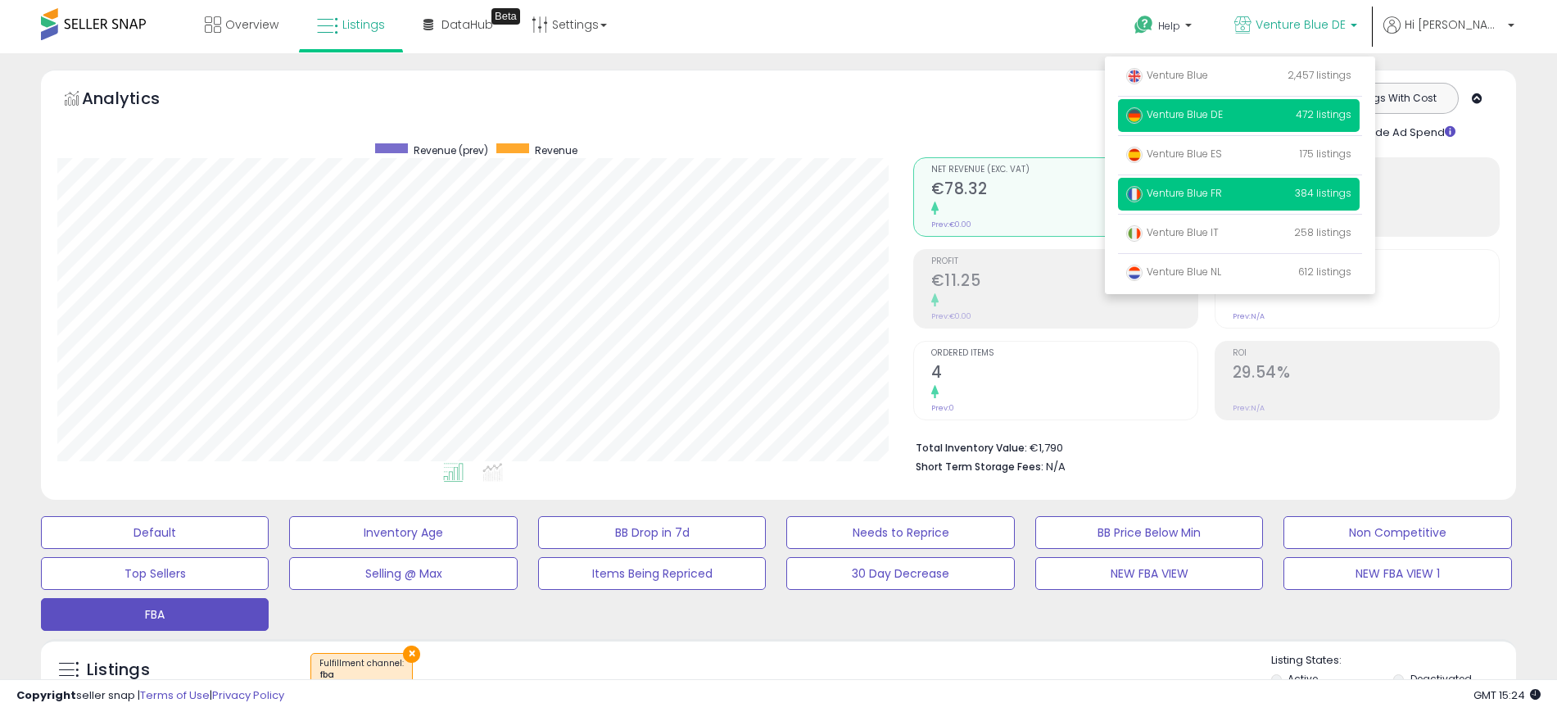
click at [1226, 179] on p "Venture Blue FR 384 listings" at bounding box center [1239, 194] width 242 height 33
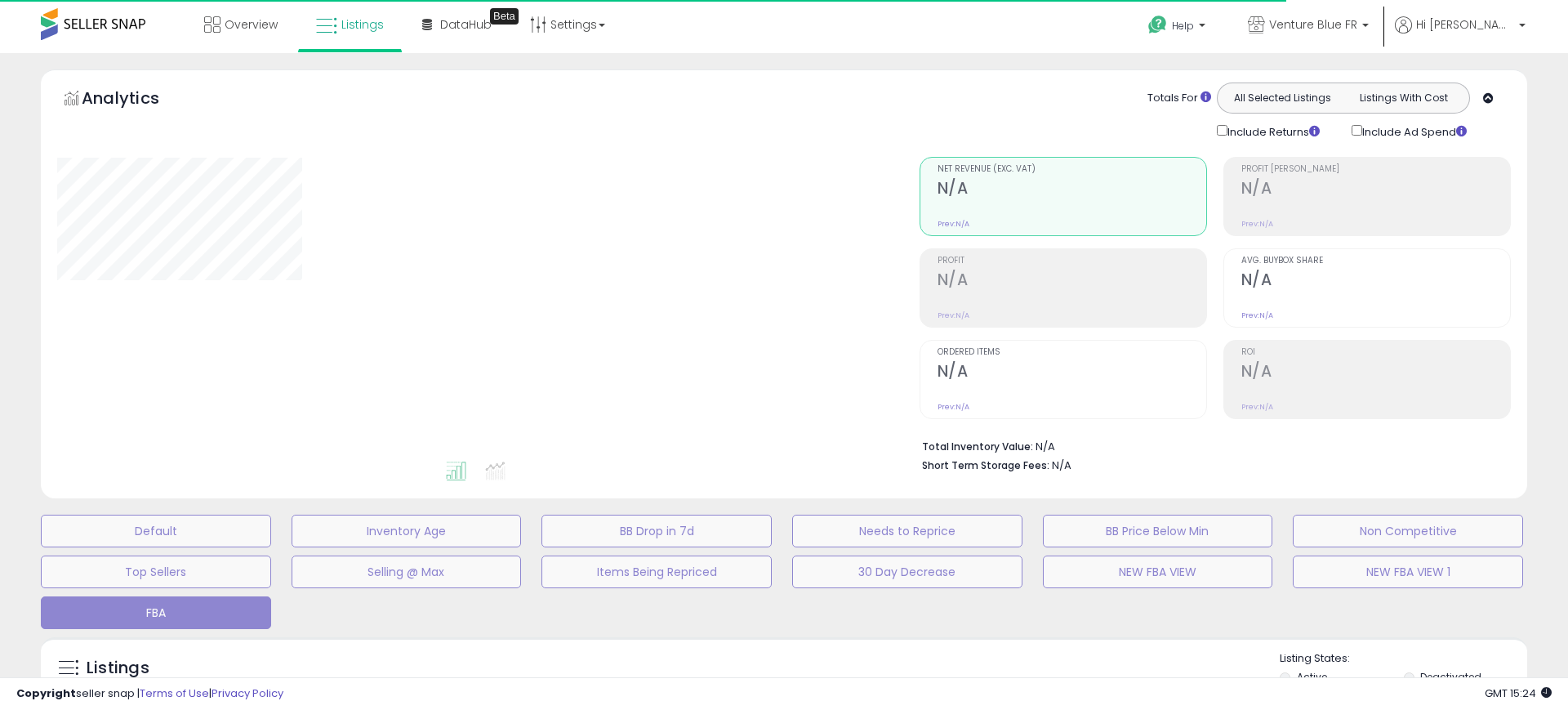
type input "**********"
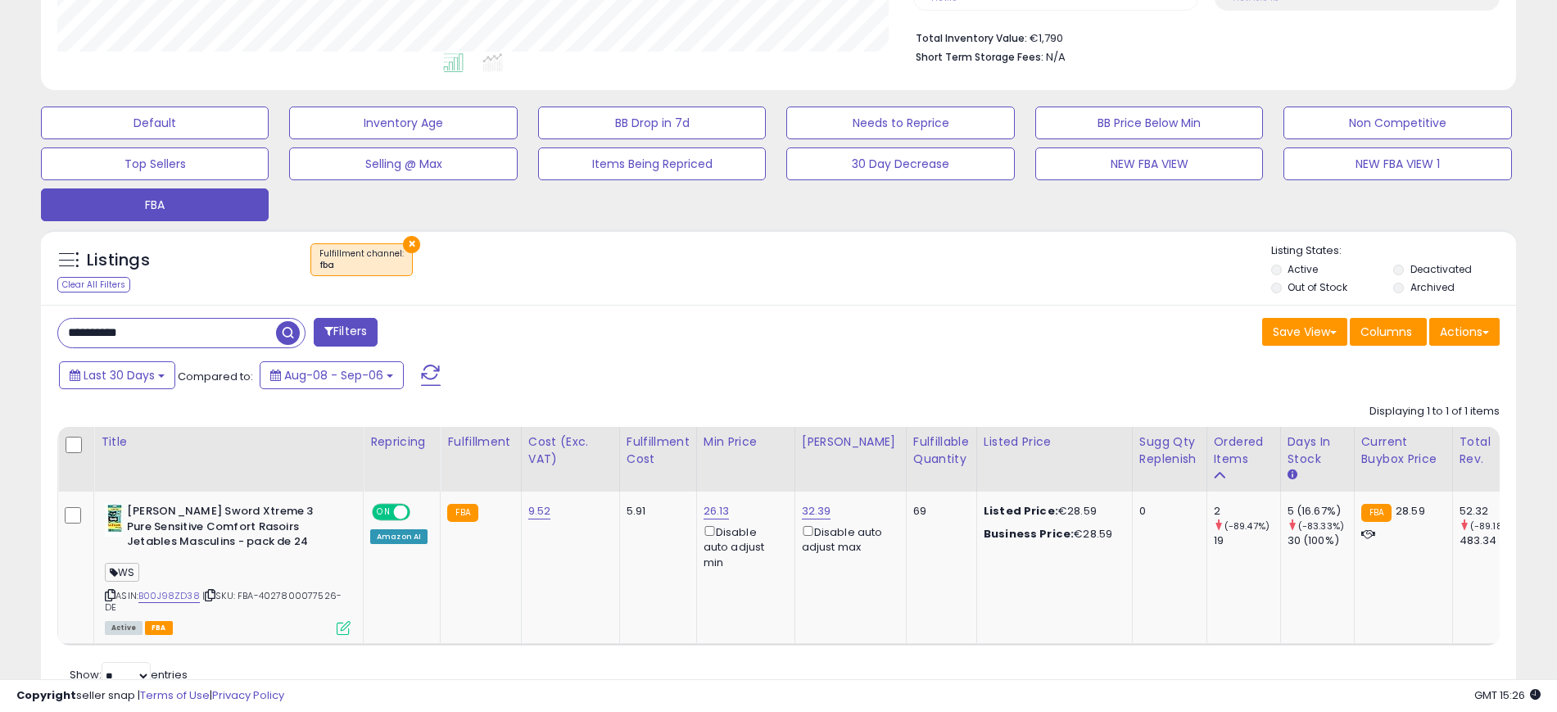
scroll to position [472, 0]
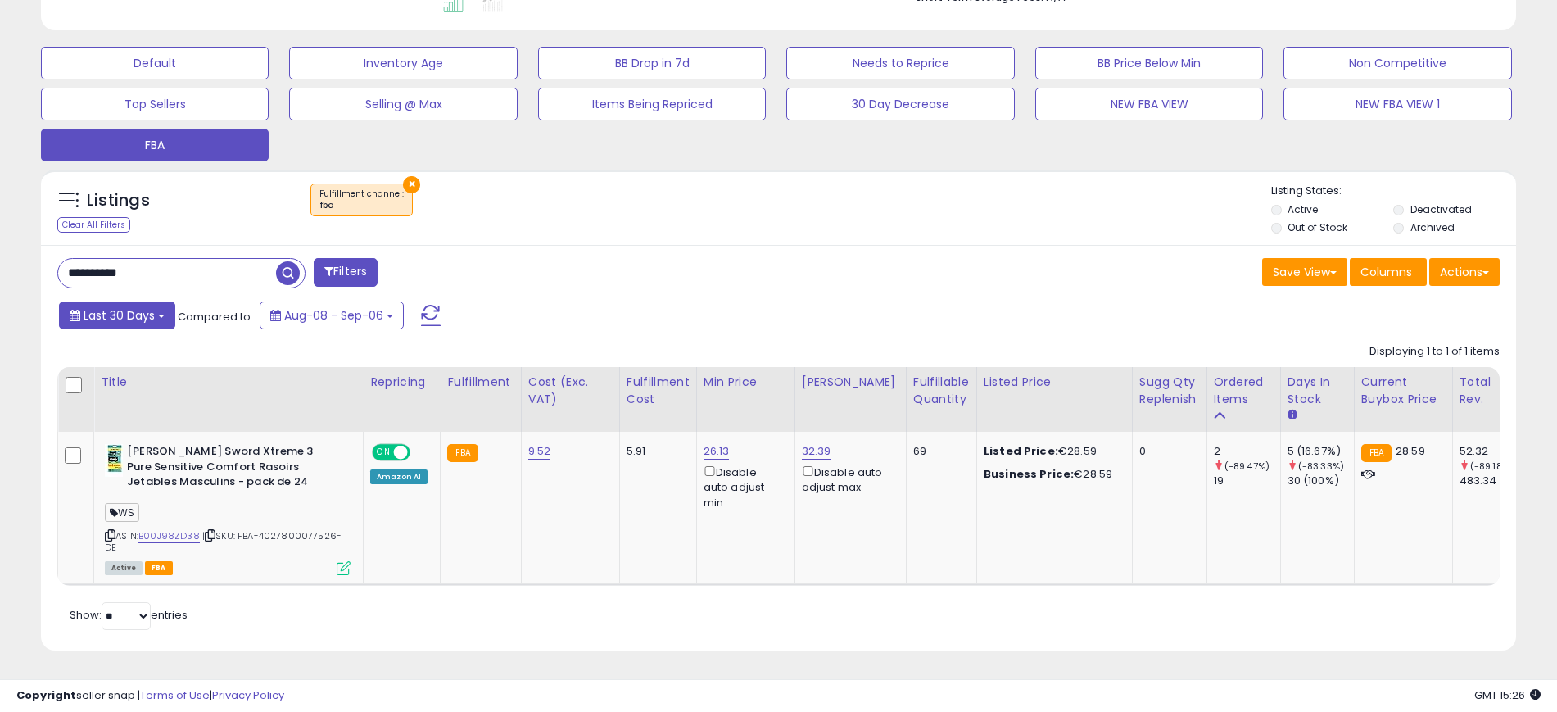
click at [162, 314] on b at bounding box center [161, 315] width 7 height 3
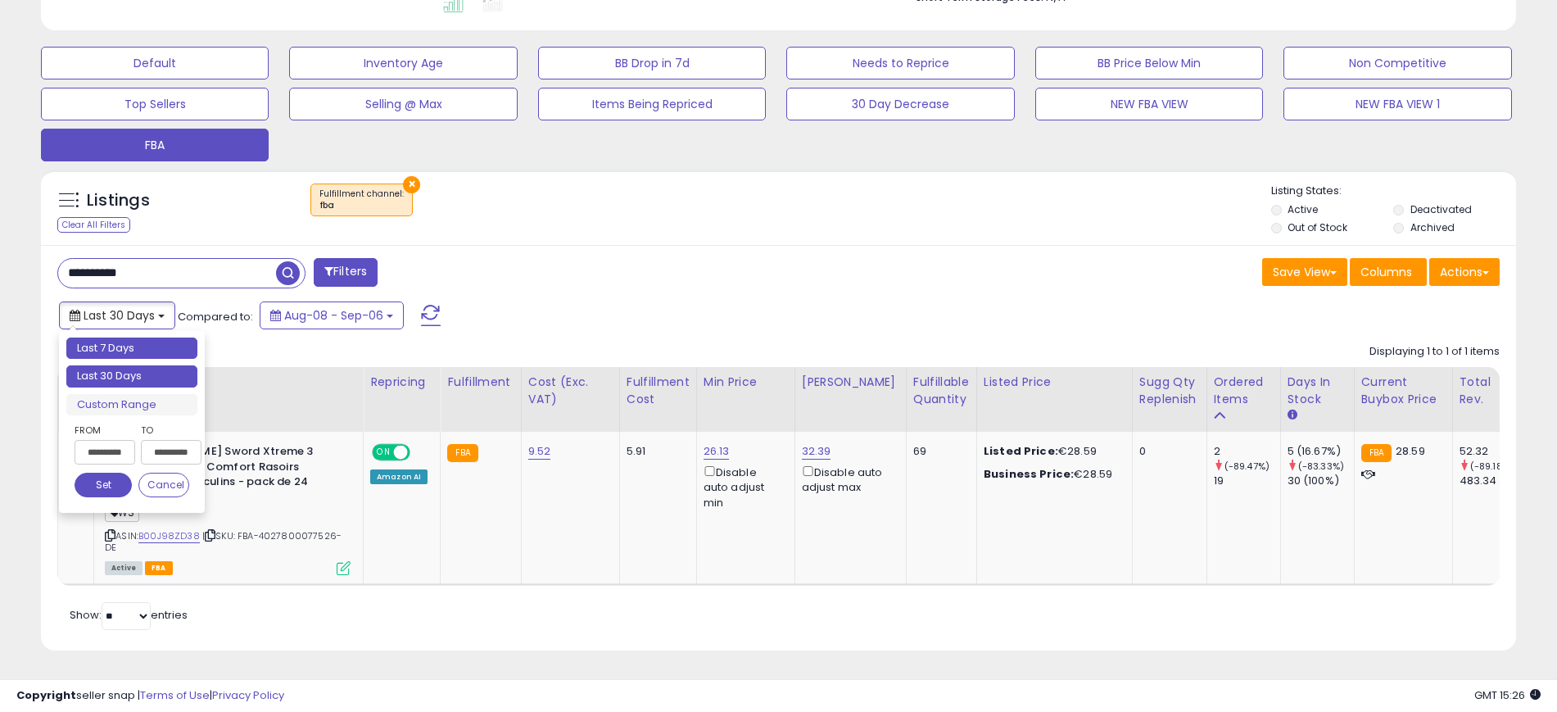
type input "**********"
click at [151, 345] on li "Last 7 Days" at bounding box center [131, 348] width 131 height 22
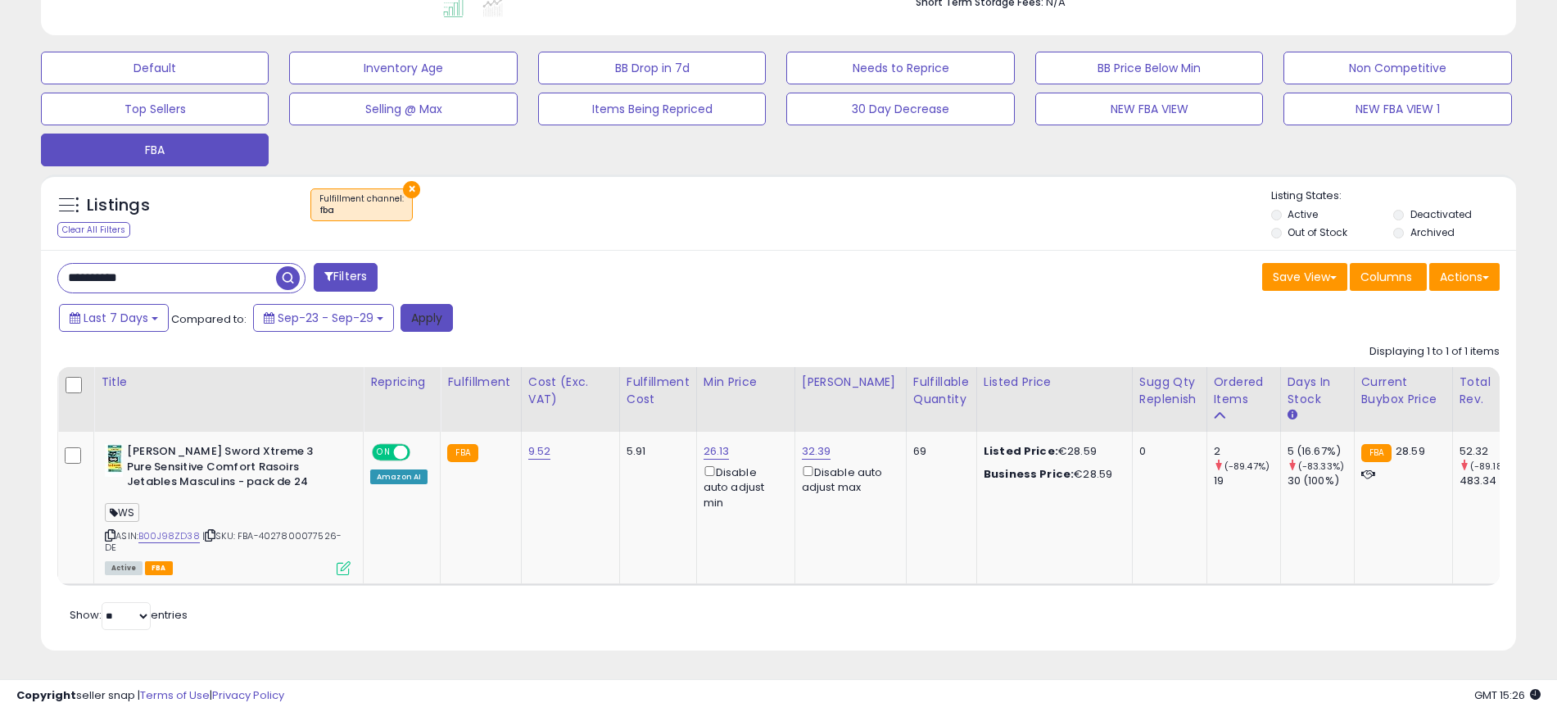
click at [432, 312] on button "Apply" at bounding box center [426, 318] width 52 height 28
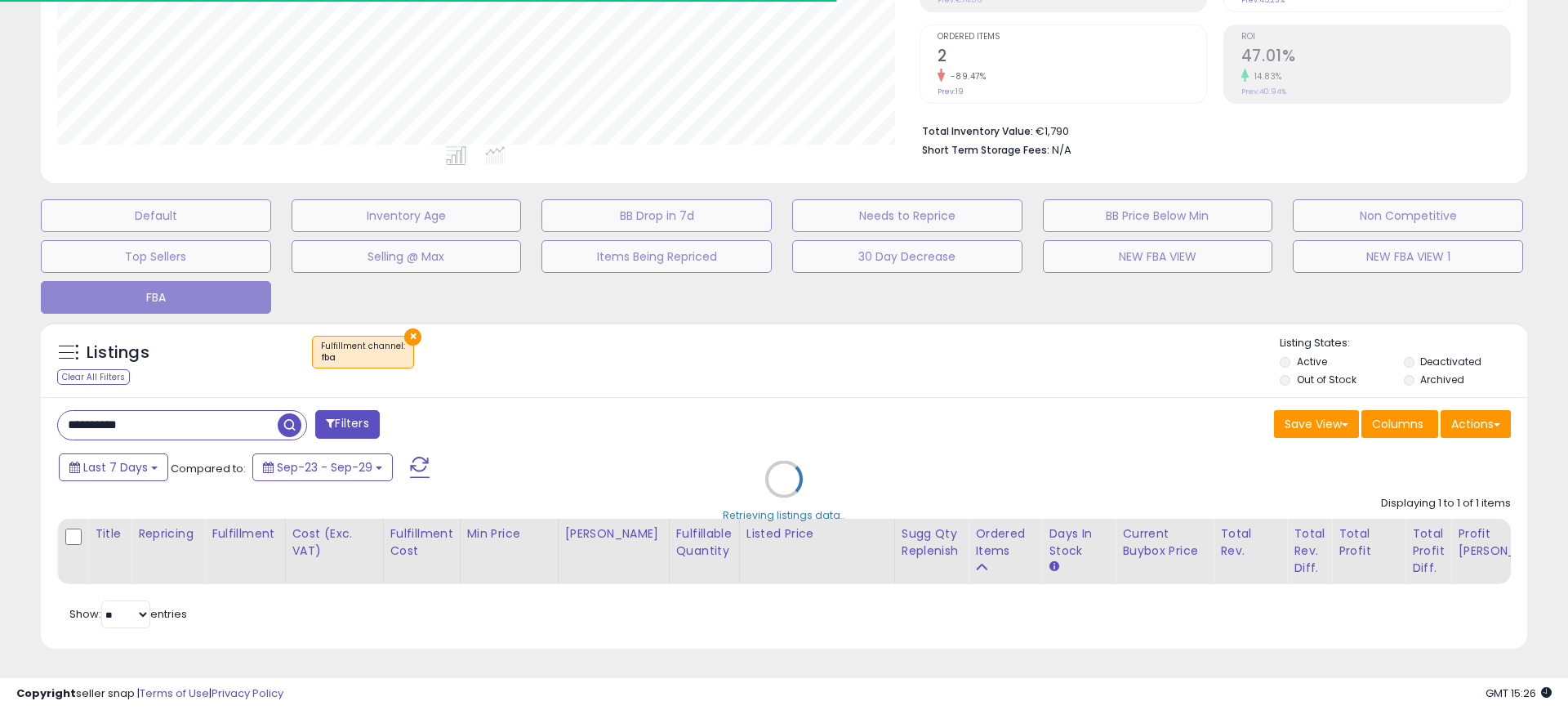
scroll to position [816222, 815920]
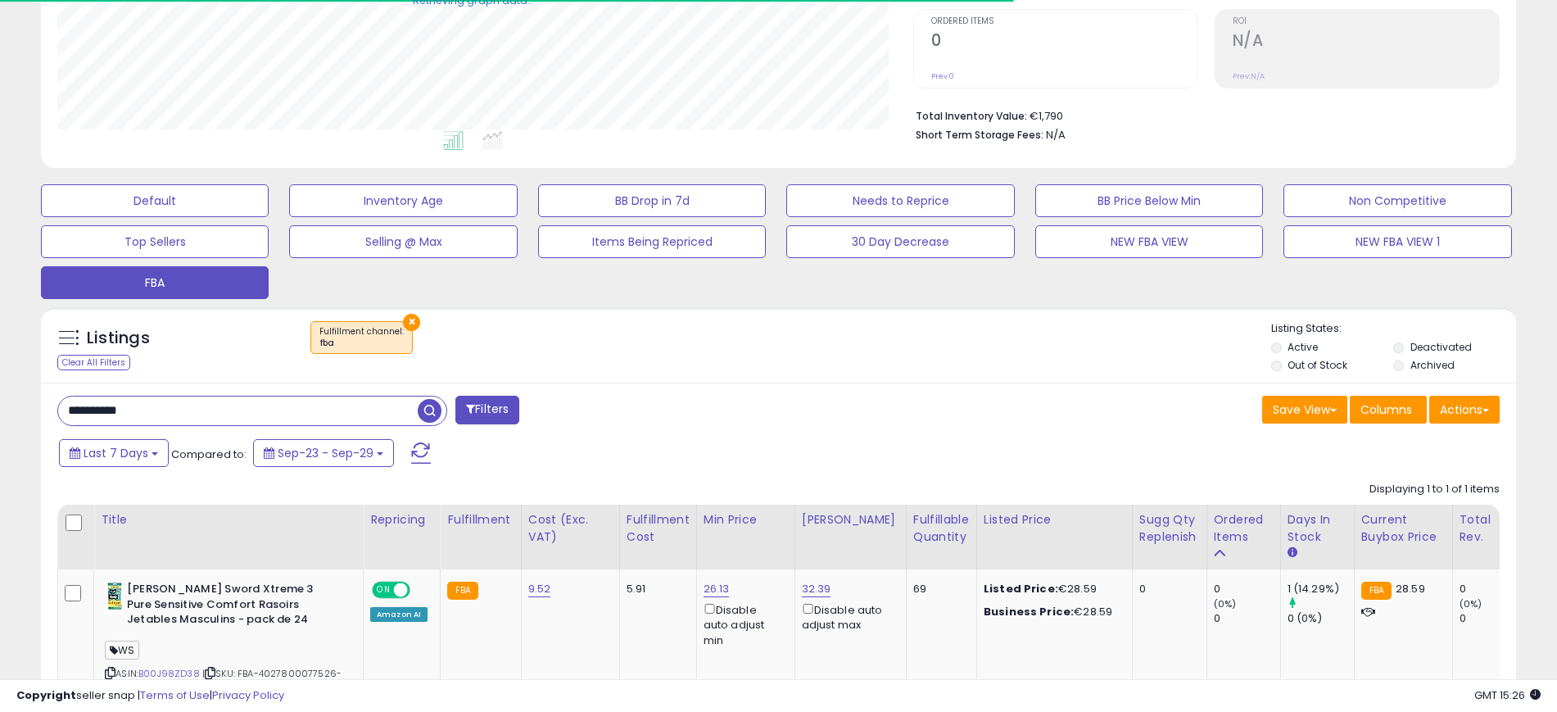
drag, startPoint x: 214, startPoint y: 409, endPoint x: 242, endPoint y: 395, distance: 32.2
click at [0, 376] on div "**********" at bounding box center [778, 286] width 1557 height 1128
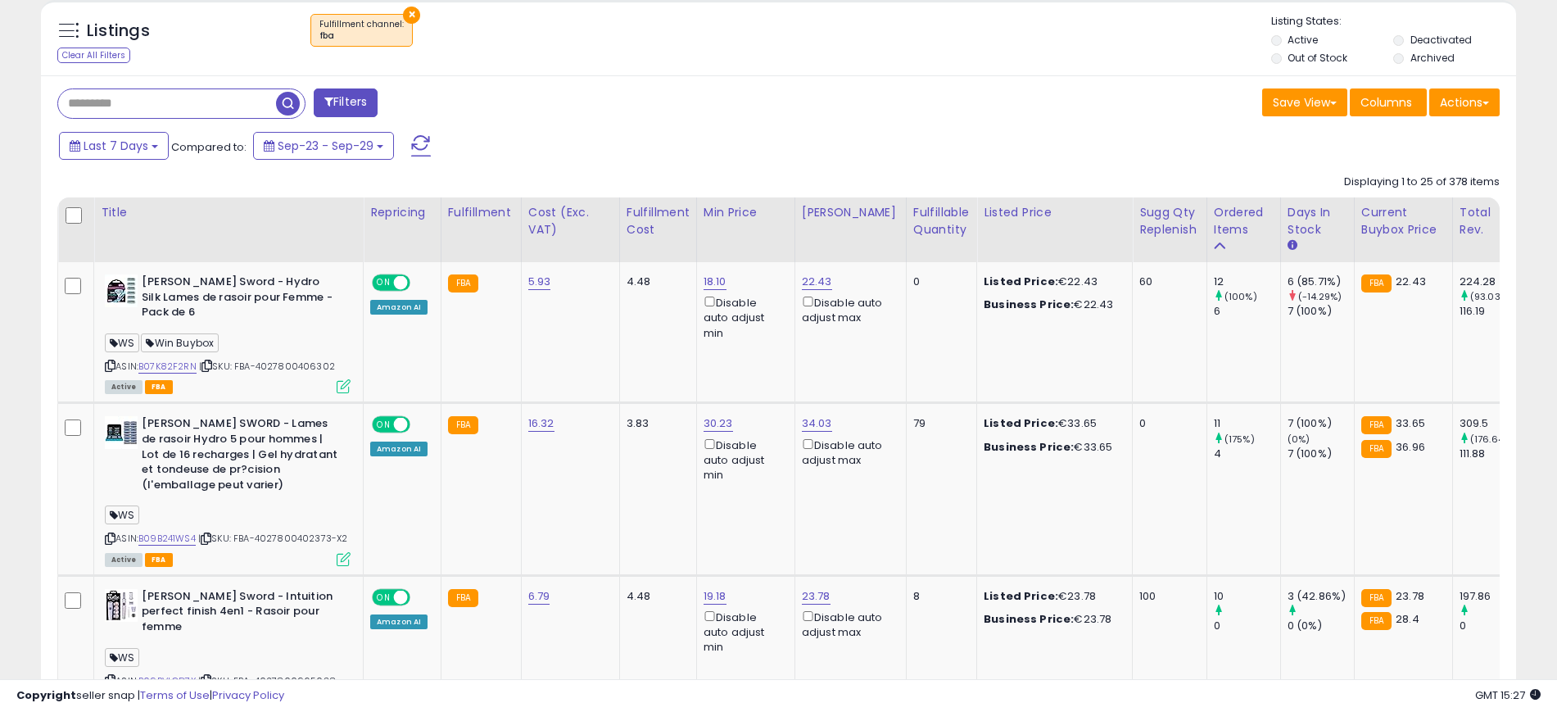
scroll to position [336, 856]
click at [179, 359] on link "B07K82F2RN" at bounding box center [167, 366] width 58 height 14
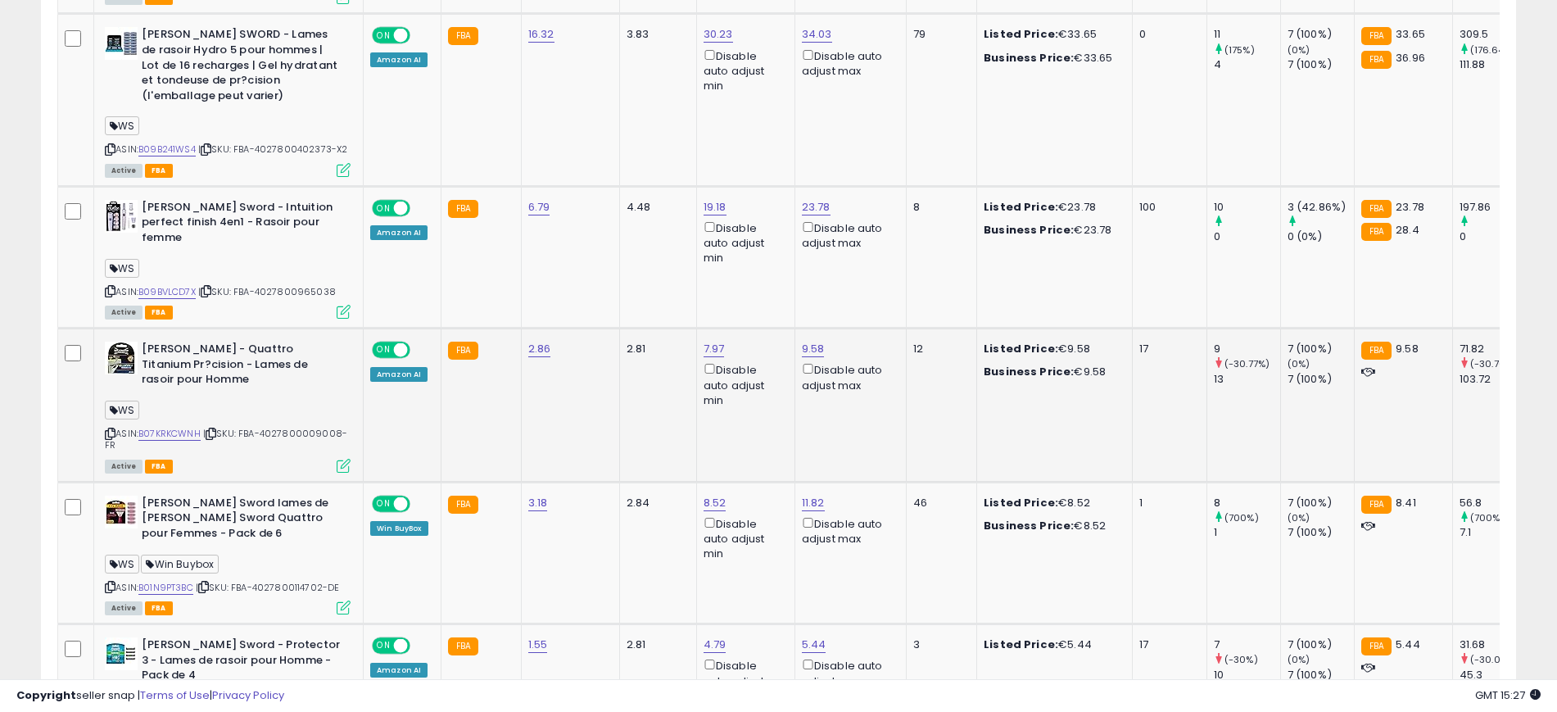
scroll to position [1048, 0]
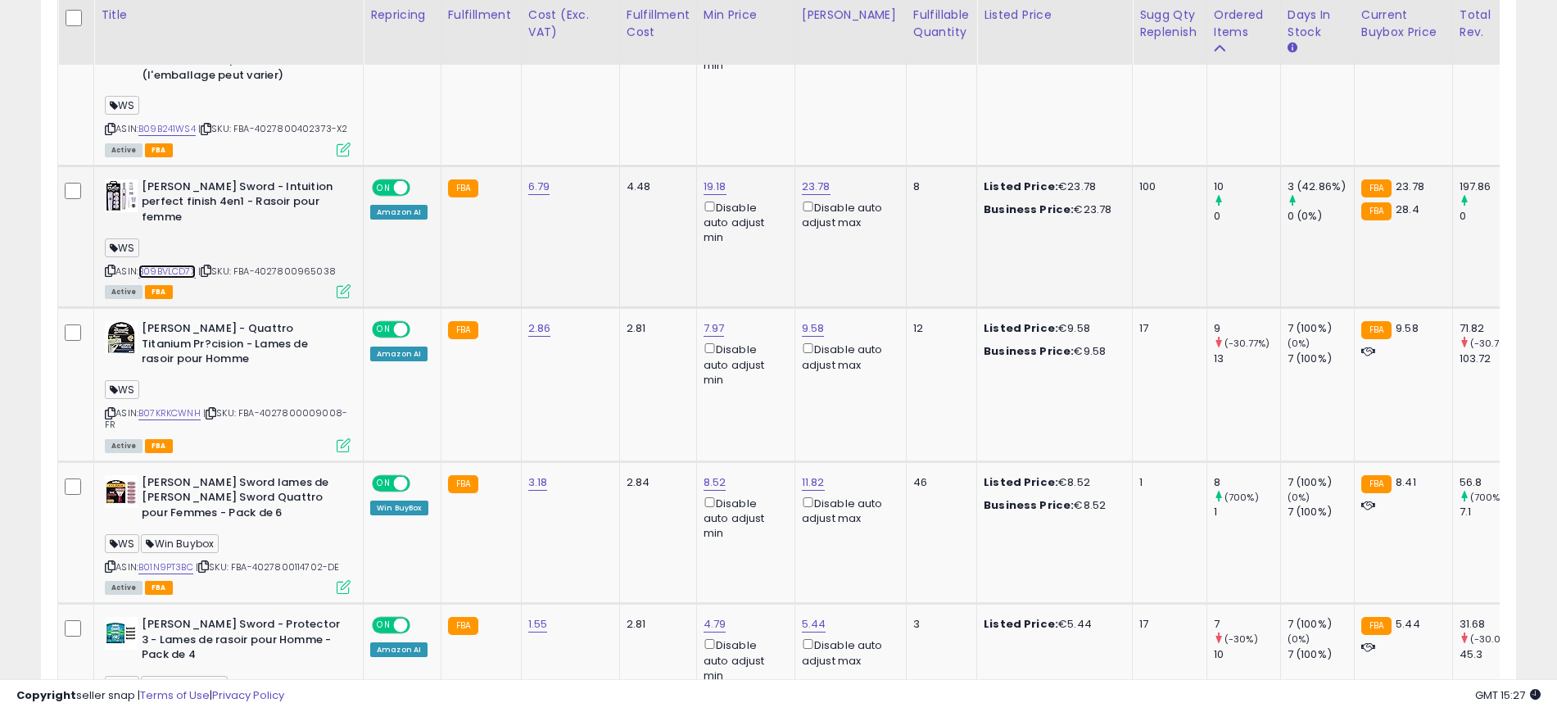
click at [183, 264] on link "B09BVLCD7X" at bounding box center [166, 271] width 57 height 14
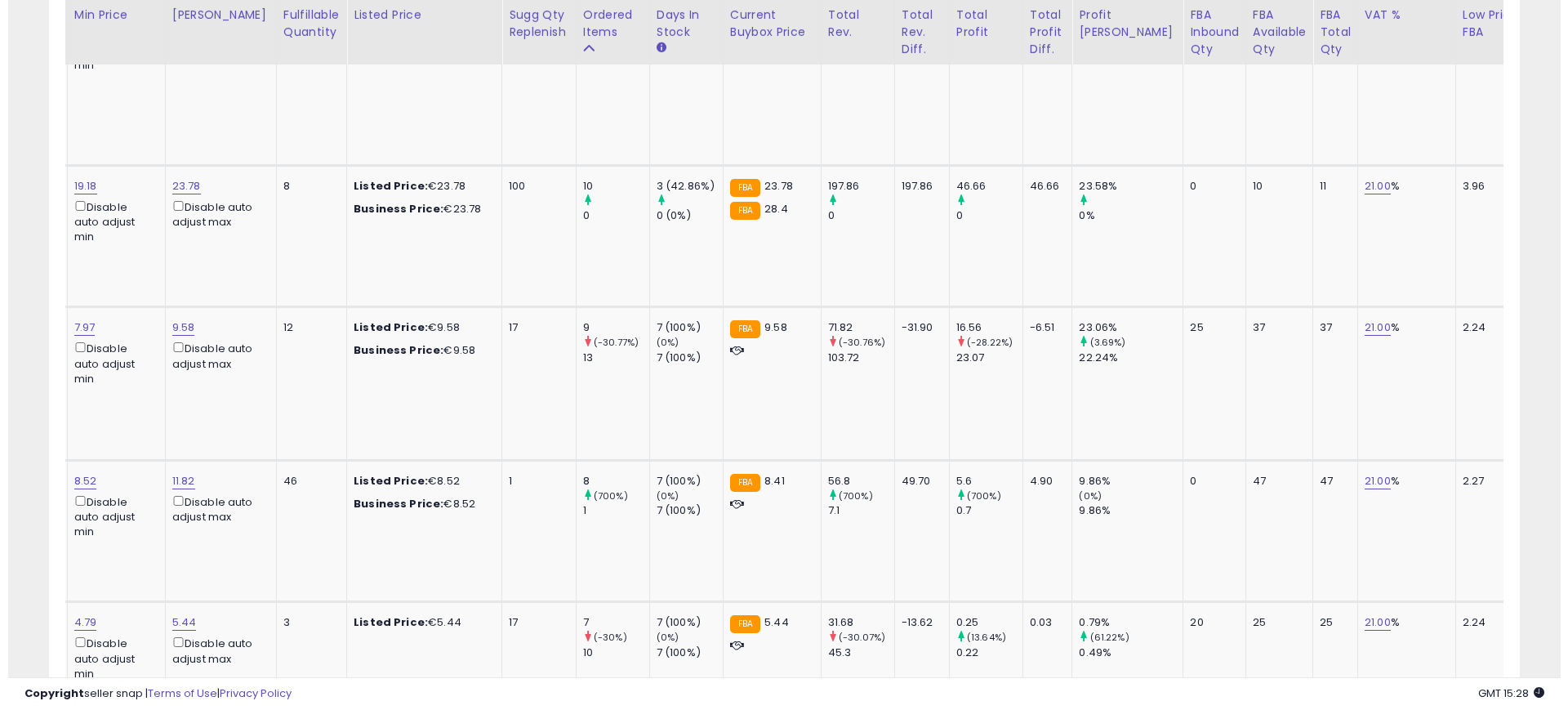
scroll to position [0, 0]
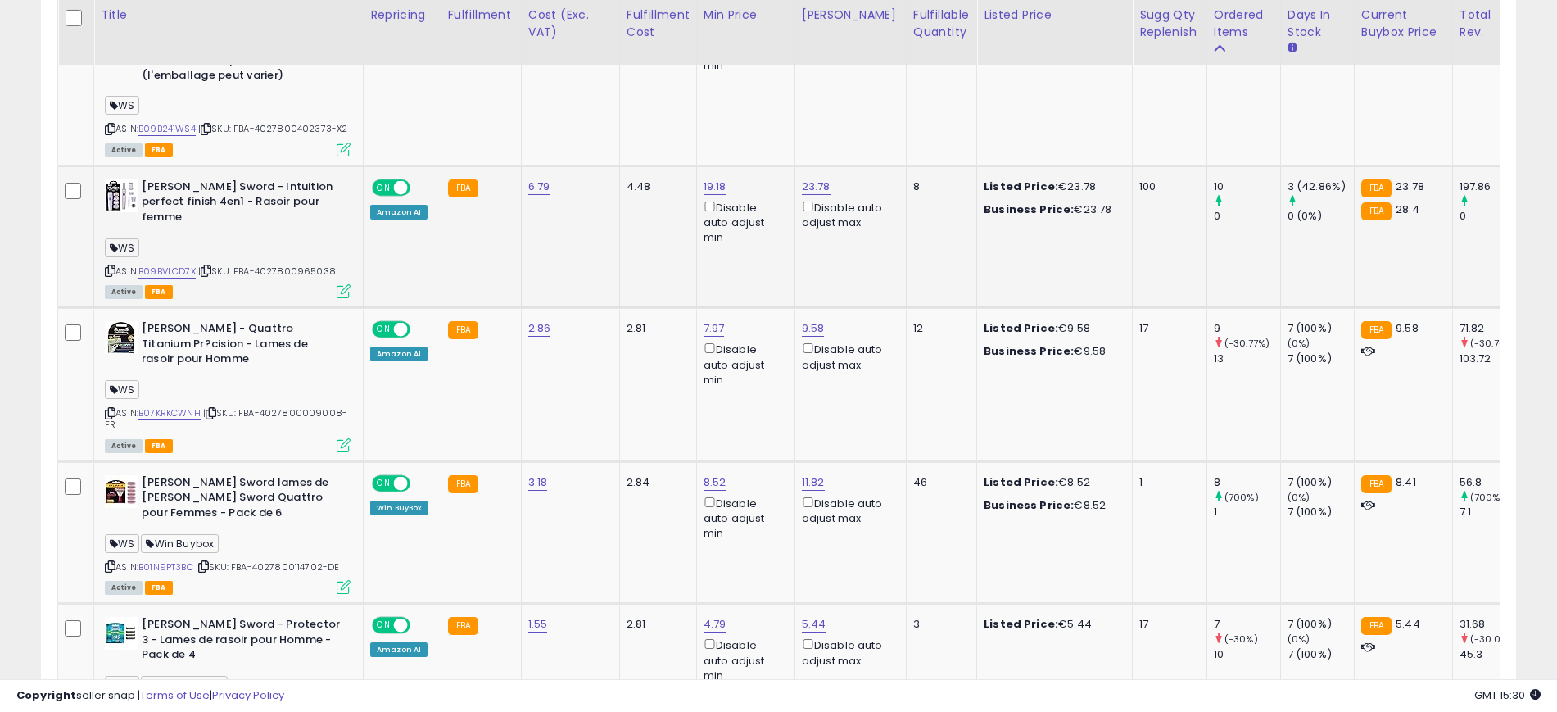
click at [342, 284] on icon at bounding box center [344, 291] width 14 height 14
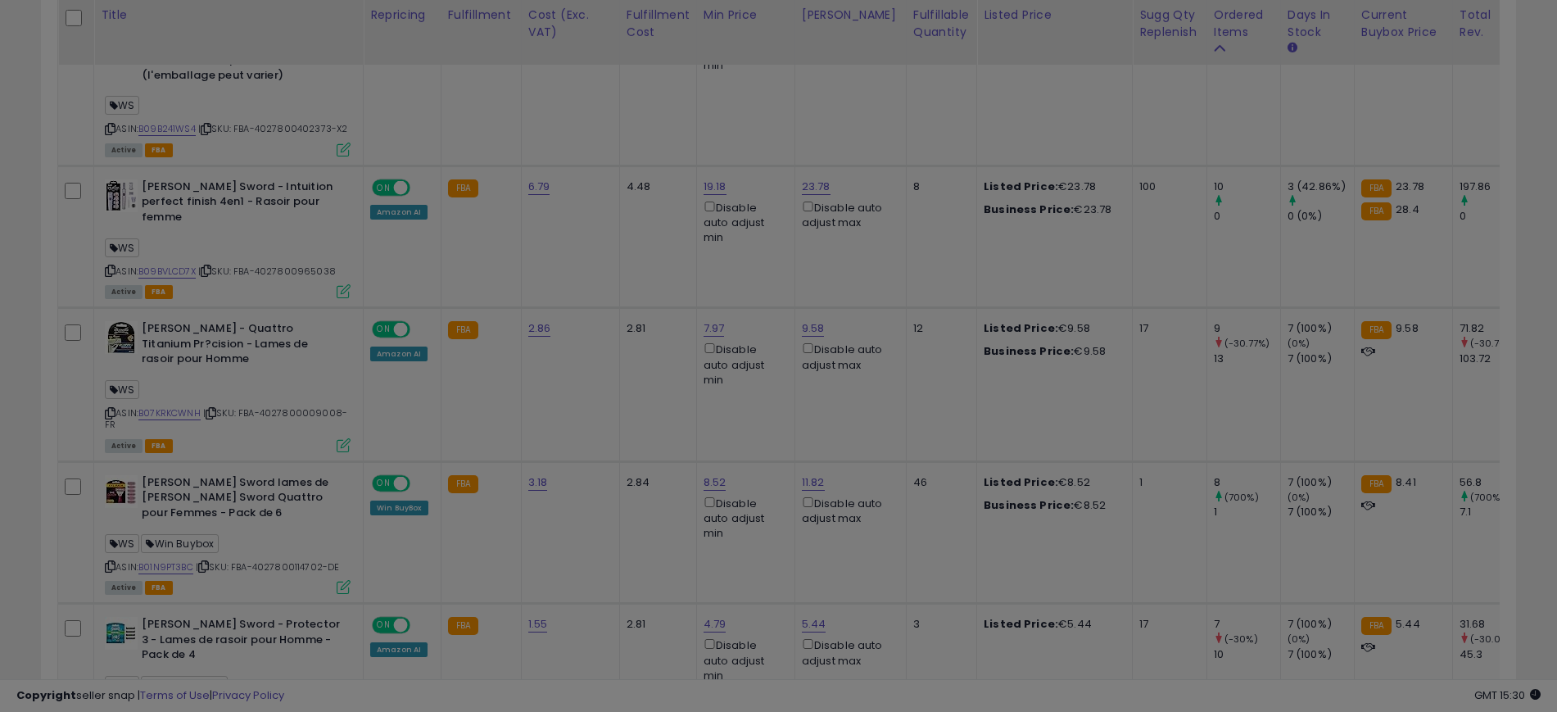
scroll to position [336, 865]
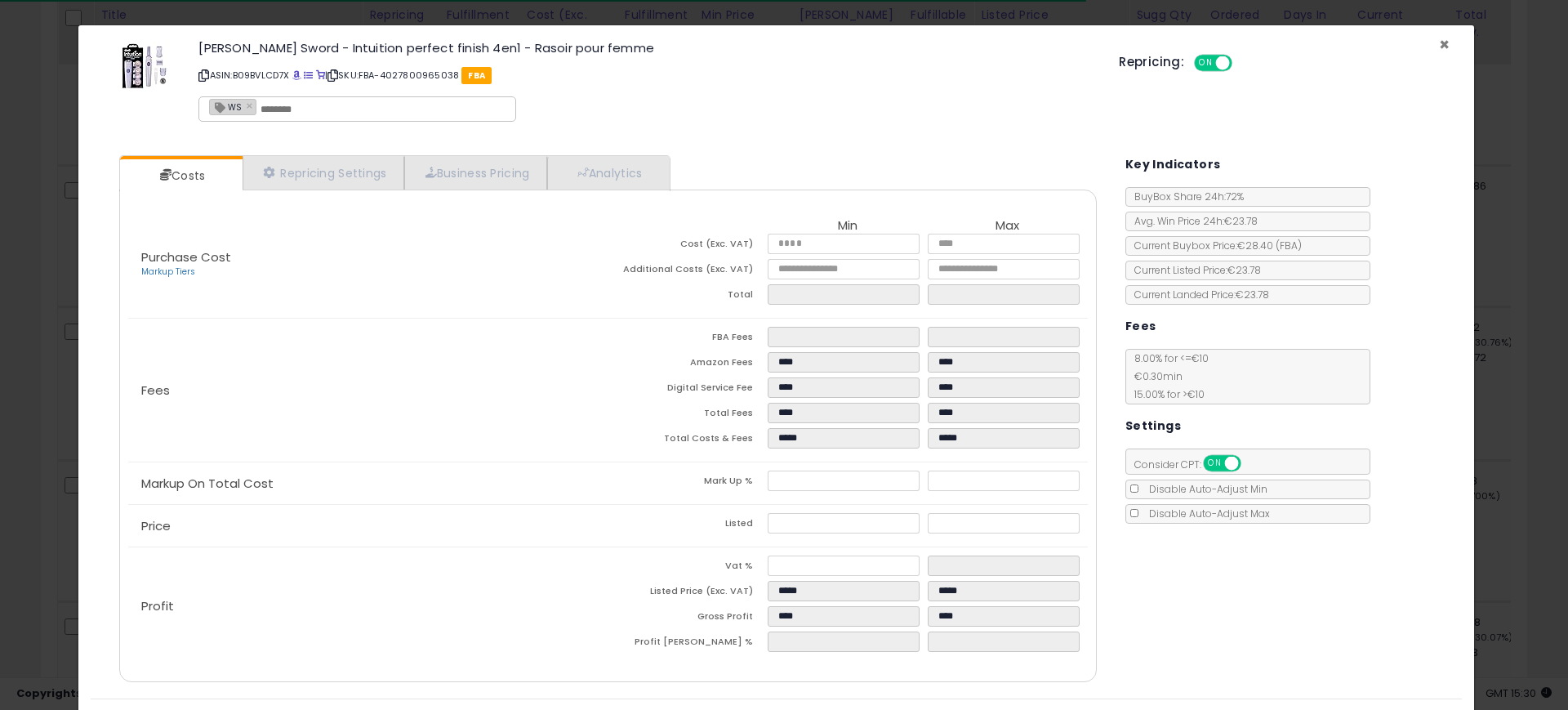
click at [1439, 43] on span "×" at bounding box center [1444, 45] width 11 height 24
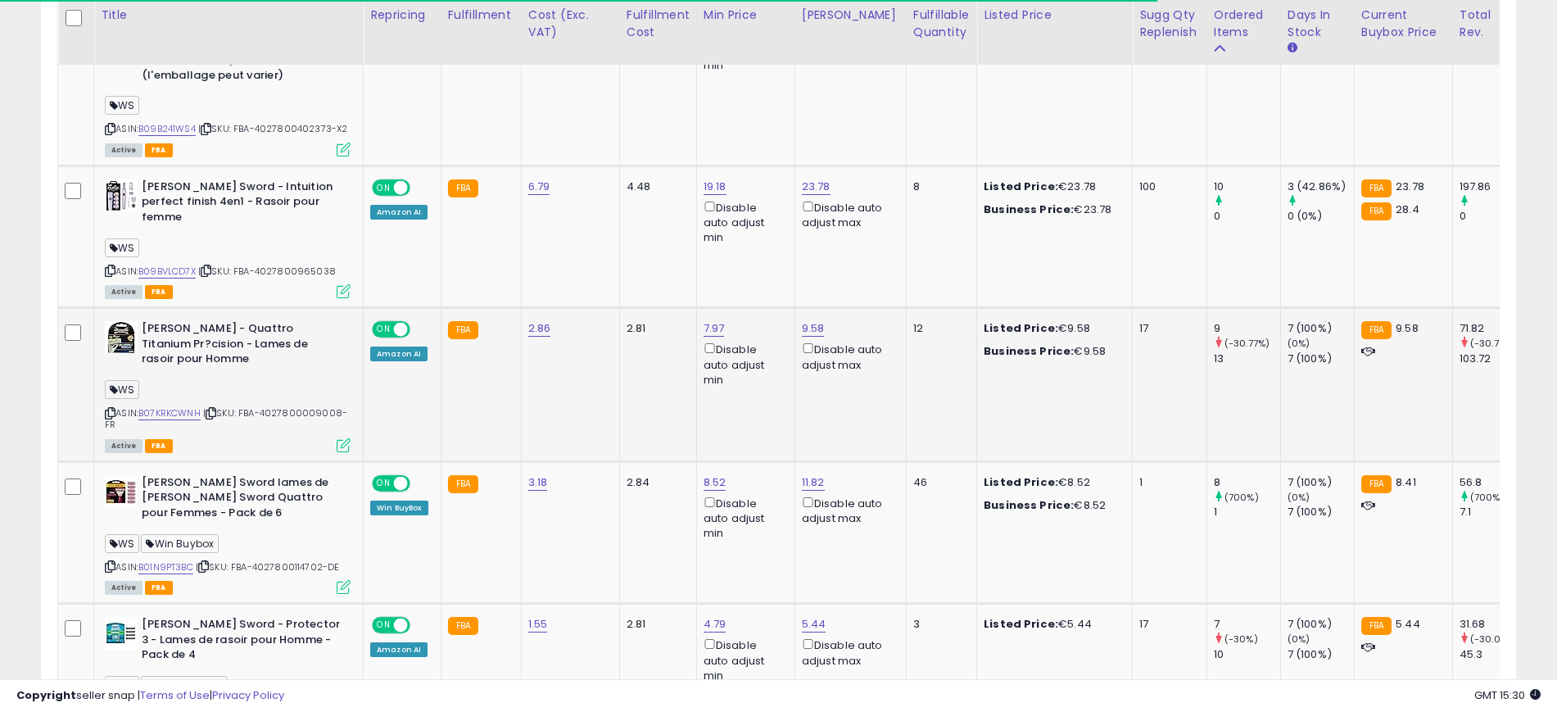
scroll to position [818521, 818001]
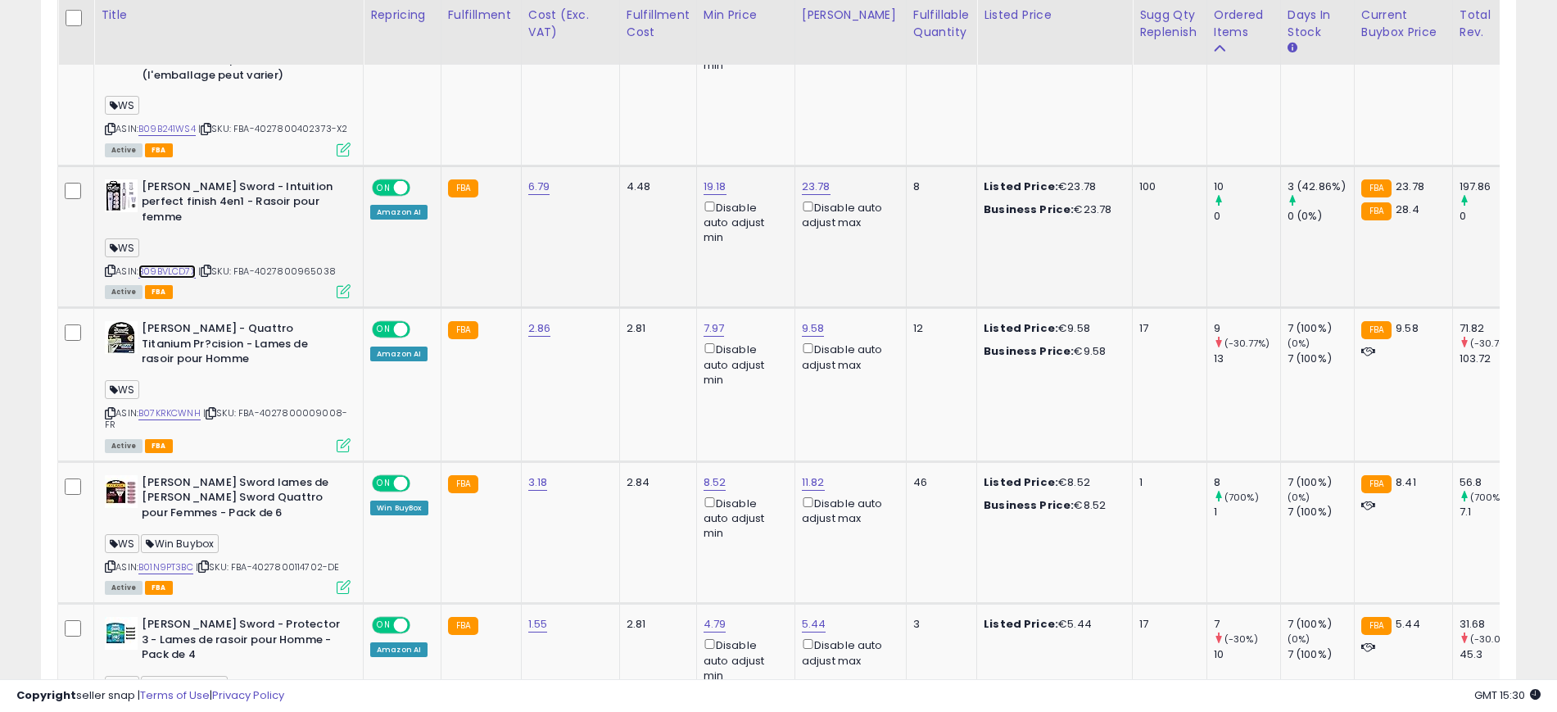
click at [158, 264] on link "B09BVLCD7X" at bounding box center [166, 271] width 57 height 14
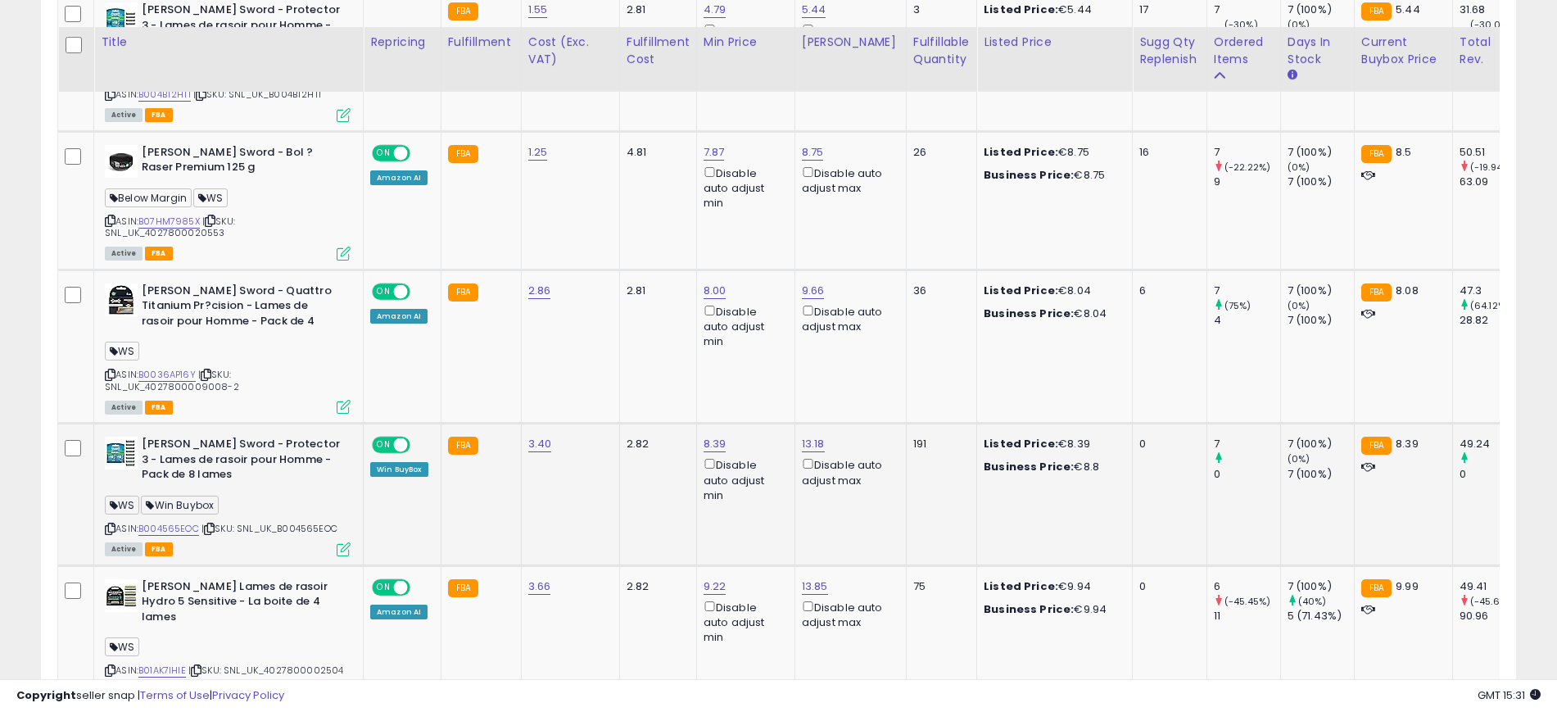
scroll to position [0, 0]
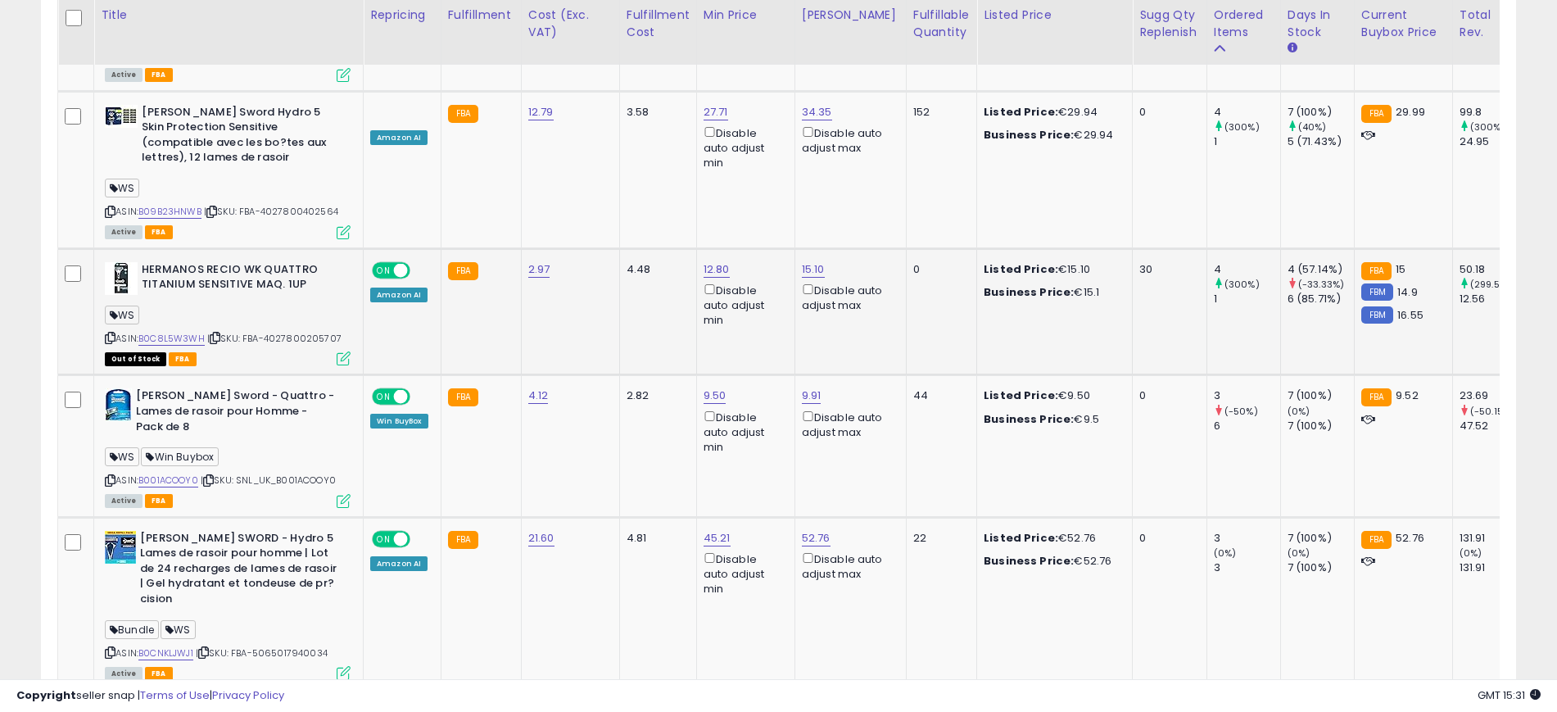
click at [345, 351] on icon at bounding box center [344, 358] width 14 height 14
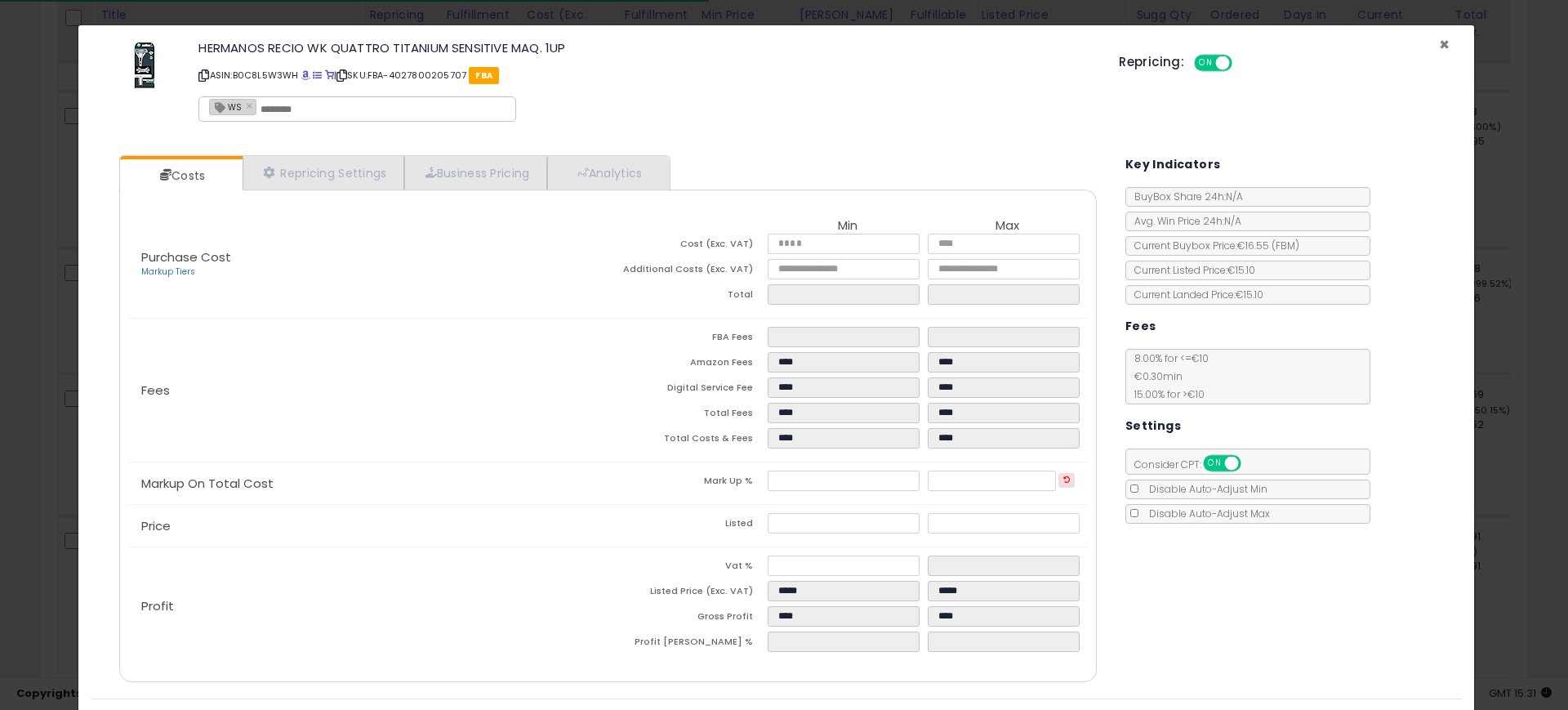
click at [1439, 43] on span "×" at bounding box center [1444, 45] width 11 height 24
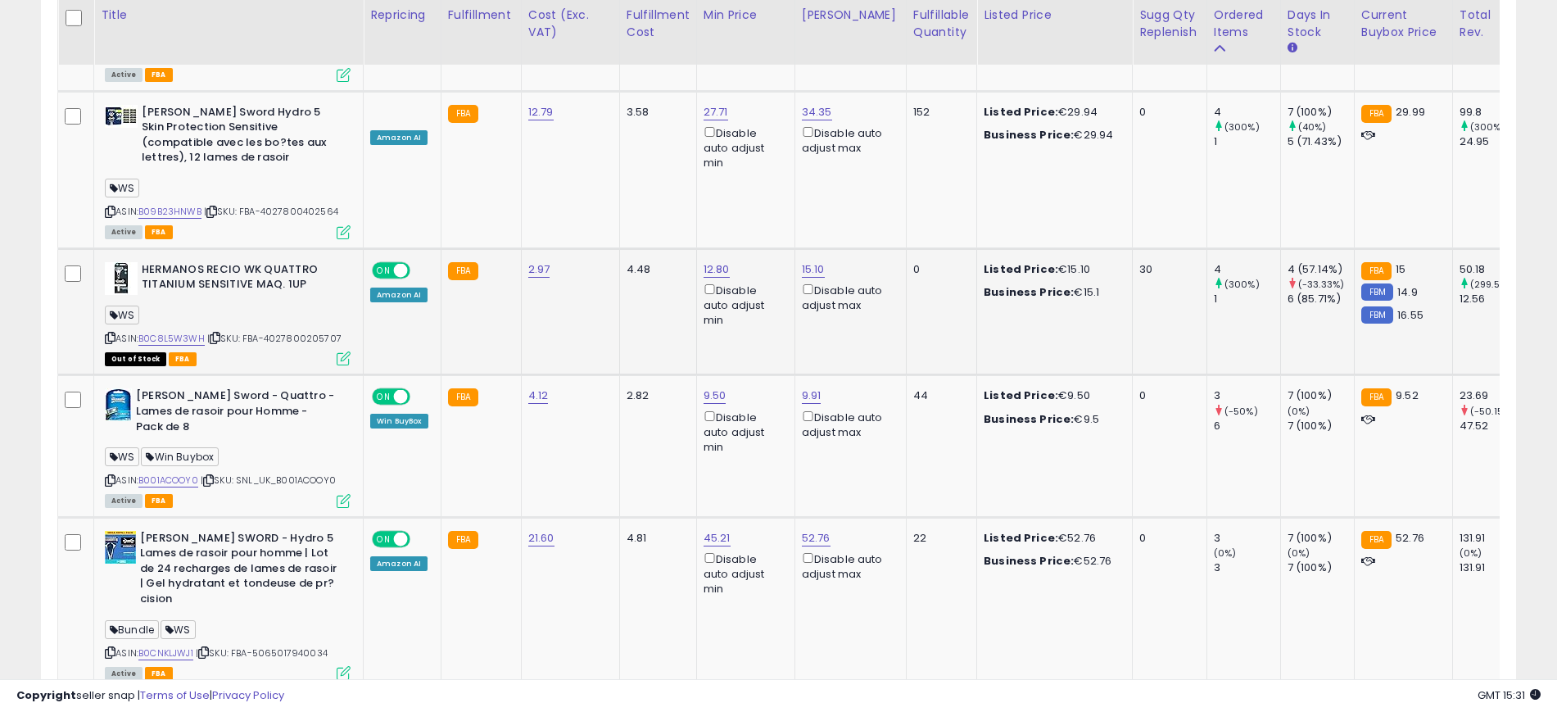
scroll to position [336, 856]
click at [179, 332] on link "B0C8L5W3WH" at bounding box center [171, 339] width 66 height 14
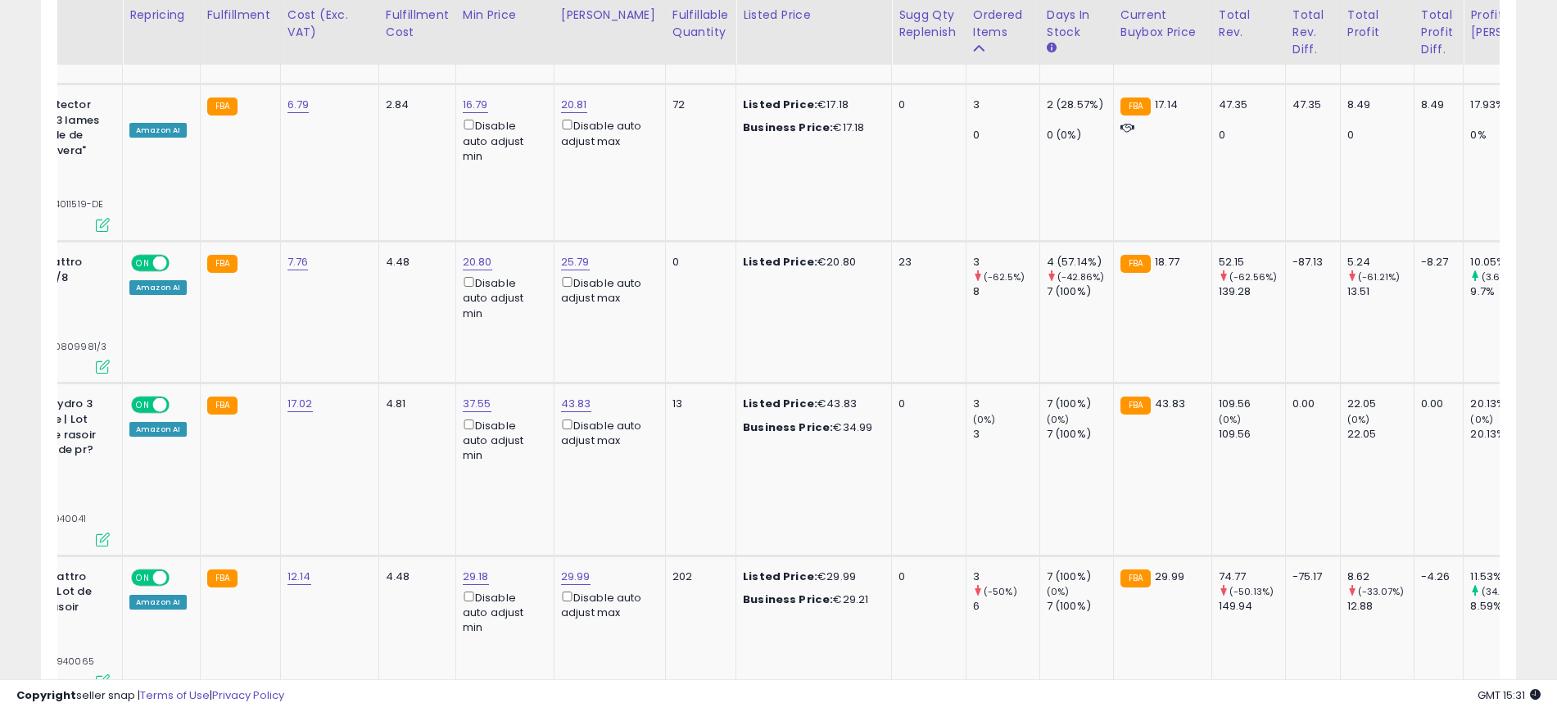
scroll to position [0, 784]
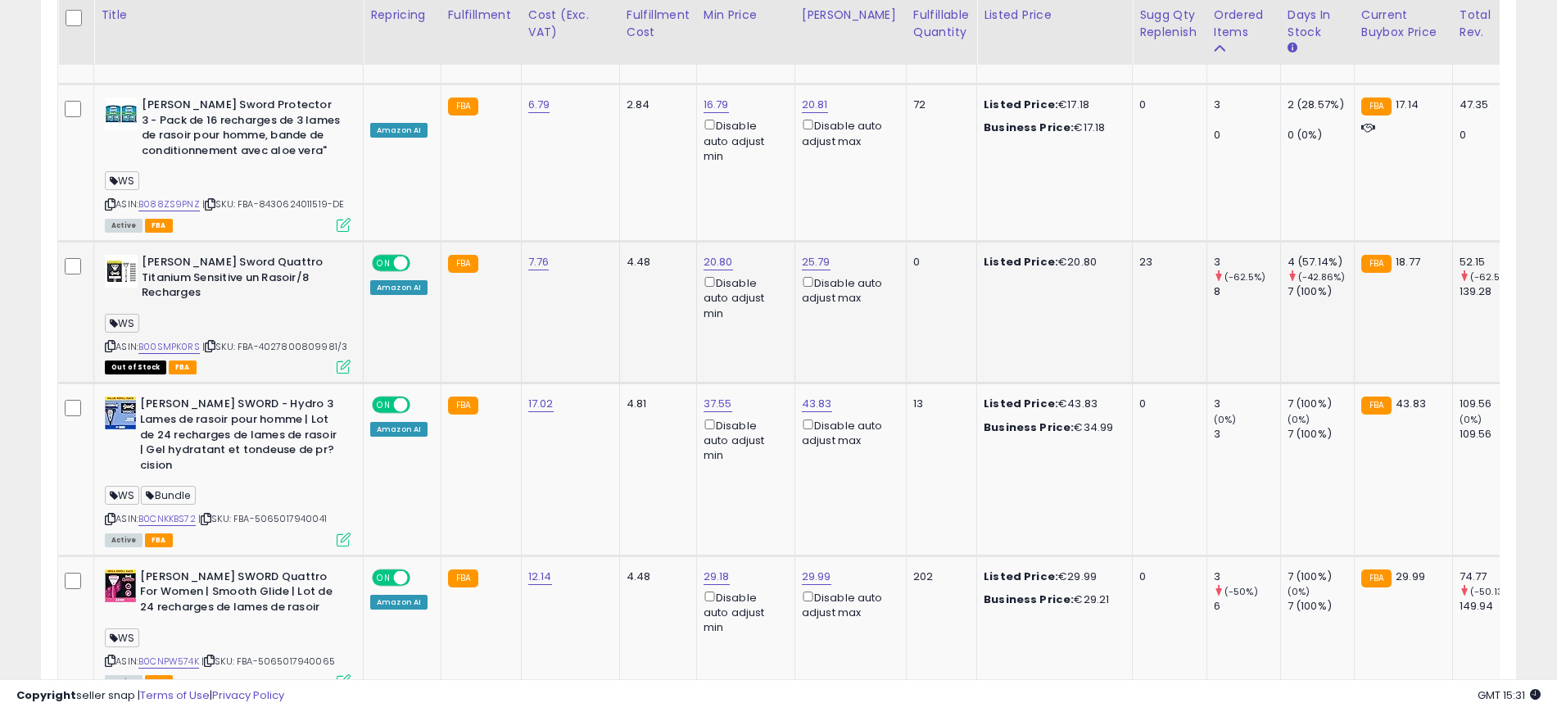
click at [346, 359] on icon at bounding box center [344, 366] width 14 height 14
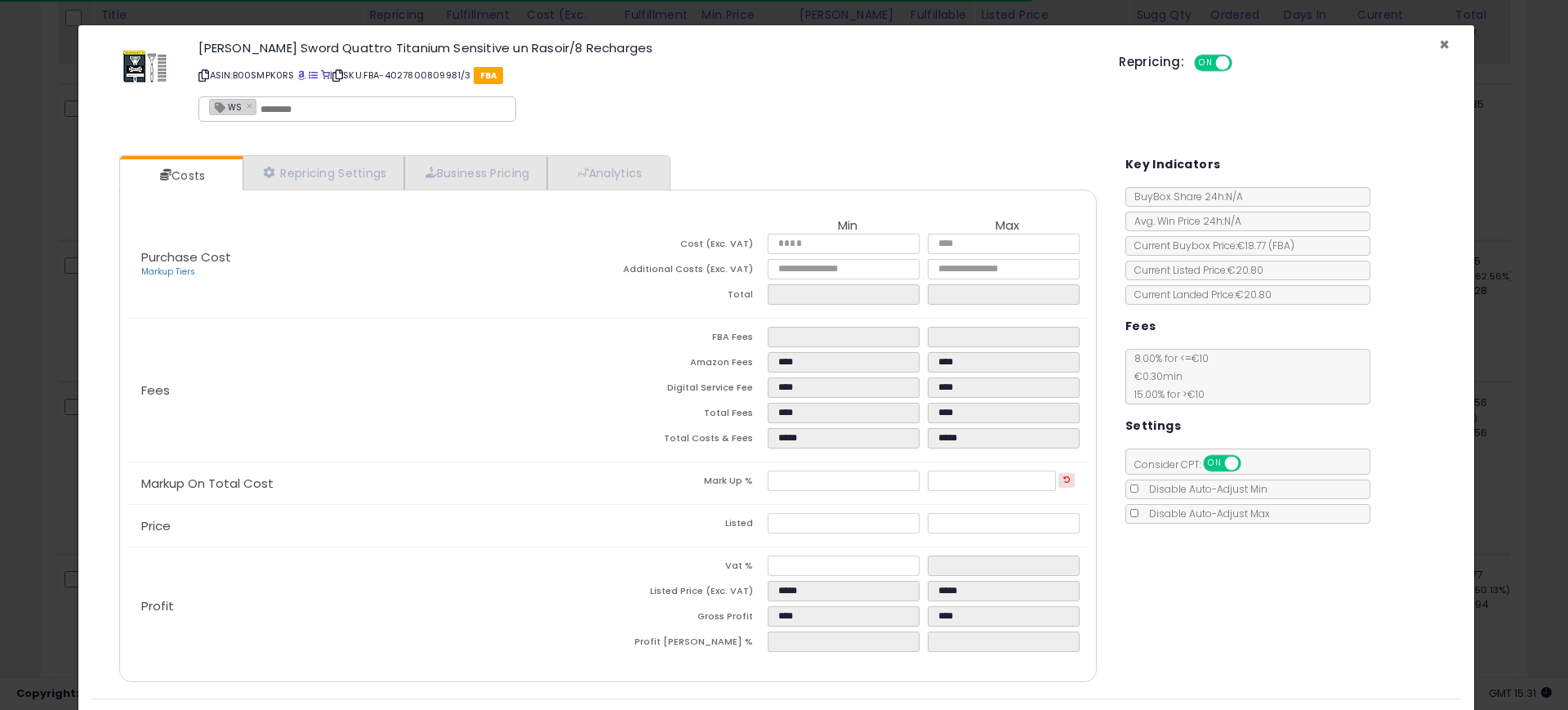
click at [1439, 41] on span "×" at bounding box center [1444, 45] width 11 height 24
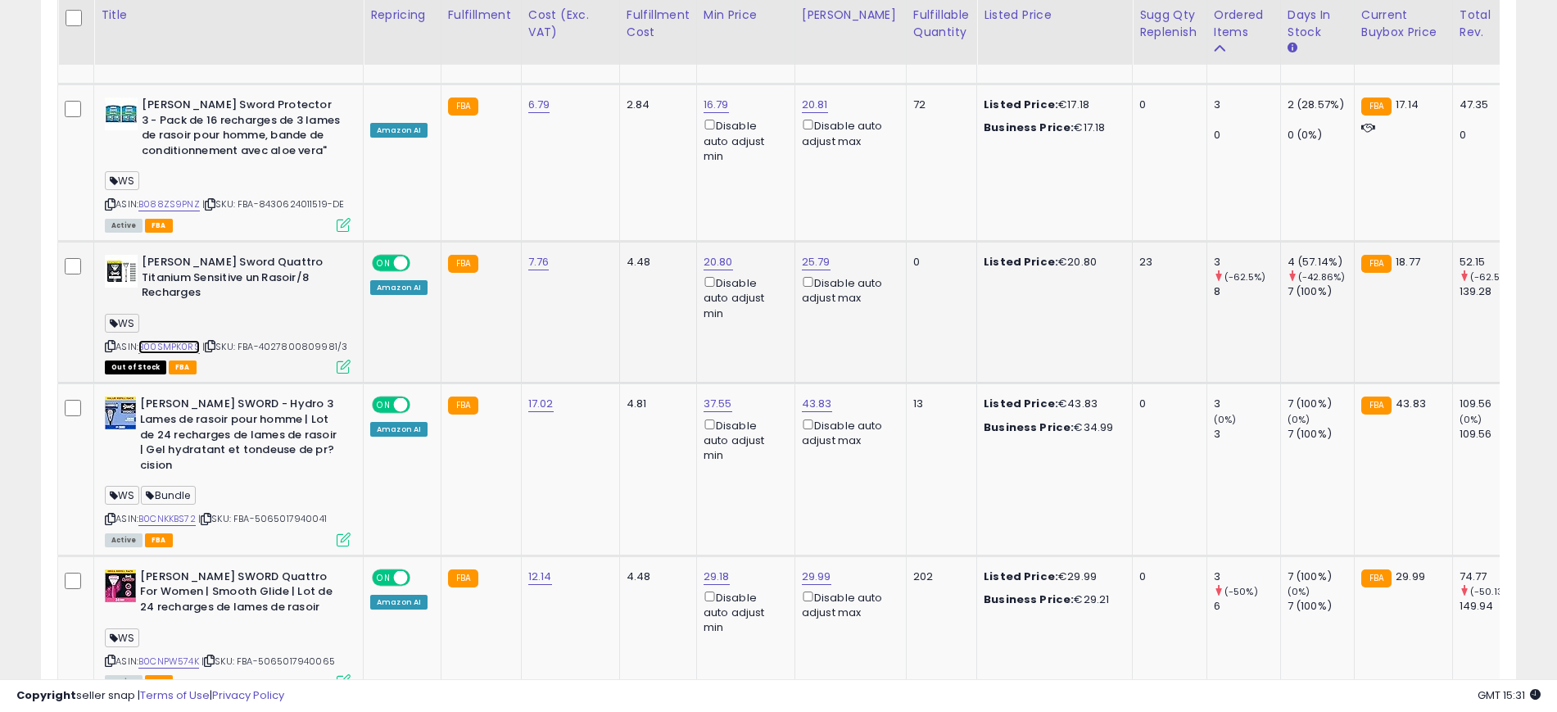
click at [183, 340] on link "B00SMPK0RS" at bounding box center [168, 347] width 61 height 14
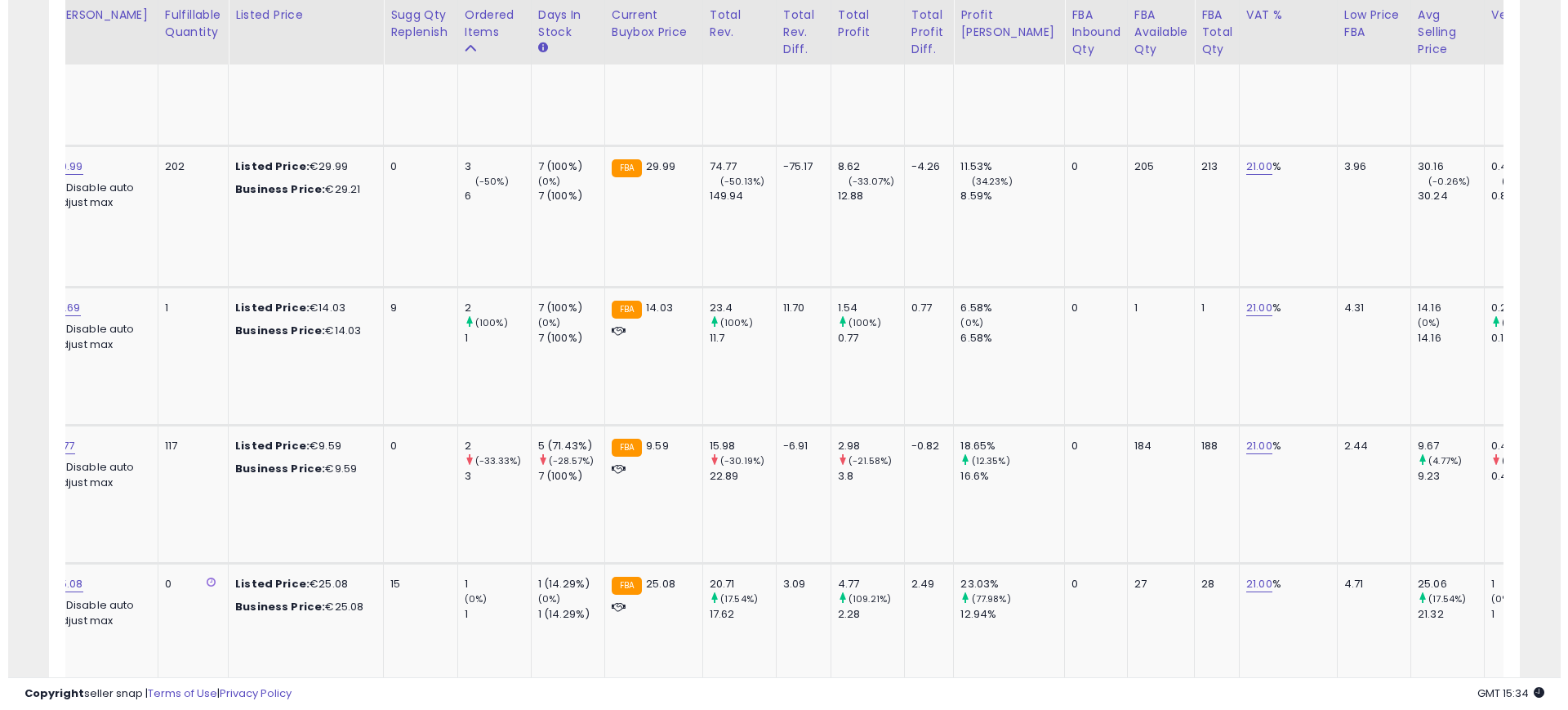
scroll to position [0, 0]
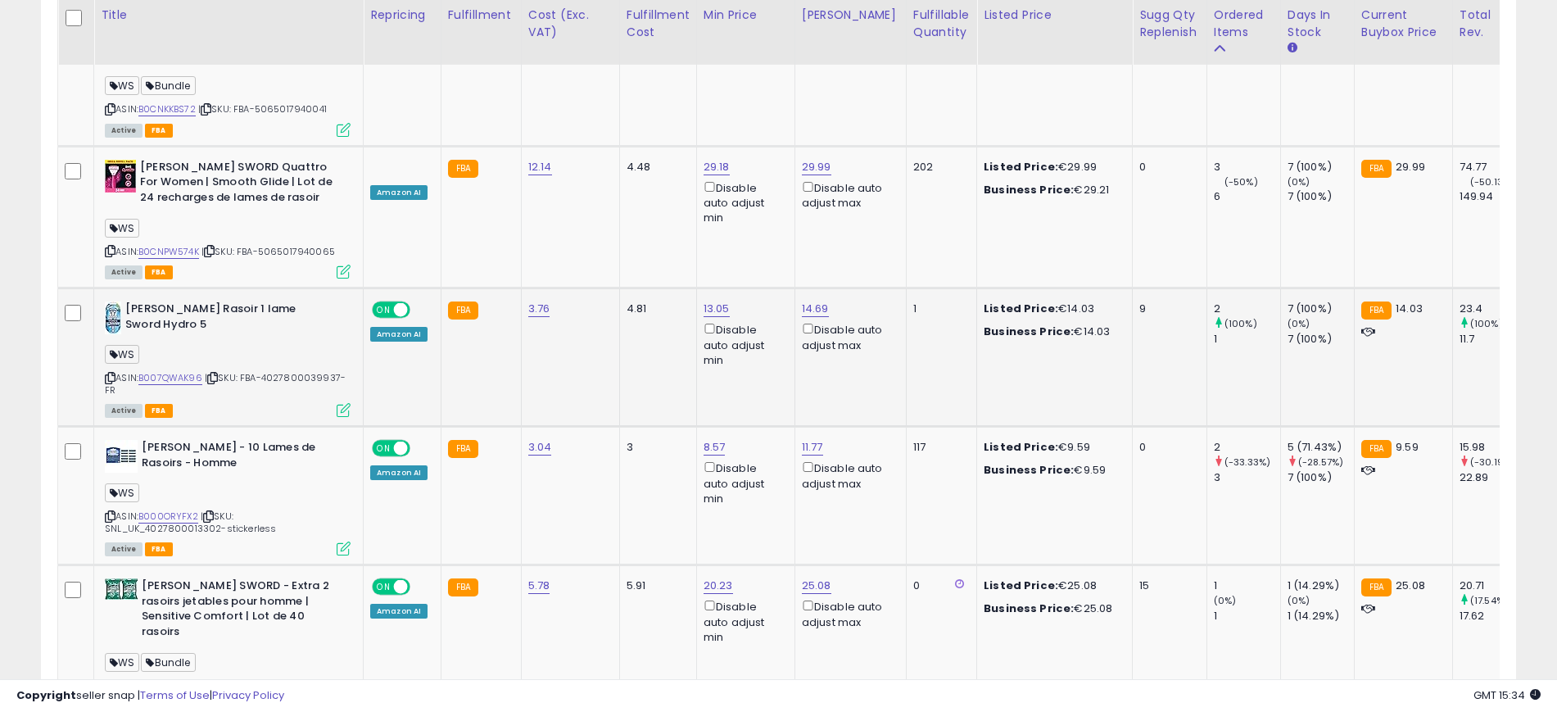
click at [341, 403] on icon at bounding box center [344, 410] width 14 height 14
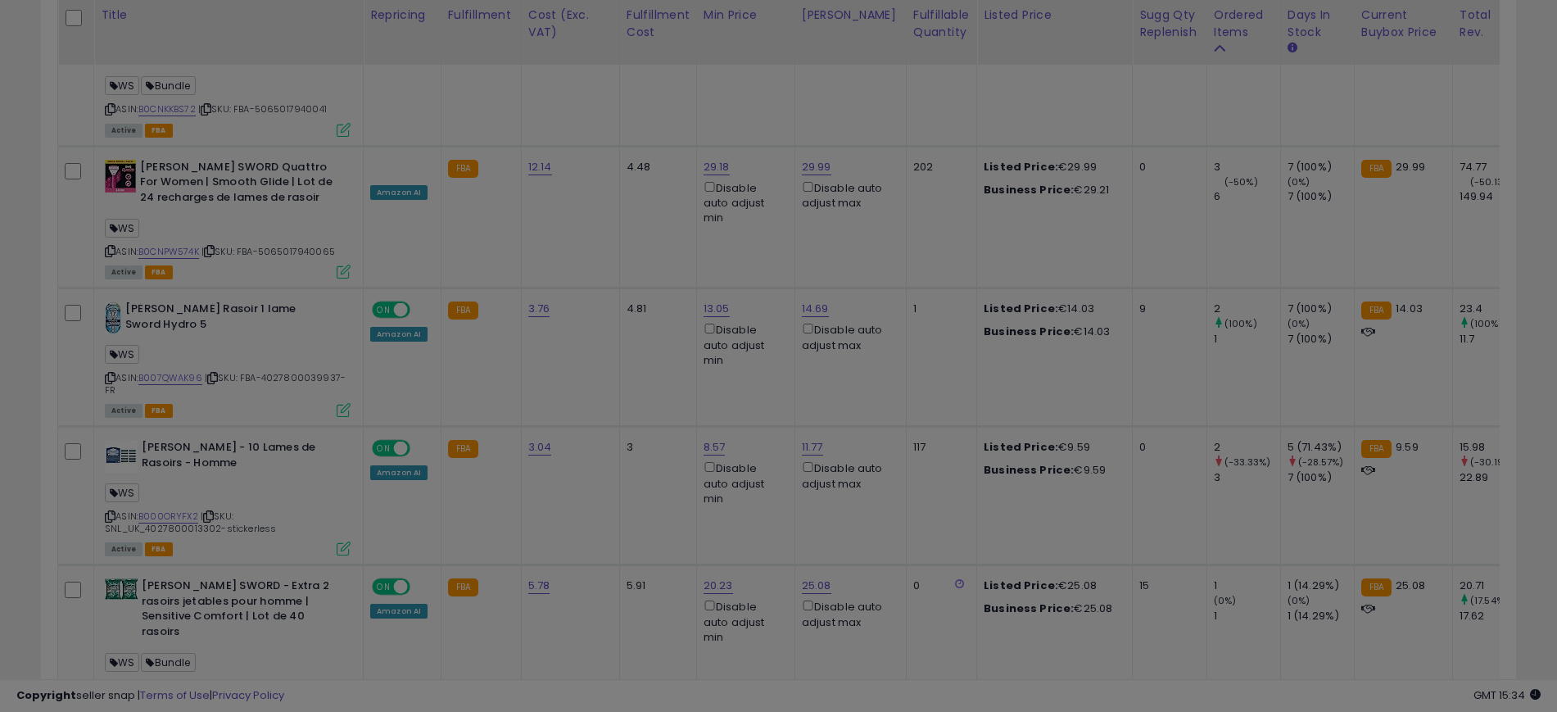
scroll to position [336, 865]
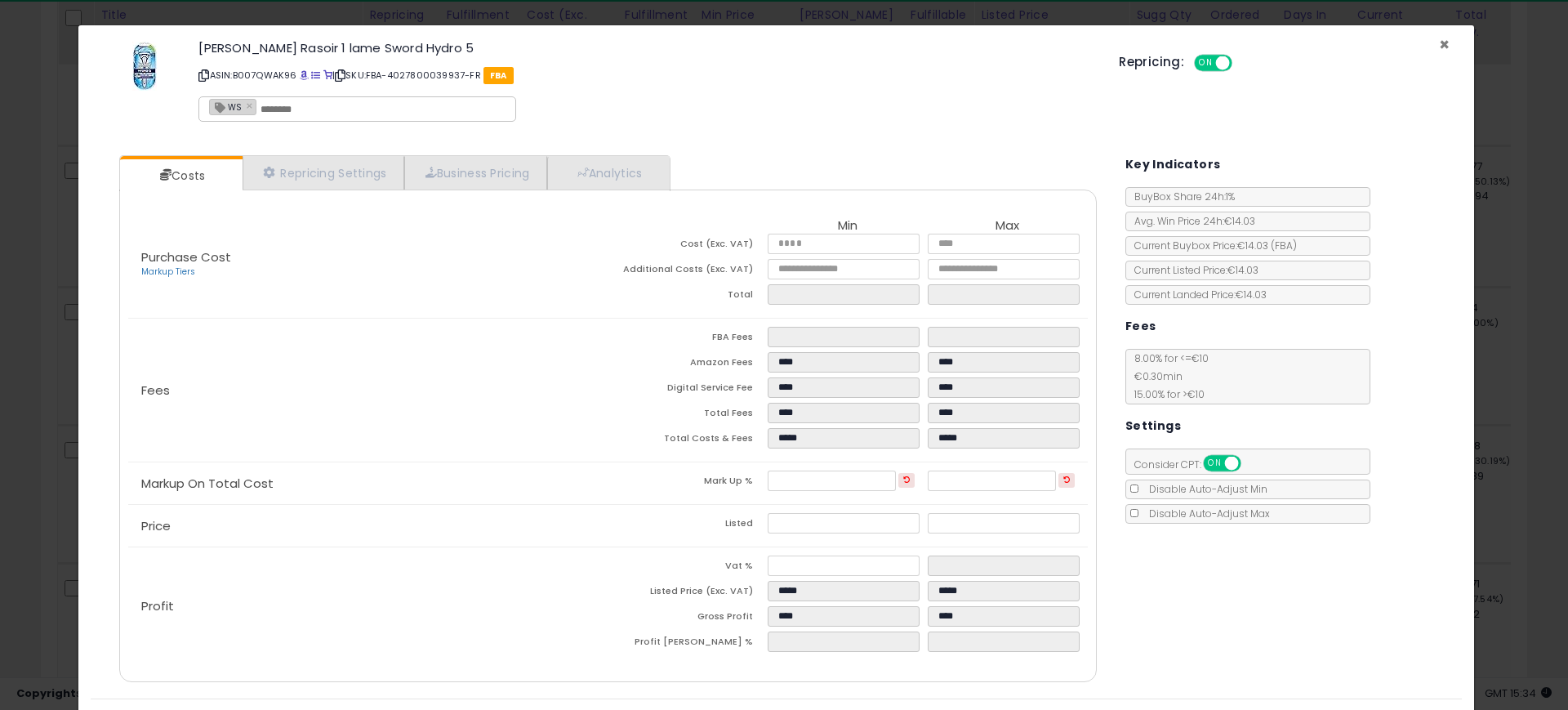
click at [1439, 42] on span "×" at bounding box center [1444, 45] width 11 height 24
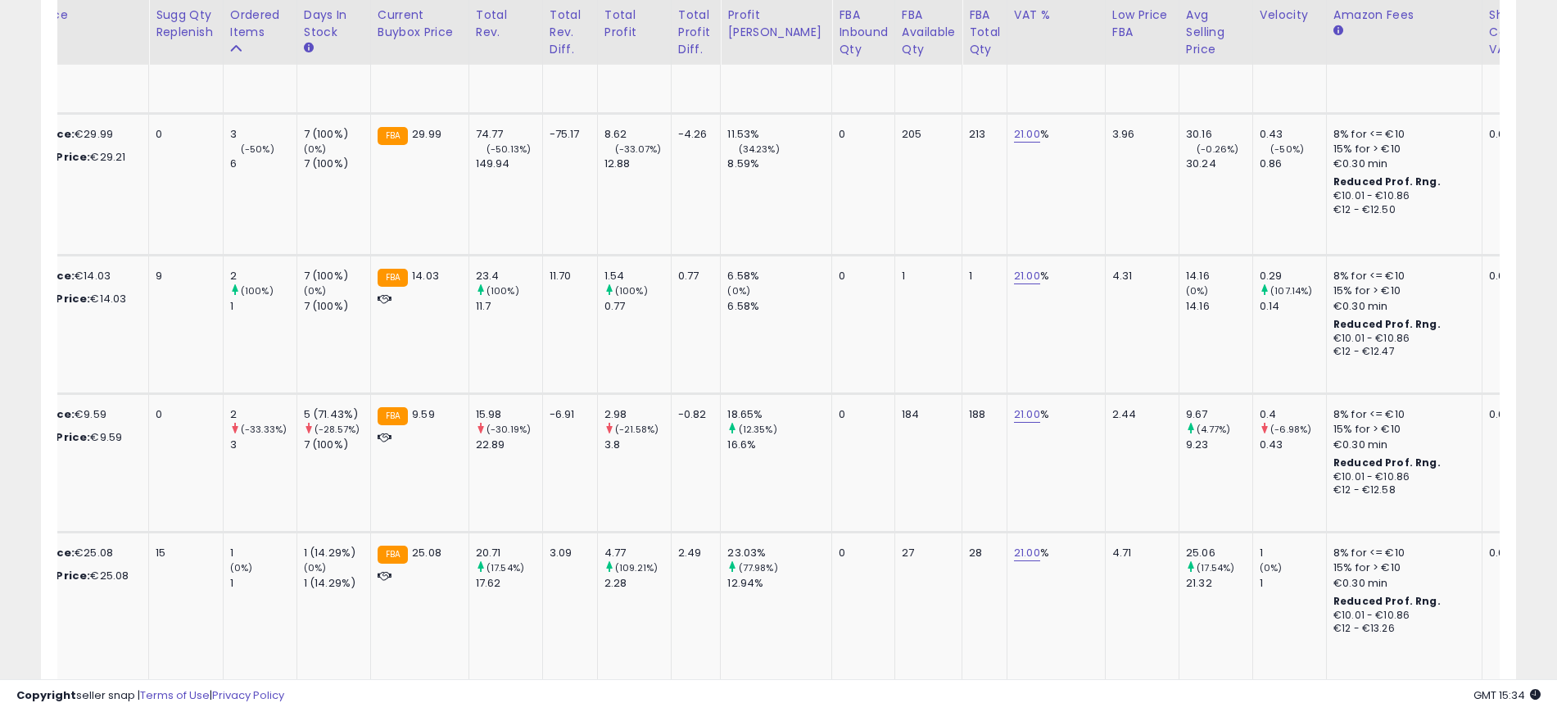
scroll to position [0, 0]
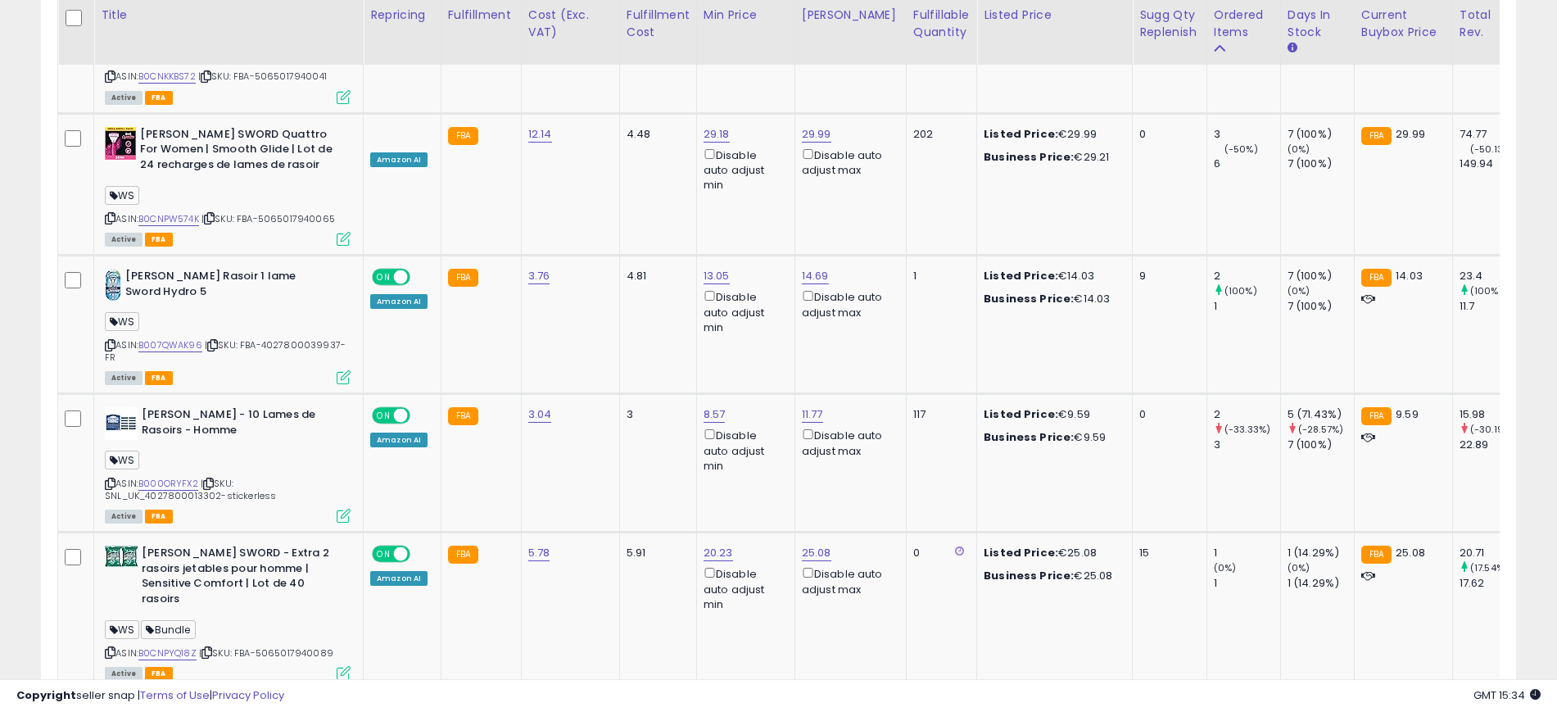
click at [1334, 707] on link "2" at bounding box center [1345, 721] width 28 height 28
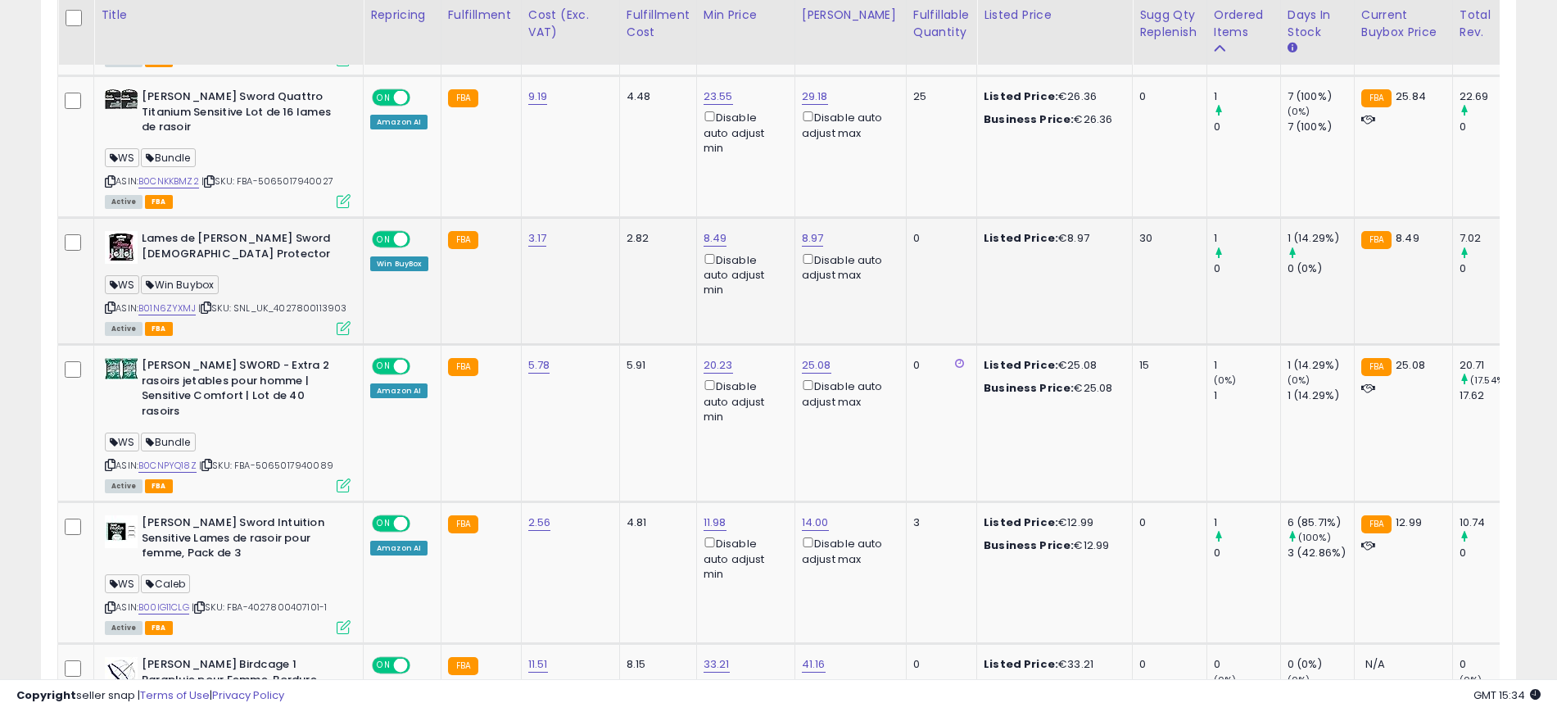
click at [337, 321] on icon at bounding box center [344, 328] width 14 height 14
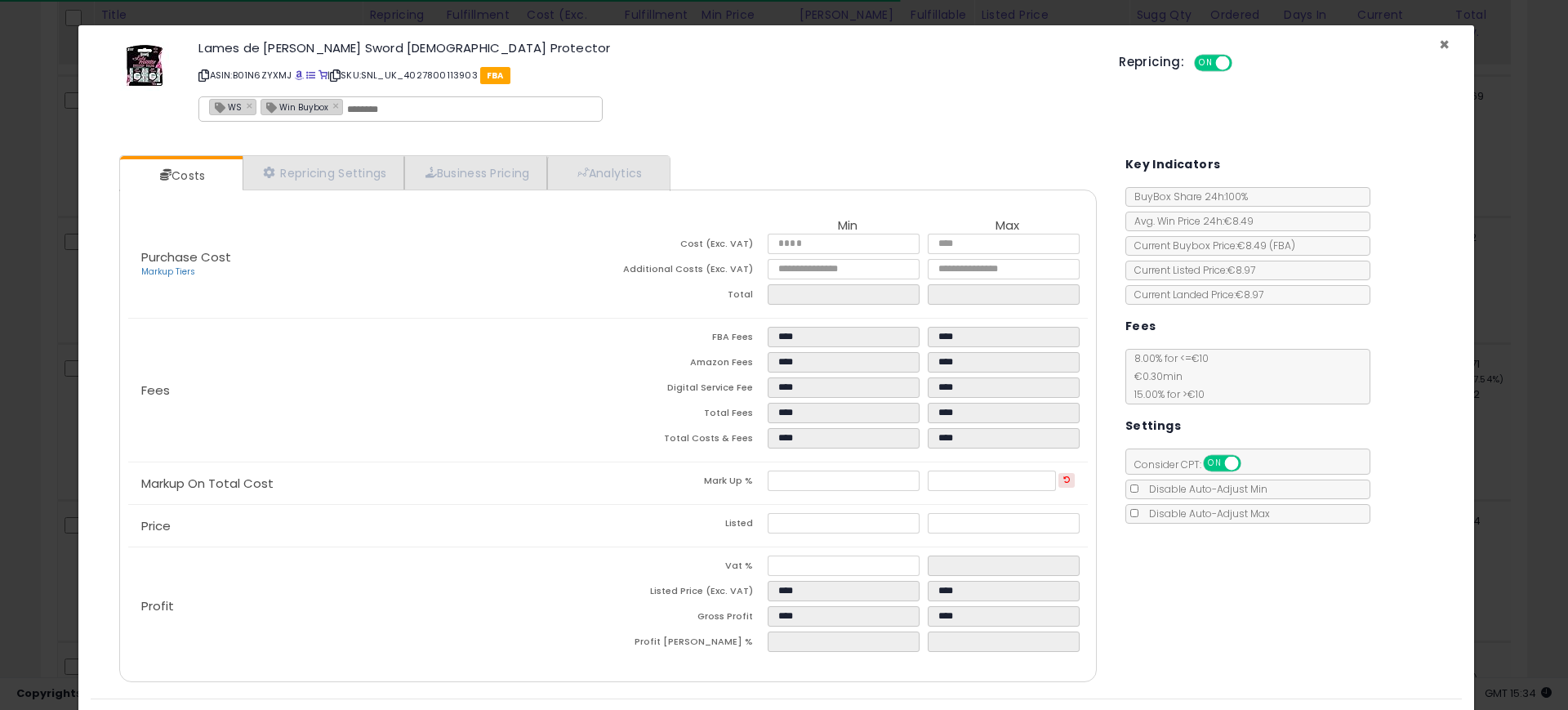
click at [1439, 43] on span "×" at bounding box center [1444, 45] width 11 height 24
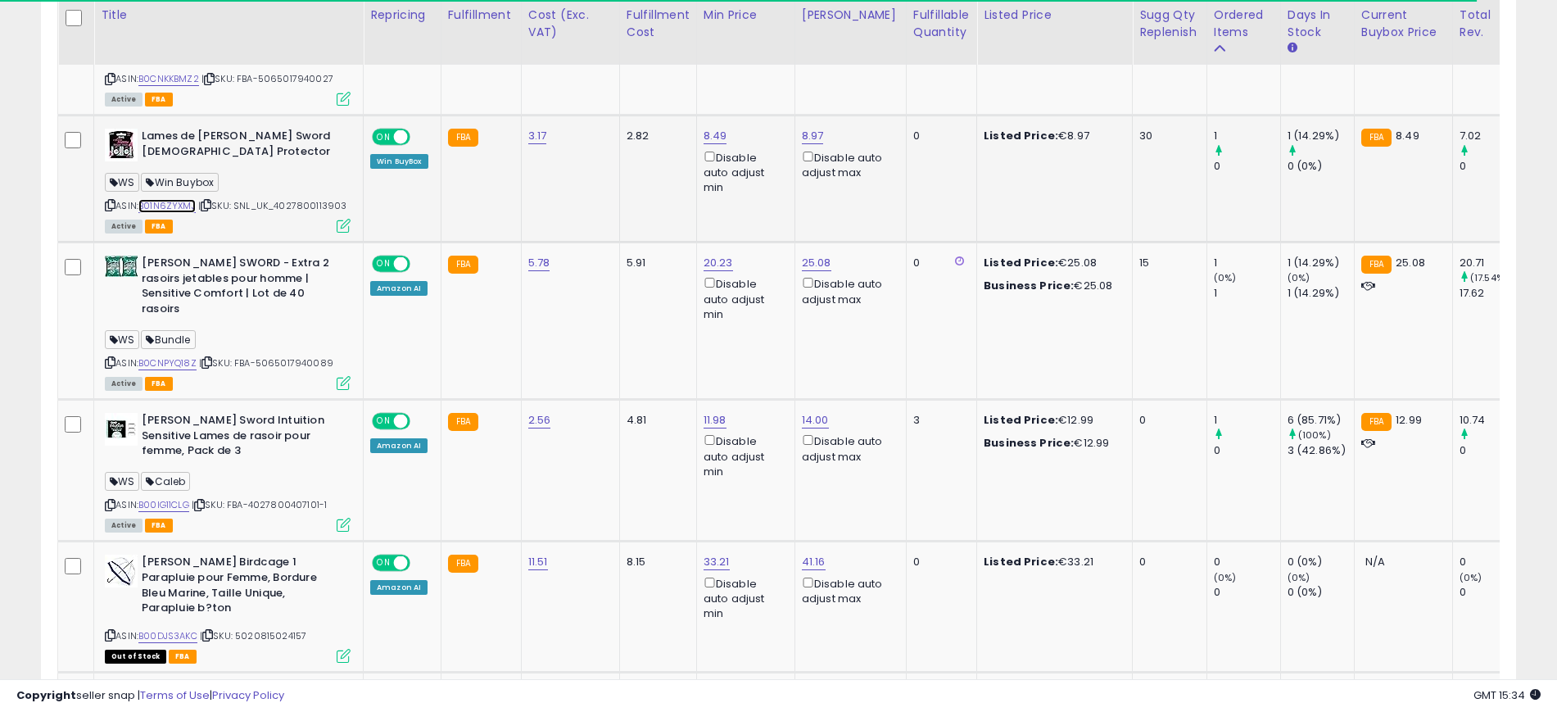
click at [176, 199] on link "B01N6ZYXMJ" at bounding box center [166, 206] width 57 height 14
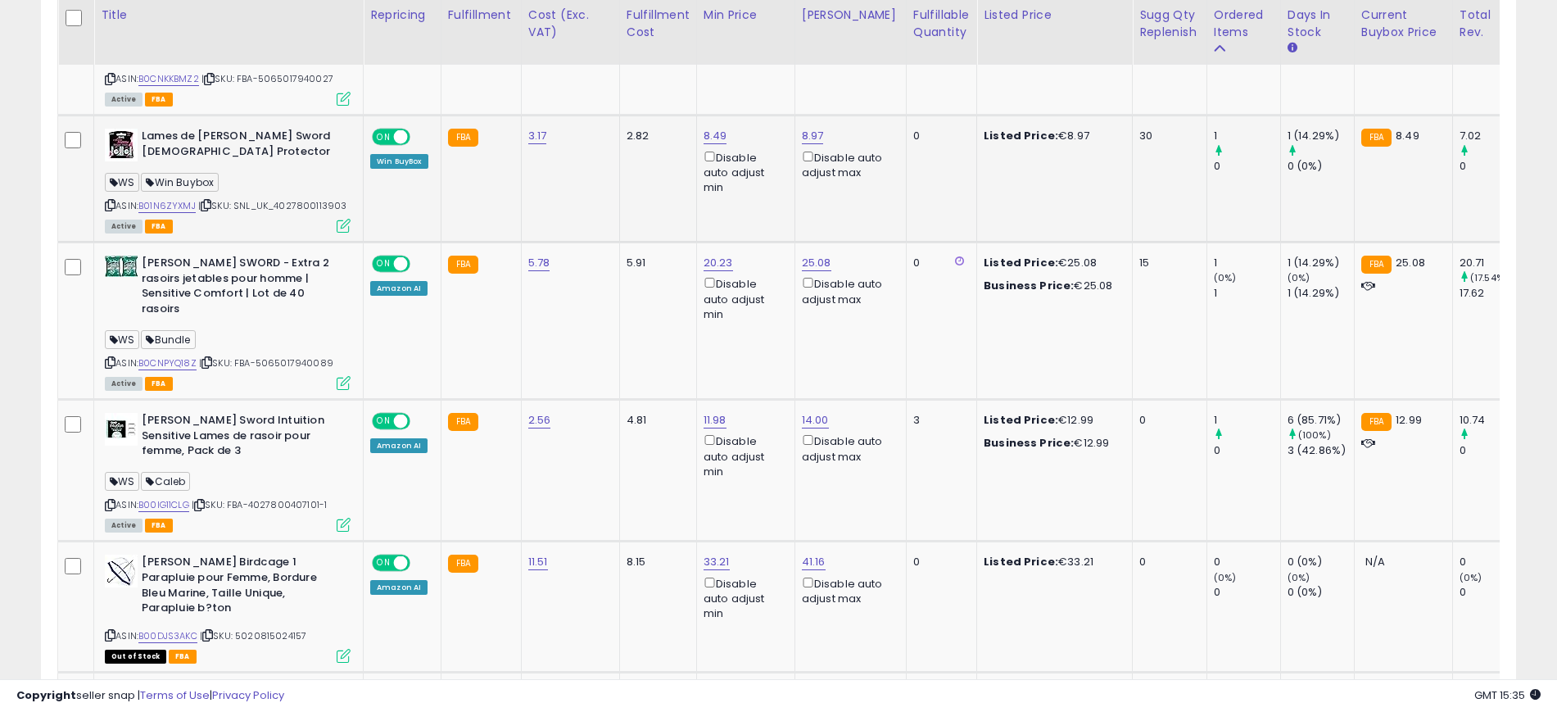
click at [340, 219] on icon at bounding box center [344, 226] width 14 height 14
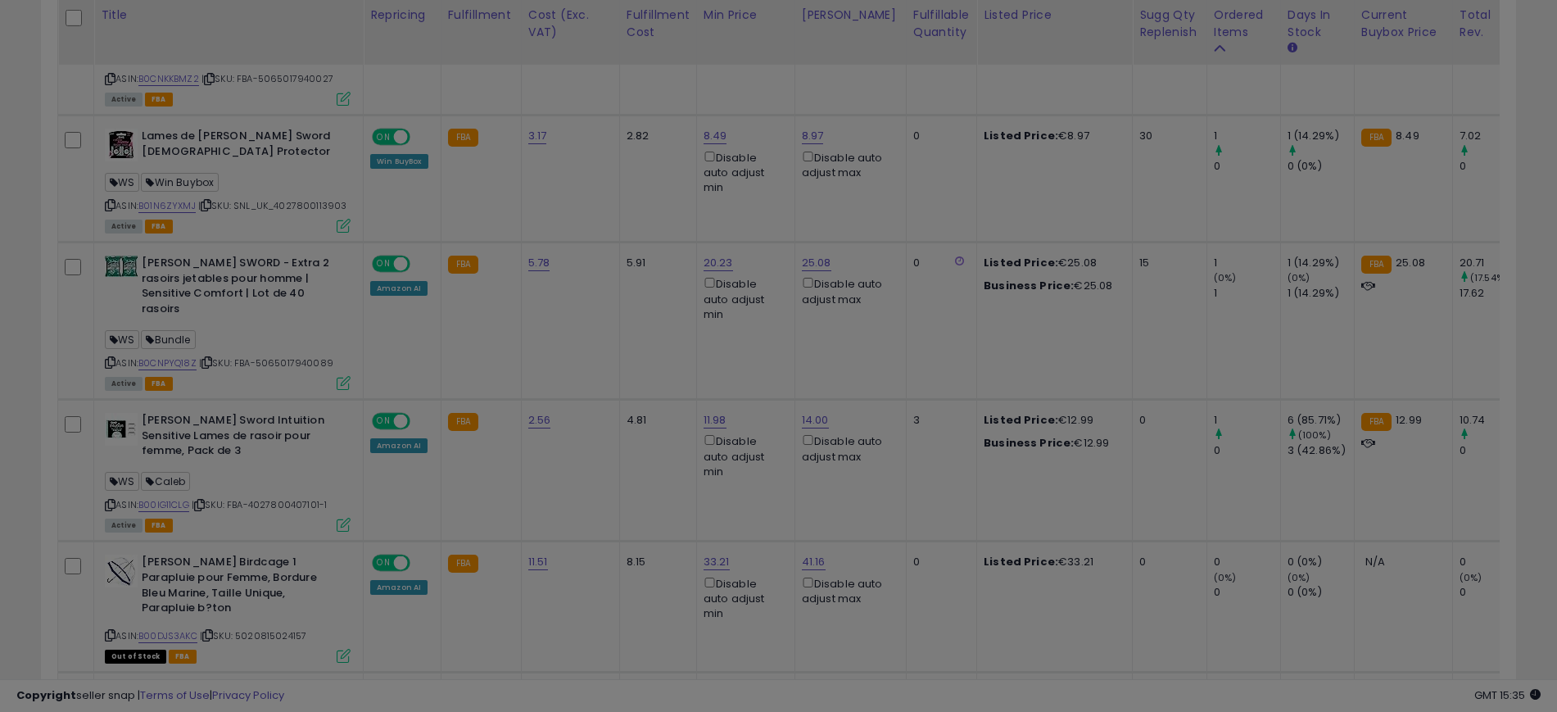
scroll to position [336, 865]
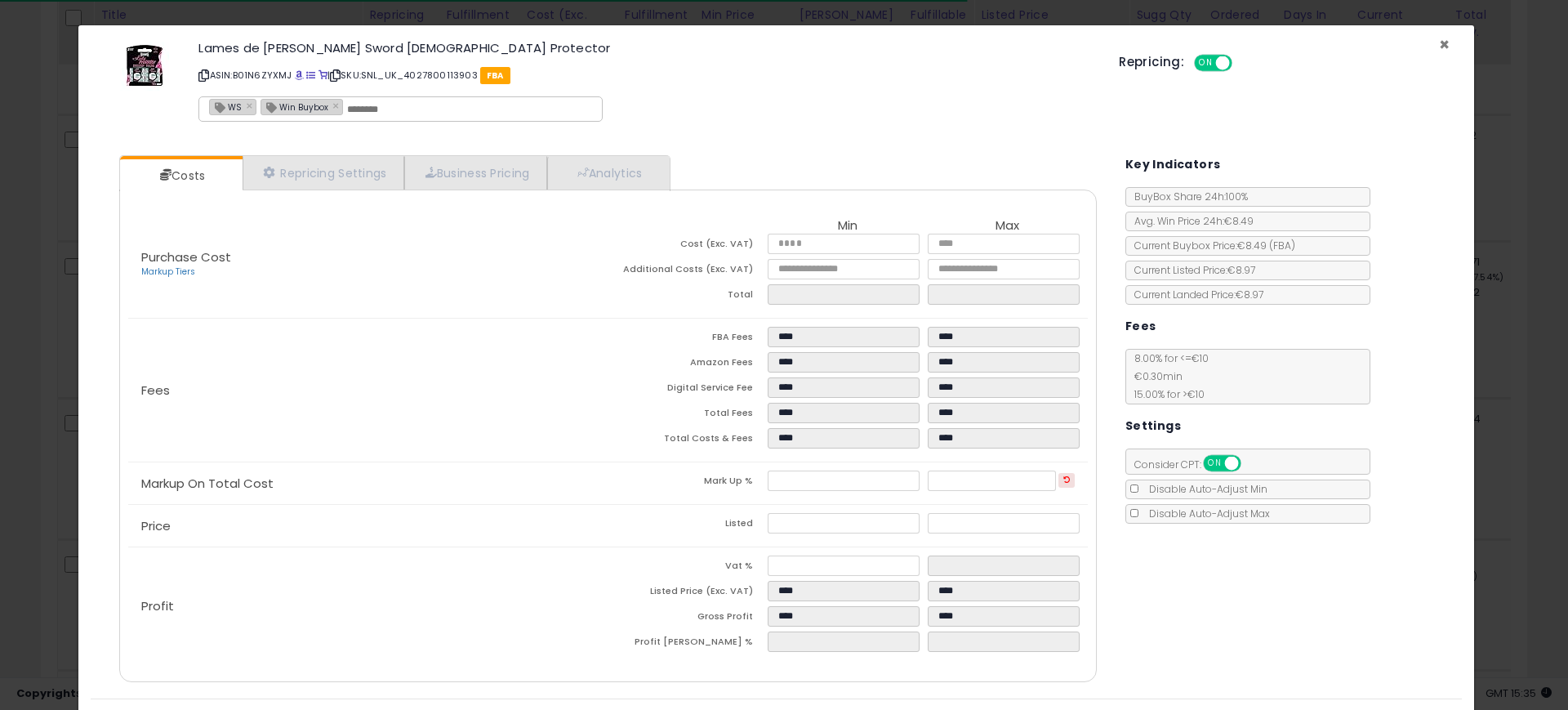
click at [1439, 42] on span "×" at bounding box center [1444, 45] width 11 height 24
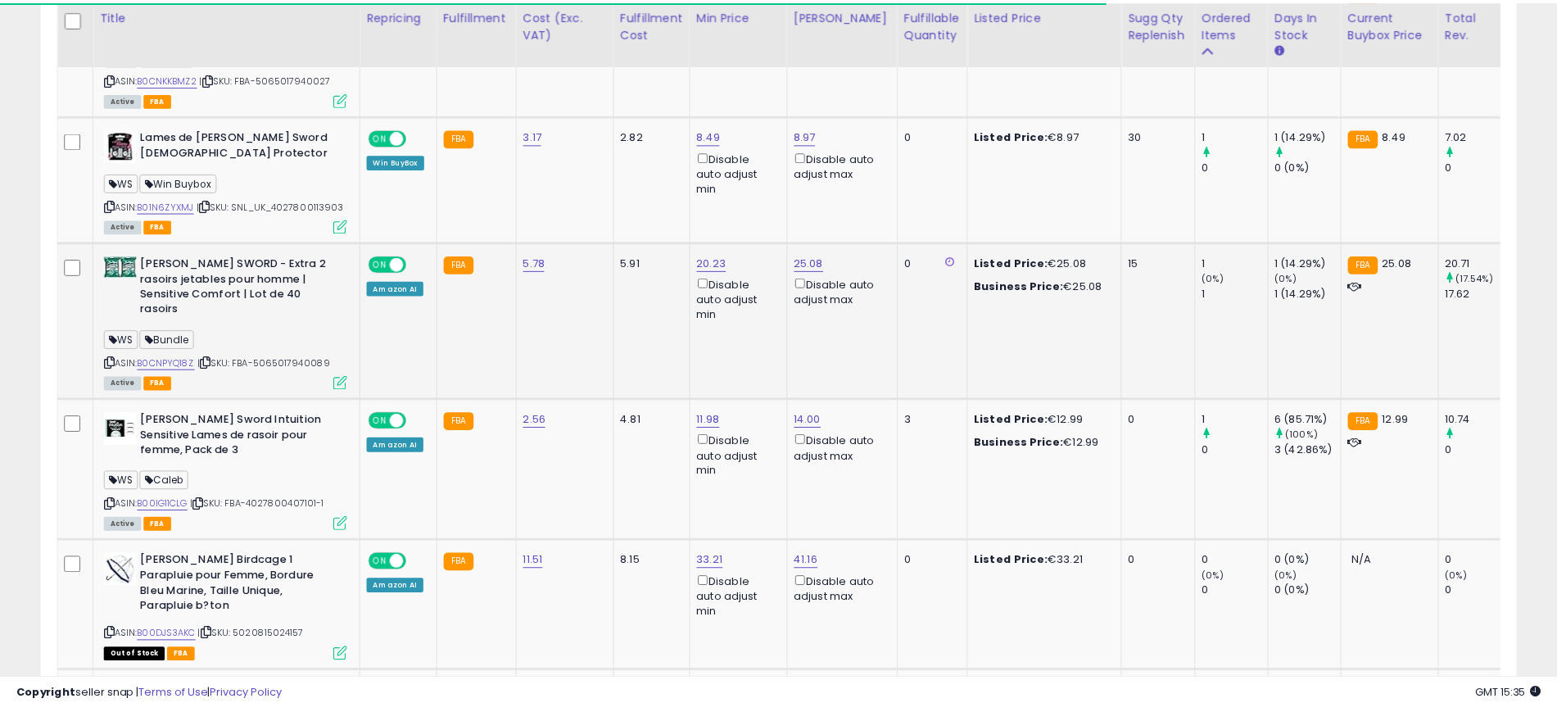
scroll to position [818521, 818001]
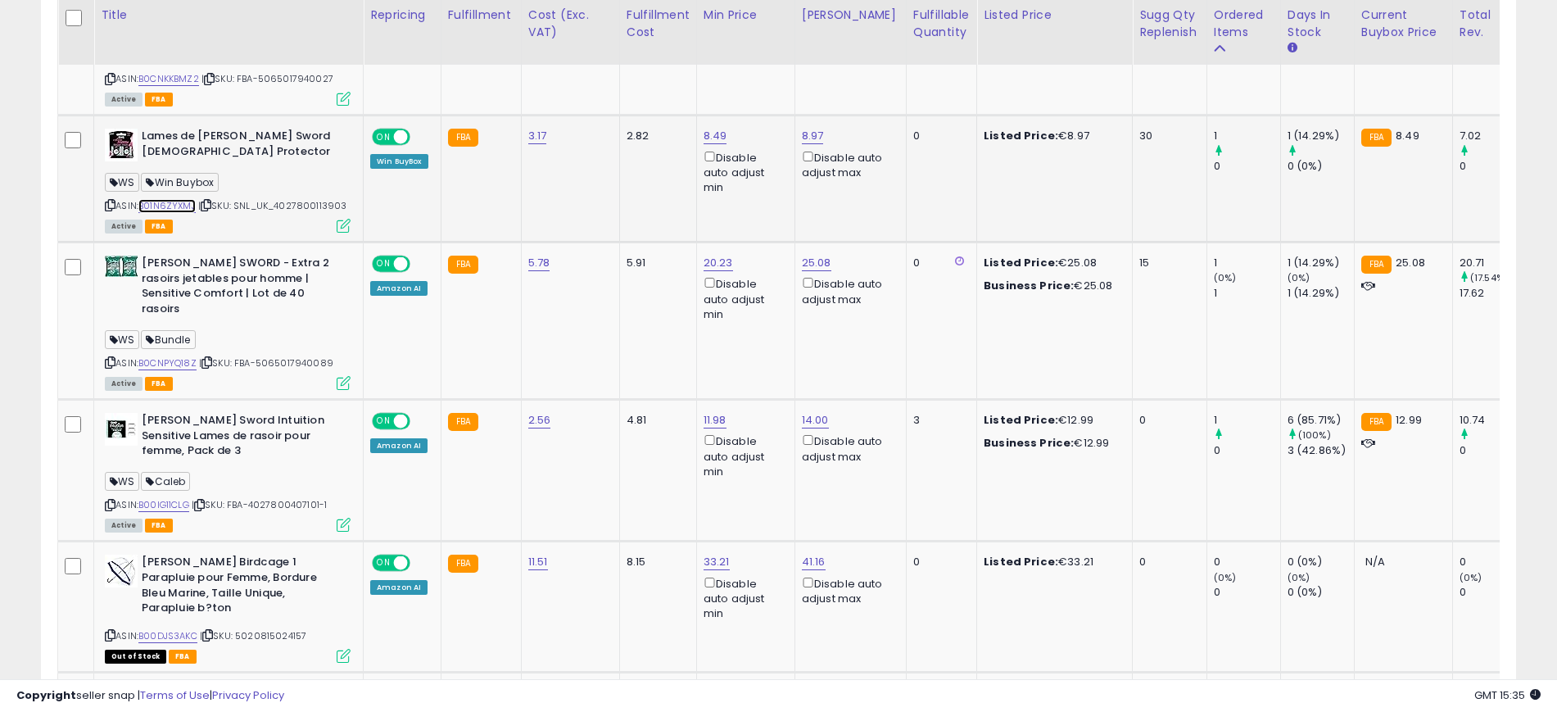
click at [179, 199] on link "B01N6ZYXMJ" at bounding box center [166, 206] width 57 height 14
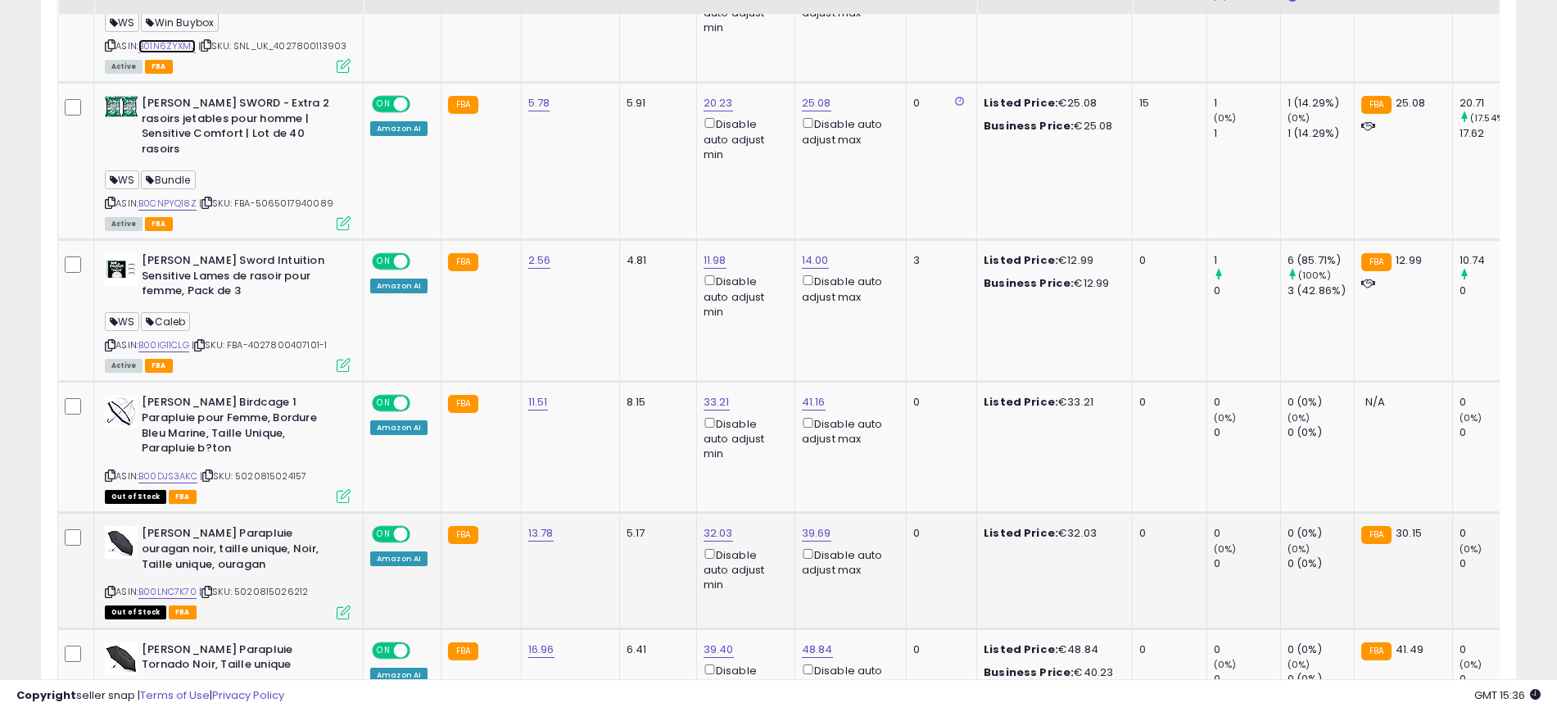
scroll to position [1372, 0]
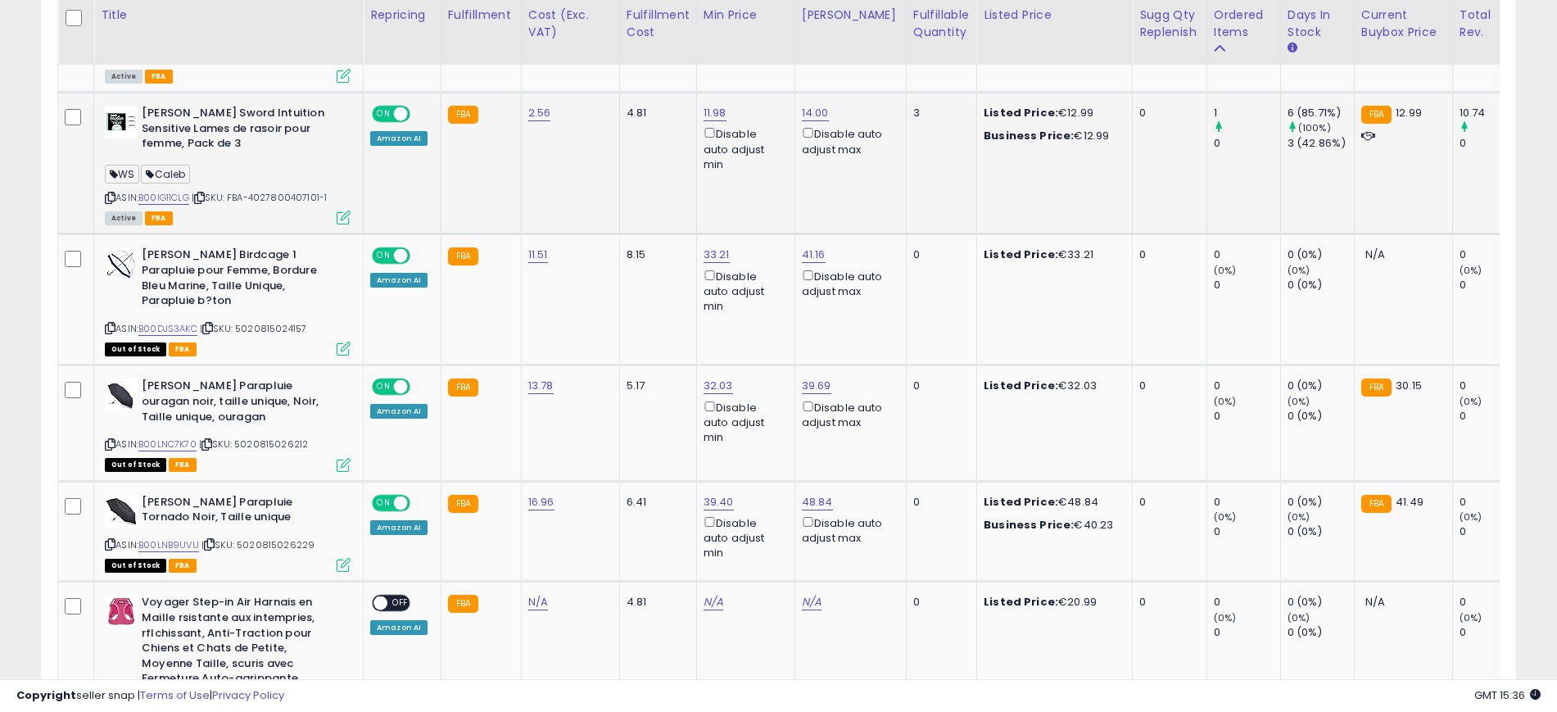
click at [342, 210] on icon at bounding box center [344, 217] width 14 height 14
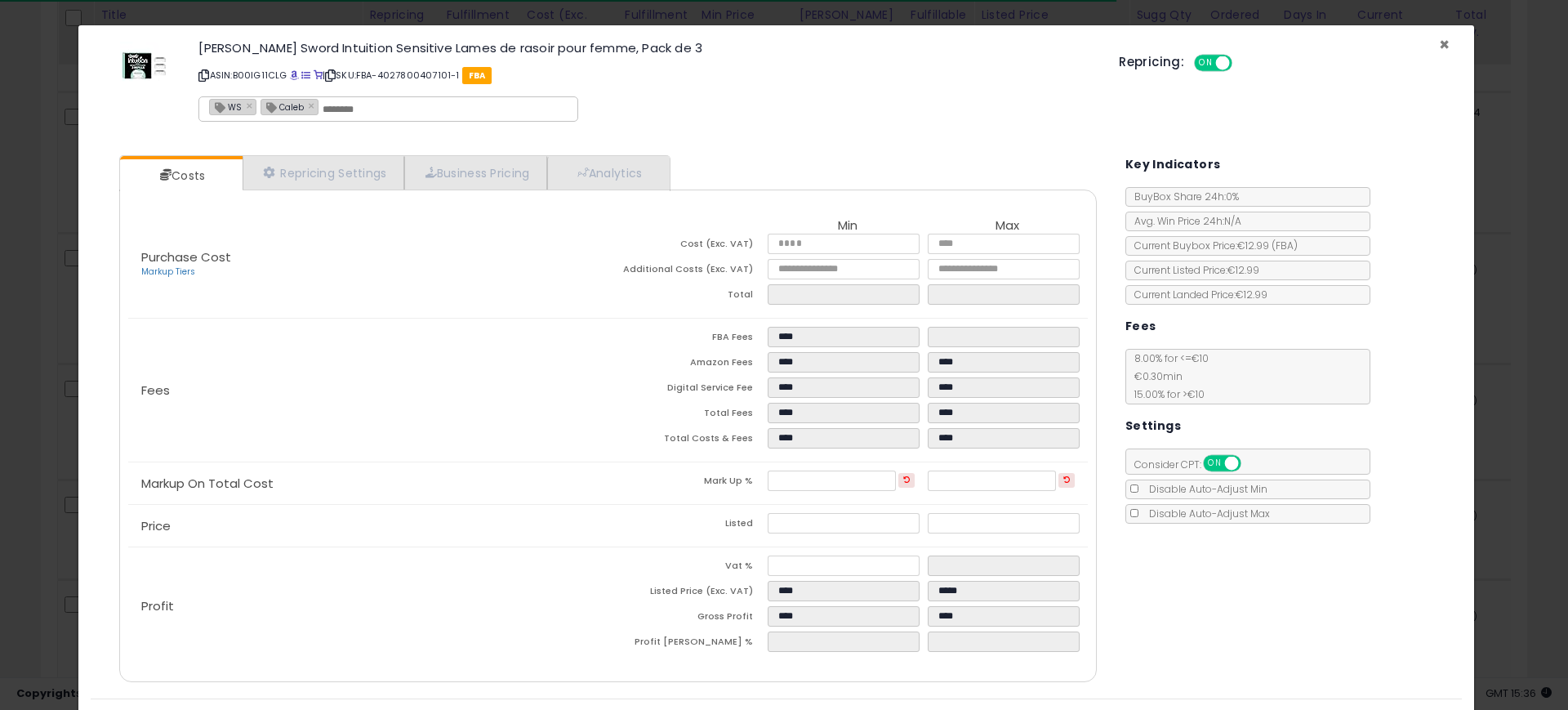
click at [1439, 43] on span "×" at bounding box center [1444, 45] width 11 height 24
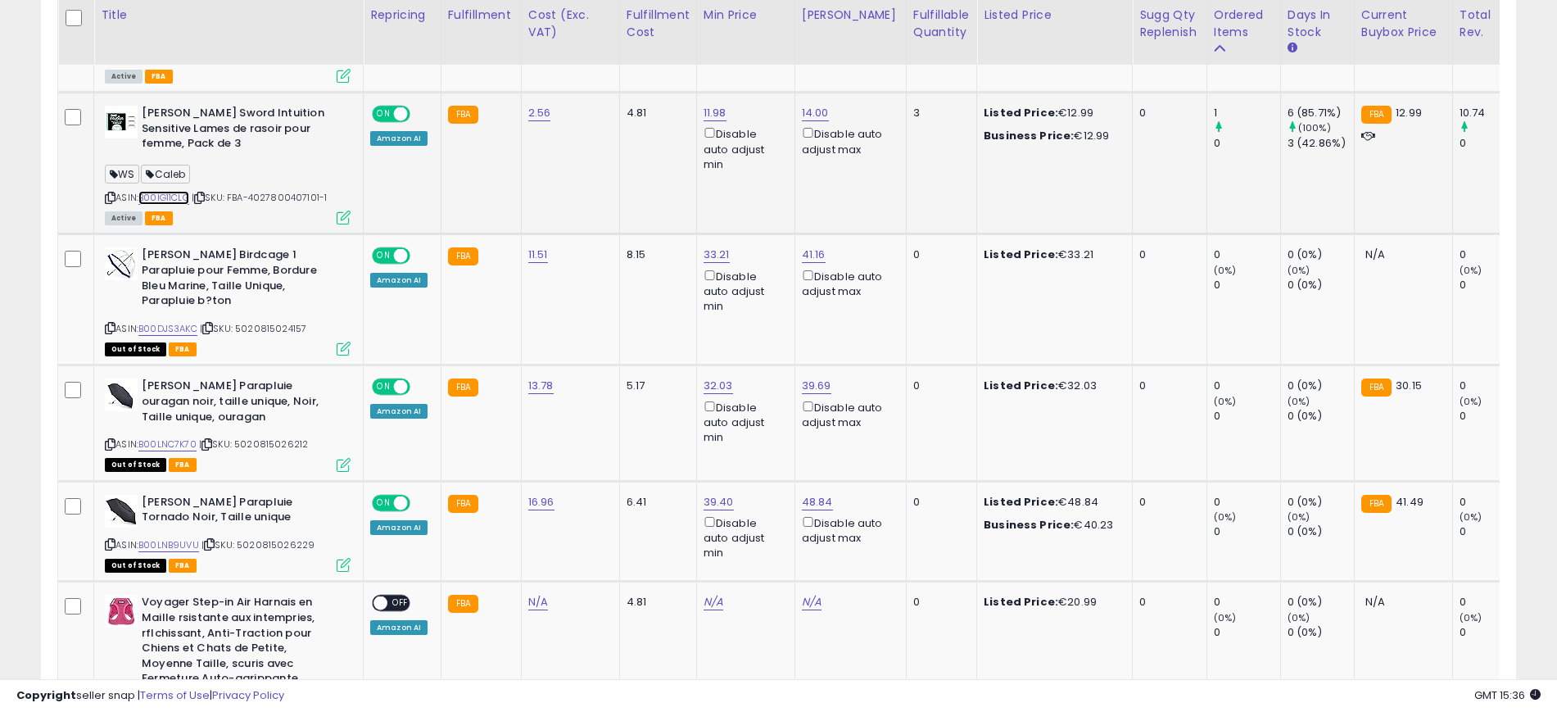
click at [174, 191] on link "B00IG11CLG" at bounding box center [163, 198] width 51 height 14
